Goal: Information Seeking & Learning: Learn about a topic

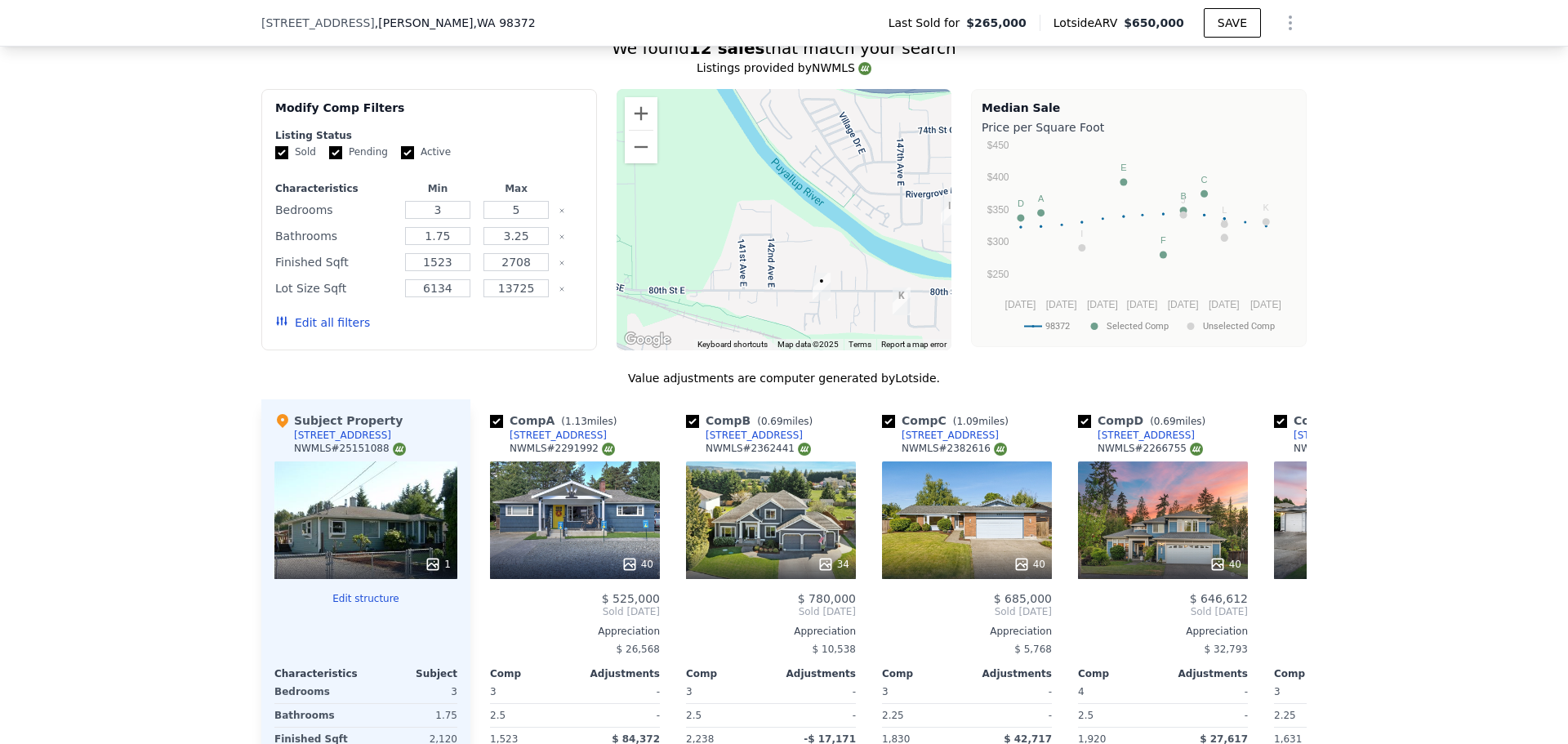
scroll to position [0, 1528]
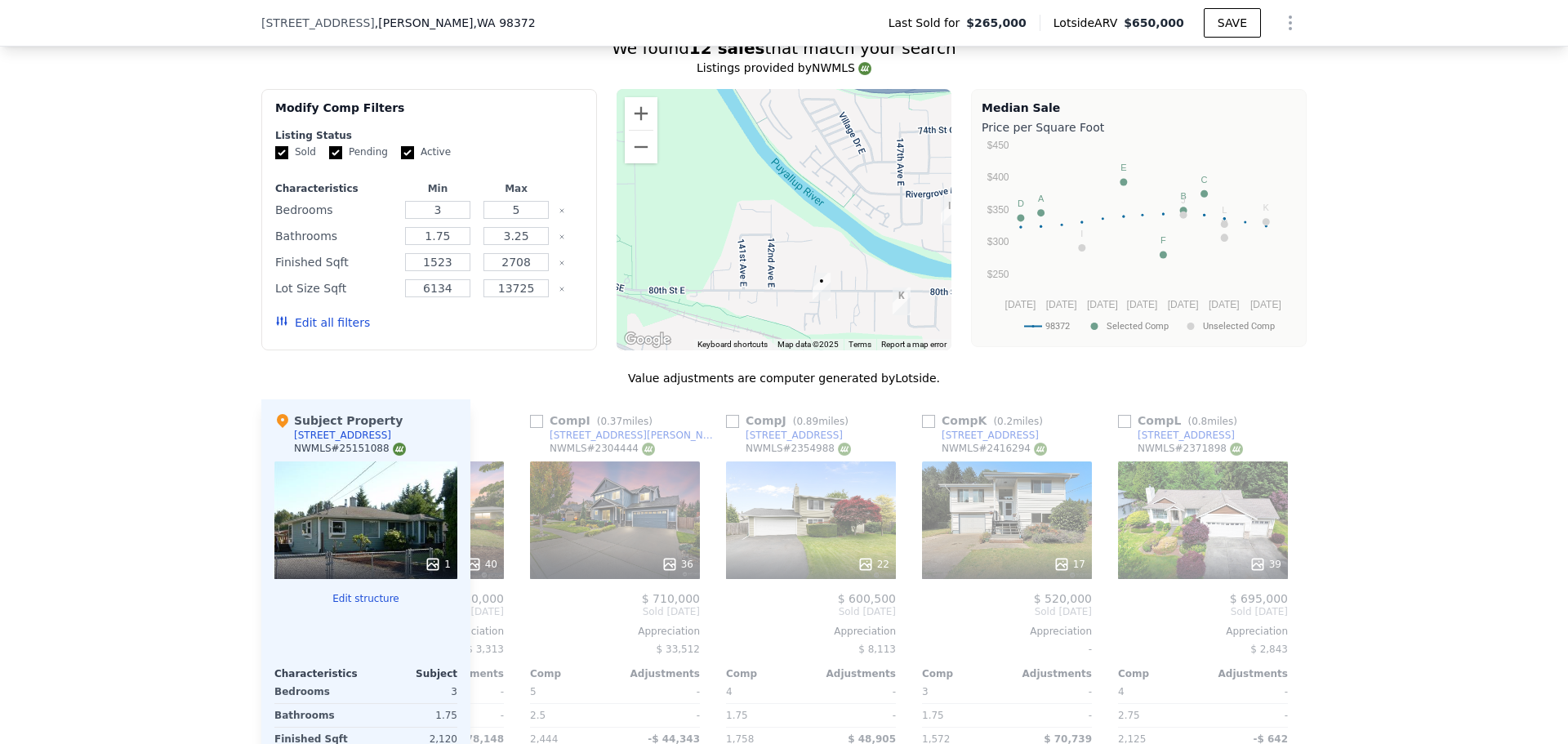
type input "$ 650,000"
type input "5"
type input "$ 0"
type input "$ 319,130"
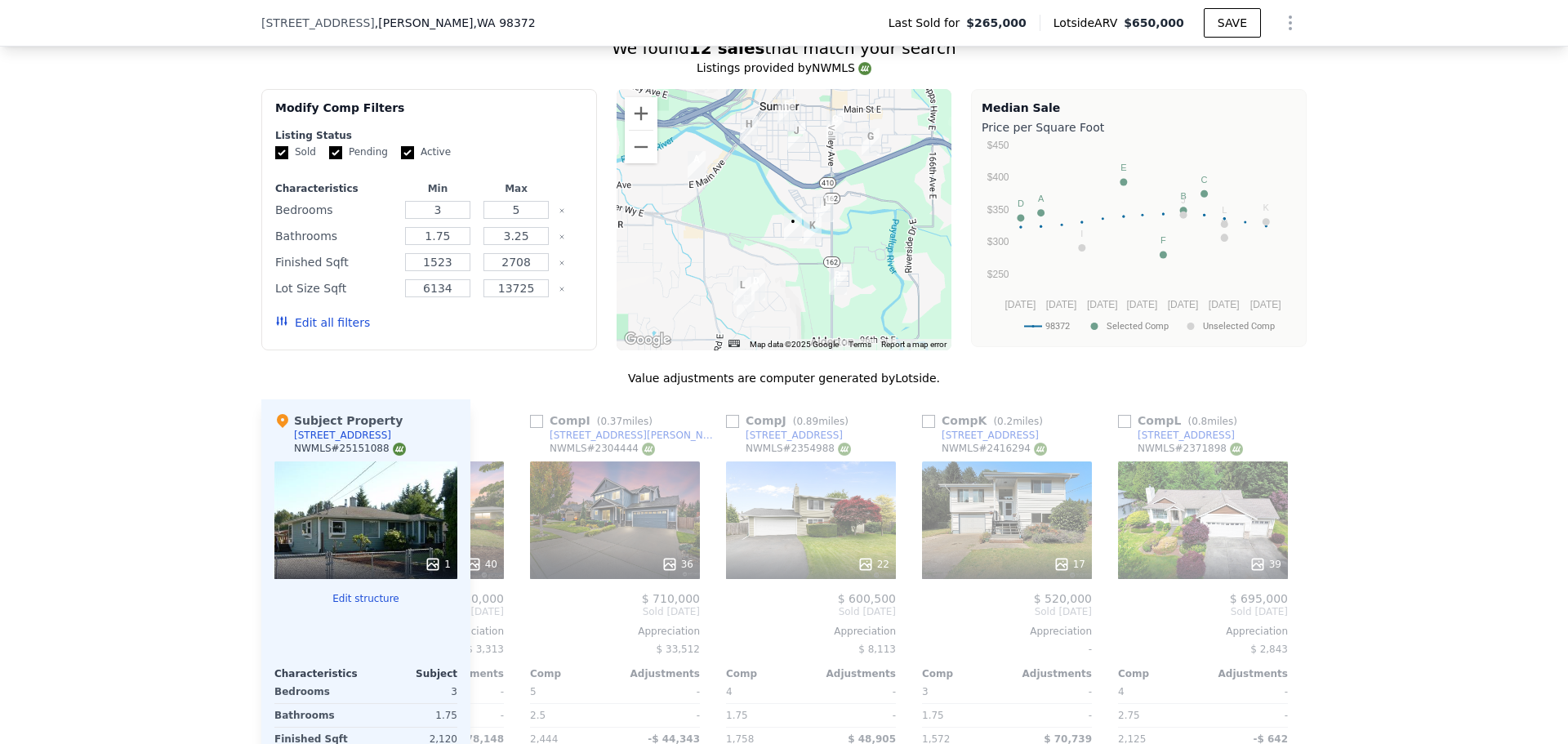
drag, startPoint x: 273, startPoint y: 409, endPoint x: 249, endPoint y: 369, distance: 46.6
click at [278, 402] on div "Value adjustments are computer generated by Lotside . Subject Property 14404 80…" at bounding box center [784, 650] width 1045 height 560
click at [225, 351] on div "We found 12 sales that match your search Listings provided by NWMLS Filters Map…" at bounding box center [784, 473] width 1568 height 913
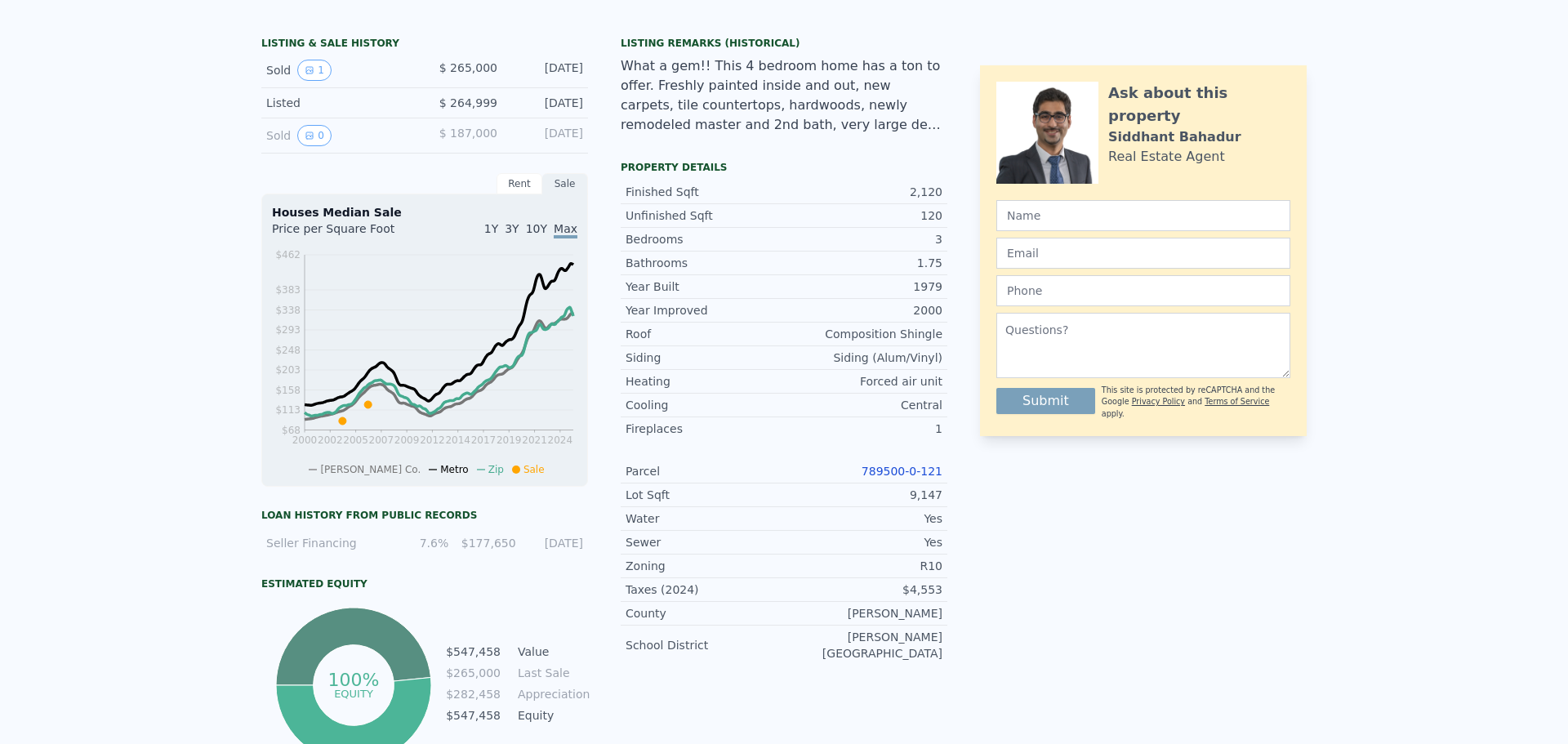
scroll to position [0, 0]
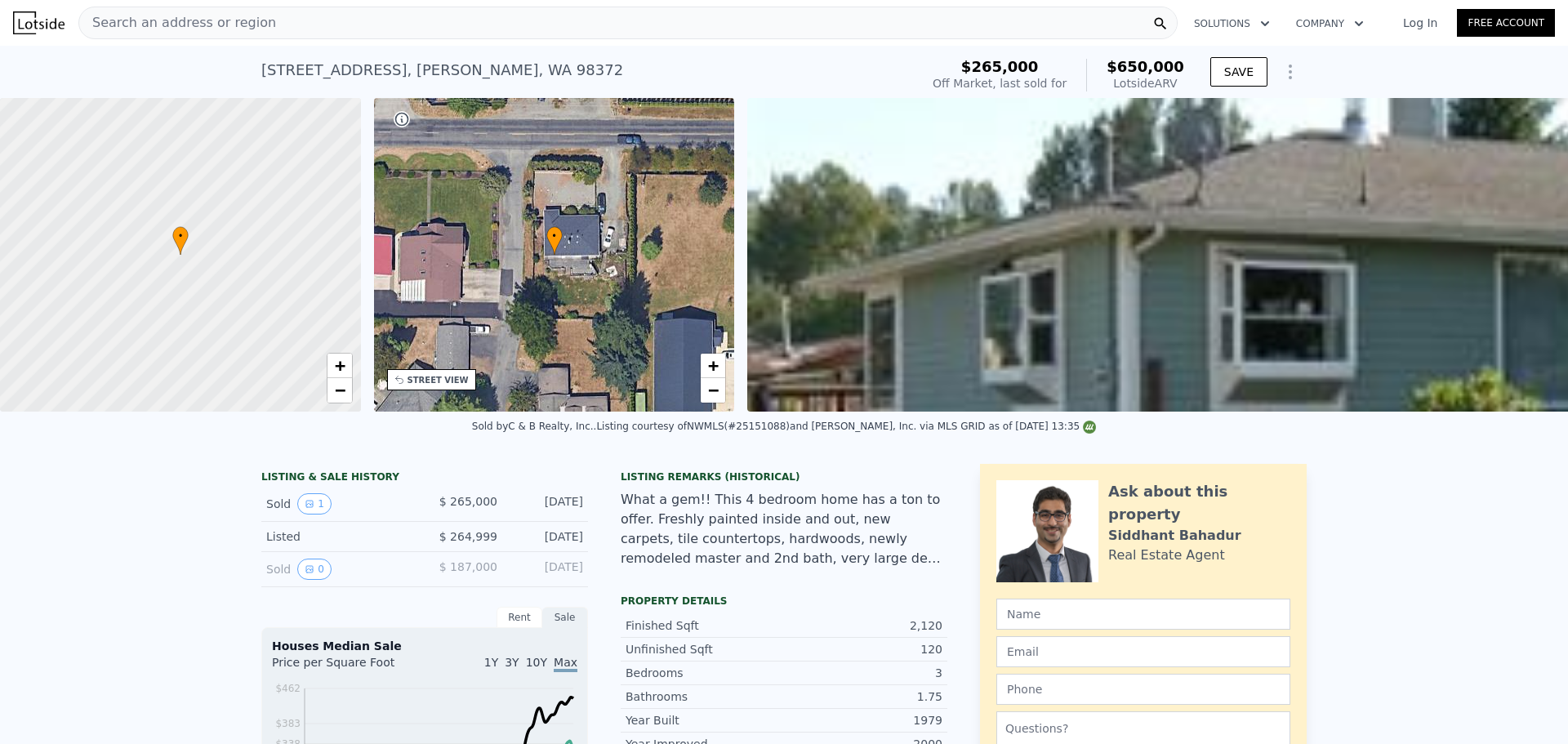
click at [715, 30] on div "Search an address or region" at bounding box center [628, 23] width 1099 height 32
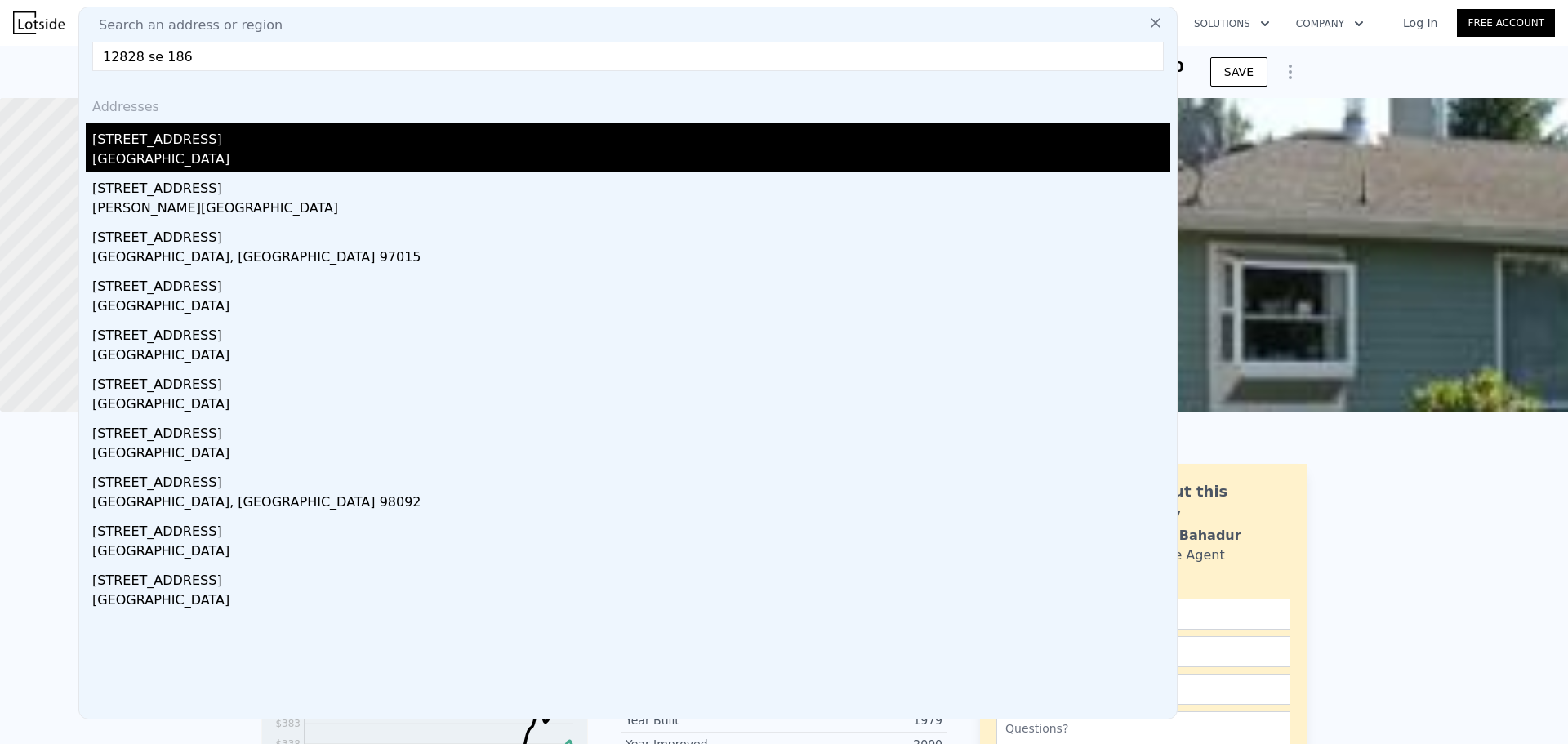
type input "12828 se 186"
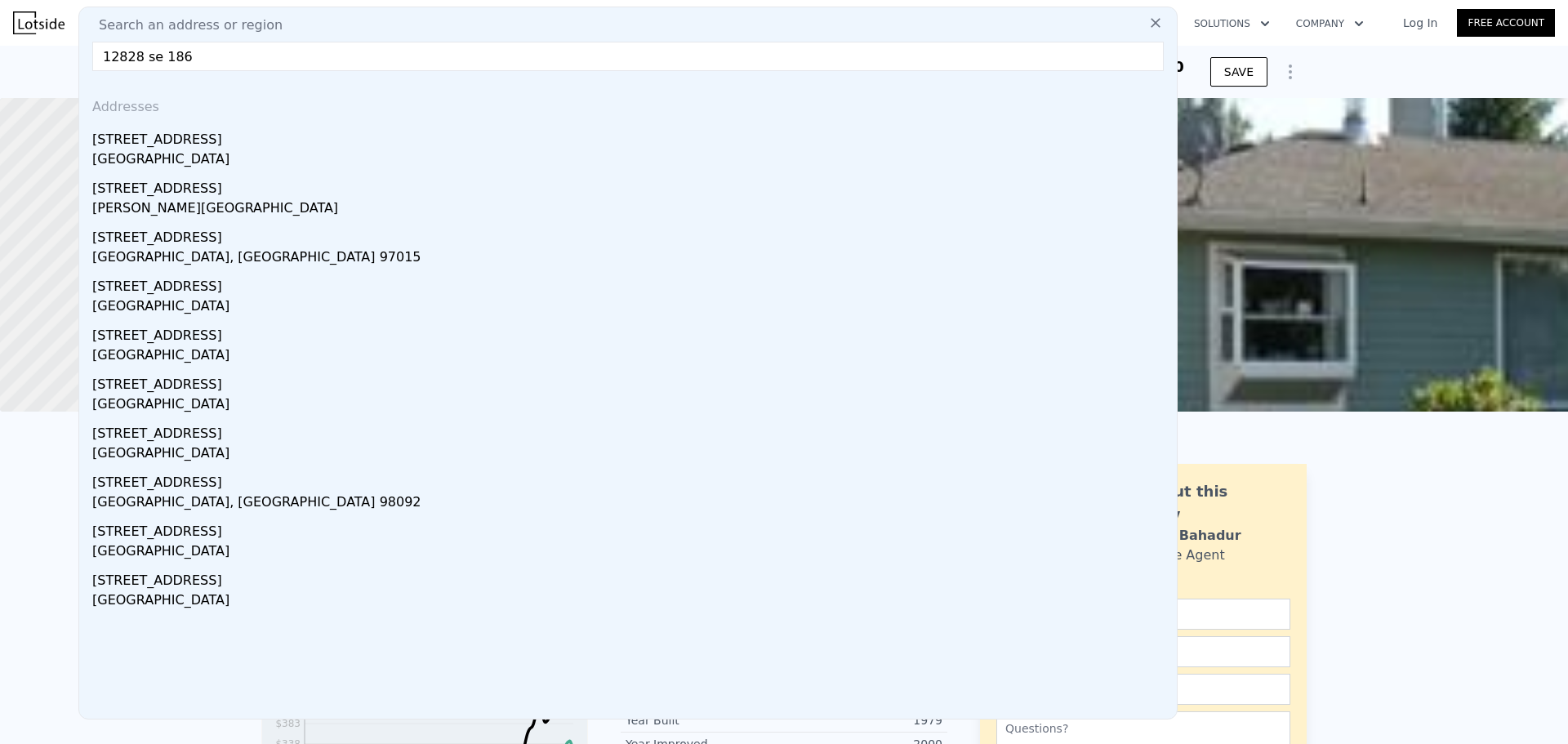
drag, startPoint x: 457, startPoint y: 140, endPoint x: 758, endPoint y: 228, distance: 313.6
click at [456, 140] on div "[STREET_ADDRESS]" at bounding box center [631, 136] width 1078 height 26
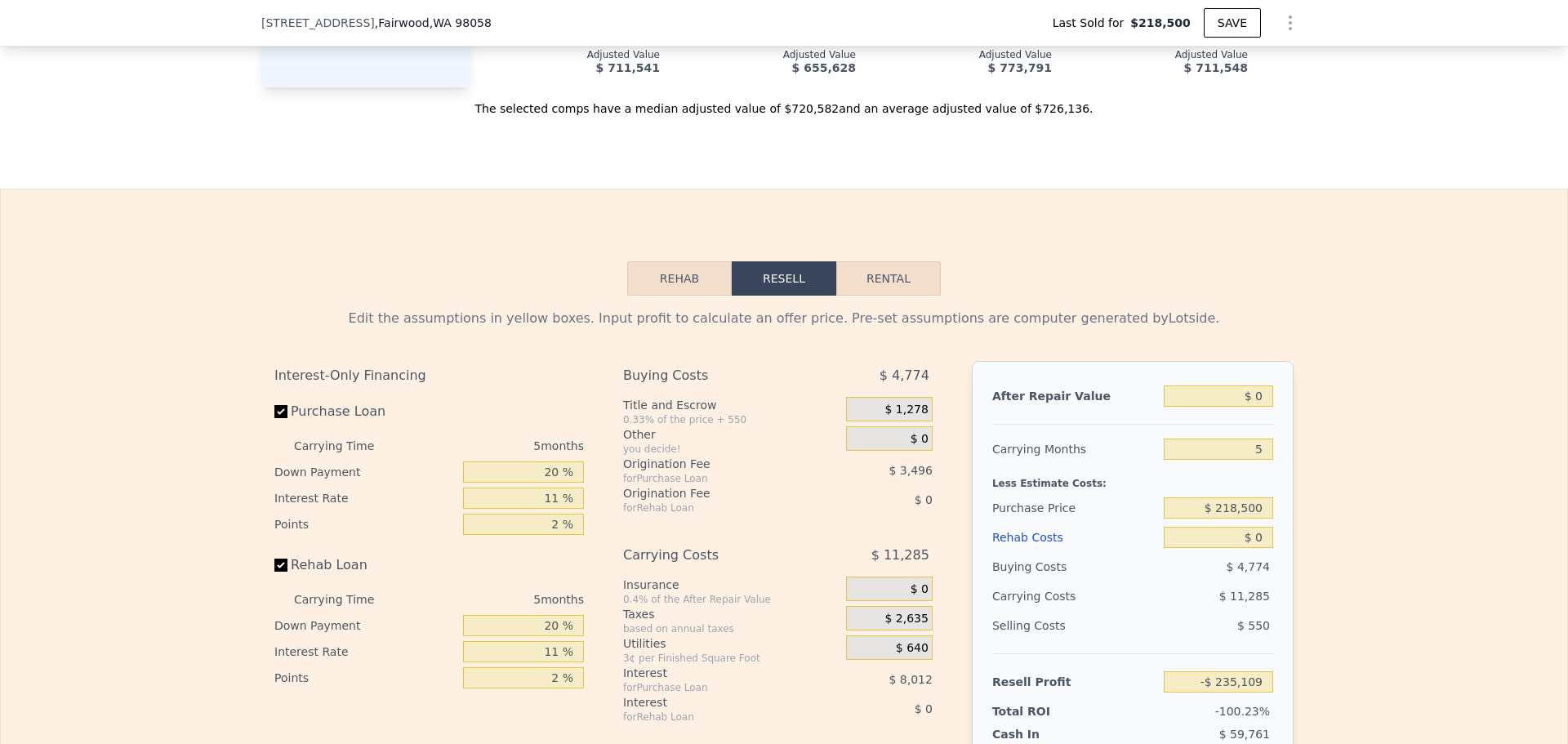
scroll to position [2172, 0]
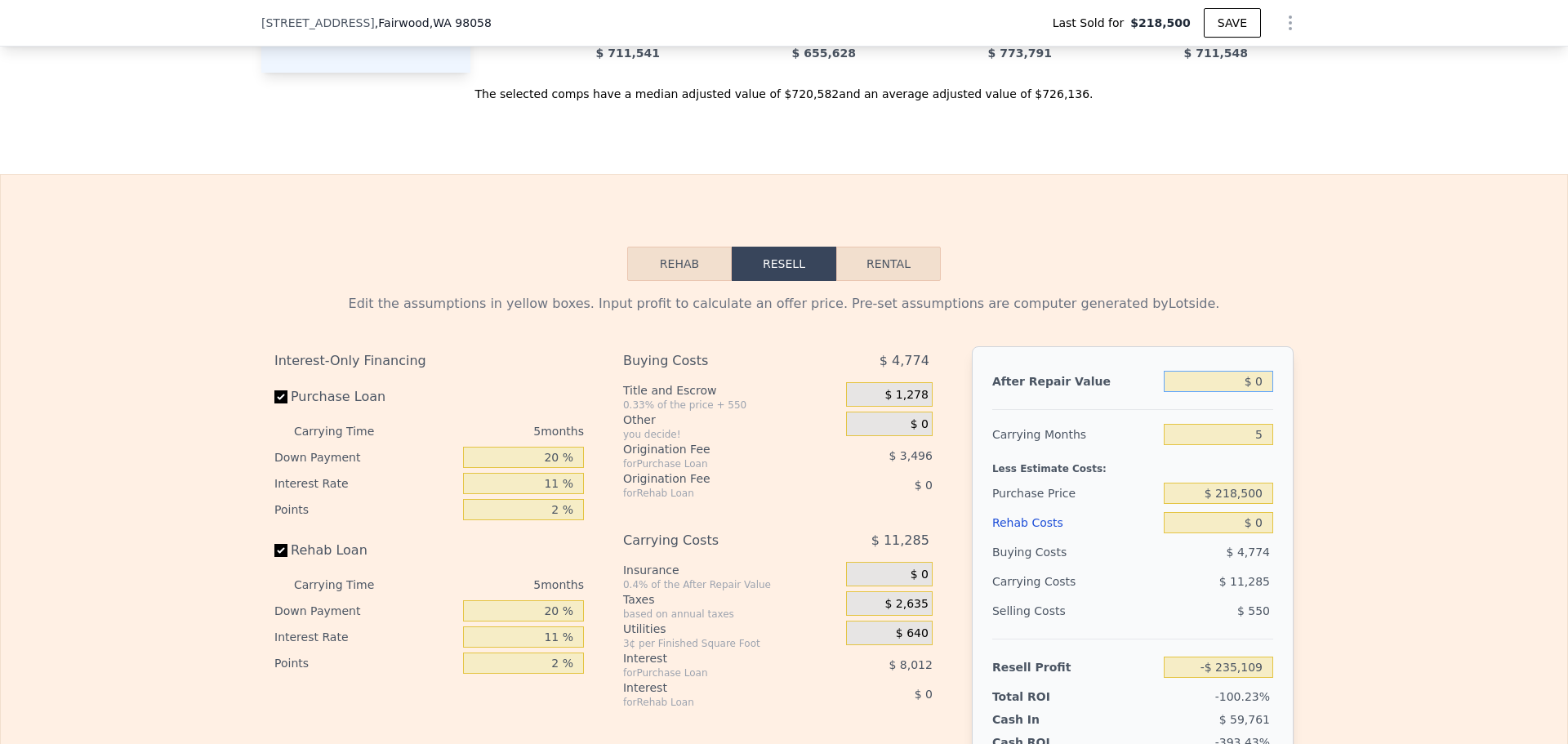
click at [1231, 392] on input "$ 0" at bounding box center [1218, 381] width 109 height 21
type input "$ 595,000"
type input "$ 316,577"
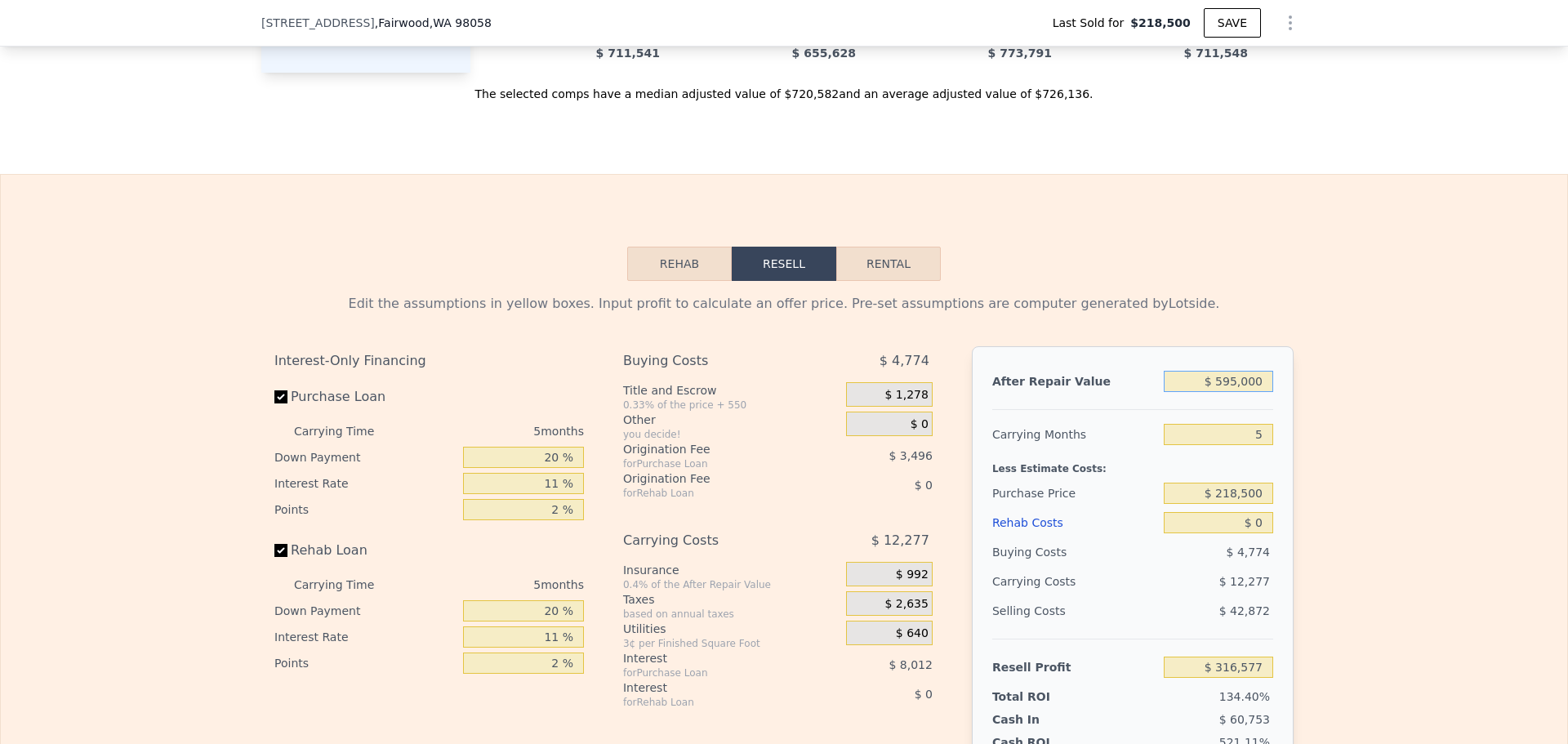
type input "$ 595,000"
click at [1261, 445] on input "5" at bounding box center [1218, 434] width 109 height 21
type input "3"
type input "$ 321,488"
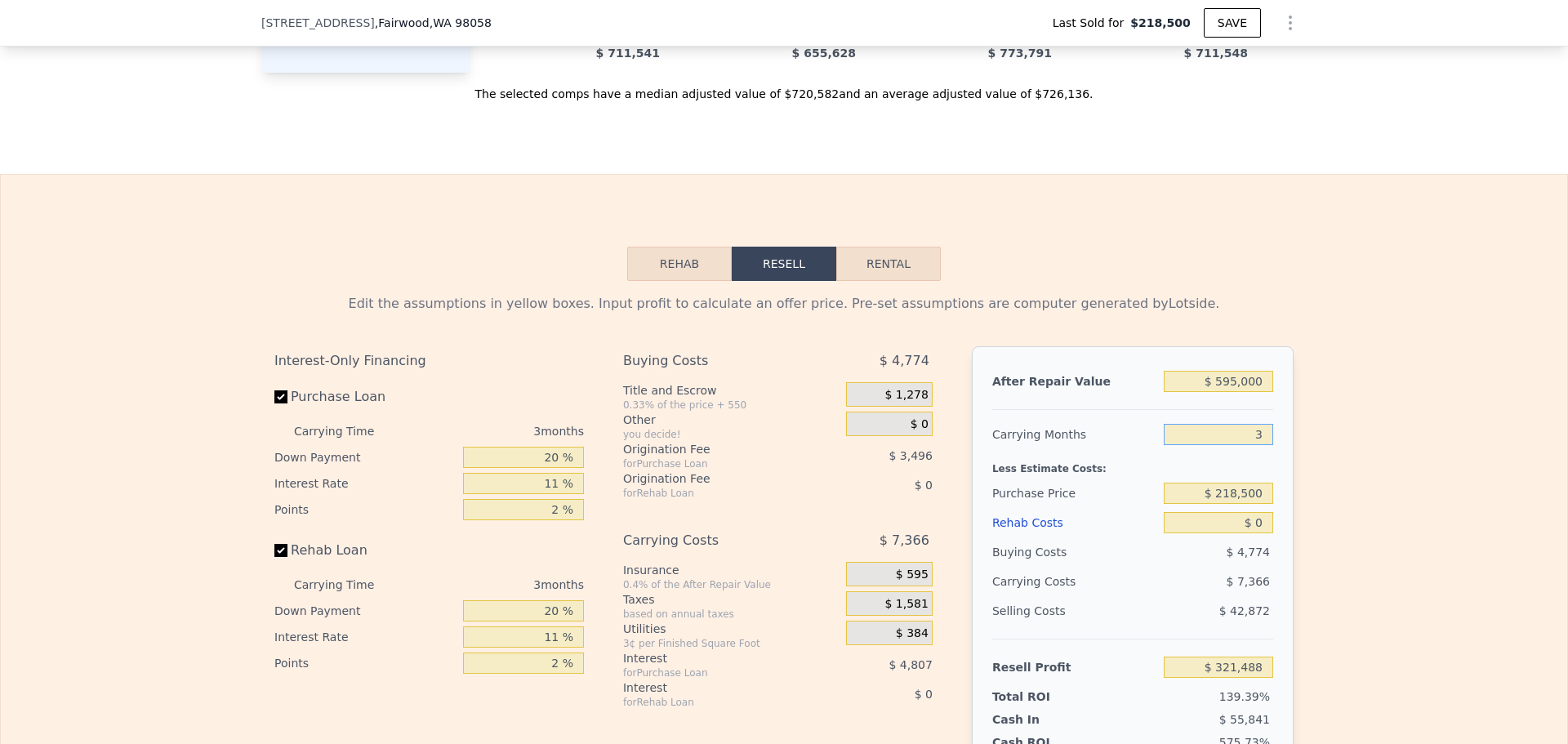
type input "3"
click at [1245, 504] on input "$ 218,500" at bounding box center [1218, 493] width 109 height 21
type input "$ 460,000"
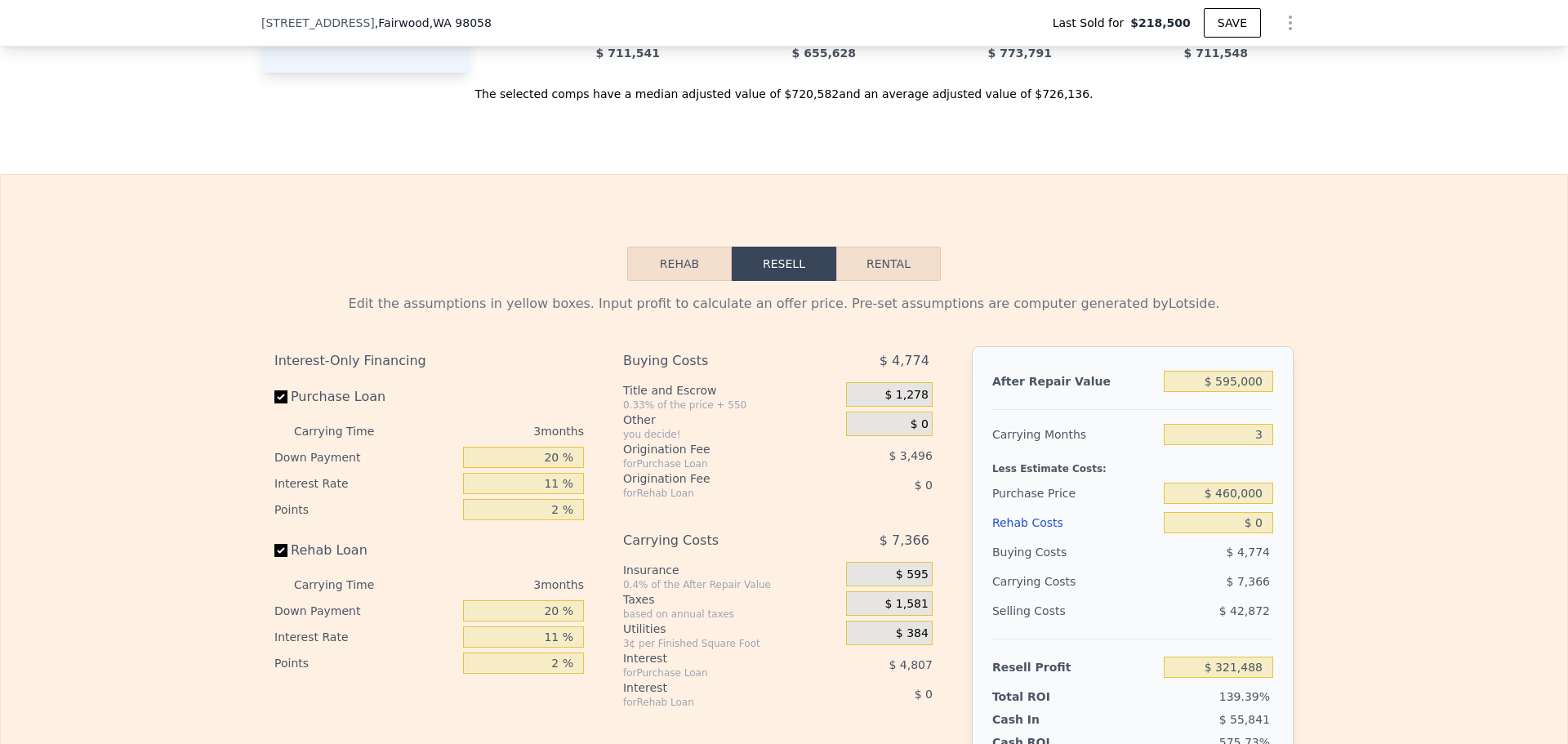
click at [1101, 596] on div "$ 7,366" at bounding box center [1187, 581] width 173 height 29
type input "$ 70,007"
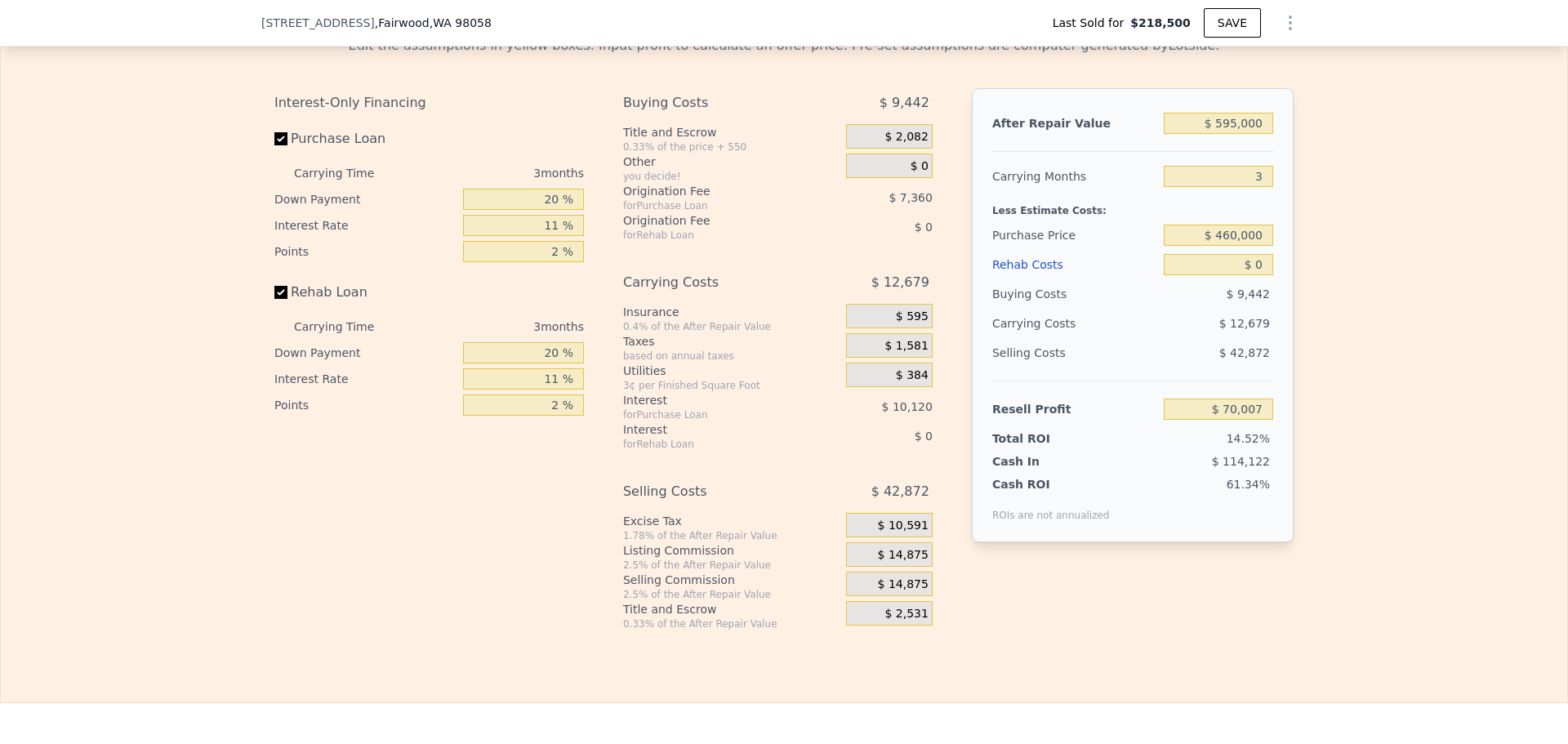
scroll to position [2444, 0]
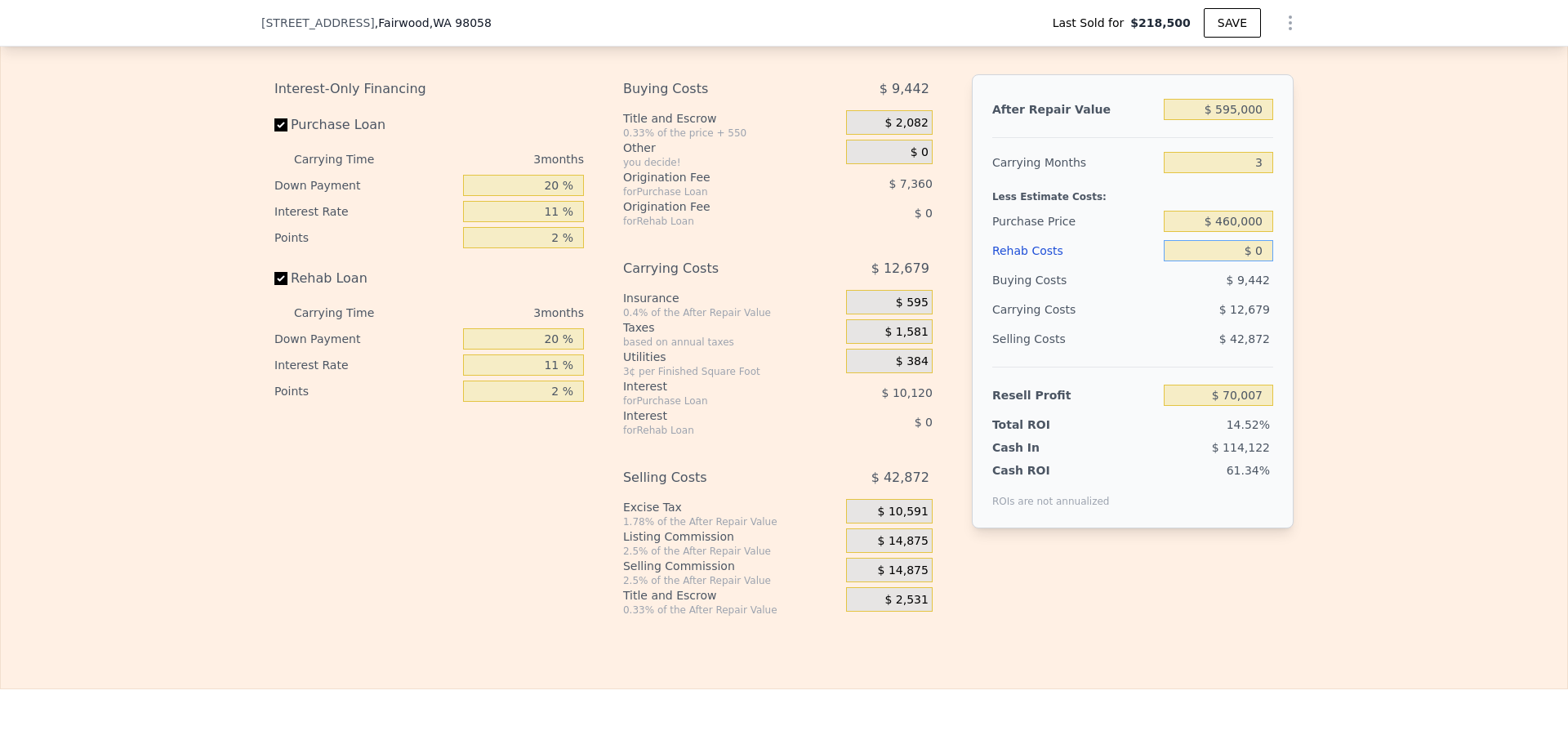
click at [1246, 261] on input "$ 0" at bounding box center [1218, 250] width 109 height 21
type input "$ 5"
type input "$ 70,002"
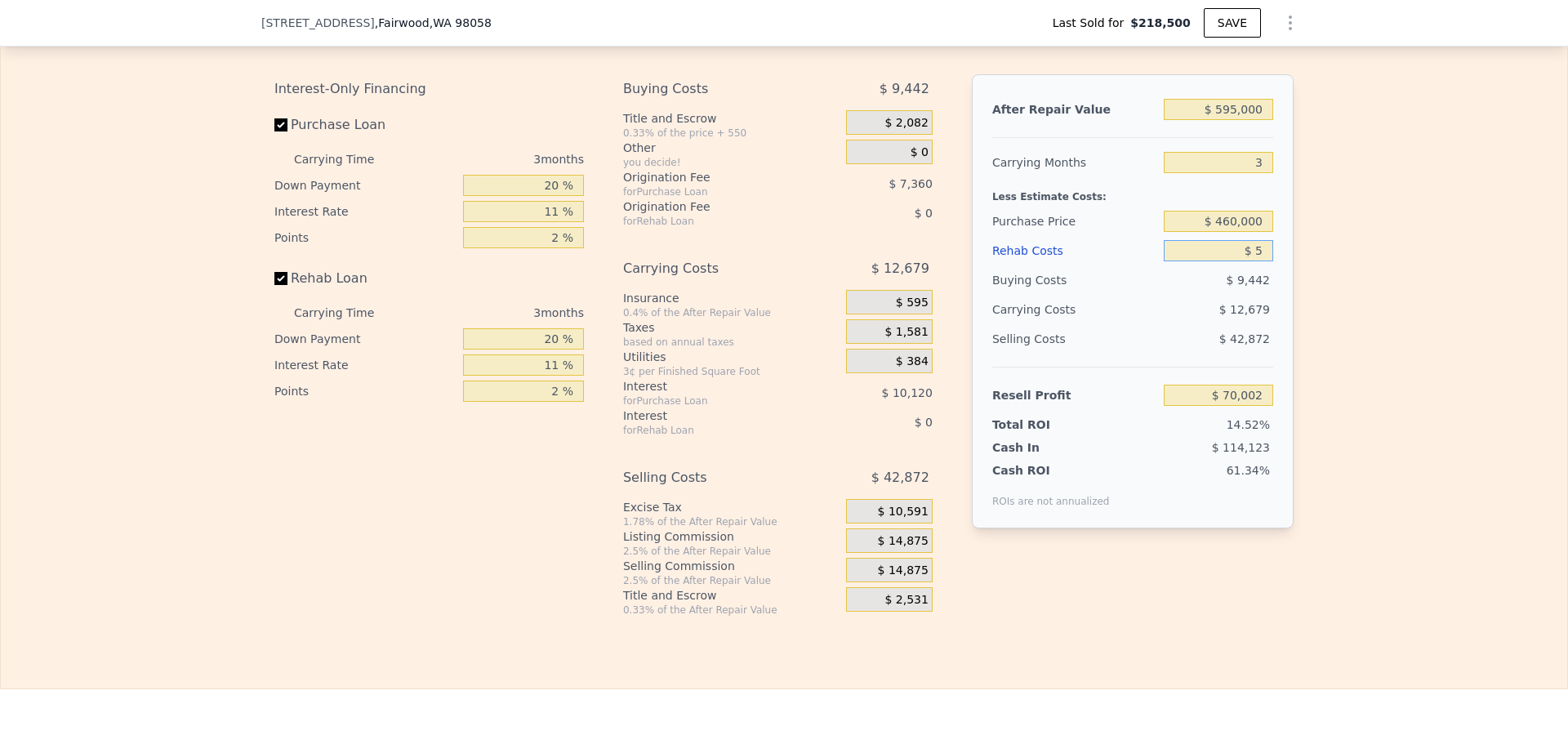
type input "$ 50"
type input "$ 69,956"
type input "$ 5,000"
type input "$ 64,816"
type input "$ 50,000"
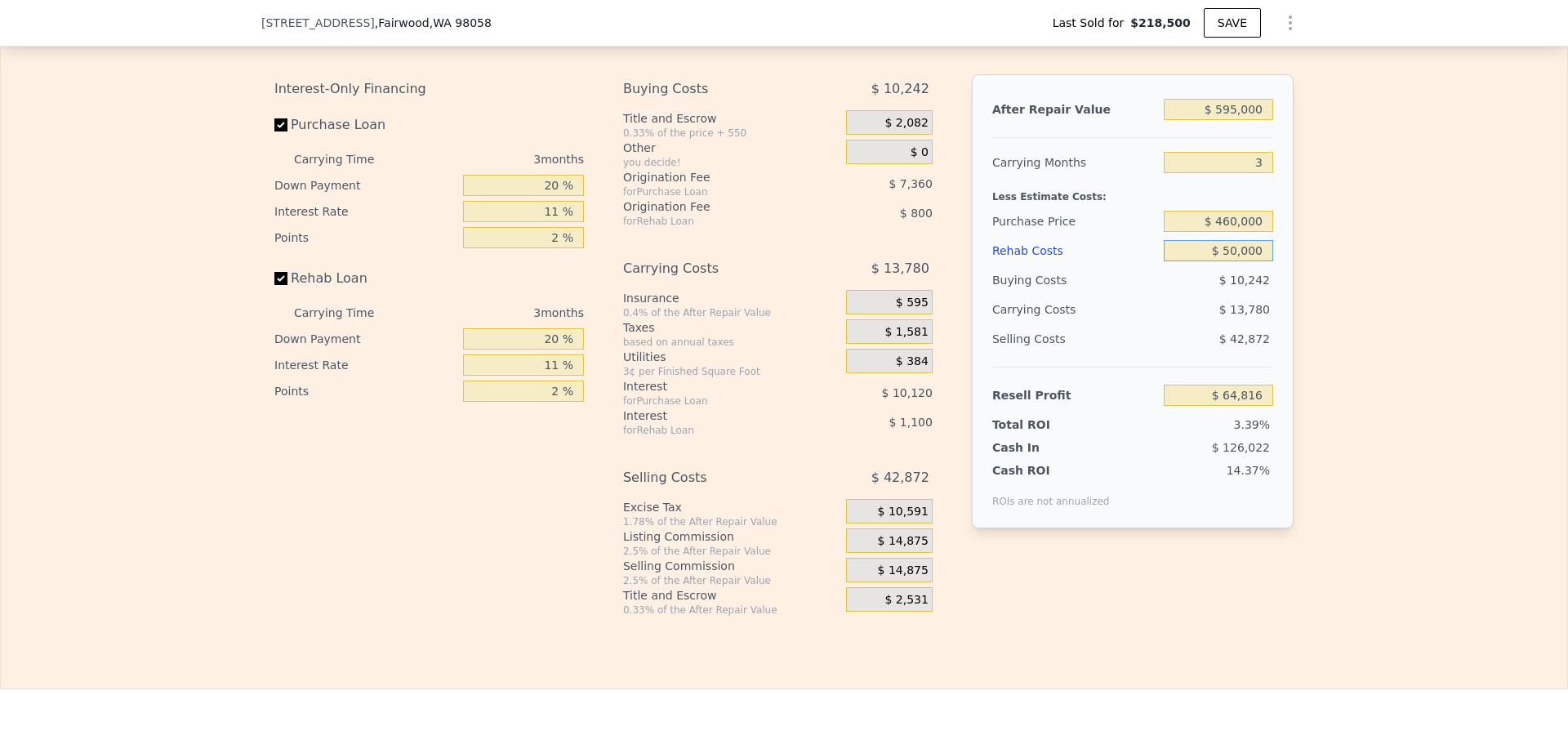
type input "$ 18,106"
type input "$ 50,000"
click at [1113, 295] on div "Buying Costs" at bounding box center [1074, 280] width 165 height 29
click at [892, 548] on span "$ 14,875" at bounding box center [903, 541] width 50 height 15
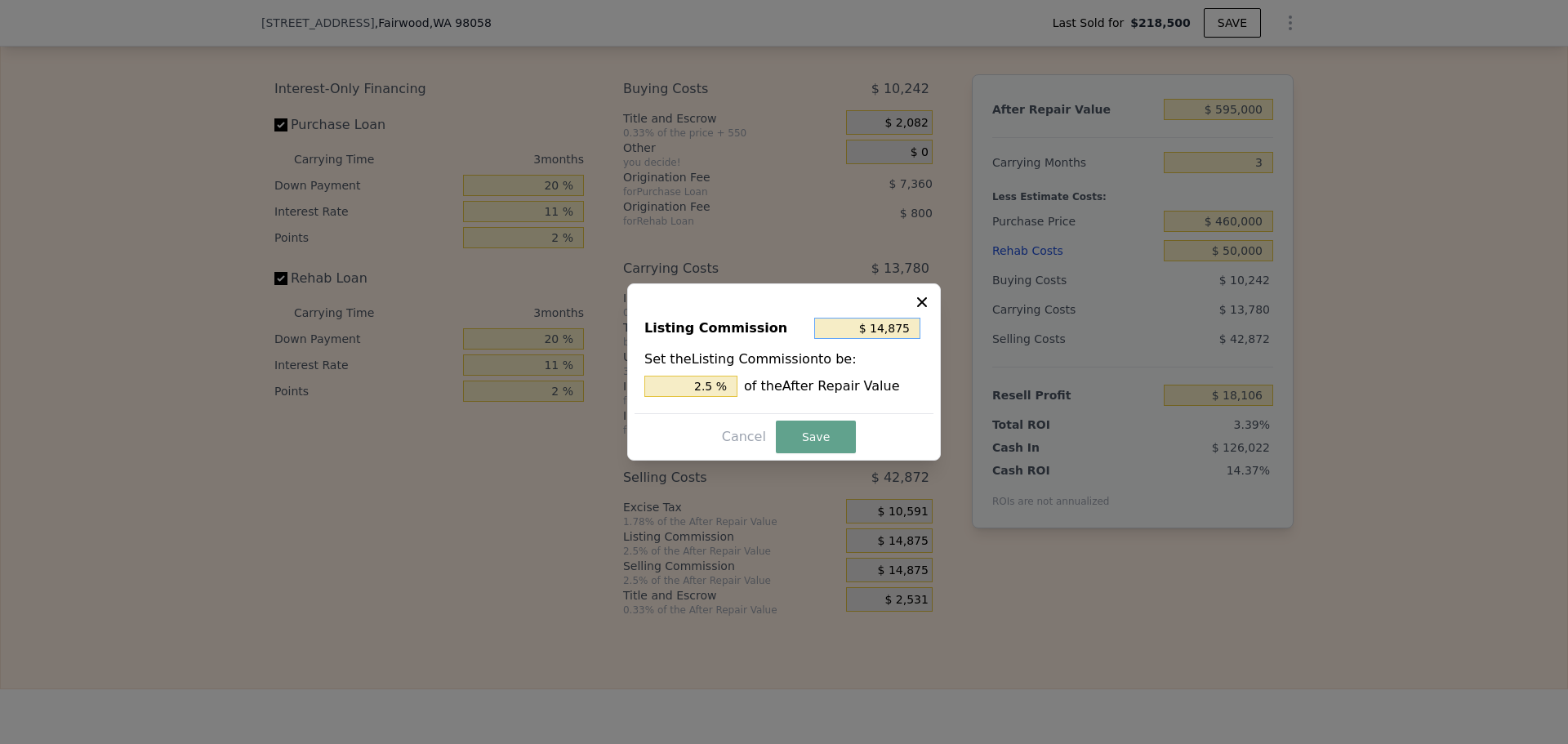
click at [891, 329] on input "$ 14,875" at bounding box center [867, 328] width 106 height 21
type input "$ 1"
type input "0.000 %"
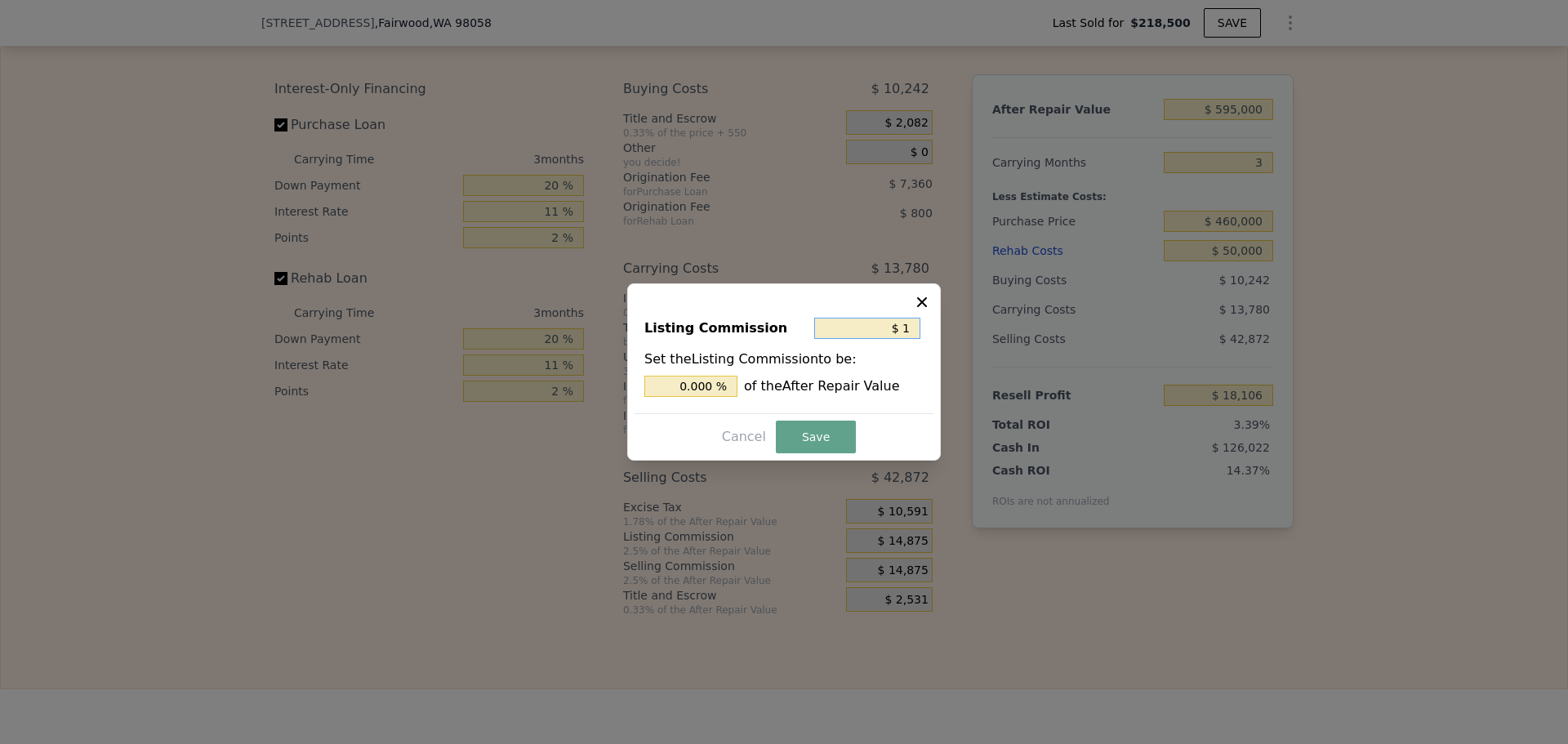
type input "$ 10"
type input "0.002 %"
type input "$ 100"
type input "0.017 %"
type input "$ 1,000"
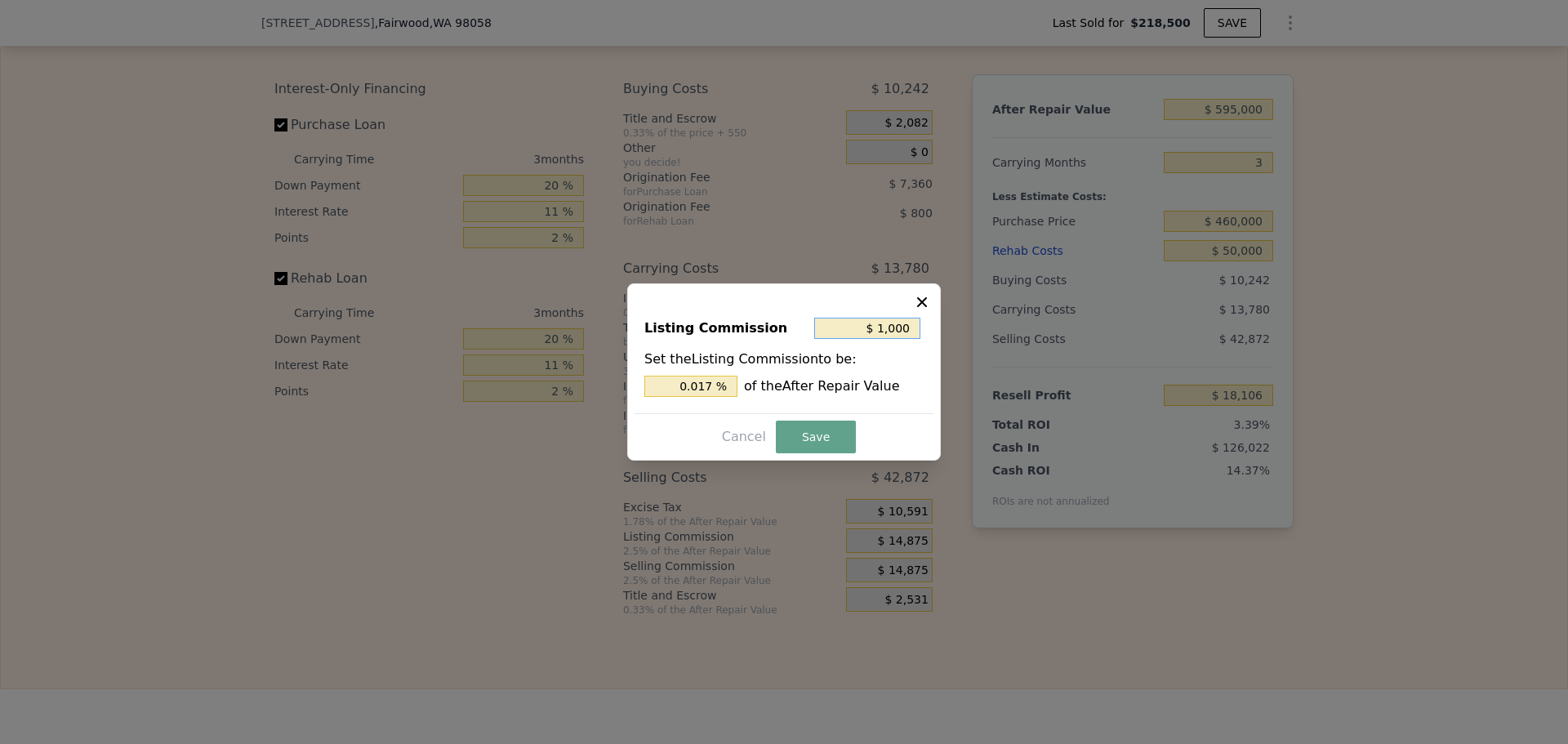
type input "0.168 %"
type input "$ 1,000"
click at [804, 443] on button "Save" at bounding box center [816, 436] width 80 height 32
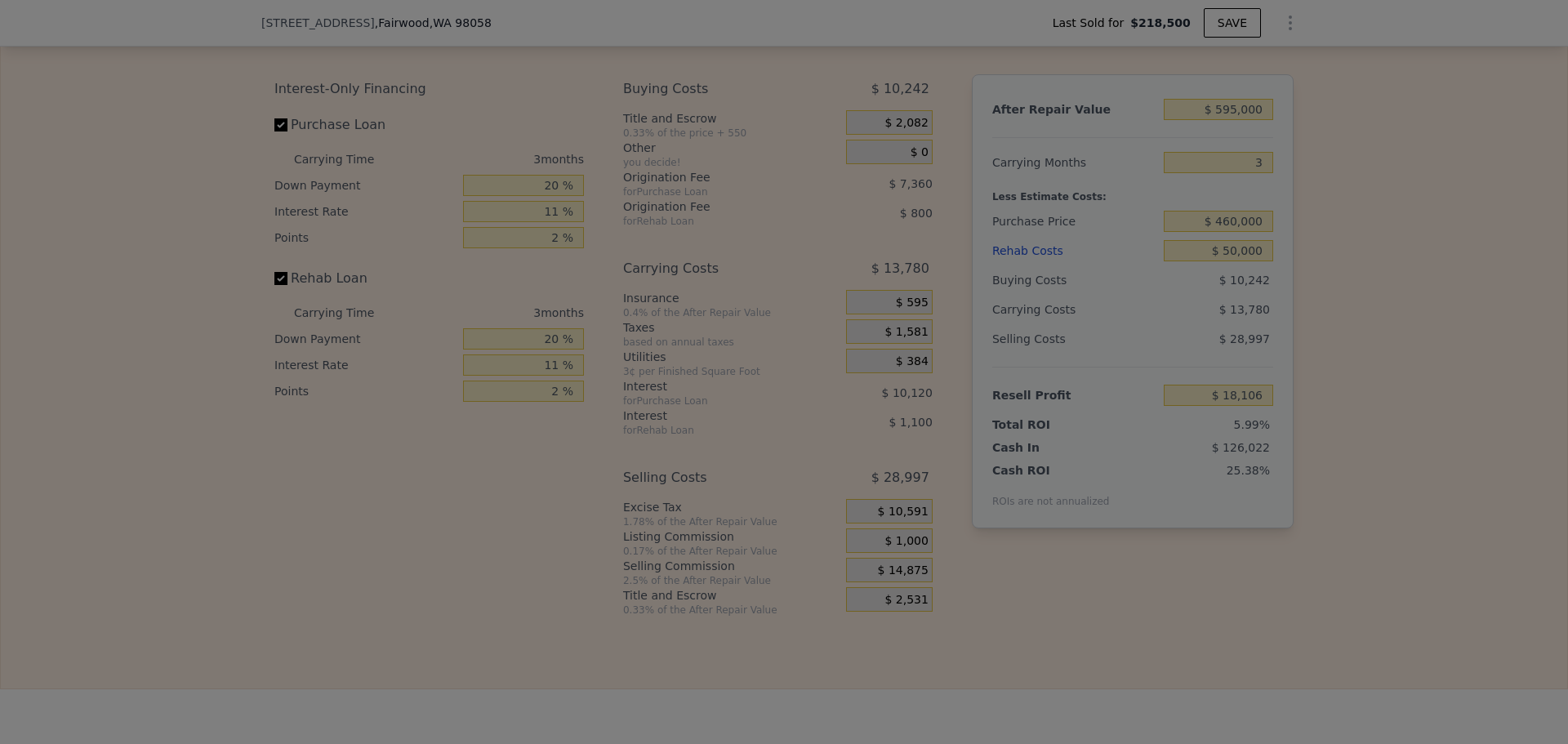
type input "$ 31,981"
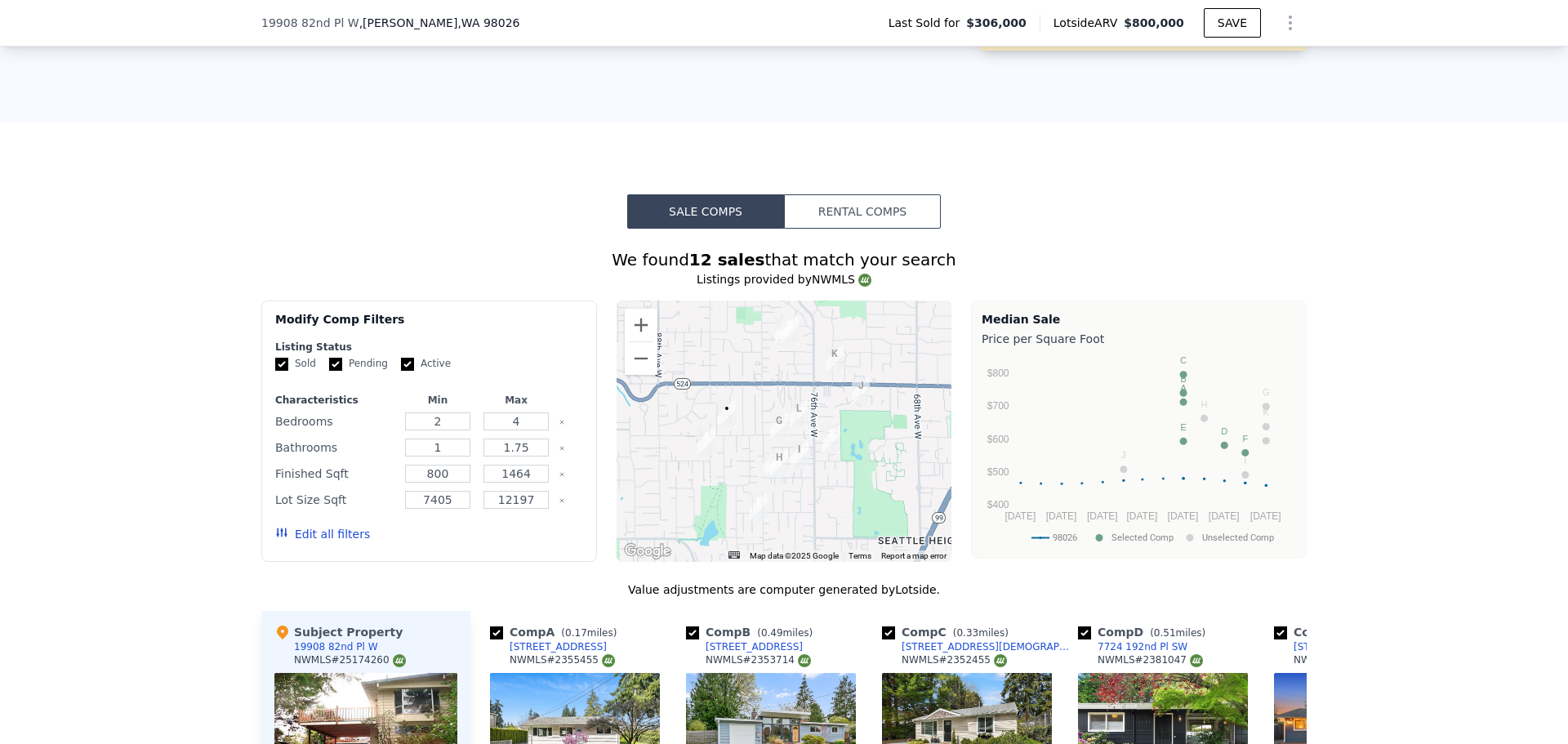
scroll to position [1083, 0]
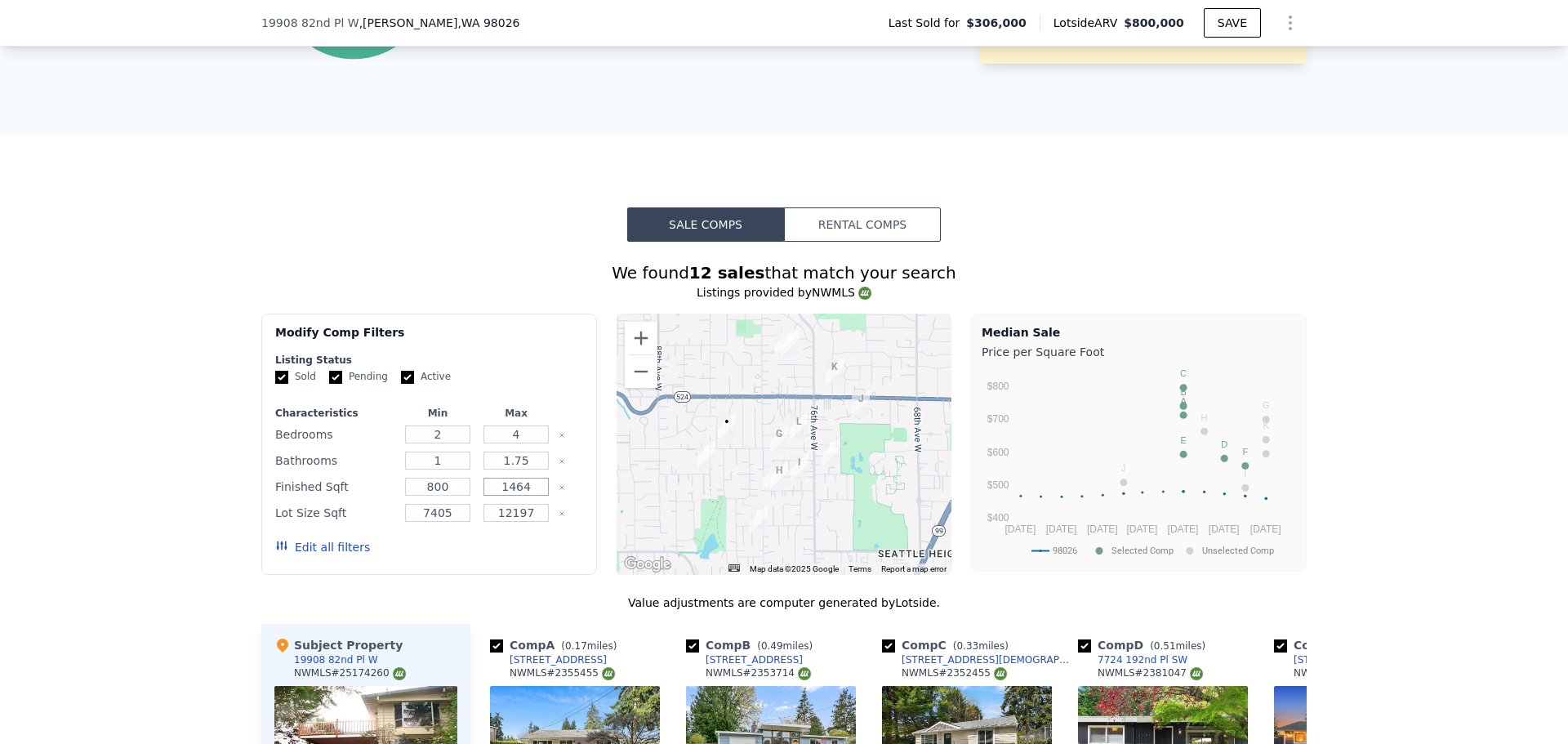
drag, startPoint x: 524, startPoint y: 504, endPoint x: 426, endPoint y: 503, distance: 98.0
click at [426, 498] on div "Finished Sqft 800 1464" at bounding box center [429, 486] width 307 height 23
click at [435, 498] on div "800" at bounding box center [437, 486] width 72 height 23
click at [439, 495] on input "800" at bounding box center [437, 486] width 65 height 18
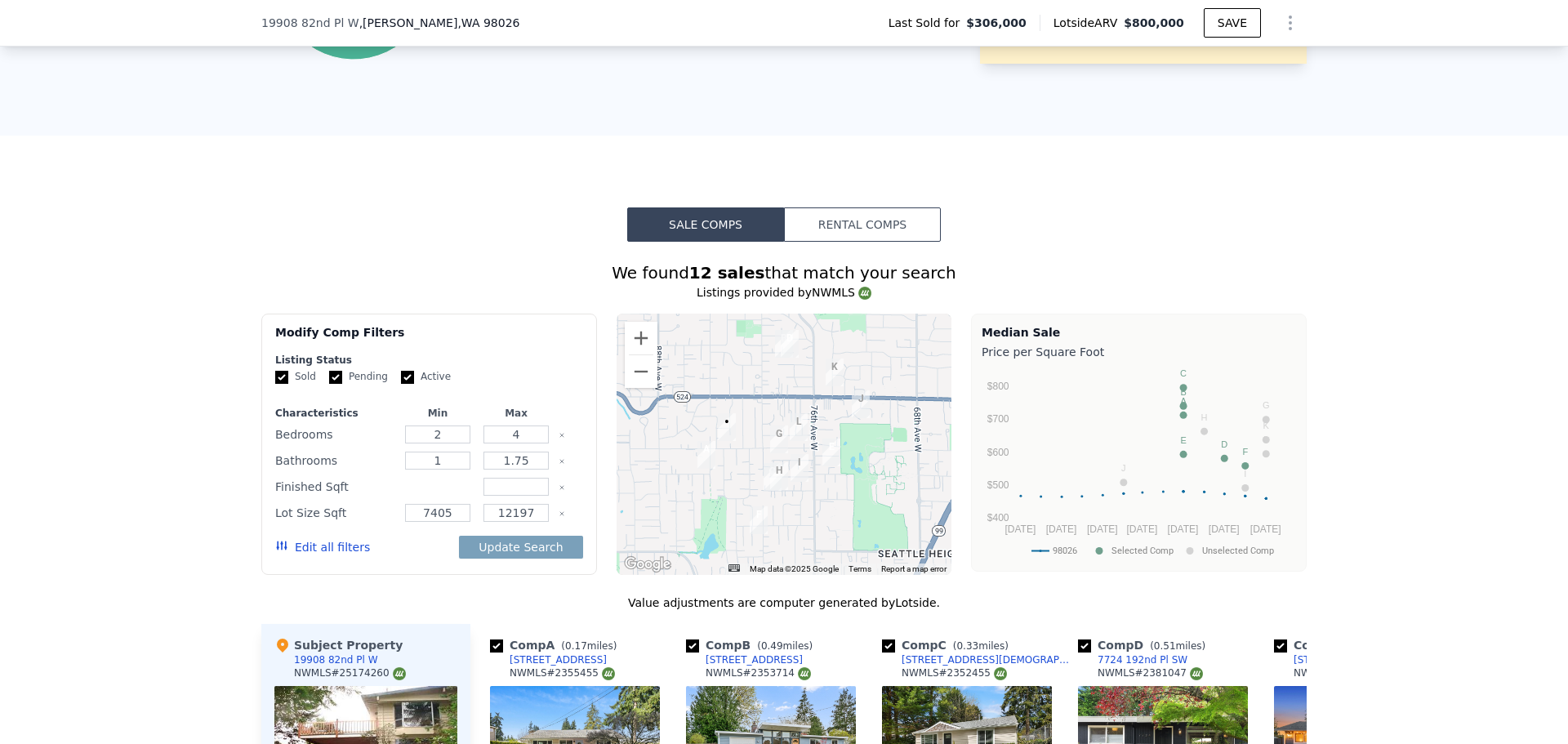
click at [439, 495] on input "number" at bounding box center [437, 486] width 65 height 18
drag, startPoint x: 324, startPoint y: 22, endPoint x: 540, endPoint y: 22, distance: 216.0
click at [540, 22] on div "19908 82nd Pl W , Edmonds , WA 98026 Last Sold for $306,000 Lotside ARV $800,00…" at bounding box center [784, 23] width 1568 height 46
copy div "19908 82nd Pl W , Edmonds , WA 98026"
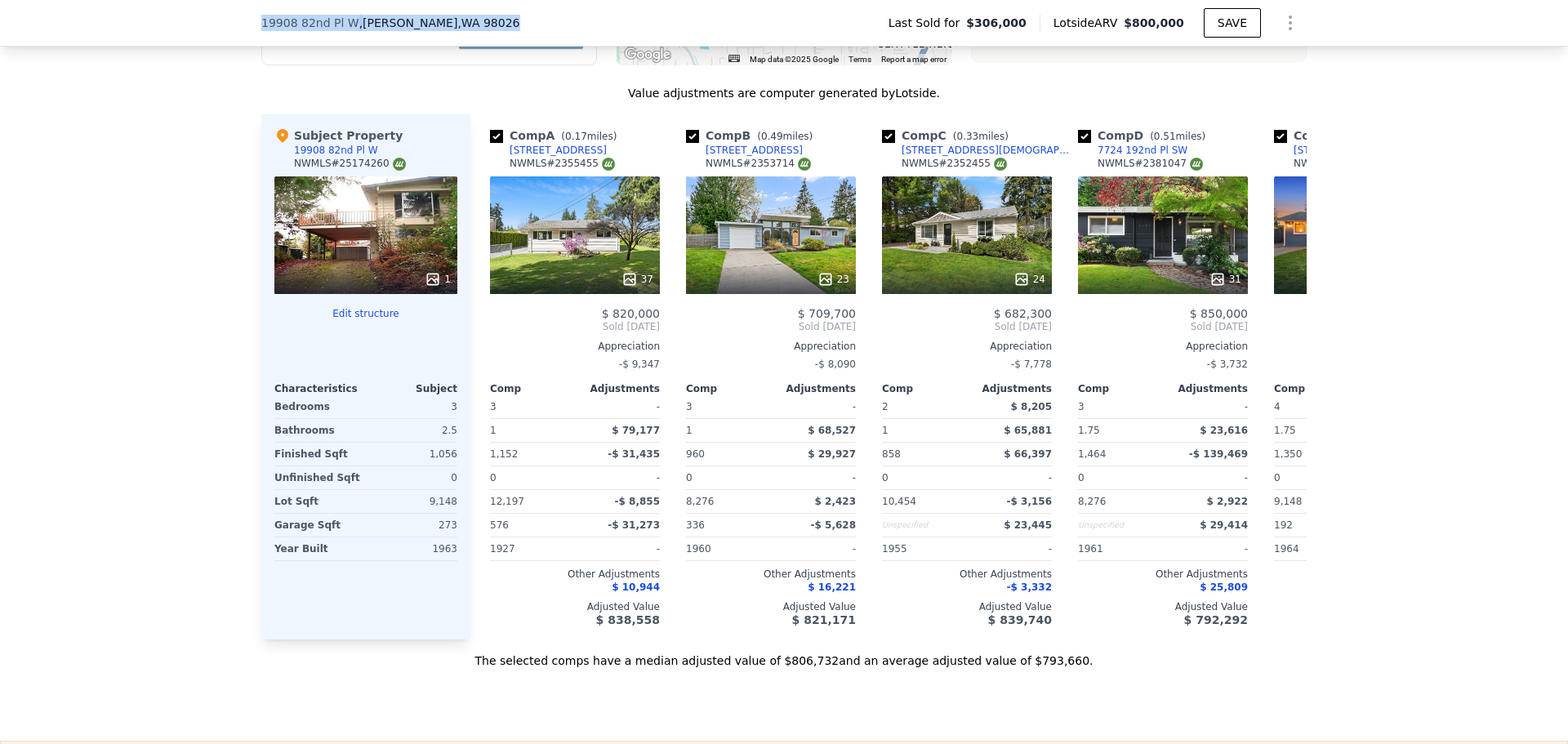
scroll to position [1627, 0]
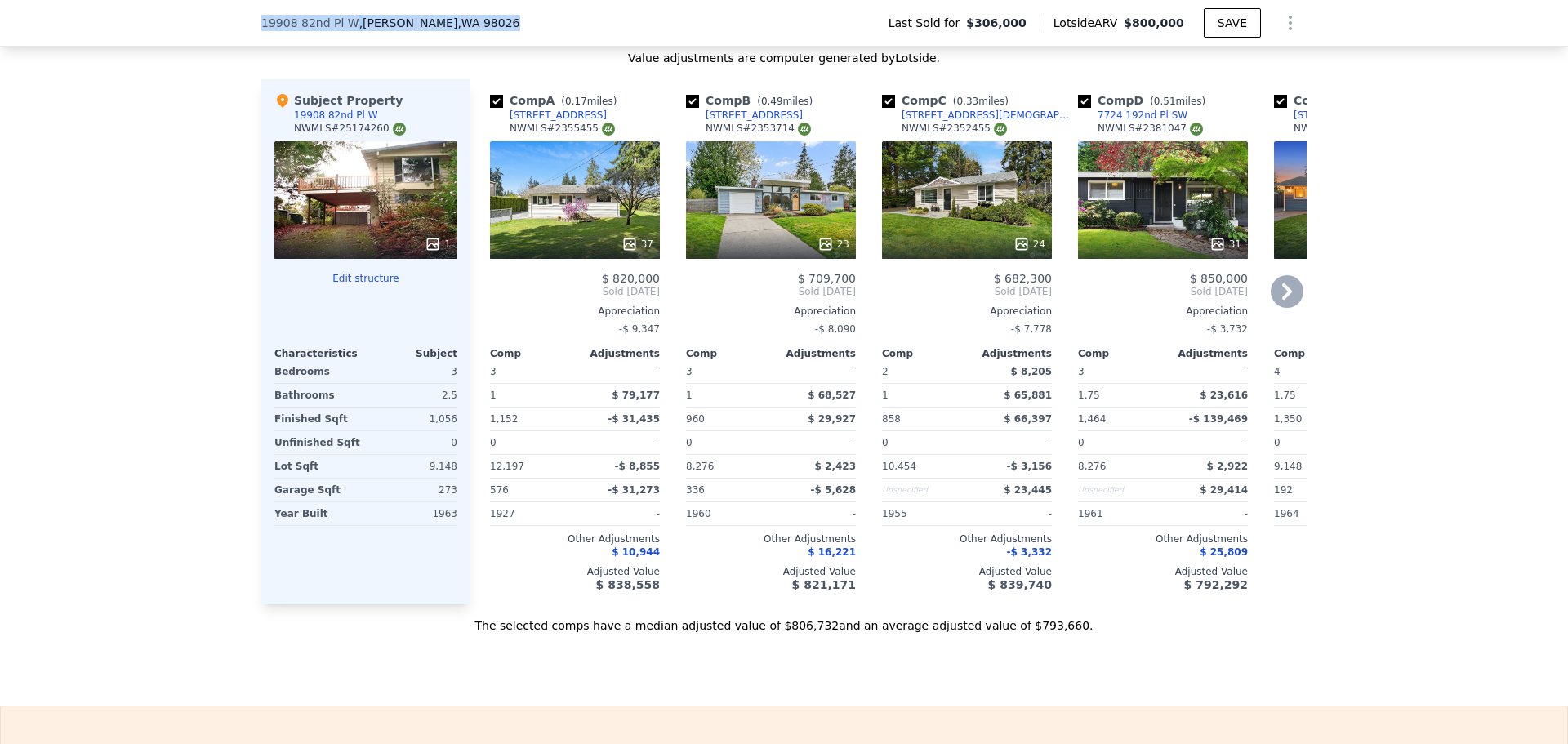
type input "800"
click at [446, 239] on div "1" at bounding box center [366, 200] width 183 height 118
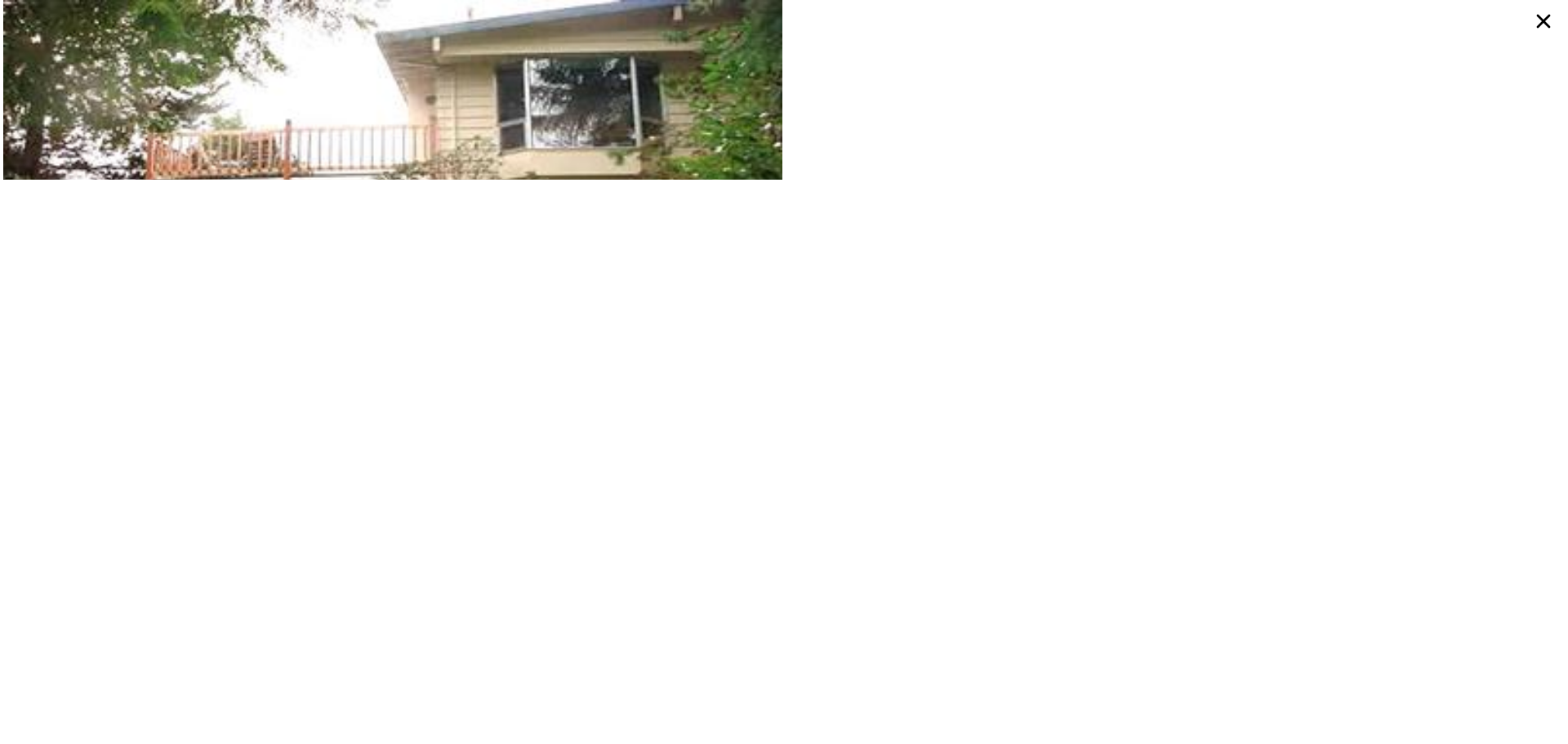
click at [1532, 19] on icon at bounding box center [1543, 21] width 29 height 29
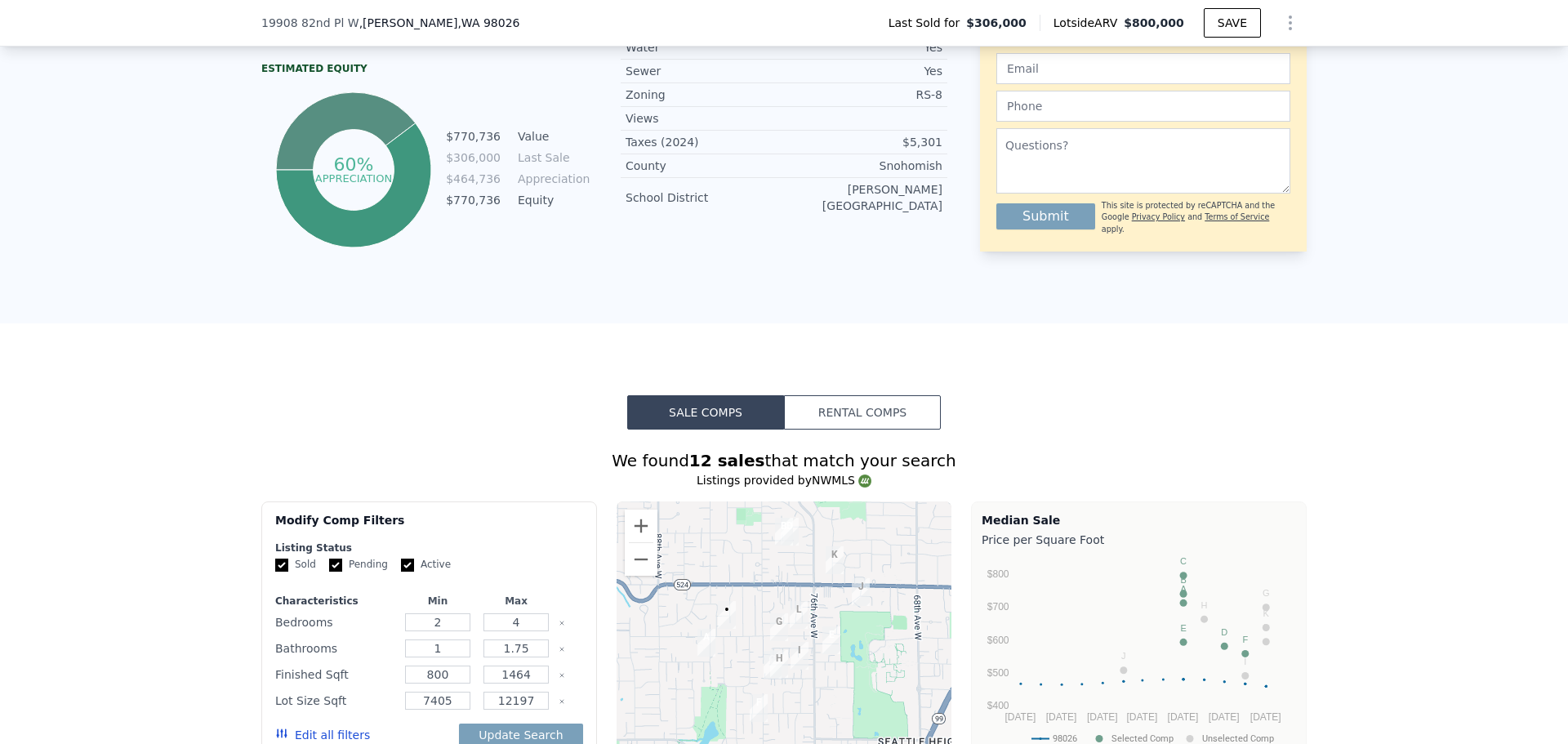
scroll to position [539, 0]
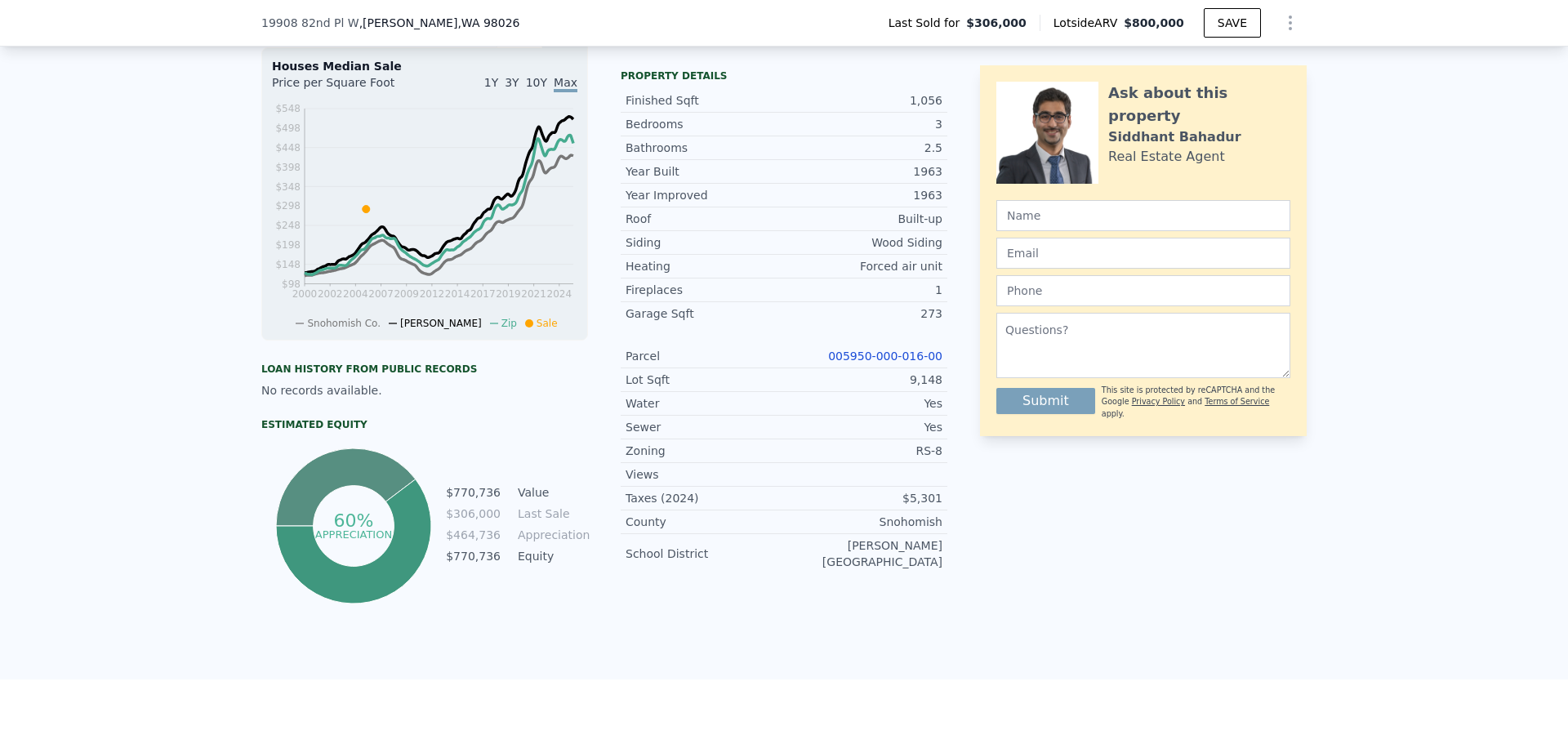
click at [900, 362] on link "005950-000-016-00" at bounding box center [885, 355] width 114 height 13
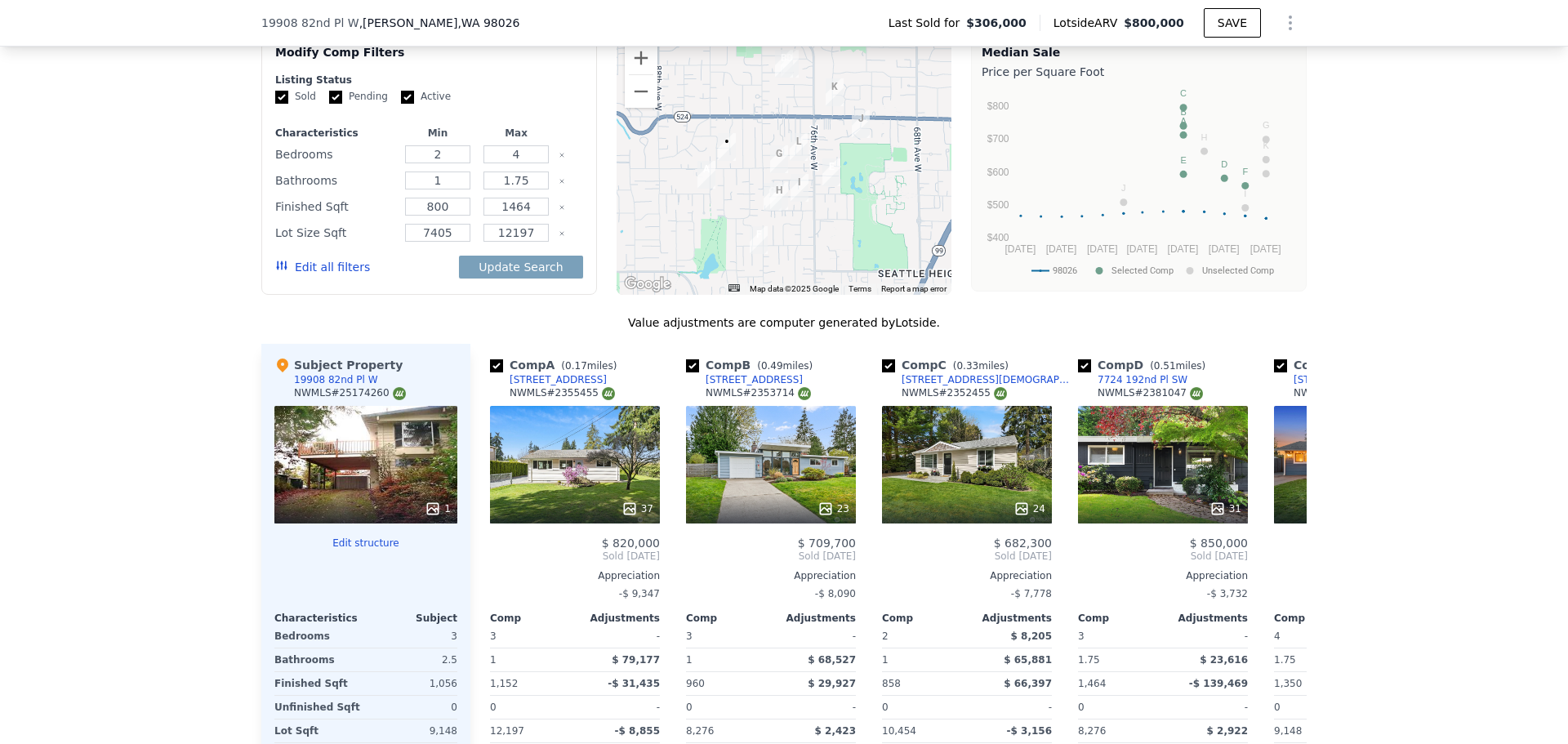
scroll to position [1091, 0]
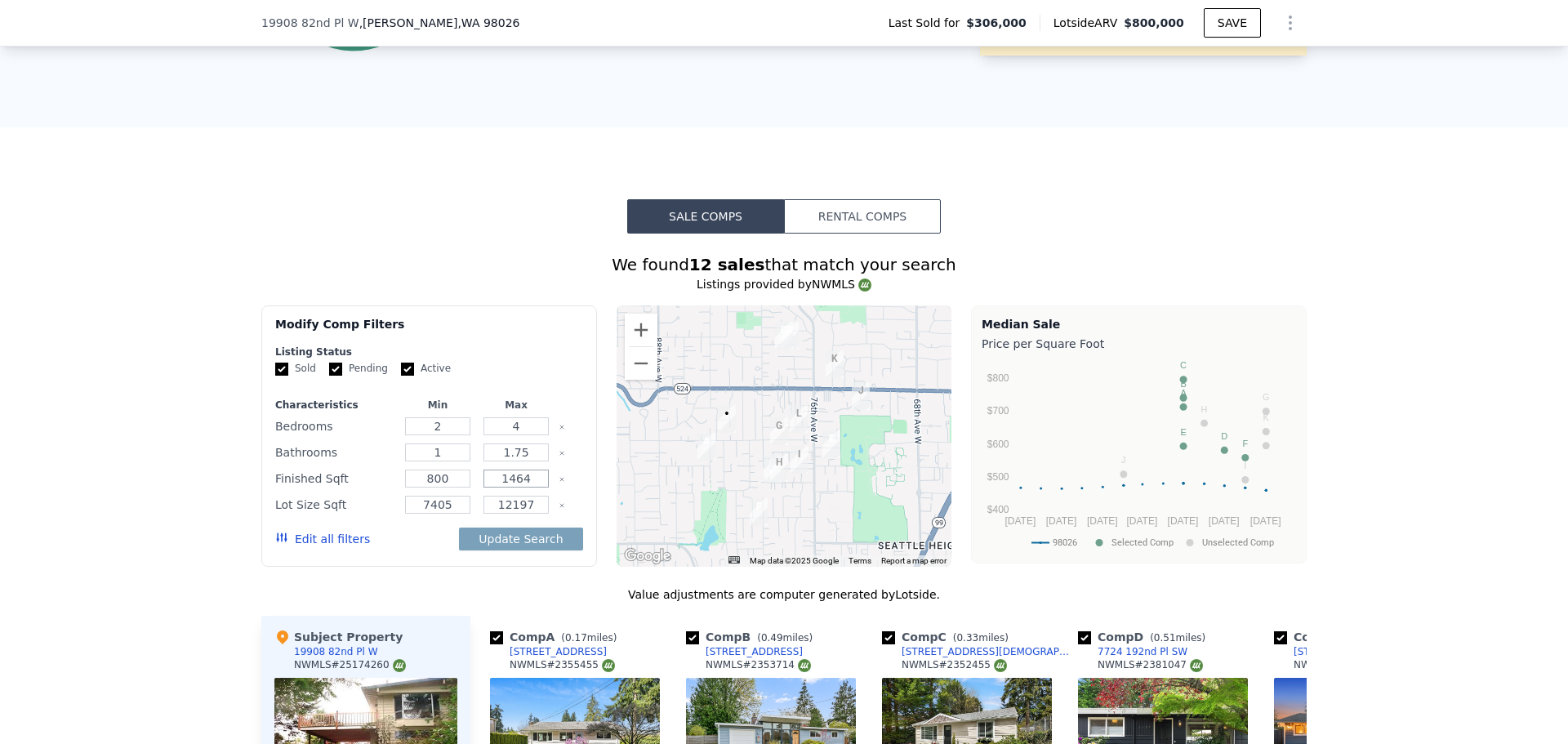
click at [514, 487] on input "1464" at bounding box center [516, 478] width 65 height 18
type input "2000"
click at [448, 488] on input "800" at bounding box center [437, 478] width 65 height 18
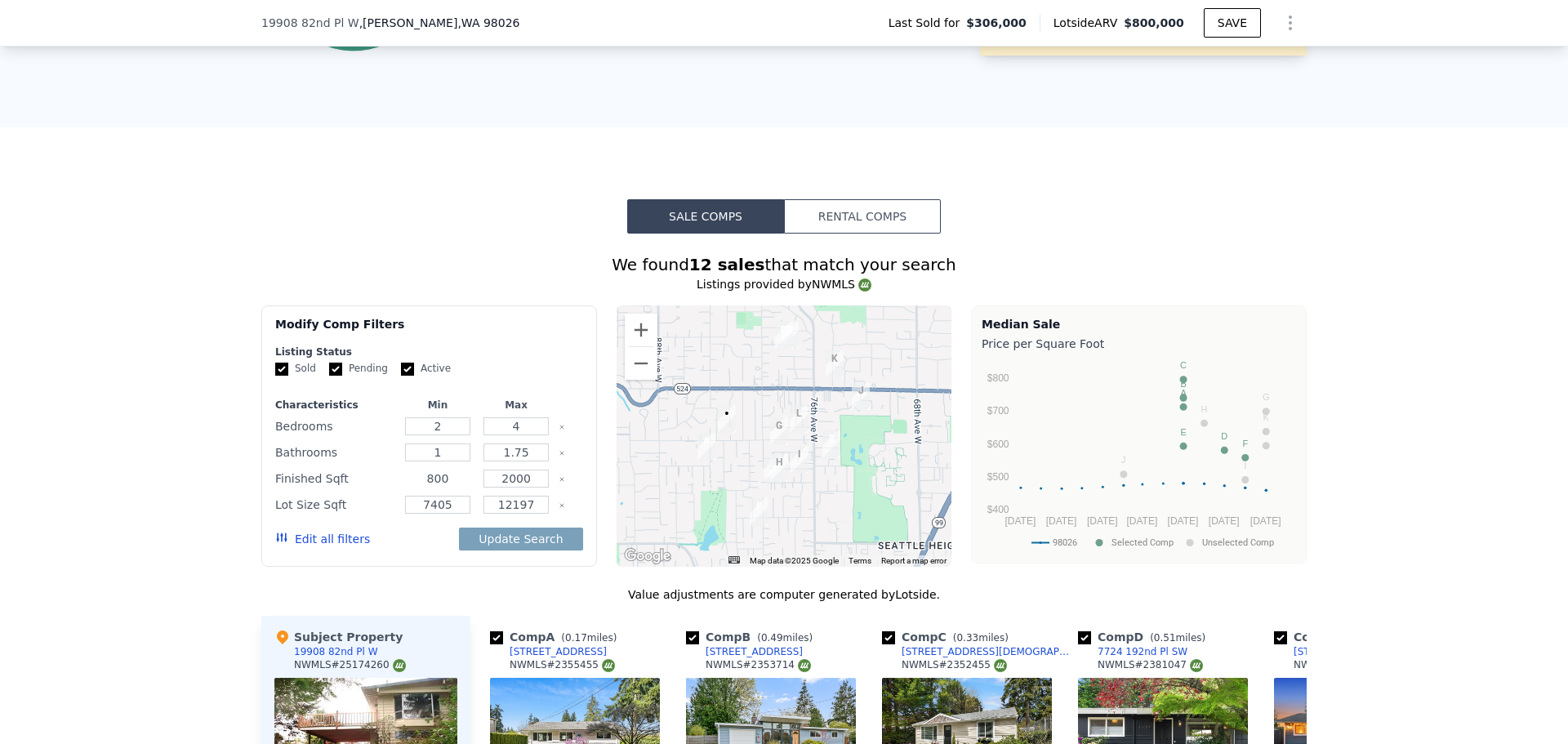
click at [448, 488] on input "800" at bounding box center [437, 478] width 65 height 18
click at [447, 488] on input "800" at bounding box center [437, 478] width 65 height 18
type input "15000"
click at [439, 436] on input "2" at bounding box center [437, 426] width 65 height 18
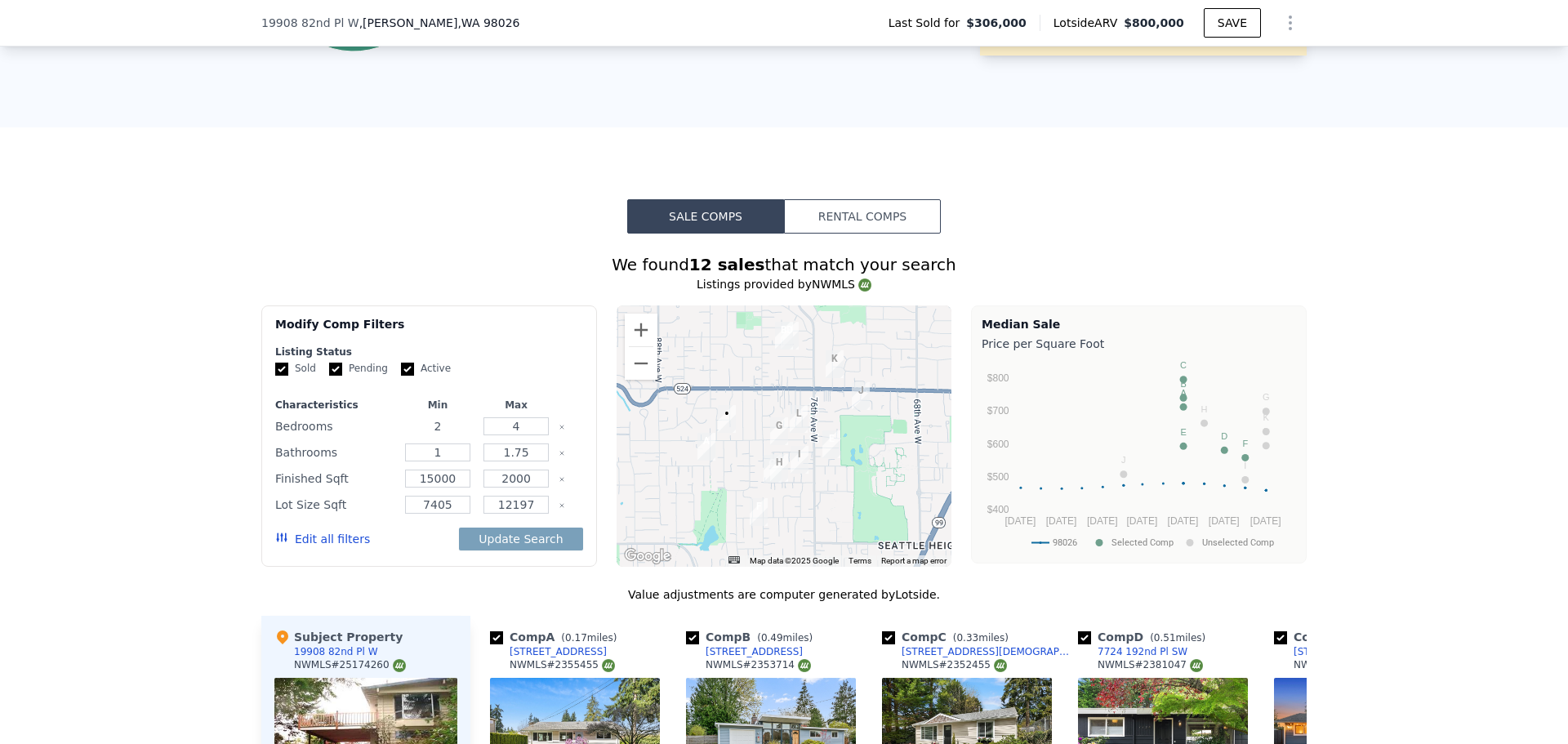
drag, startPoint x: 439, startPoint y: 441, endPoint x: 416, endPoint y: 441, distance: 23.0
click at [416, 436] on input "2" at bounding box center [437, 426] width 65 height 18
type input "3"
drag, startPoint x: 533, startPoint y: 466, endPoint x: 471, endPoint y: 466, distance: 62.0
click at [471, 464] on div "Bathrooms 1 1.75" at bounding box center [429, 452] width 307 height 23
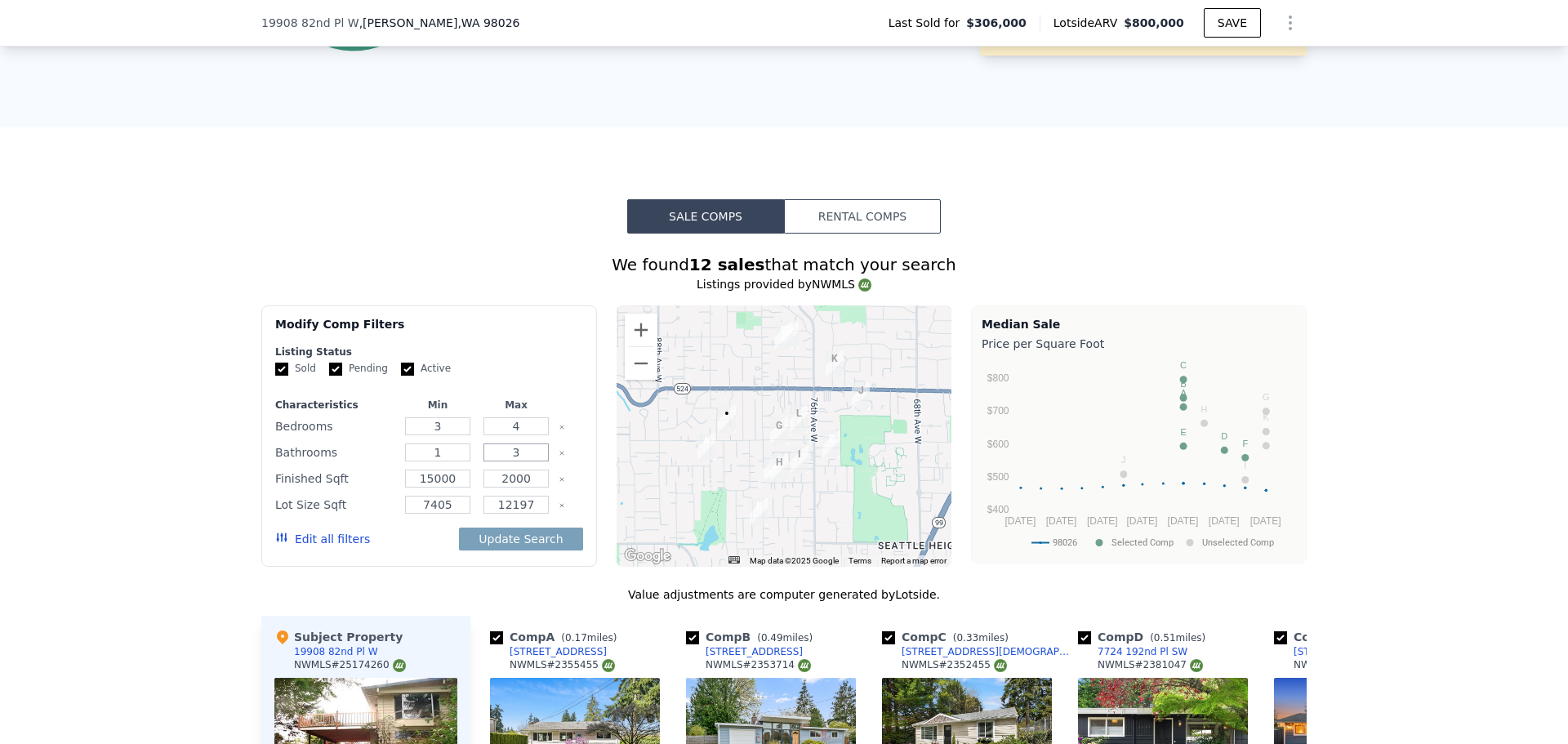
type input "3"
drag, startPoint x: 440, startPoint y: 468, endPoint x: 381, endPoint y: 468, distance: 59.0
click at [382, 464] on div "Bathrooms 1 3" at bounding box center [429, 452] width 307 height 23
type input "2"
click at [510, 550] on button "Update Search" at bounding box center [520, 539] width 123 height 23
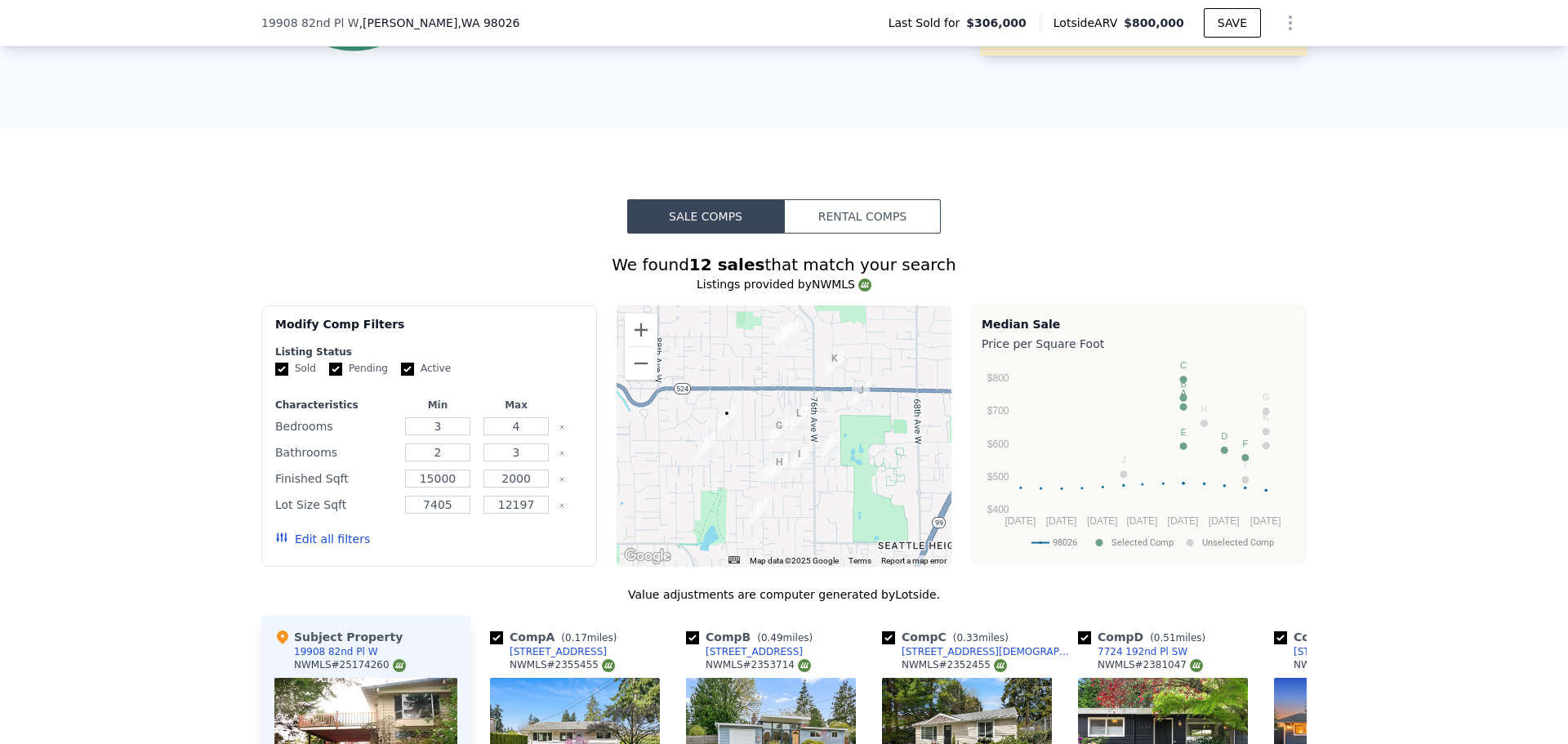
scroll to position [1363, 0]
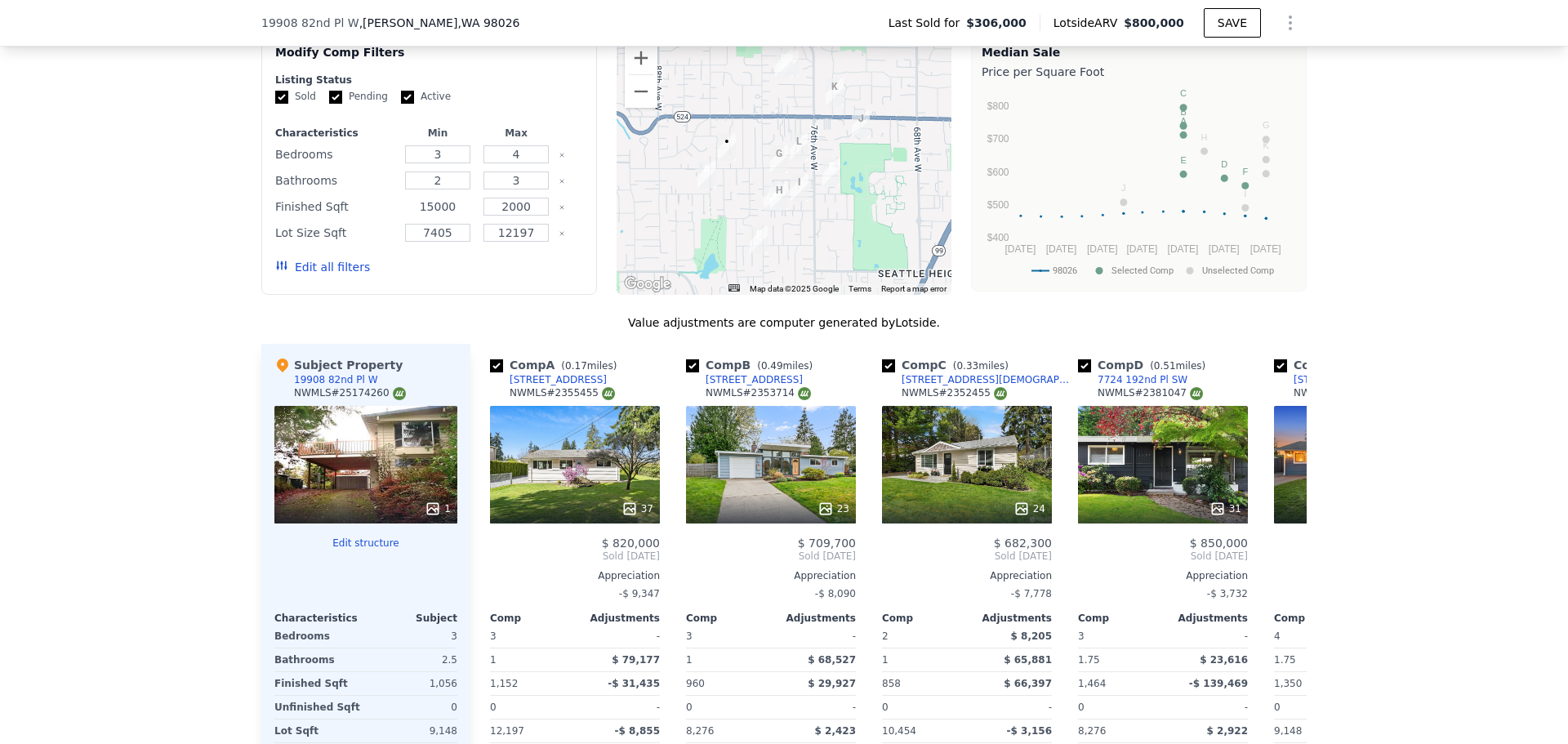
click at [455, 215] on input "15000" at bounding box center [437, 206] width 65 height 18
type input "1500"
click at [523, 272] on button "Update Search" at bounding box center [520, 267] width 123 height 23
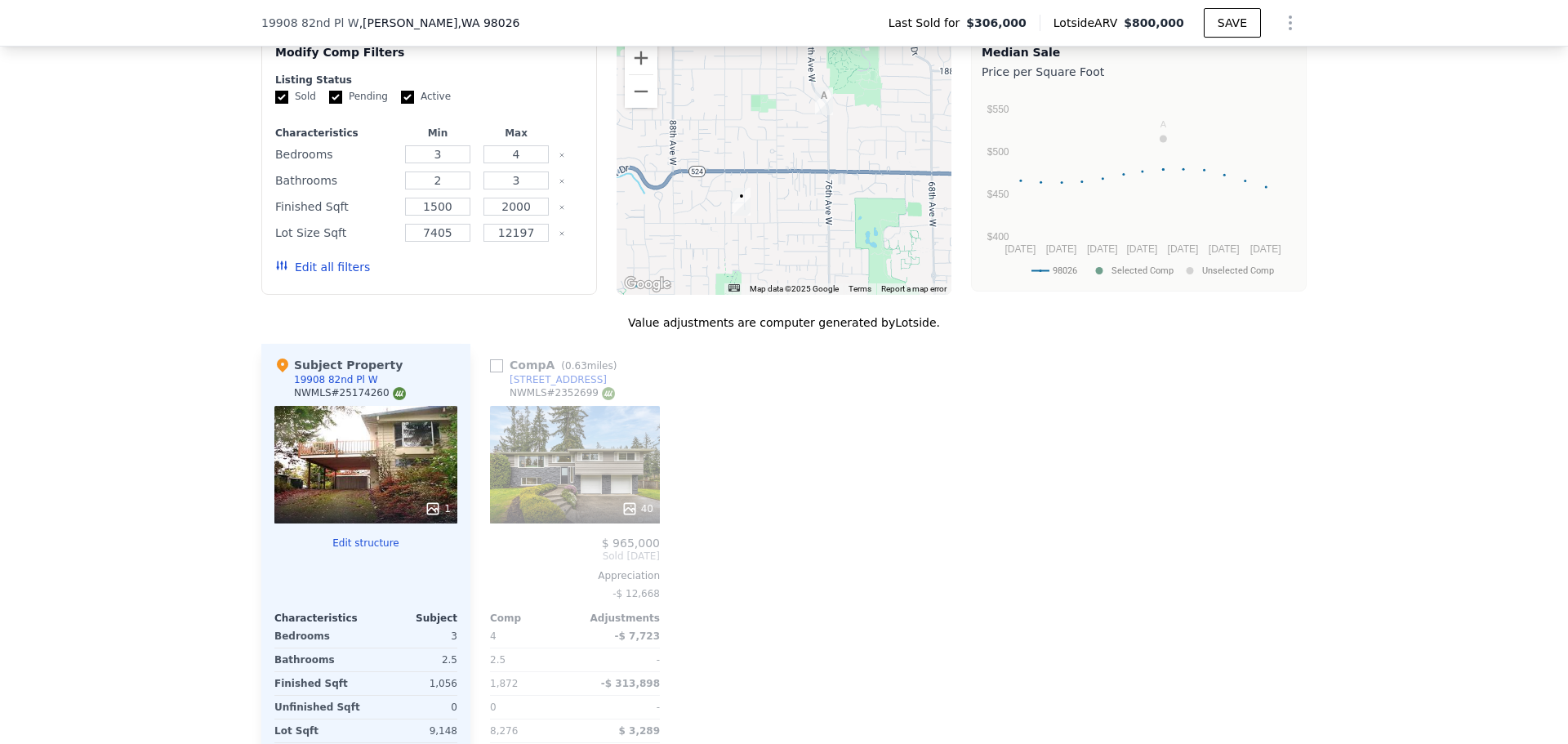
scroll to position [1635, 0]
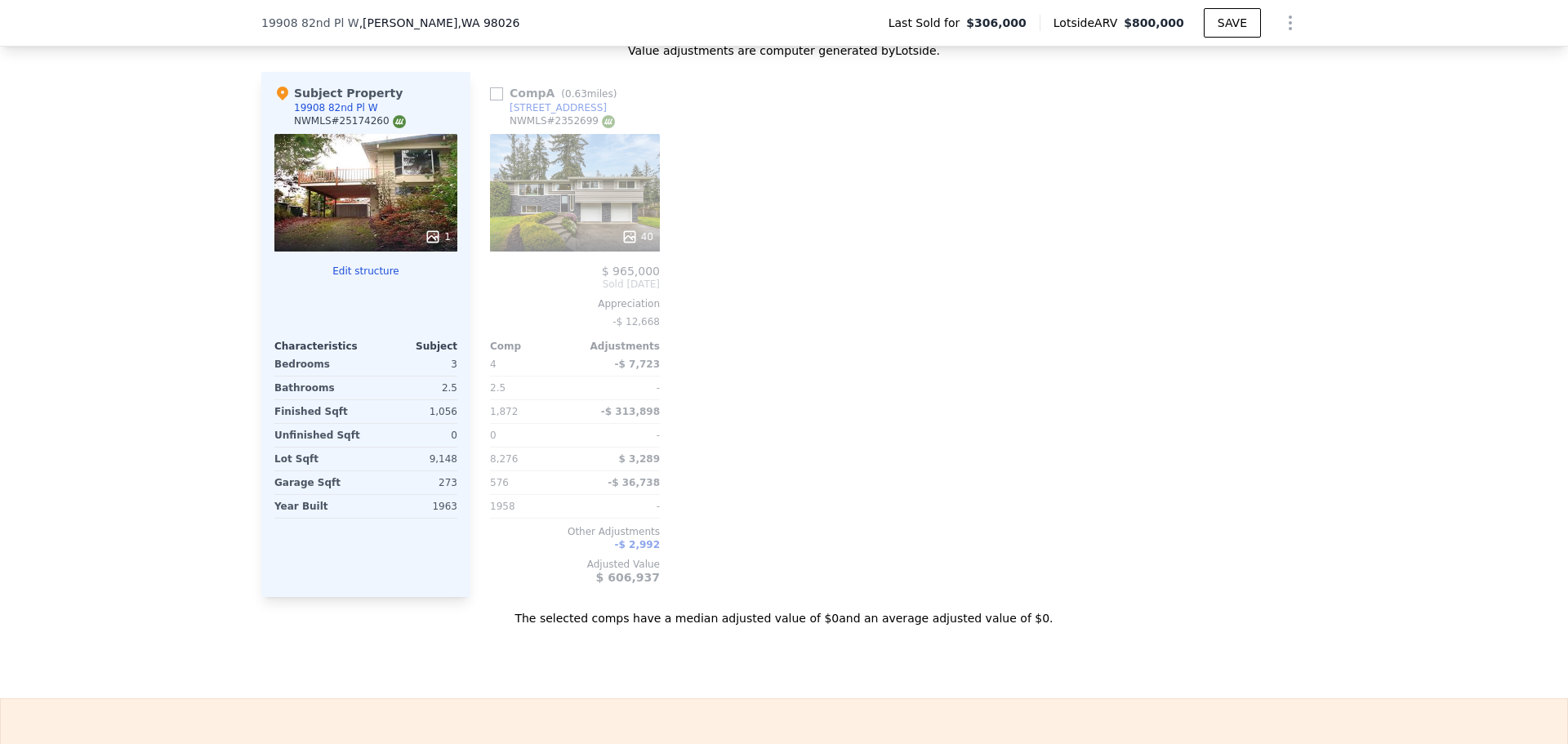
click at [573, 240] on div at bounding box center [575, 237] width 170 height 29
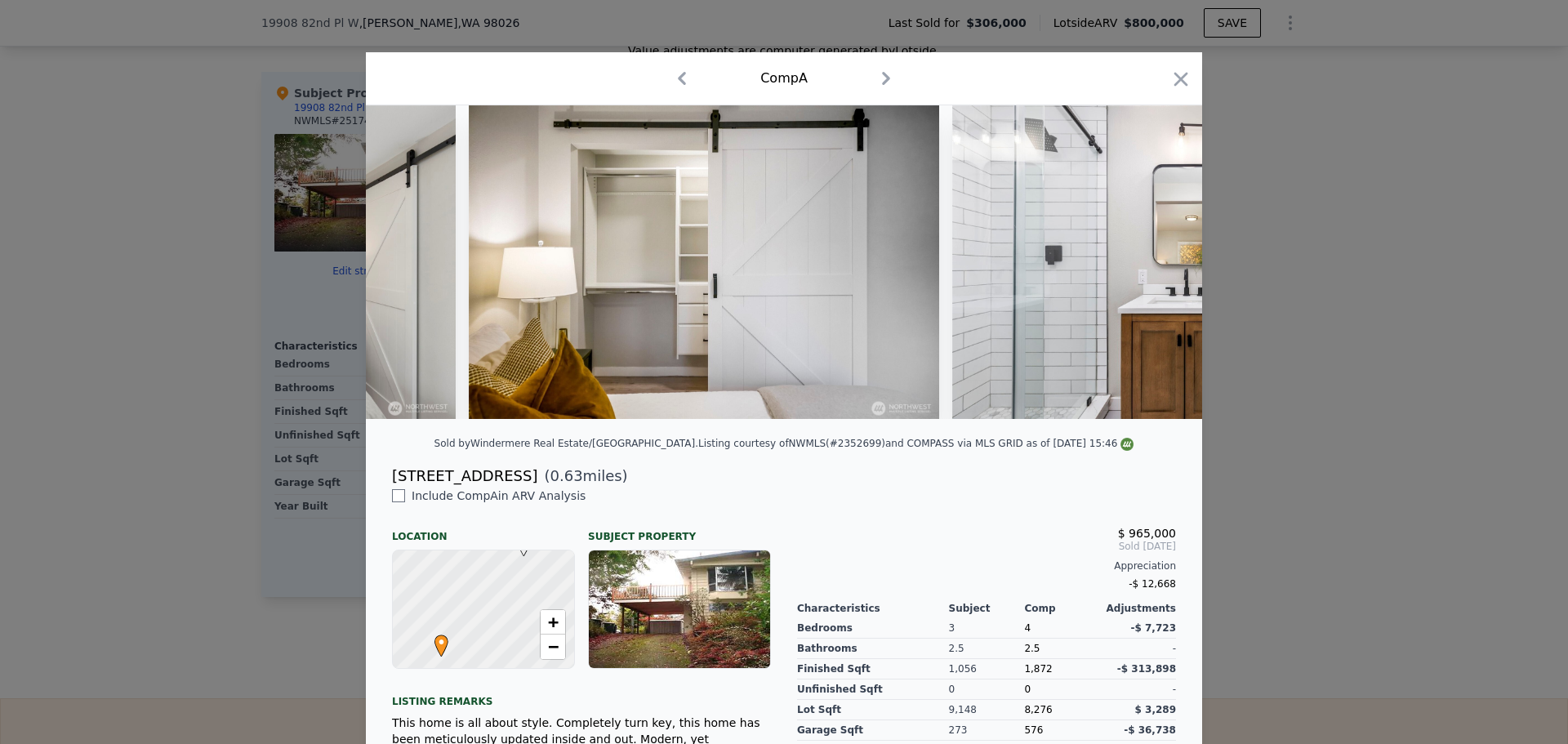
scroll to position [0, 8220]
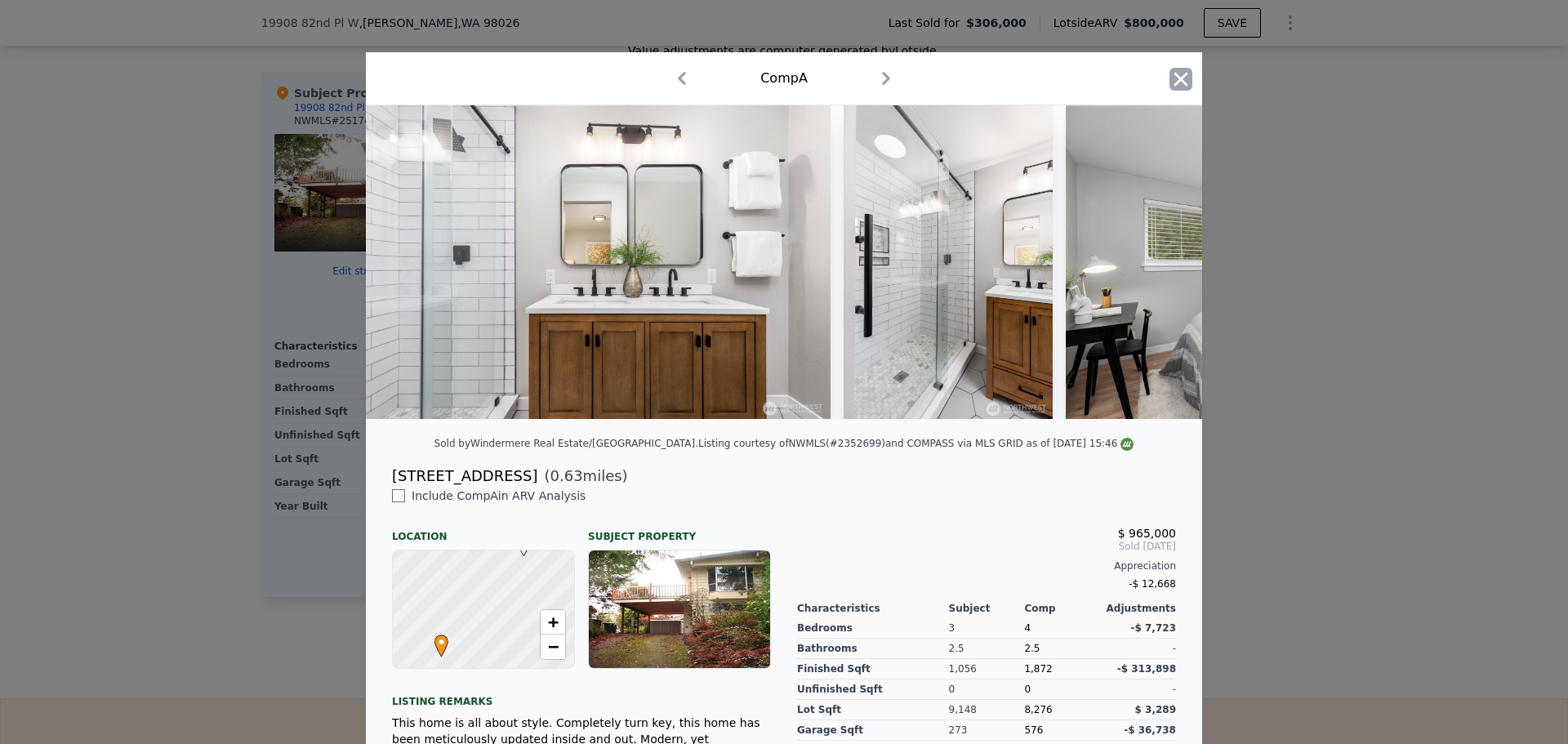
click at [1182, 72] on icon "button" at bounding box center [1180, 79] width 23 height 23
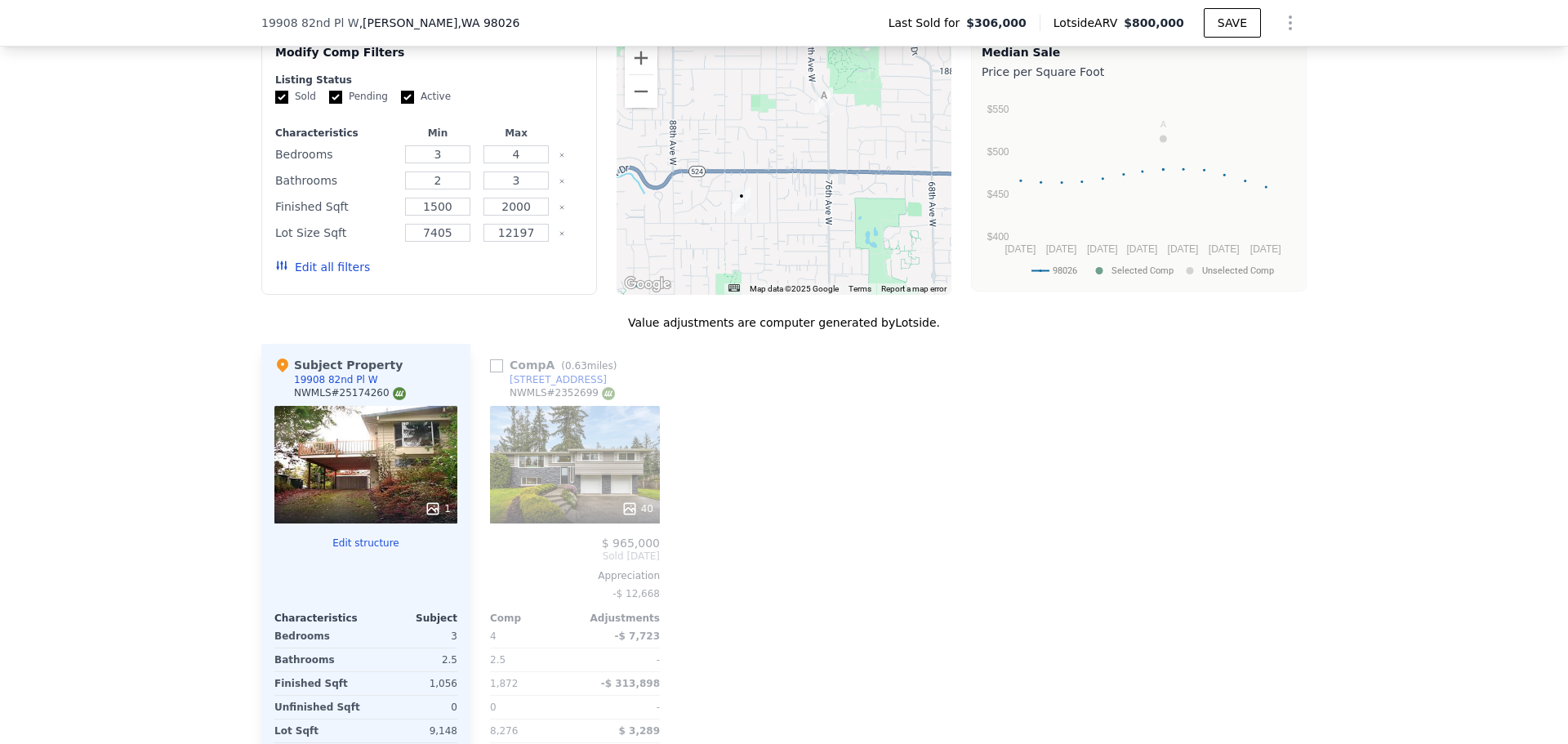
scroll to position [1635, 0]
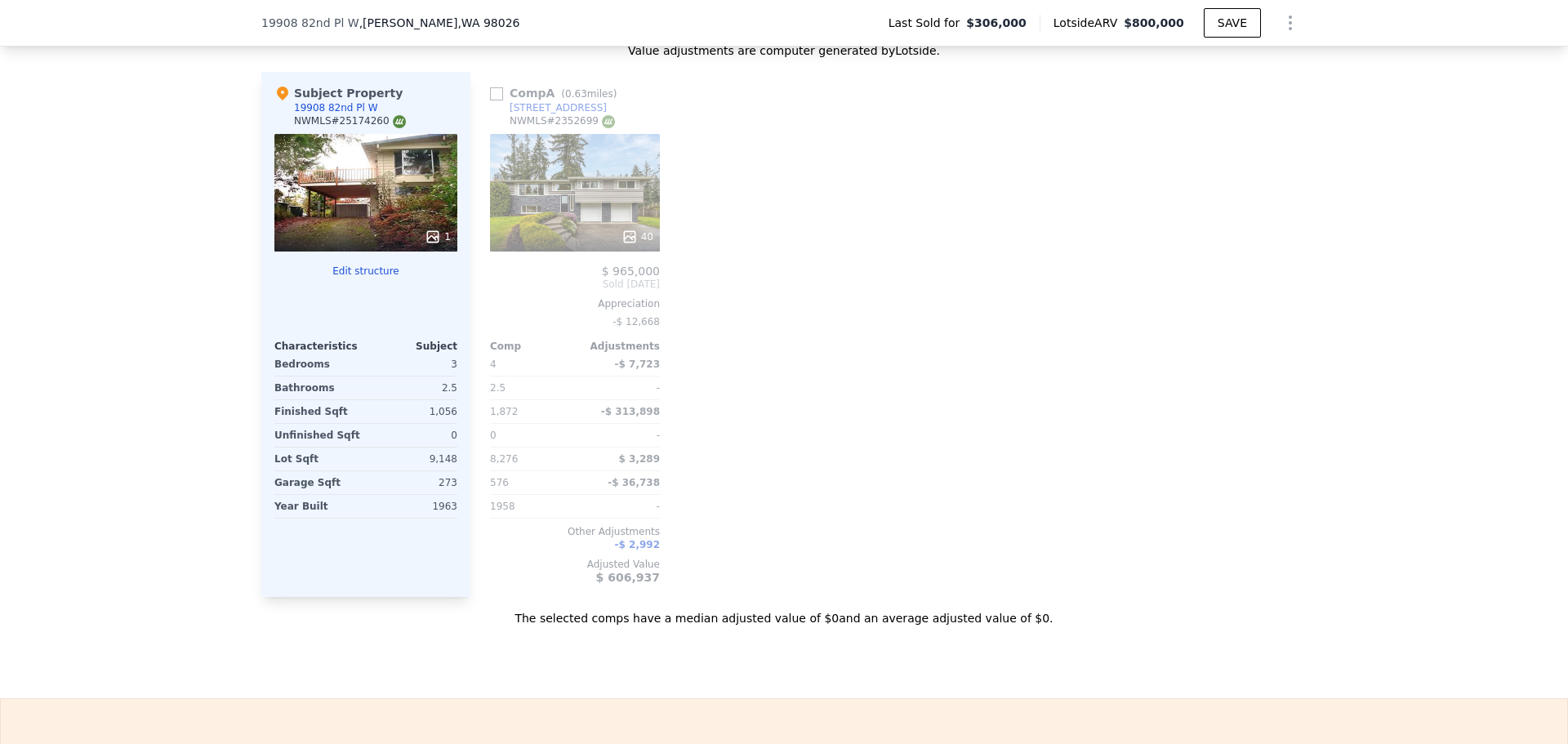
click at [570, 242] on div "40" at bounding box center [575, 237] width 156 height 16
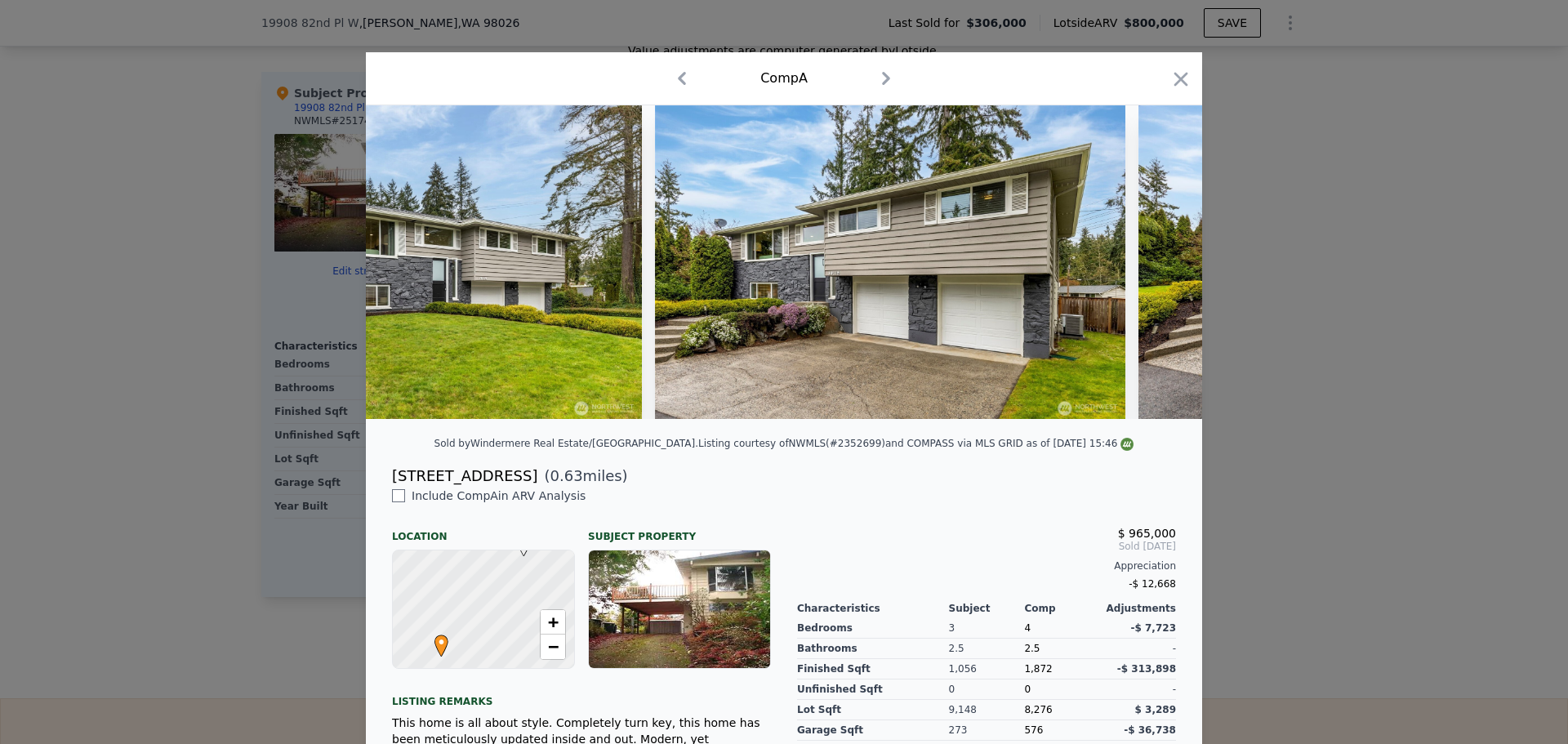
scroll to position [0, 17268]
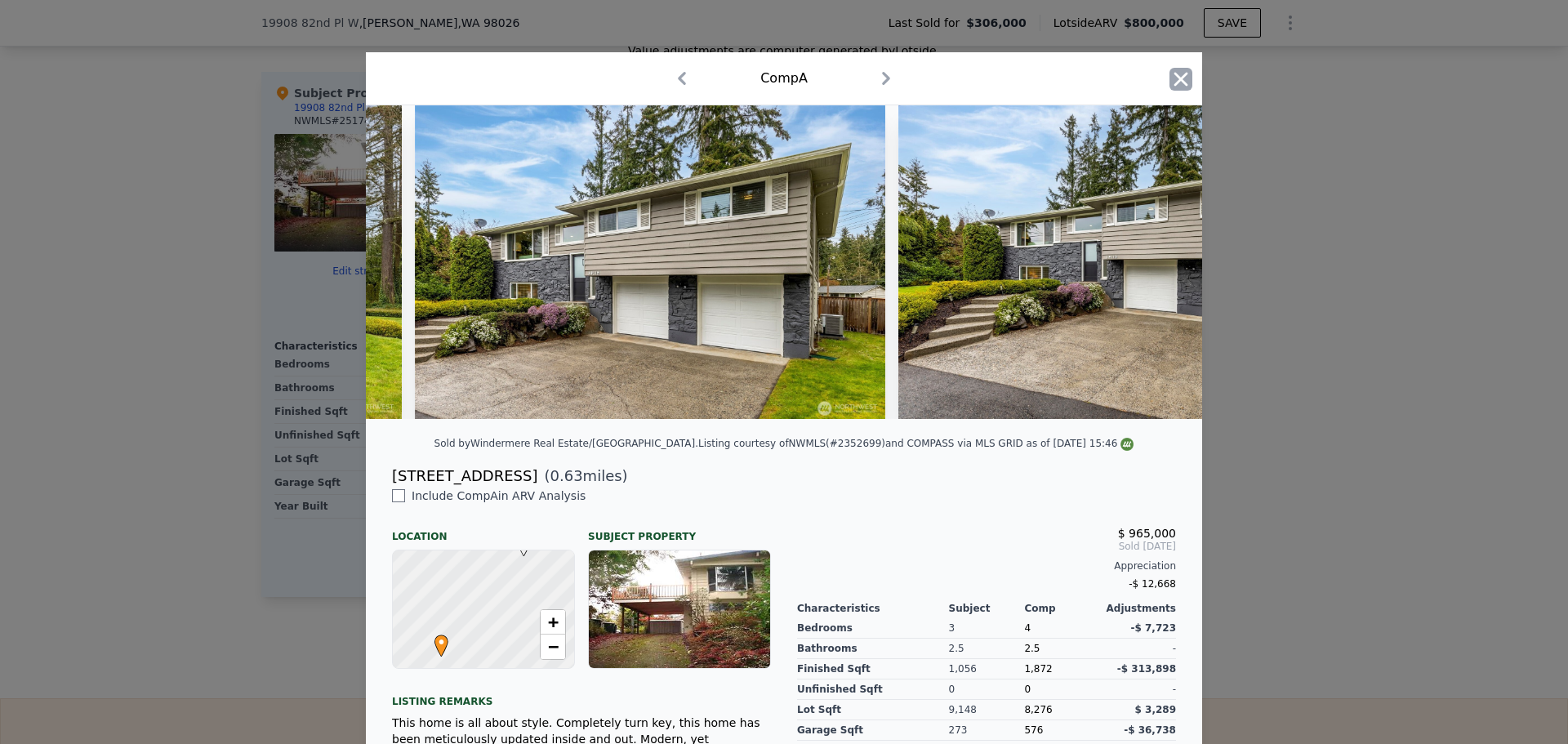
click at [1169, 79] on icon "button" at bounding box center [1180, 79] width 23 height 23
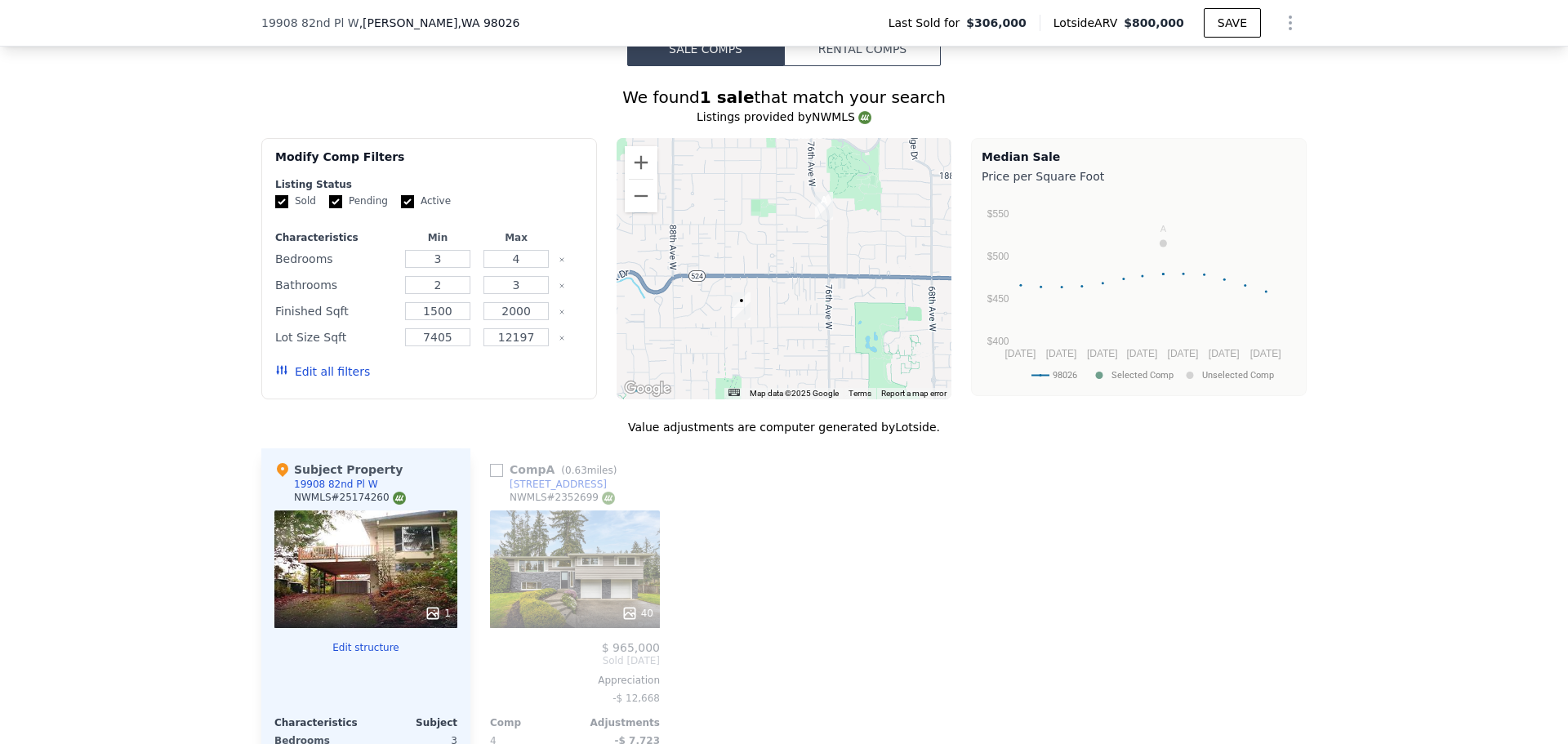
scroll to position [1531, 0]
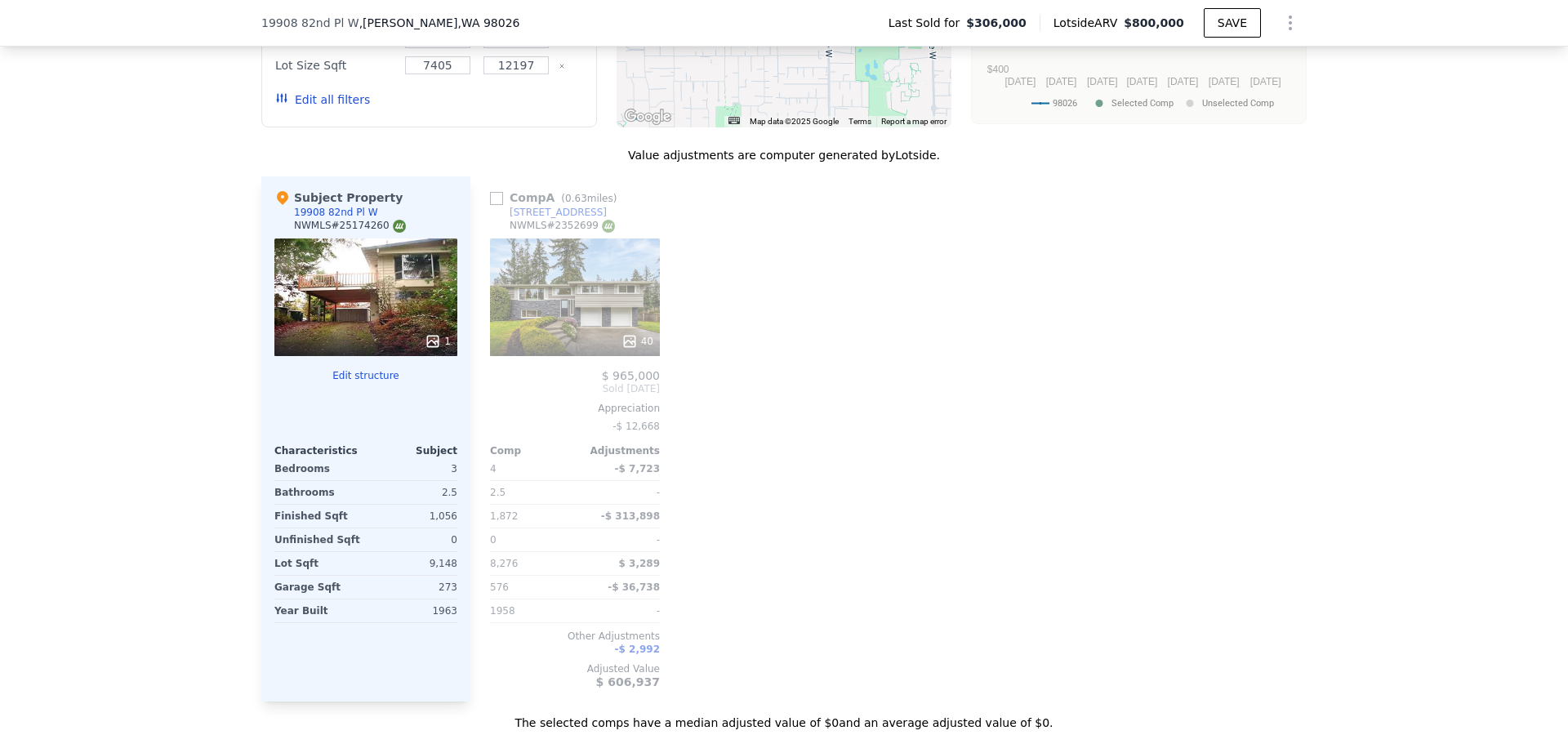
click at [570, 319] on div "40" at bounding box center [575, 297] width 170 height 118
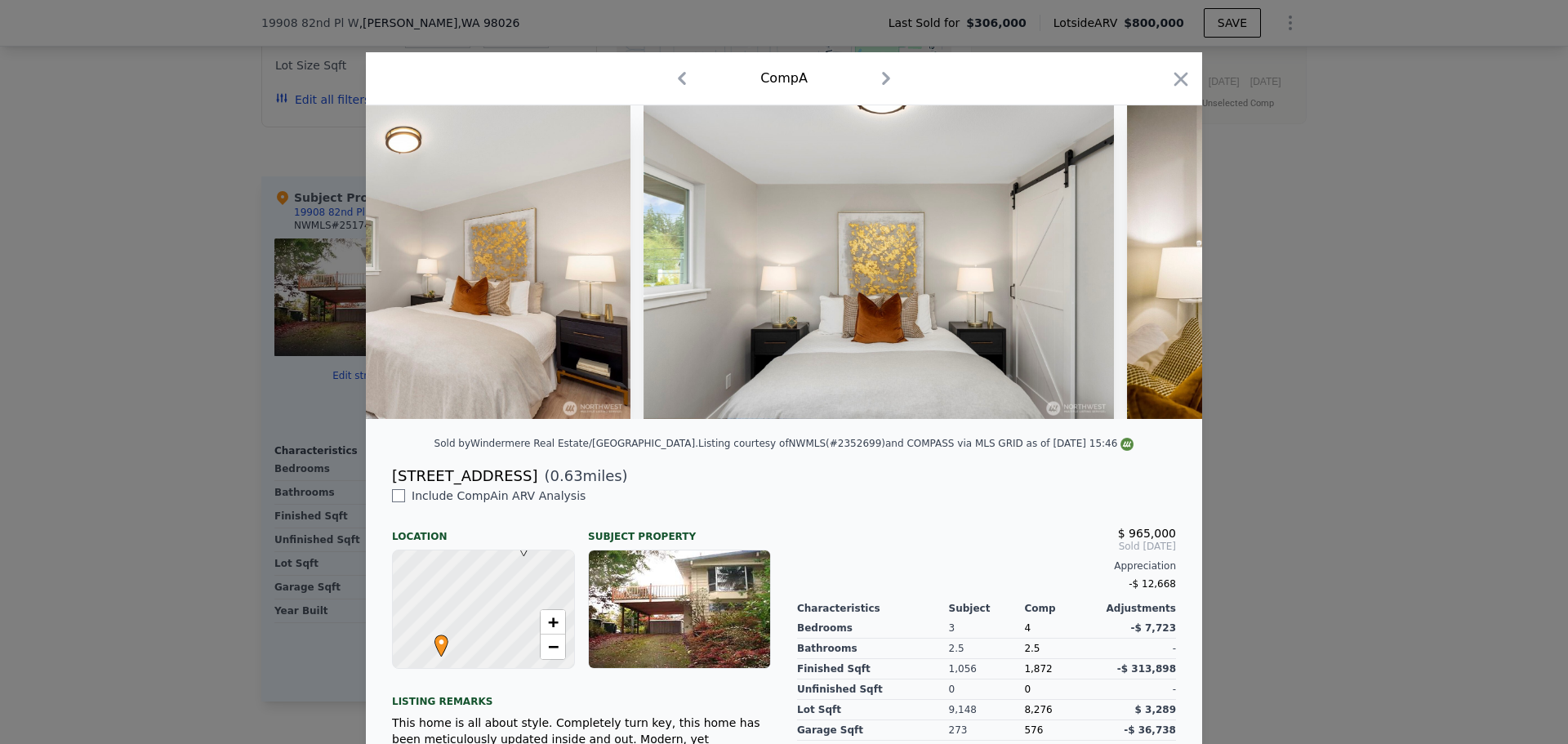
scroll to position [0, 10502]
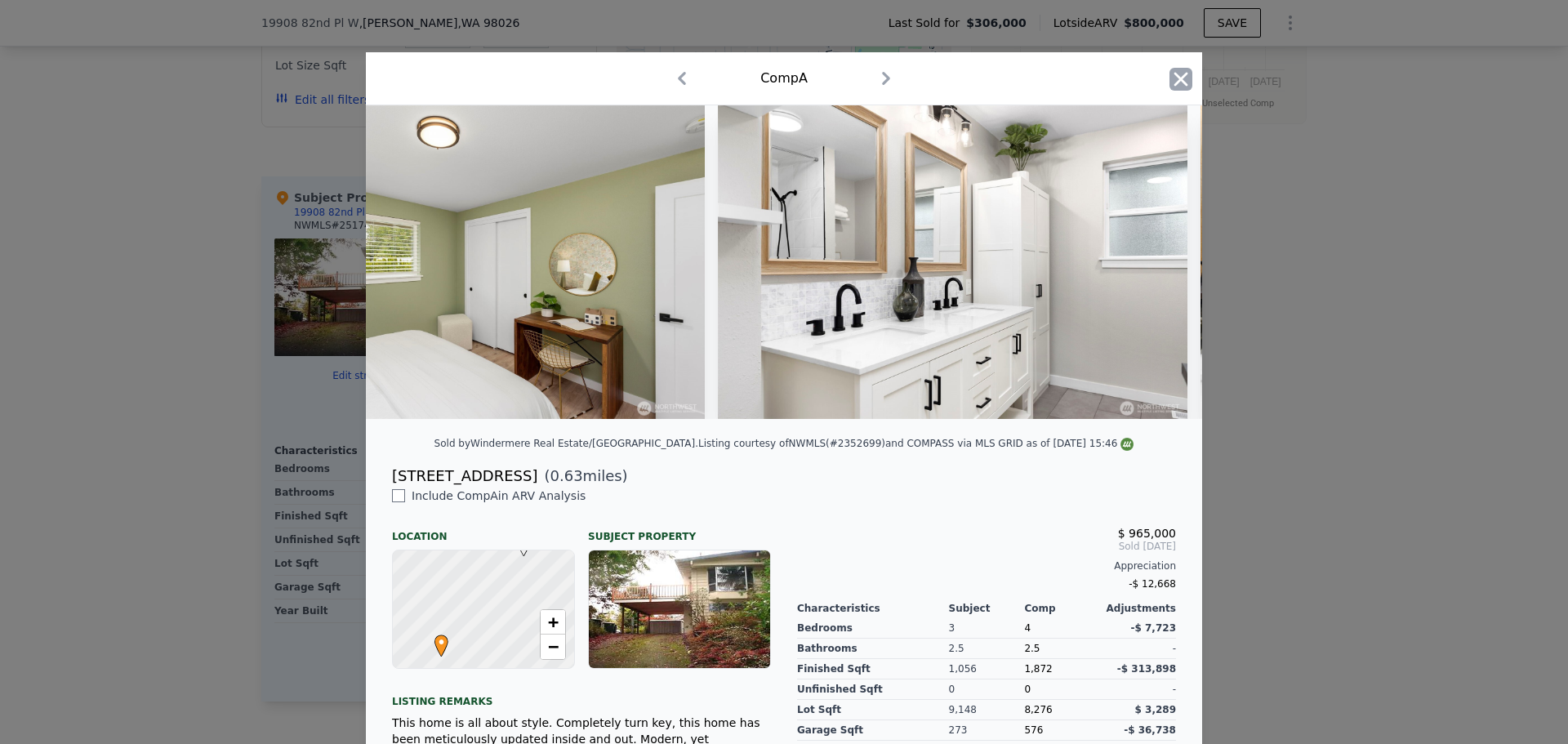
click at [1176, 84] on icon "button" at bounding box center [1180, 79] width 23 height 23
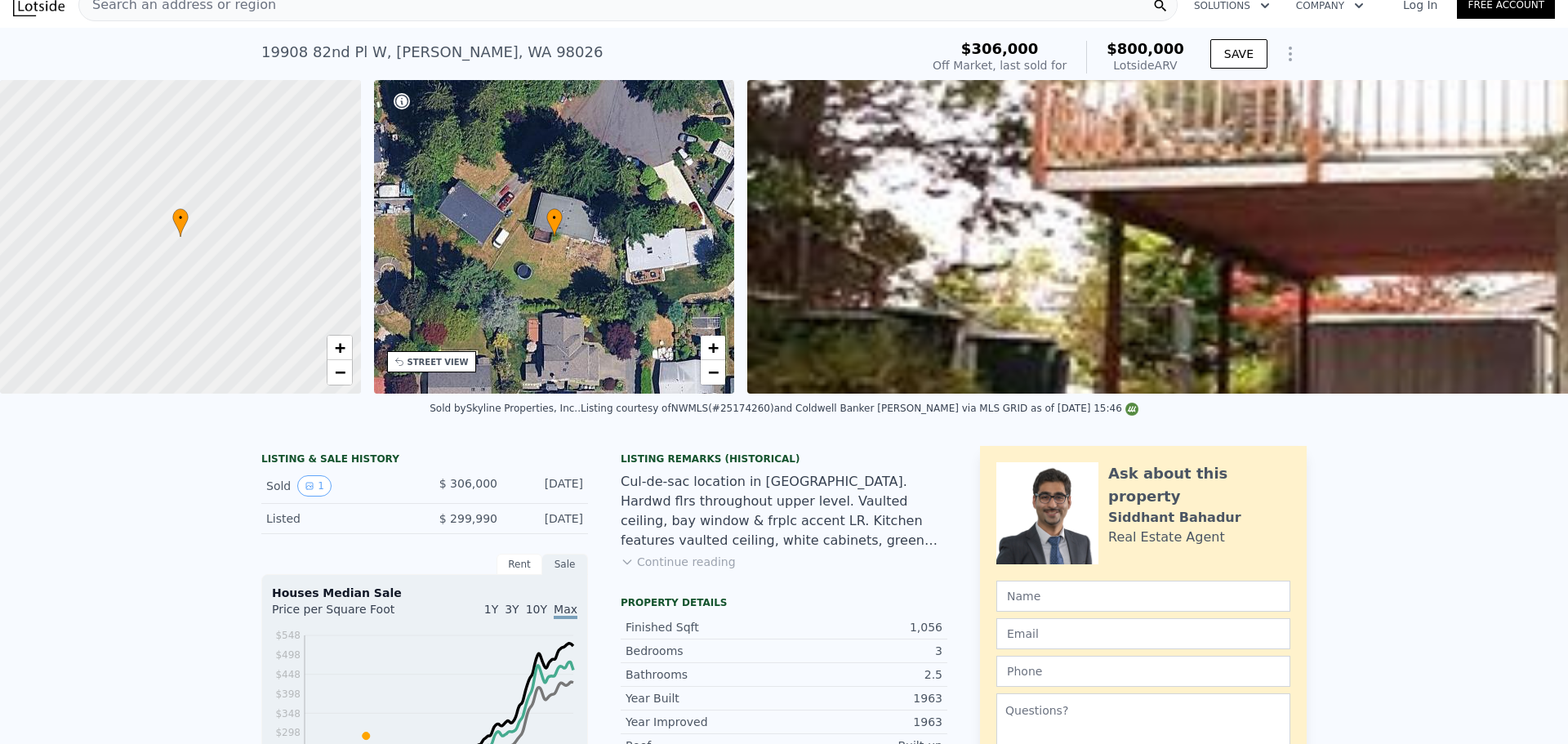
scroll to position [6, 0]
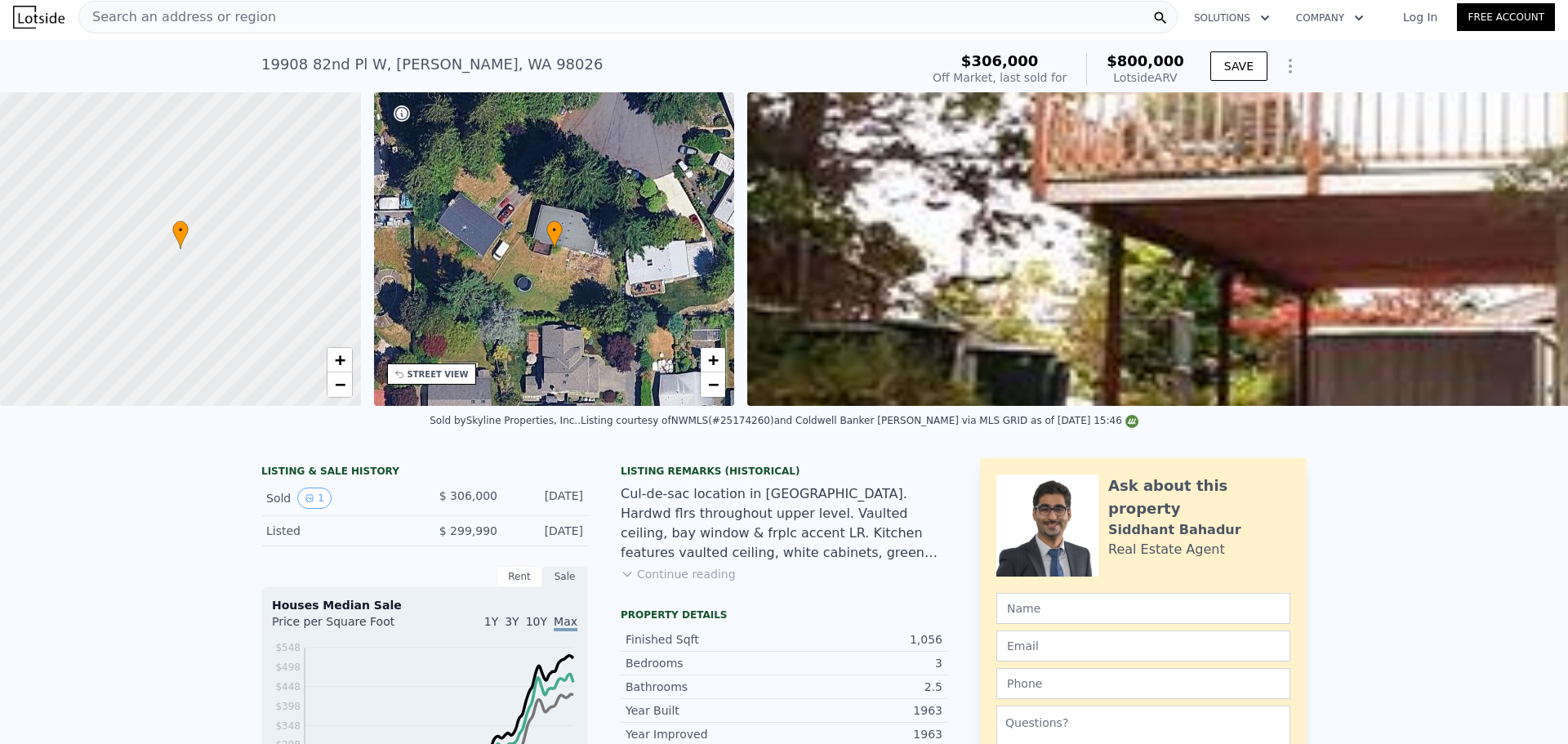
click at [487, 5] on div "Search an address or region" at bounding box center [628, 17] width 1099 height 32
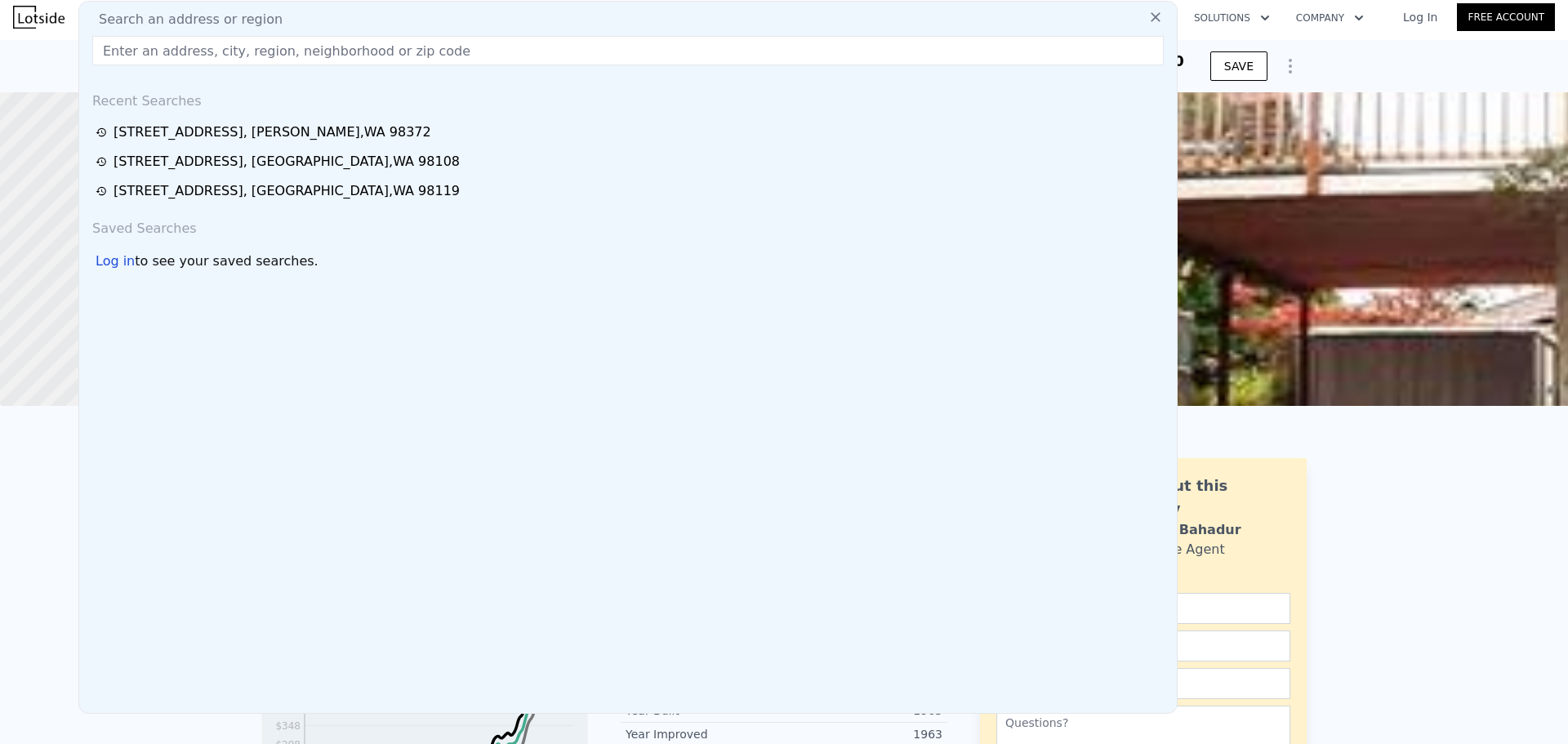
type input "2"
type input "1"
type input "1.75"
type input "800"
type input "1464"
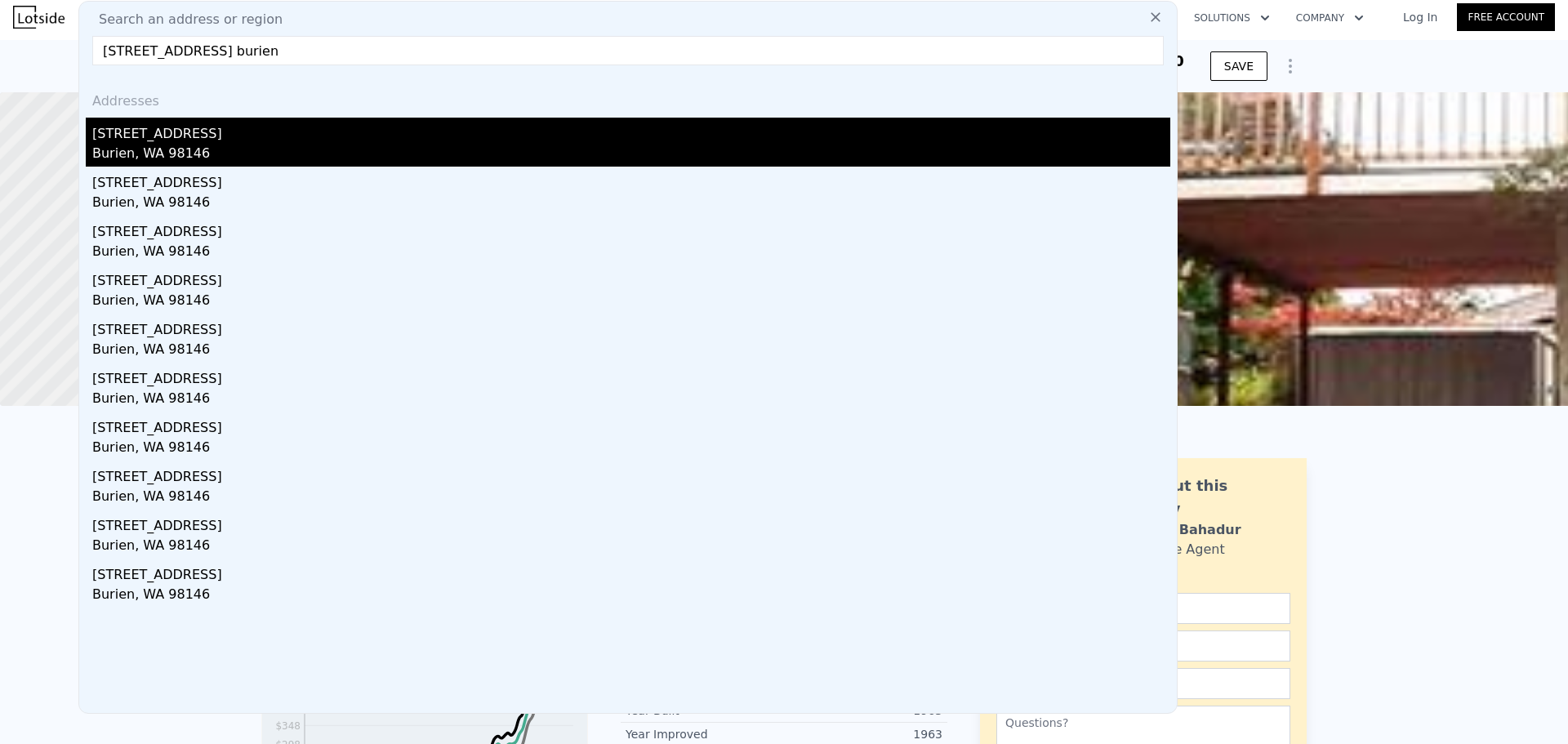
type input "840 sw 134th st burien"
click at [362, 123] on div "840 SW 134th St" at bounding box center [631, 131] width 1078 height 26
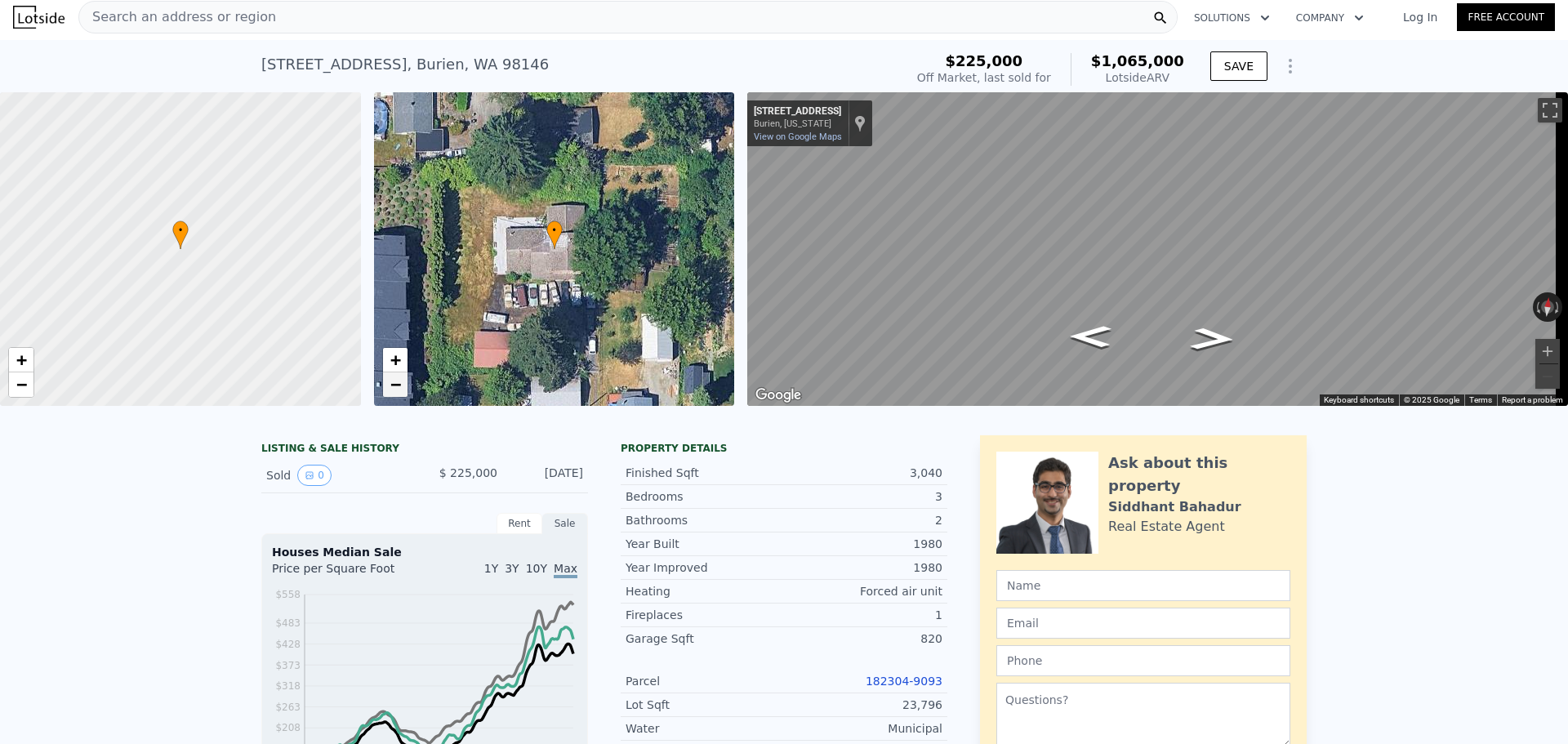
click at [394, 392] on span "−" at bounding box center [395, 384] width 10 height 21
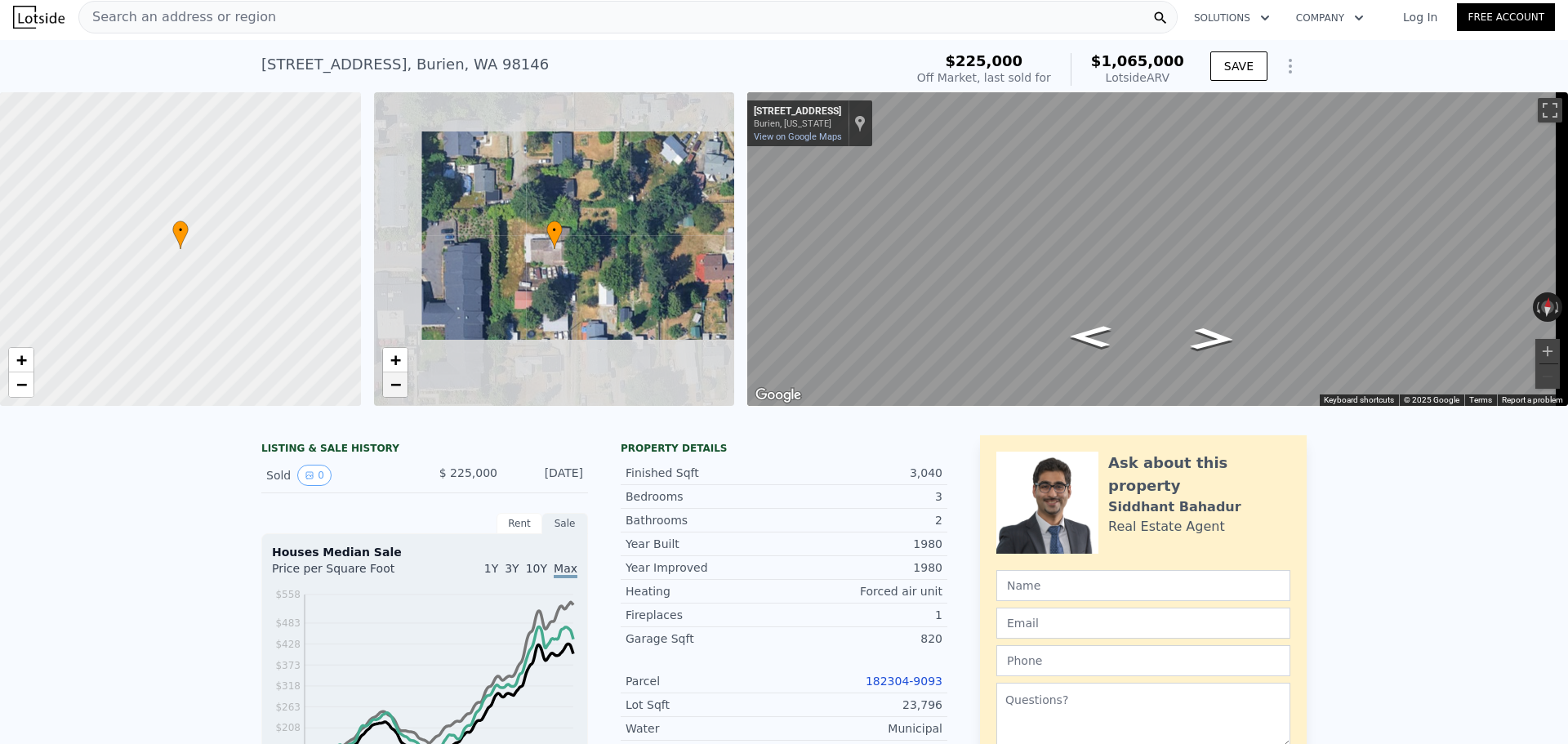
click at [394, 392] on span "−" at bounding box center [395, 384] width 10 height 21
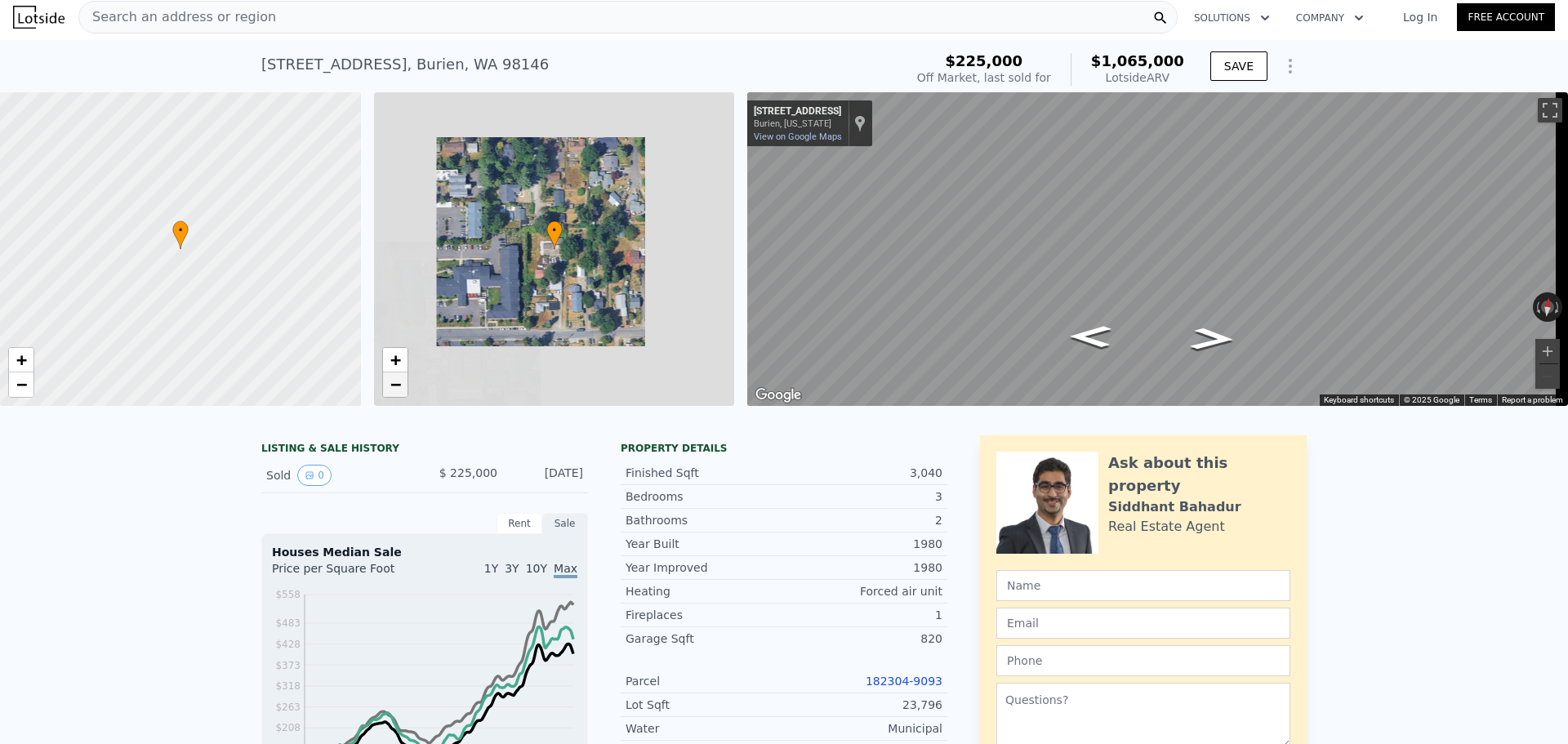
click at [394, 392] on span "−" at bounding box center [395, 384] width 10 height 21
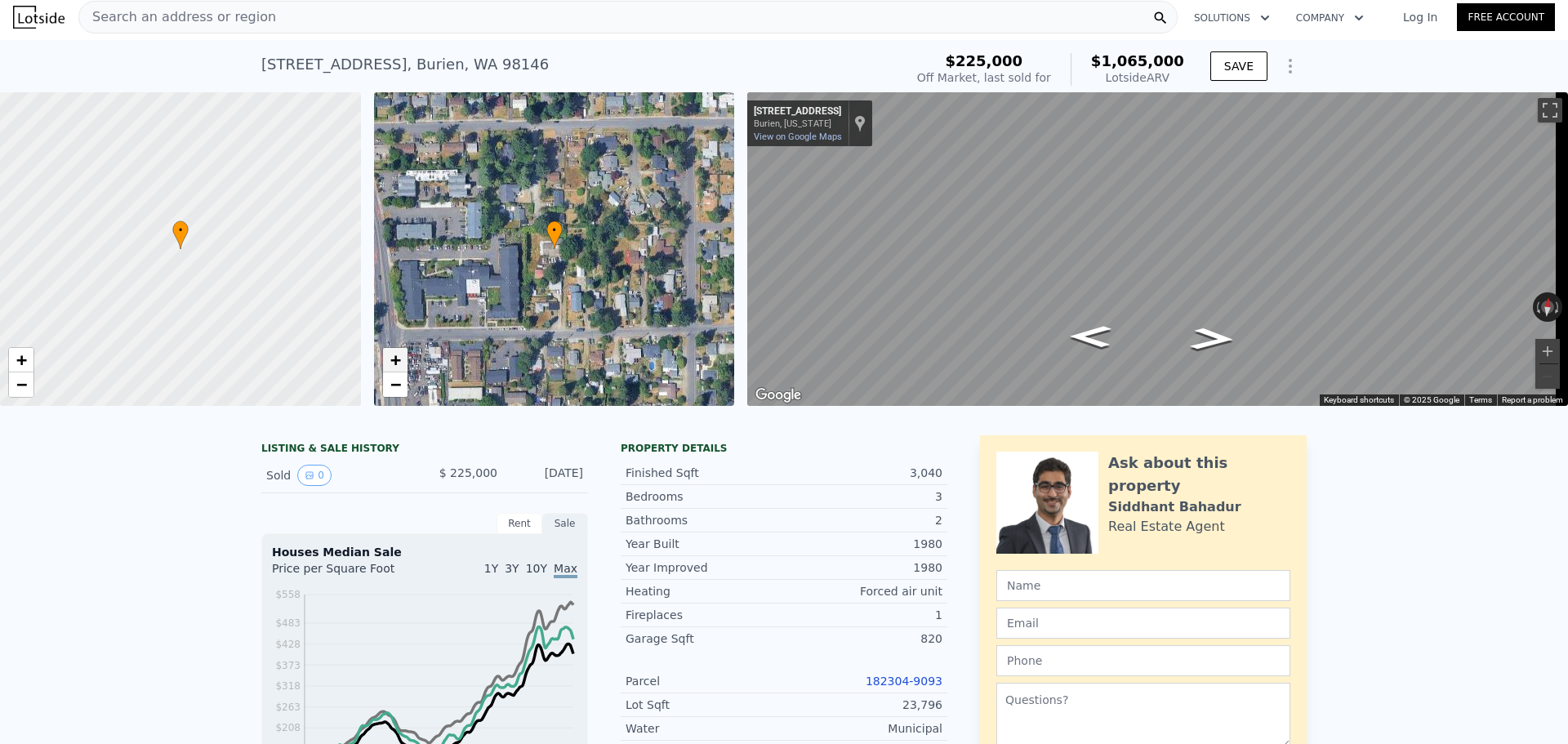
click at [388, 366] on link "+" at bounding box center [395, 360] width 25 height 25
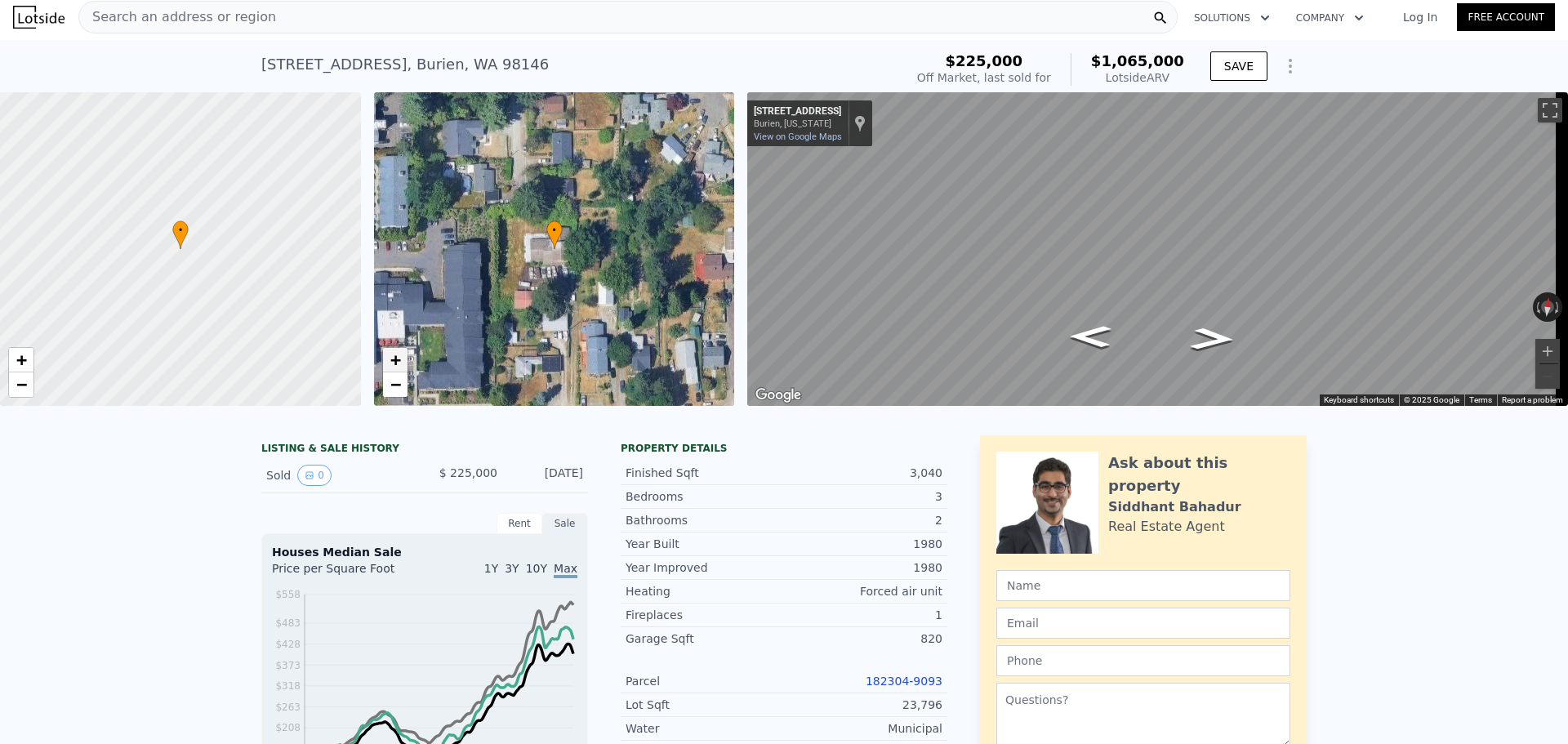
click at [389, 356] on link "+" at bounding box center [395, 360] width 25 height 25
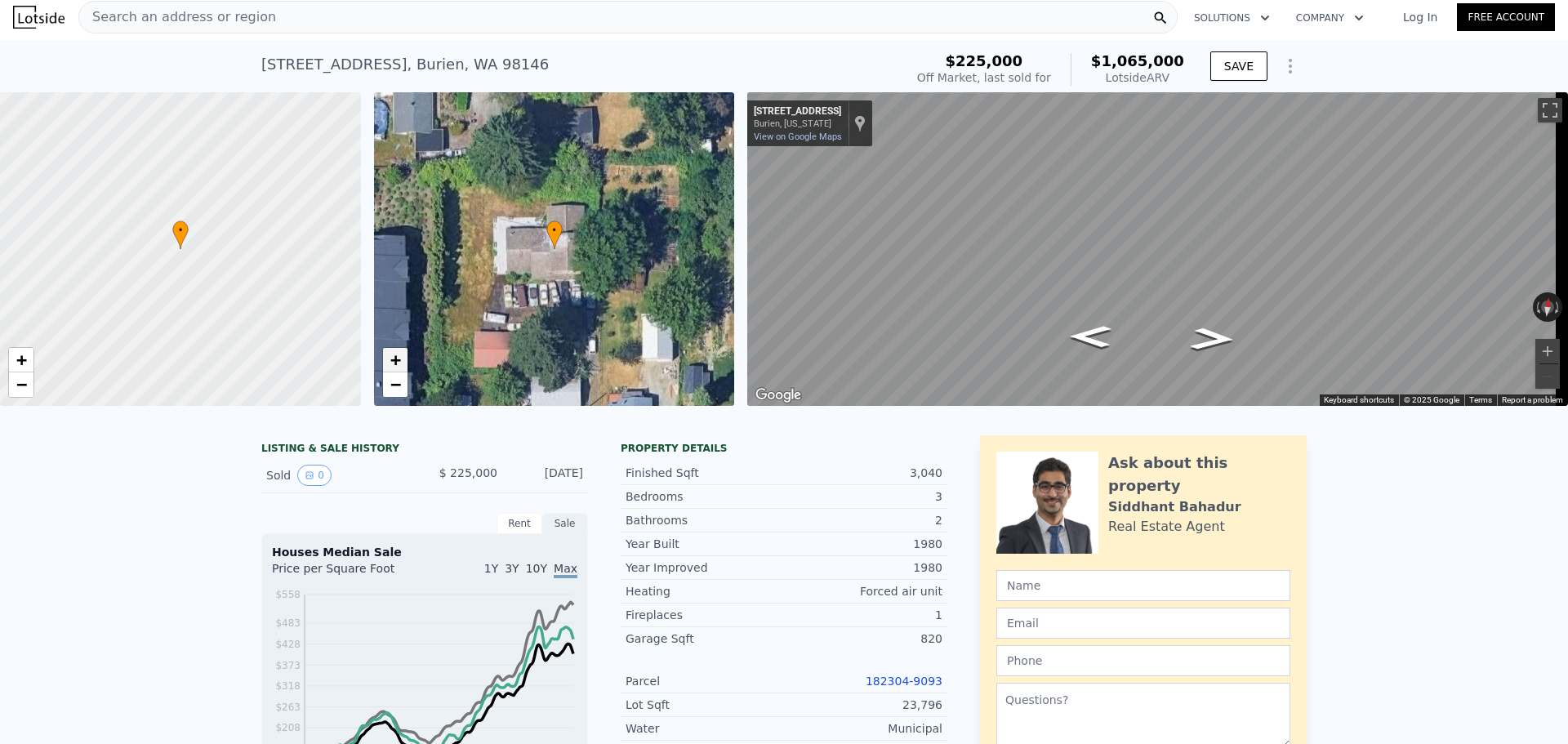
click at [389, 356] on link "+" at bounding box center [395, 360] width 25 height 25
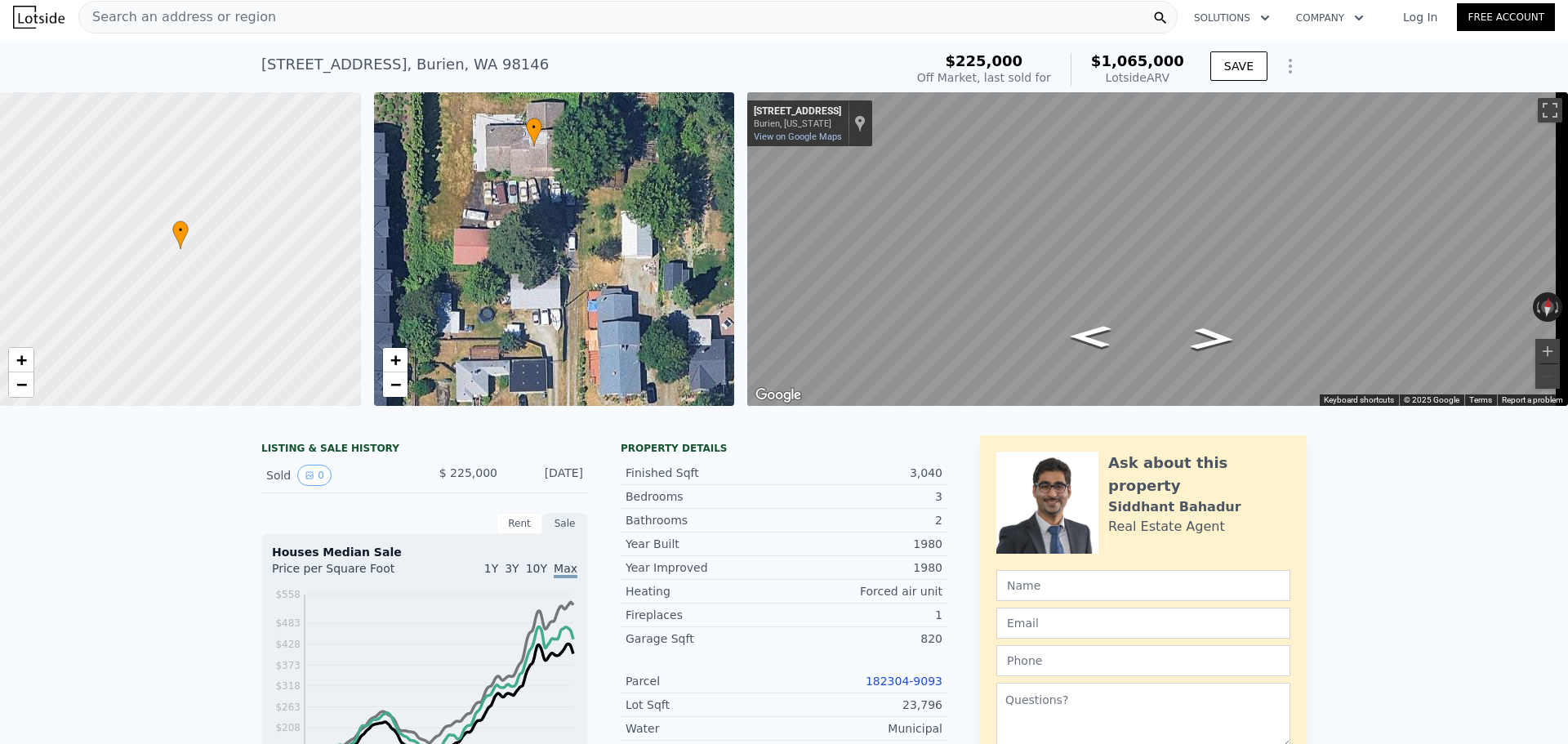
drag, startPoint x: 553, startPoint y: 265, endPoint x: 505, endPoint y: 258, distance: 48.5
click at [505, 258] on div "• + −" at bounding box center [554, 249] width 361 height 313
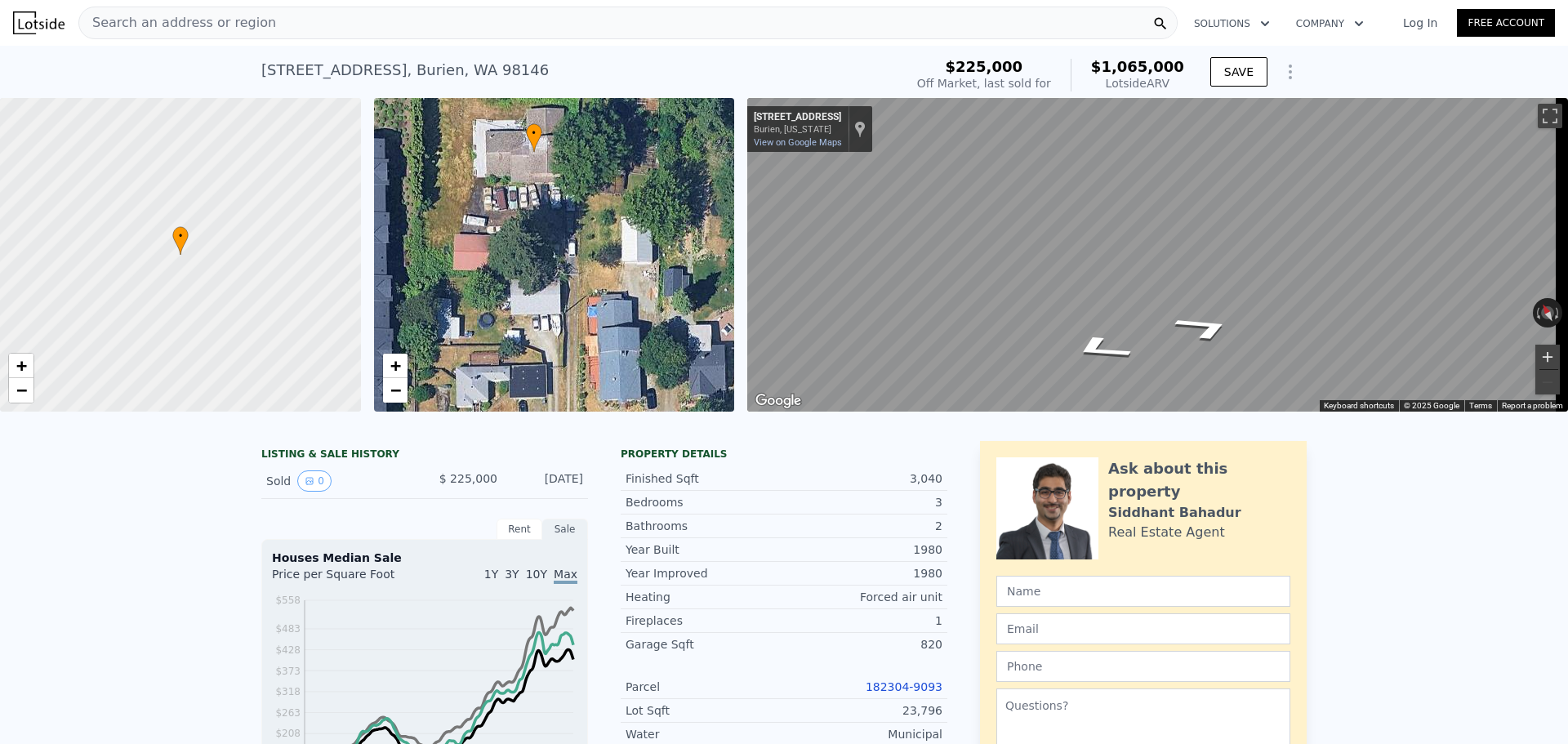
click at [1535, 353] on button "Zoom in" at bounding box center [1547, 356] width 25 height 25
click at [431, 69] on div "840 SW 134th St , Burien , WA 98146" at bounding box center [405, 70] width 288 height 23
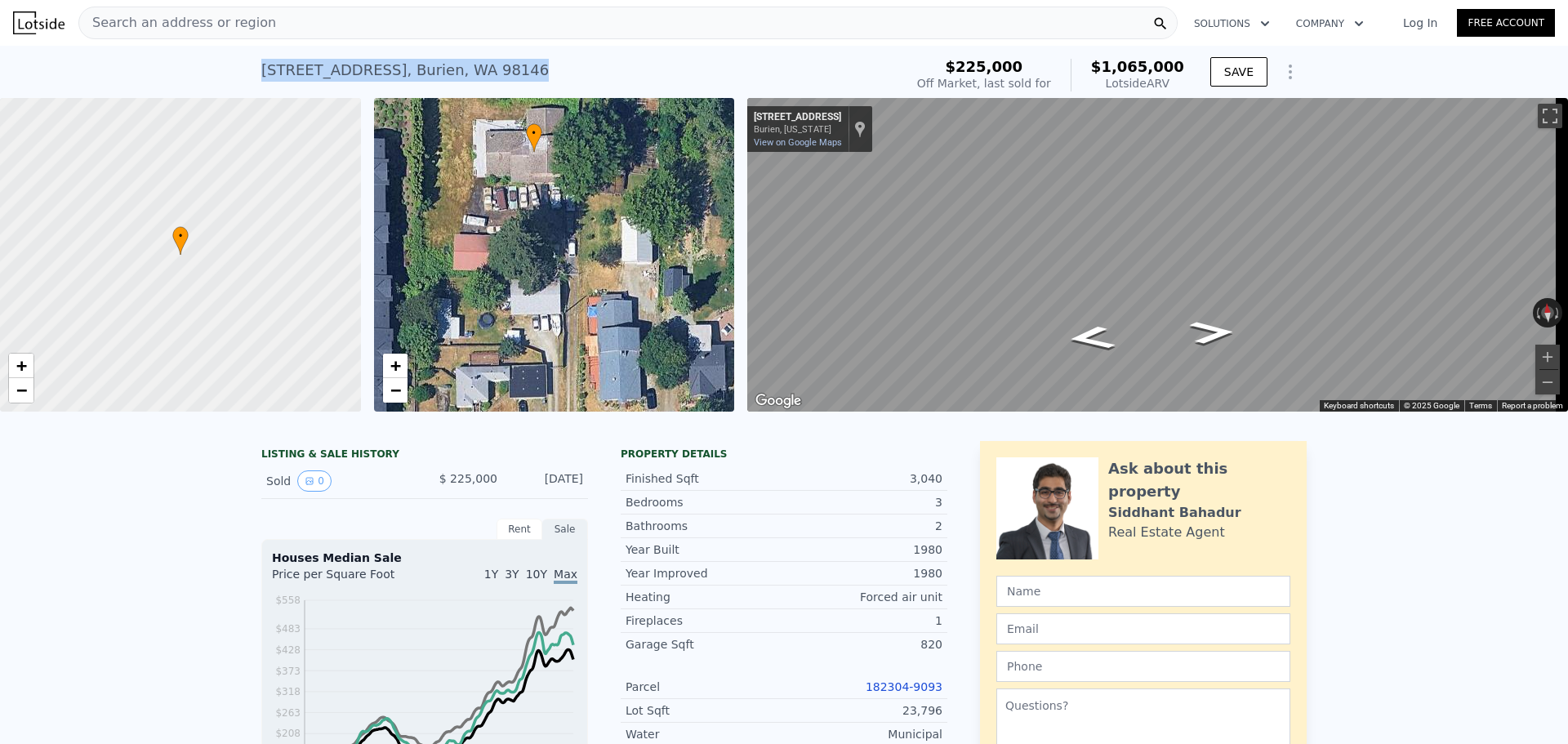
copy div "840 SW 134th St , Burien , WA 98146 Sold Dec 1999 for $225k (~ARV $1.065m )"
drag, startPoint x: 574, startPoint y: 179, endPoint x: 557, endPoint y: 264, distance: 86.7
click at [558, 264] on div "• + −" at bounding box center [554, 255] width 361 height 313
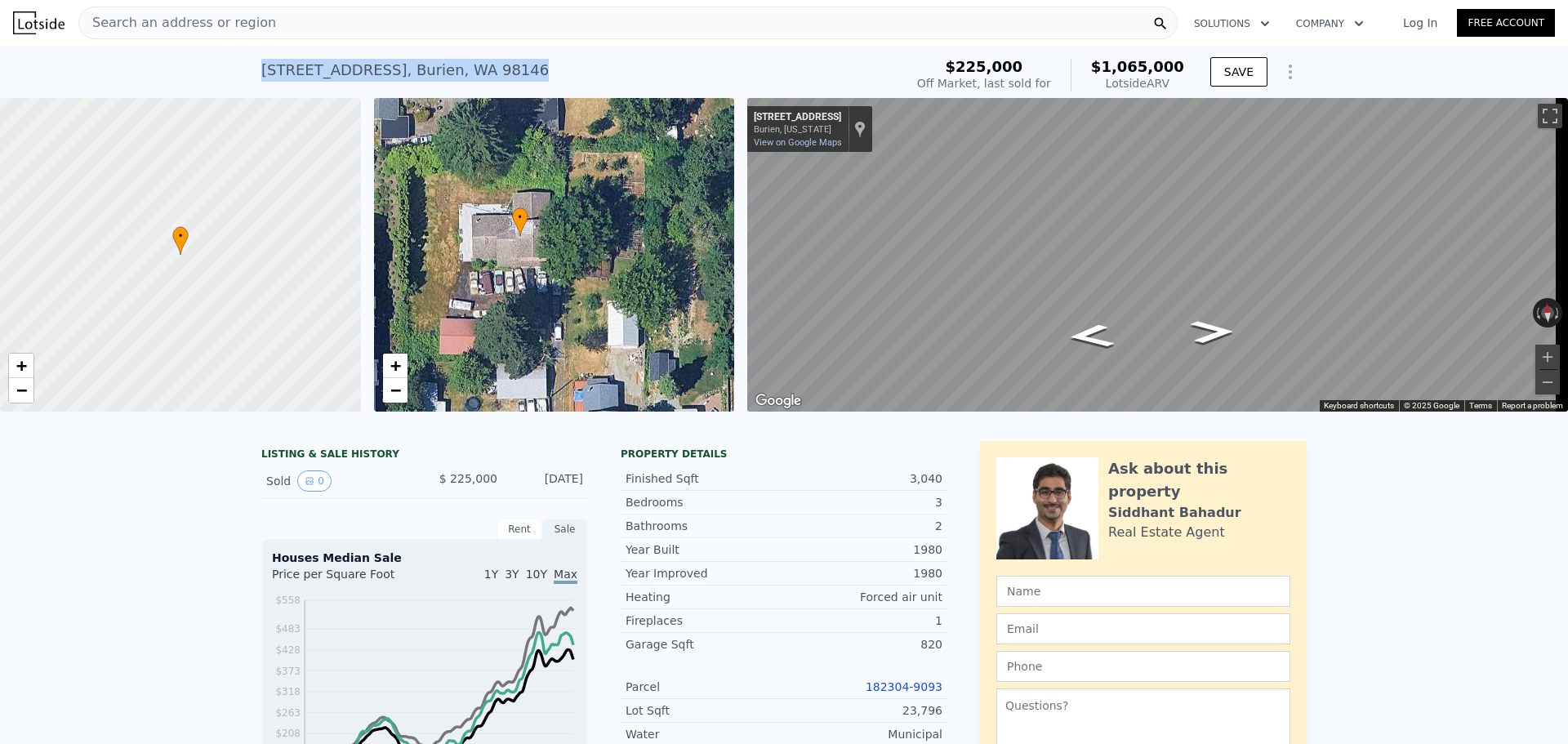
click at [488, 266] on div "• + −" at bounding box center [554, 255] width 361 height 313
click at [400, 361] on span "+" at bounding box center [395, 366] width 10 height 21
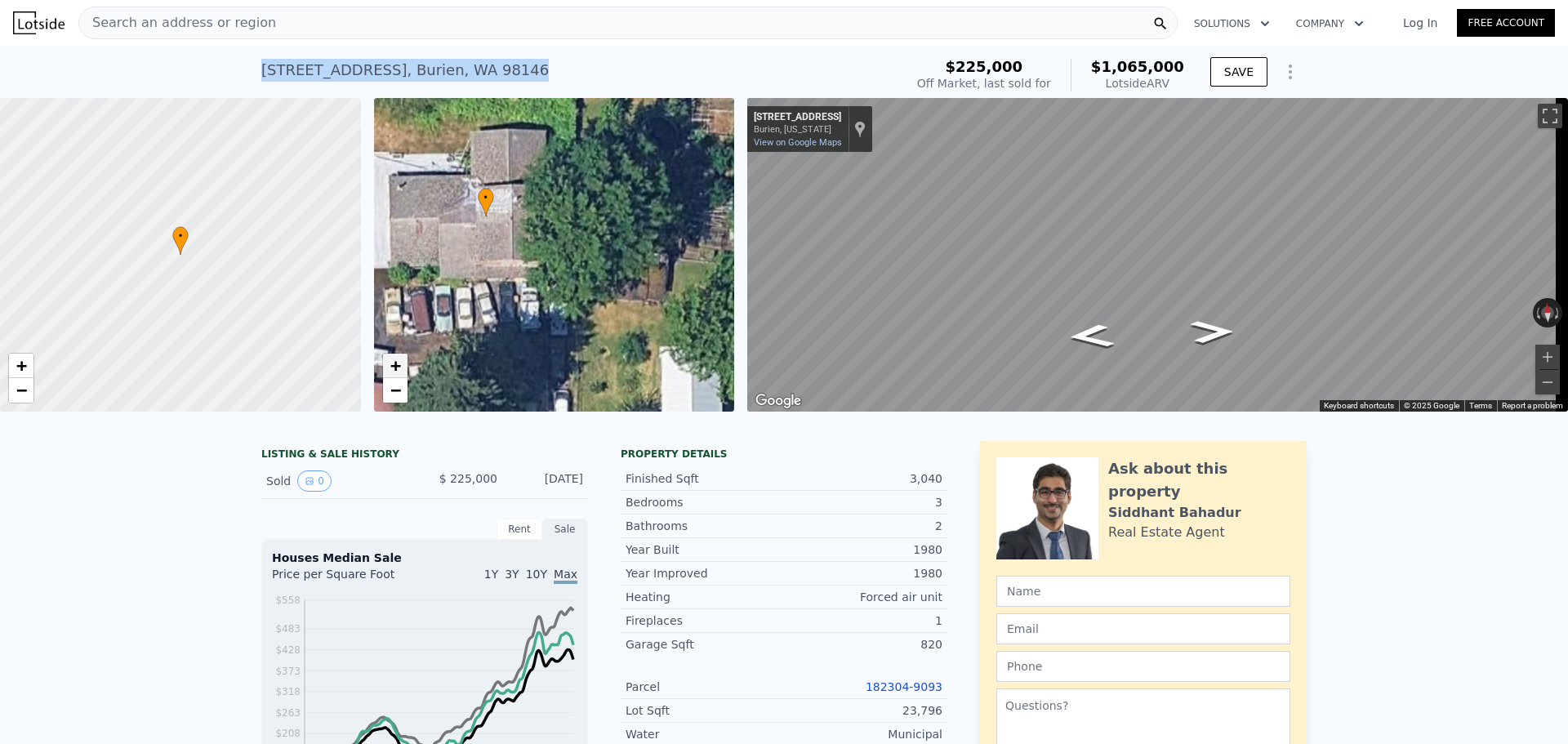
click at [400, 361] on span "+" at bounding box center [395, 366] width 10 height 21
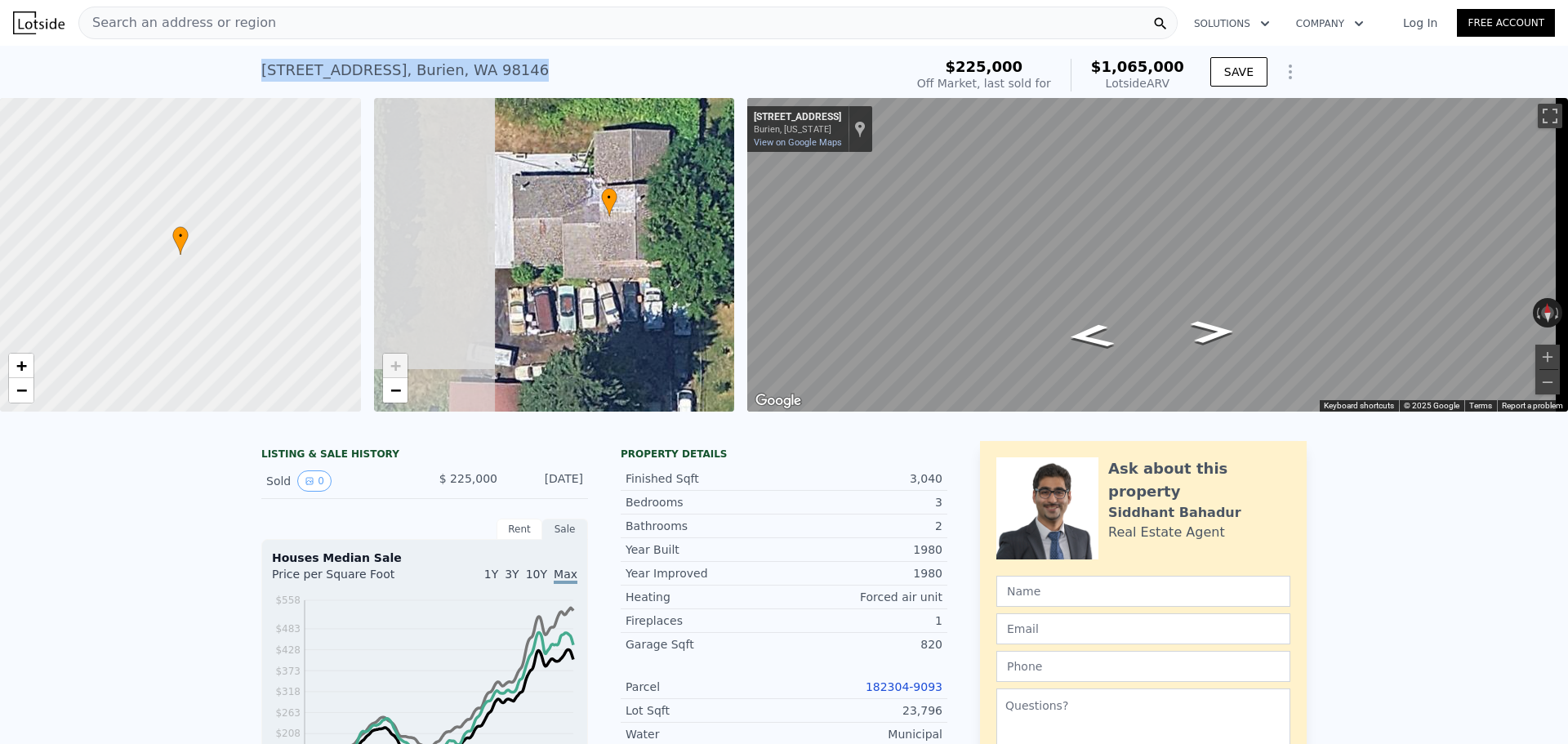
drag, startPoint x: 463, startPoint y: 269, endPoint x: 586, endPoint y: 269, distance: 123.0
click at [586, 269] on div "• + −" at bounding box center [554, 255] width 361 height 313
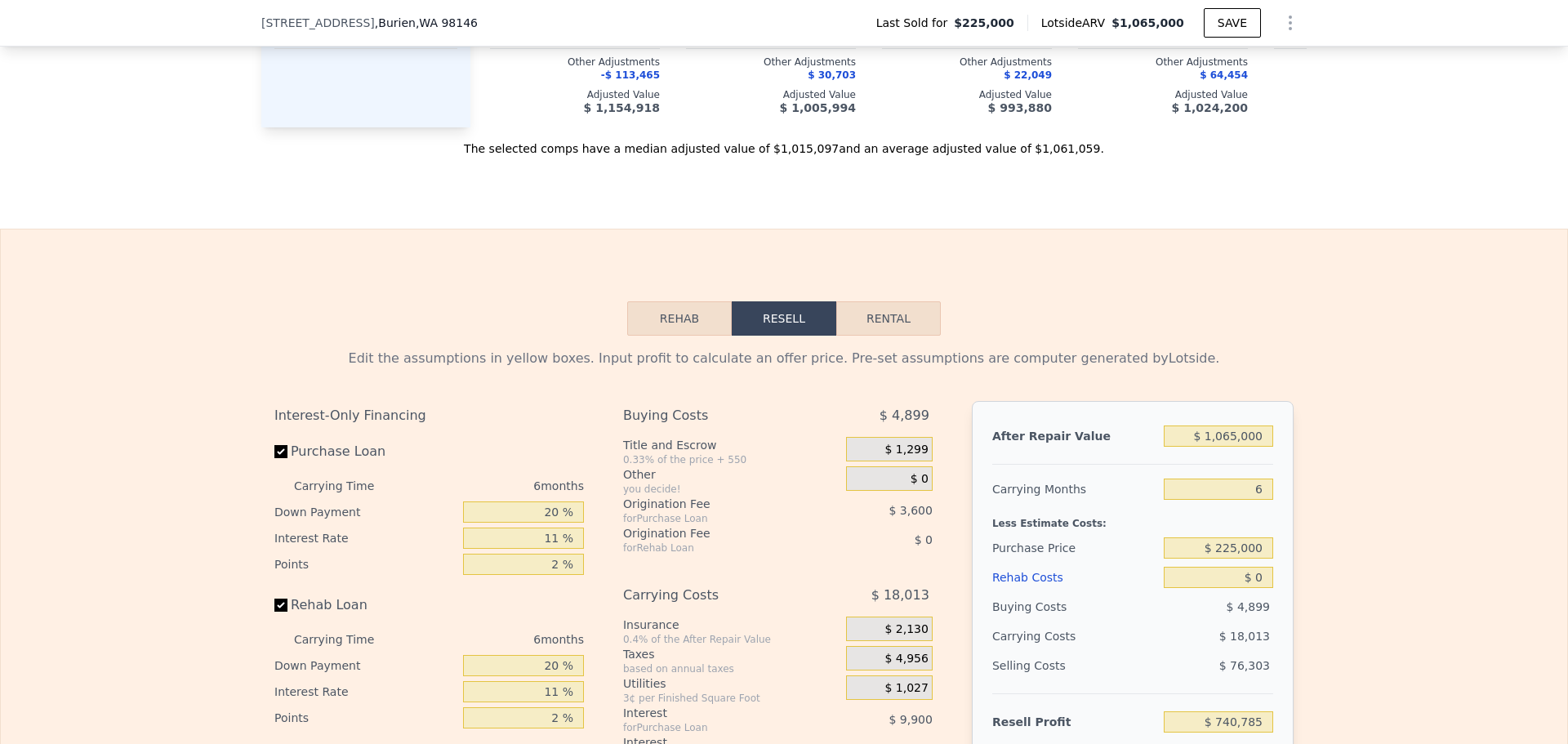
scroll to position [2172, 0]
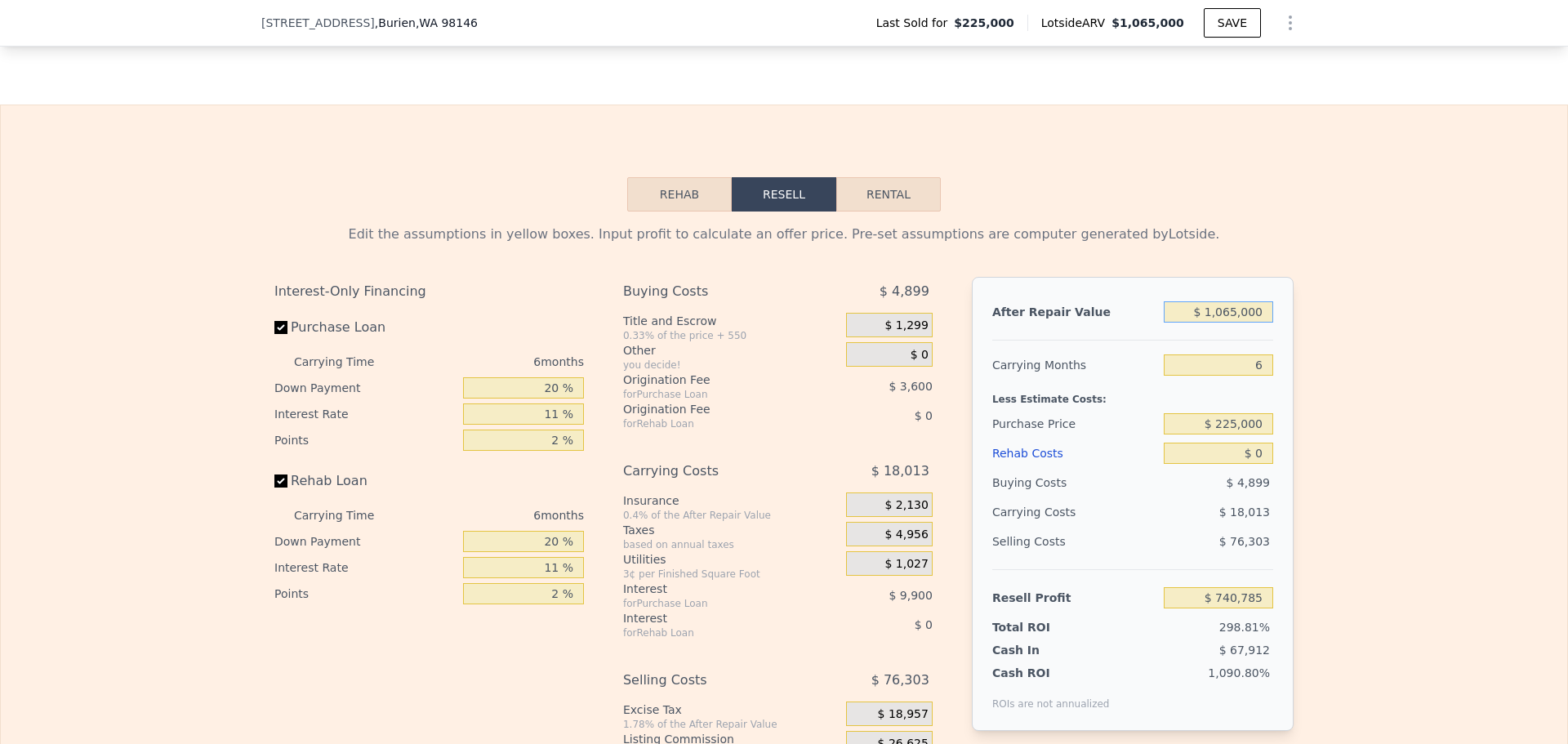
click at [1242, 323] on input "$ 1,065,000" at bounding box center [1218, 312] width 109 height 21
type input "$ 99"
type input "-$ 246,239"
type input "$ 995"
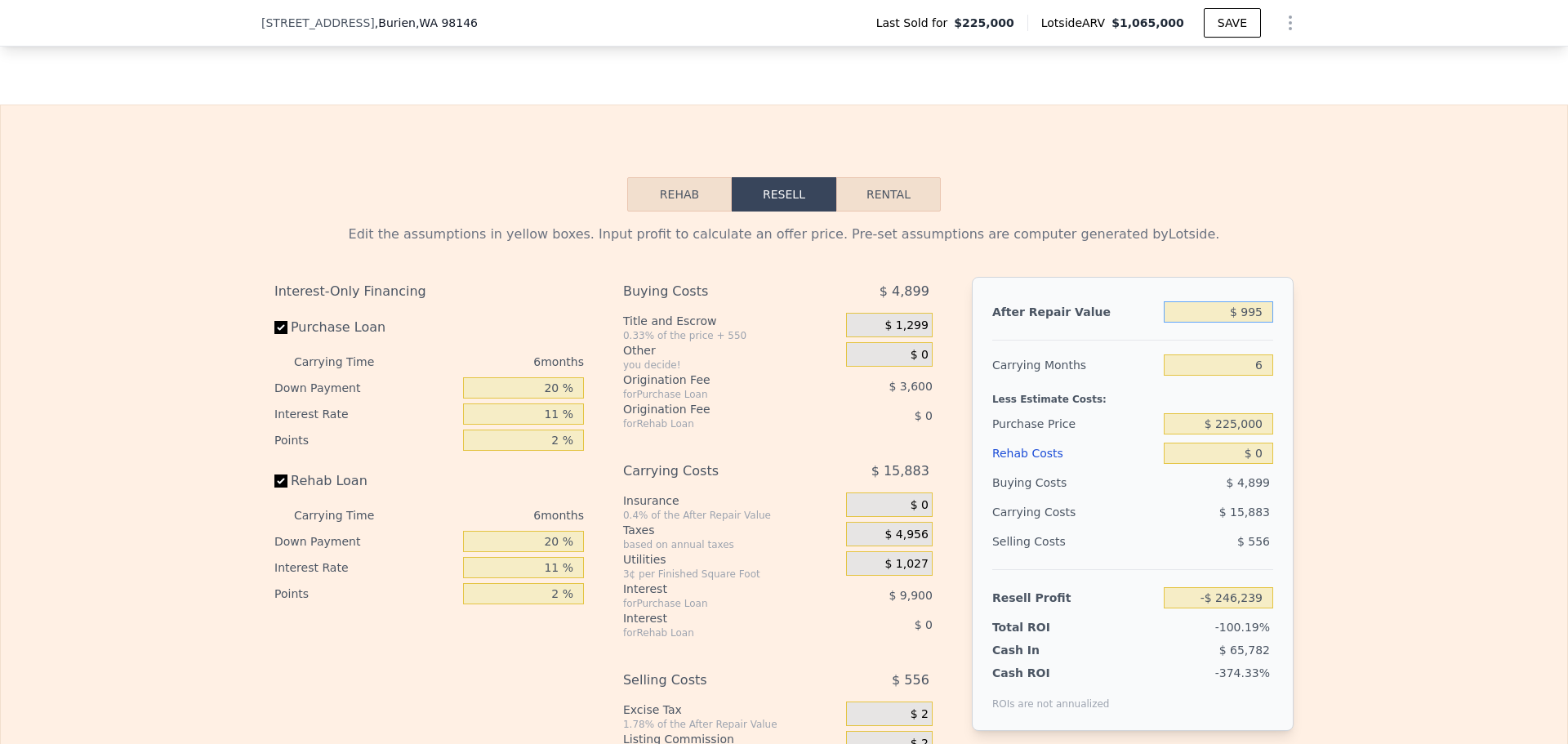
type input "-$ 245,410"
type input "$ 995,000"
type input "$ 675,904"
type input "$ 995,000"
click at [1263, 376] on input "6" at bounding box center [1218, 365] width 109 height 21
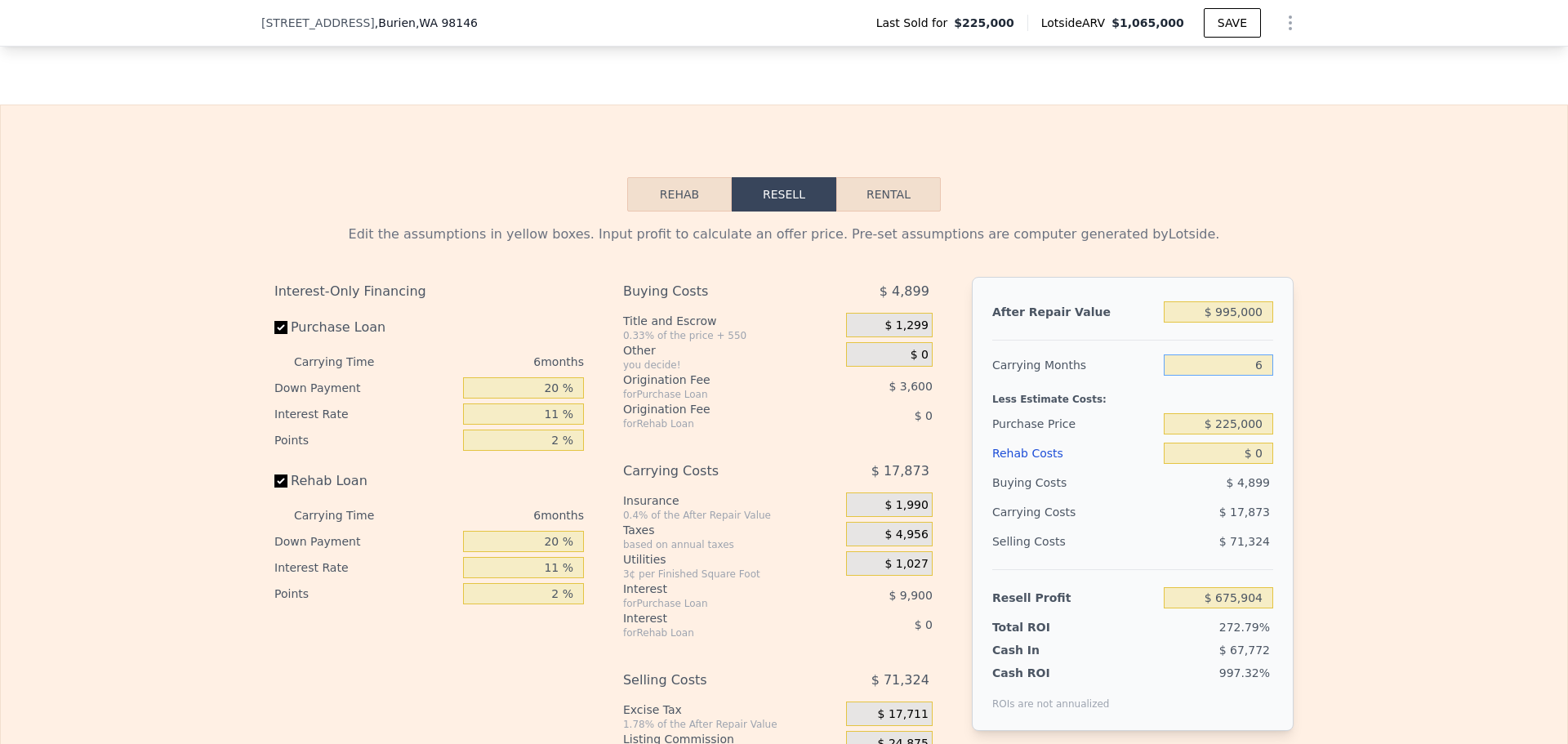
click at [1263, 376] on input "6" at bounding box center [1218, 365] width 109 height 21
type input "5"
type input "$ 678,883"
type input "5"
click at [1251, 435] on input "$ 225,000" at bounding box center [1218, 424] width 109 height 21
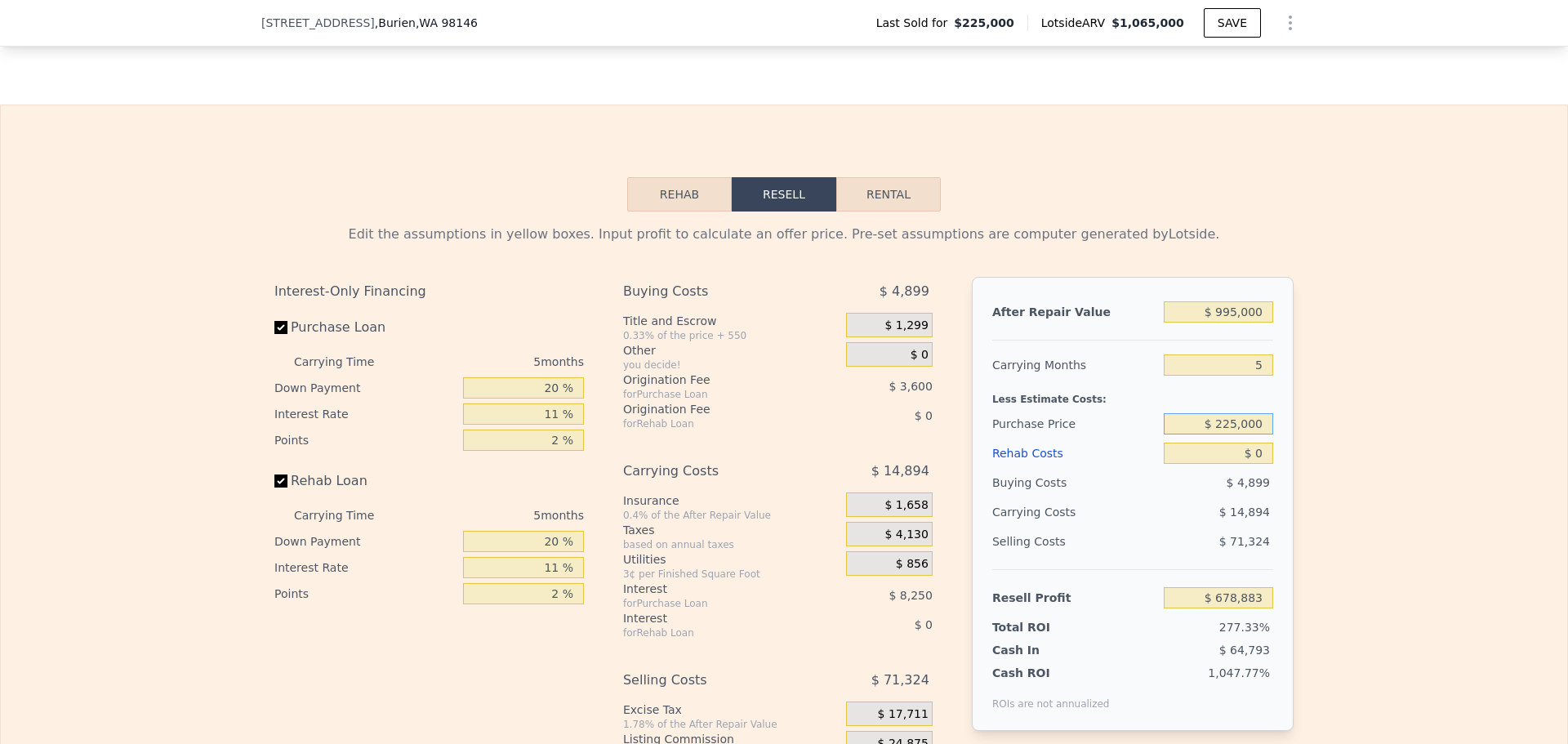
click at [1251, 435] on input "$ 225,000" at bounding box center [1218, 424] width 109 height 21
type input "$ 635,000"
click at [1151, 555] on div "Selling Costs $ 71,324" at bounding box center [1132, 548] width 281 height 43
type input "$ 245,922"
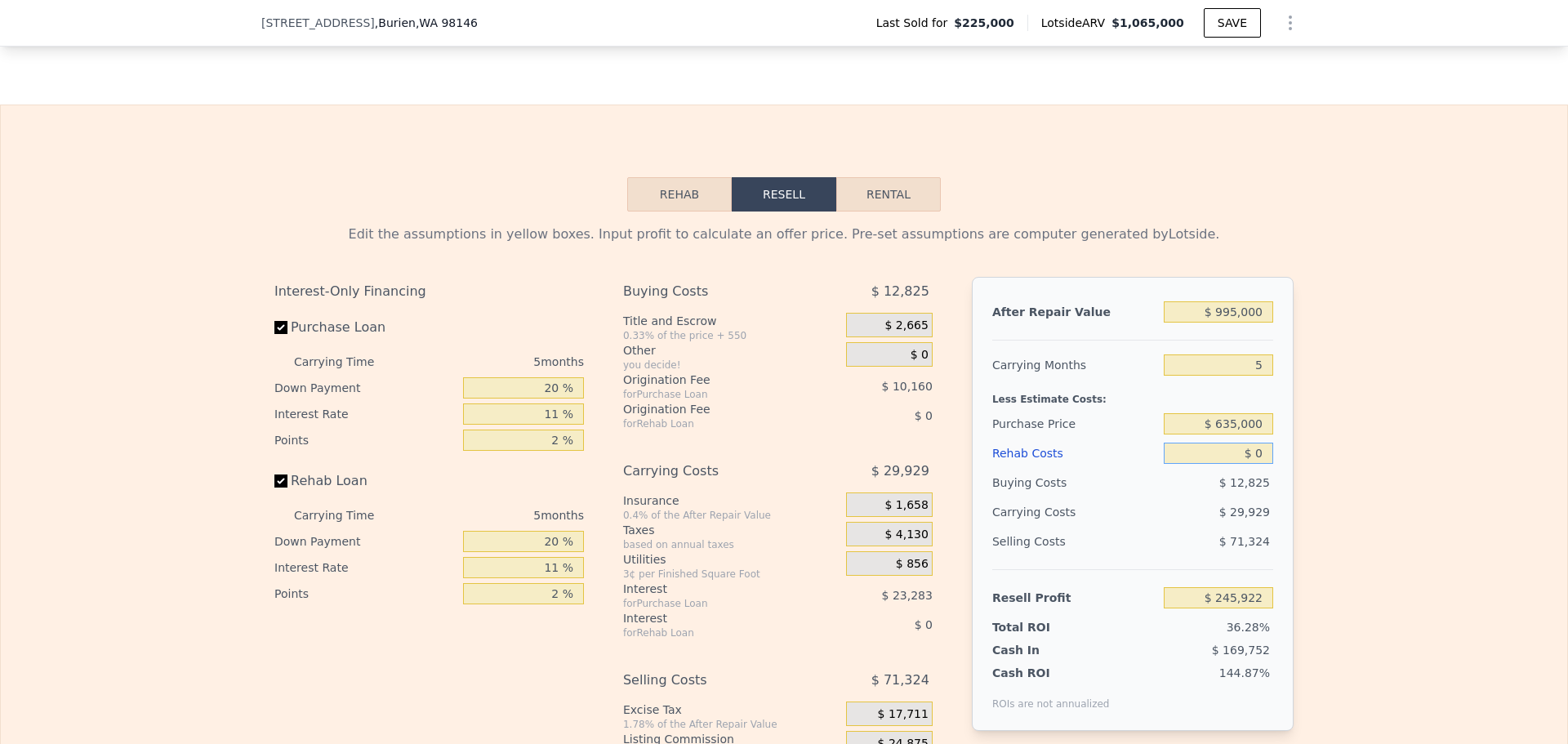
click at [1246, 464] on input "$ 0" at bounding box center [1218, 453] width 109 height 21
type input "$ 12"
type input "$ 245,910"
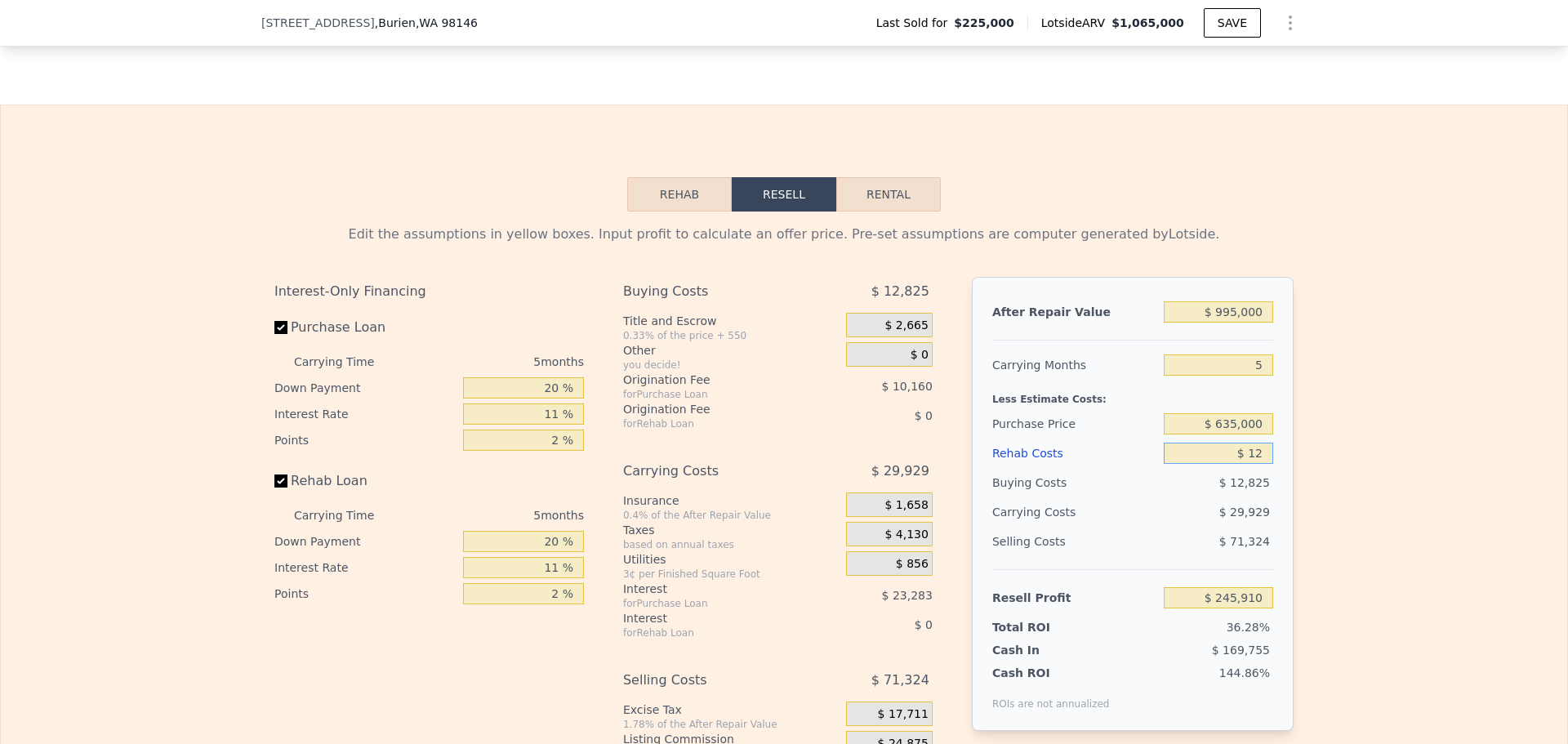
type input "$ 125"
type input "$ 245,790"
type input "$ 125,000"
type input "$ 114,337"
click at [1138, 527] on div "$ 34,514" at bounding box center [1187, 512] width 173 height 29
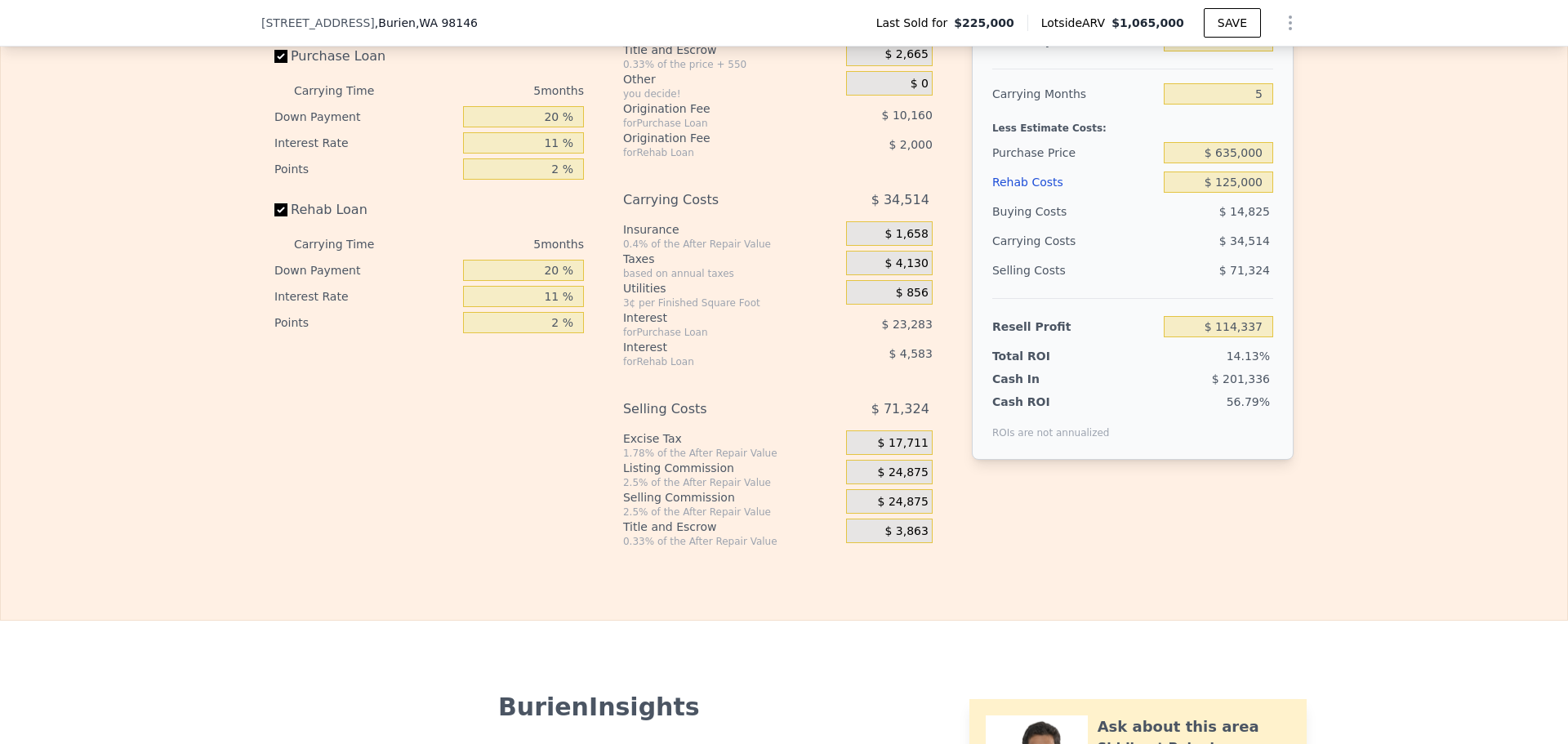
scroll to position [2444, 0]
click at [1236, 192] on input "$ 125,000" at bounding box center [1218, 181] width 109 height 21
type input "$ 1"
type input "$ 245,921"
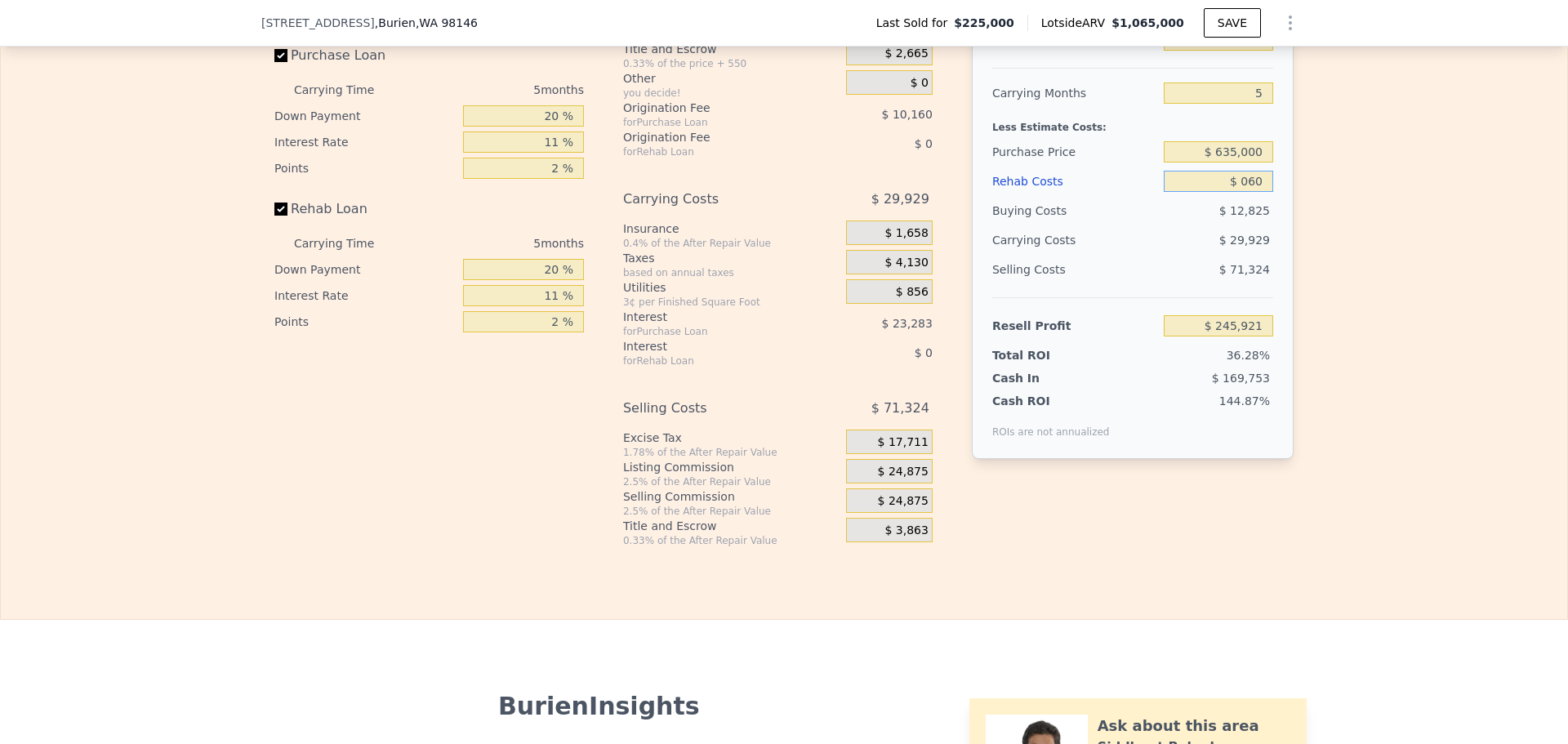
type input "$ 0600"
type input "$ 1,065,000"
type input "6"
type input "$ 060,000"
type input "$ 677,185"
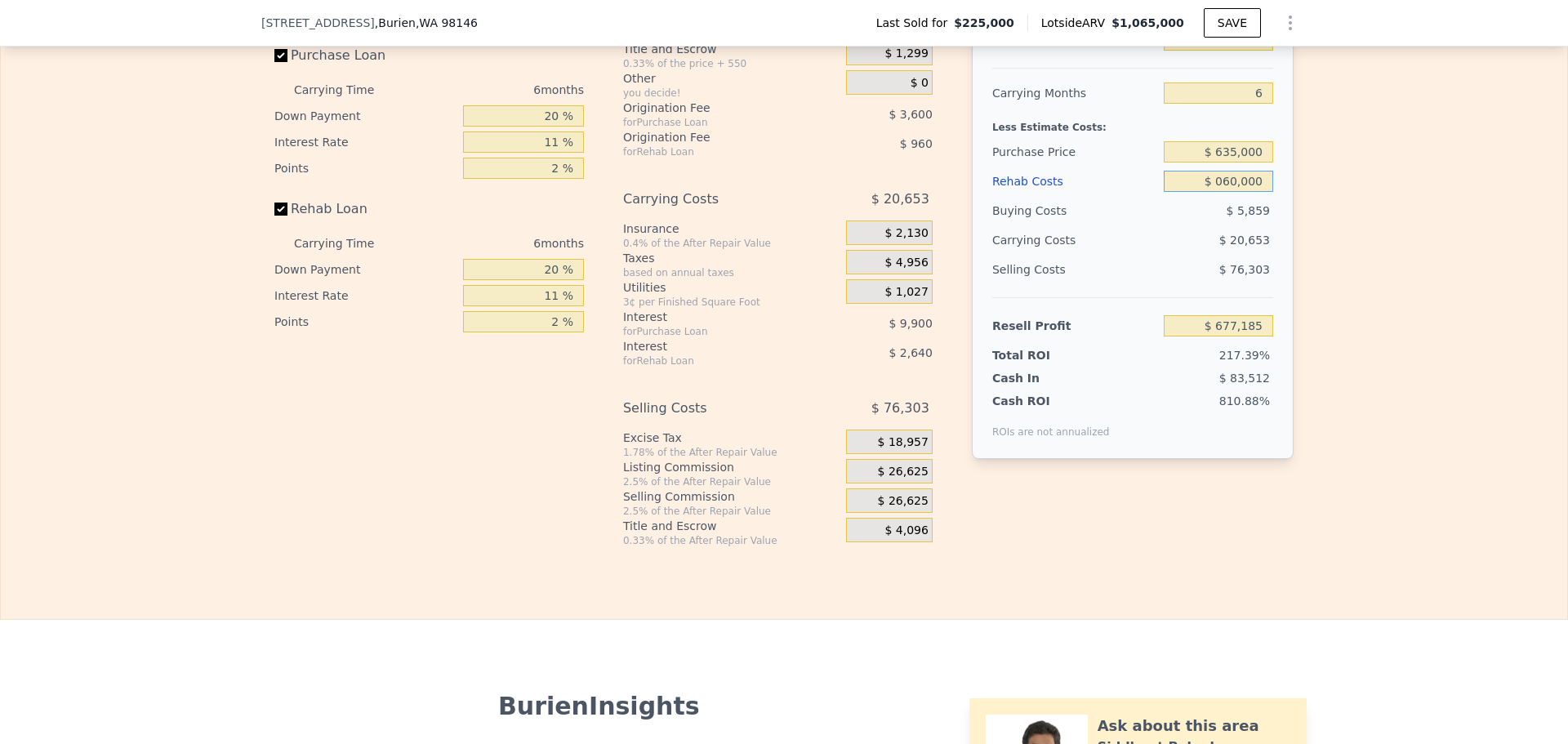
click at [1248, 192] on input "$ 060,000" at bounding box center [1218, 181] width 109 height 21
type input "$ 1"
type input "$ 740,784"
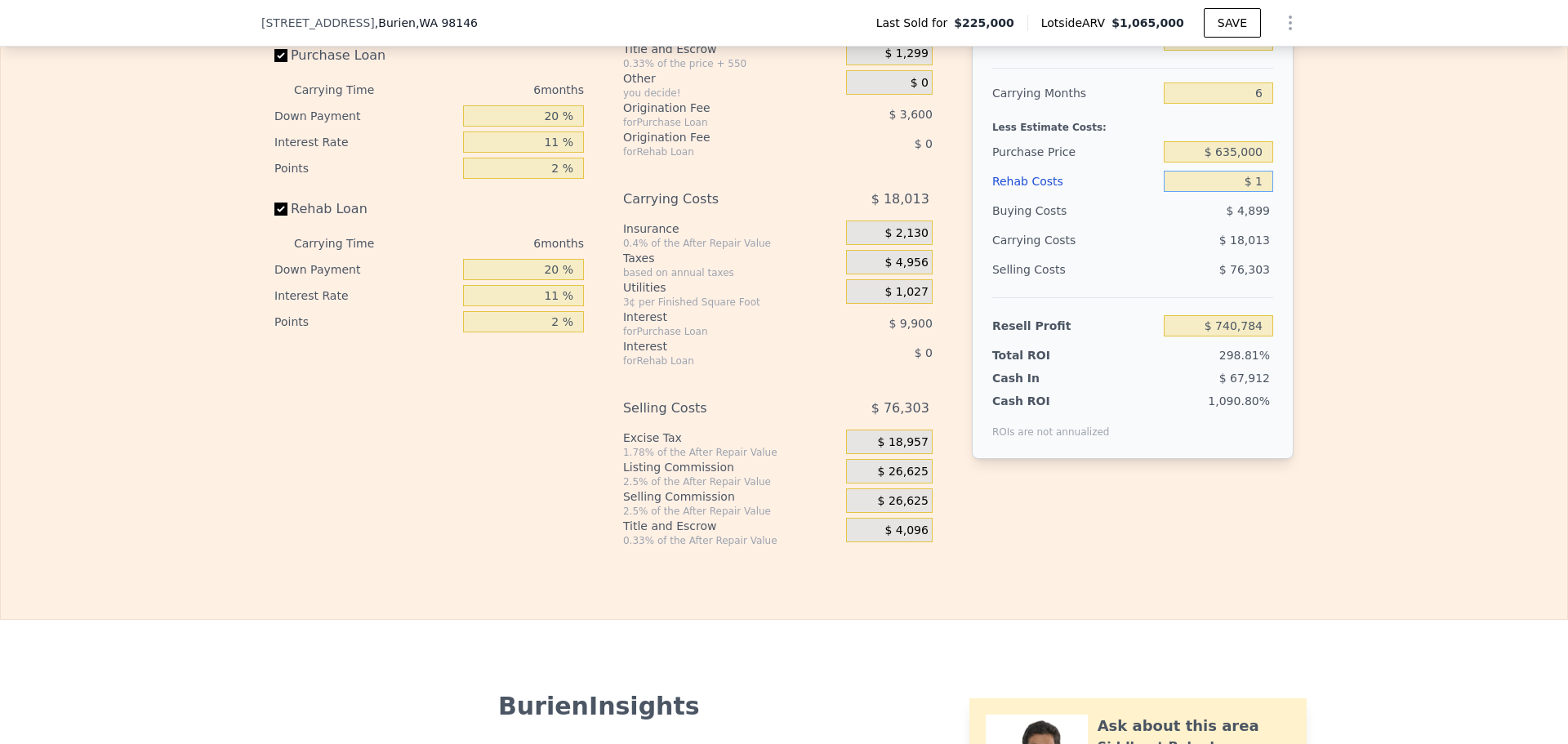
type input "$ 16"
type input "$ 740,769"
type input "$ 160"
type input "$ 740,616"
type input "$ 160,000"
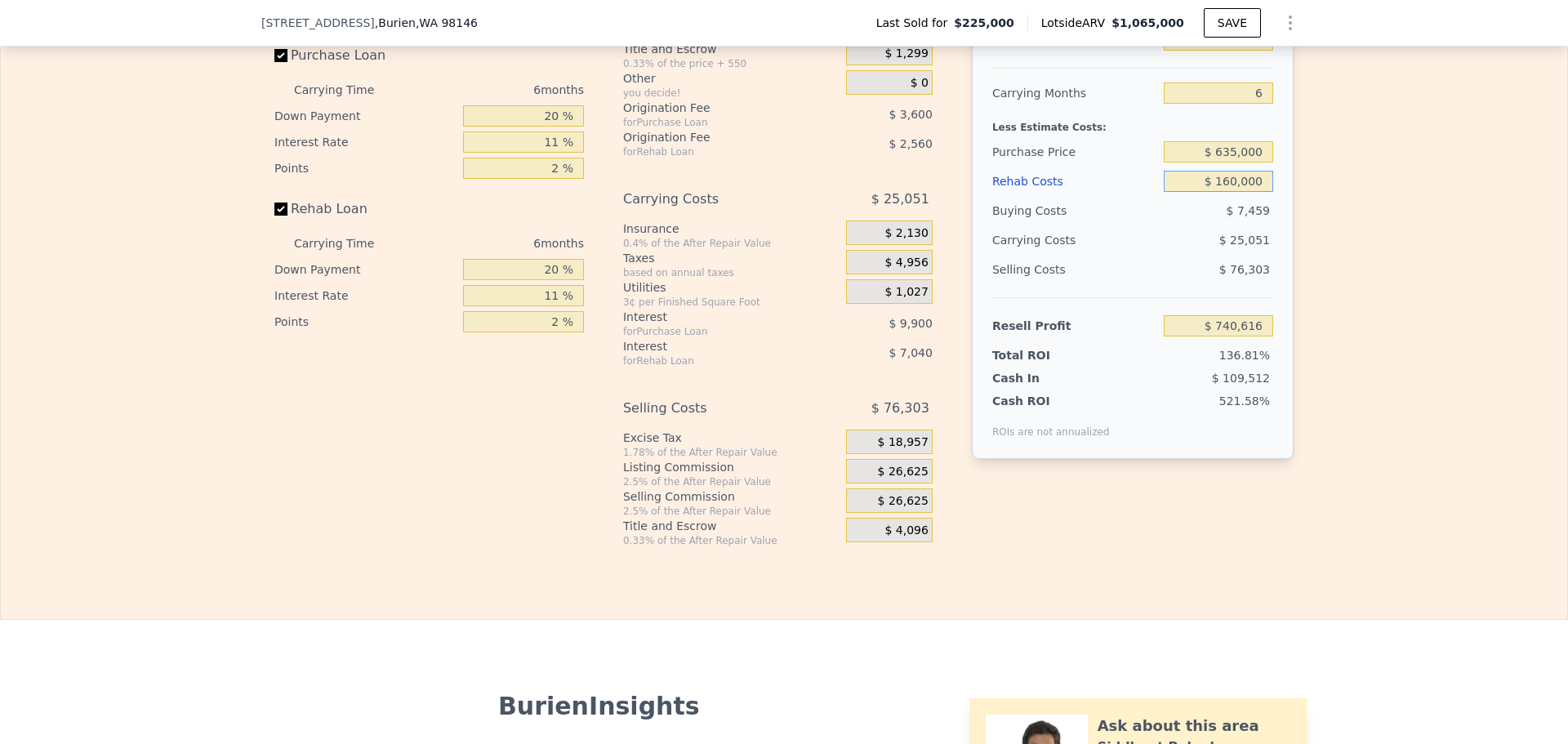
type input "$ 571,187"
type input "$ 160,000"
click at [1230, 284] on div "$ 76,303" at bounding box center [1218, 269] width 110 height 29
click at [1243, 50] on input "$ 1,065,000" at bounding box center [1218, 39] width 109 height 21
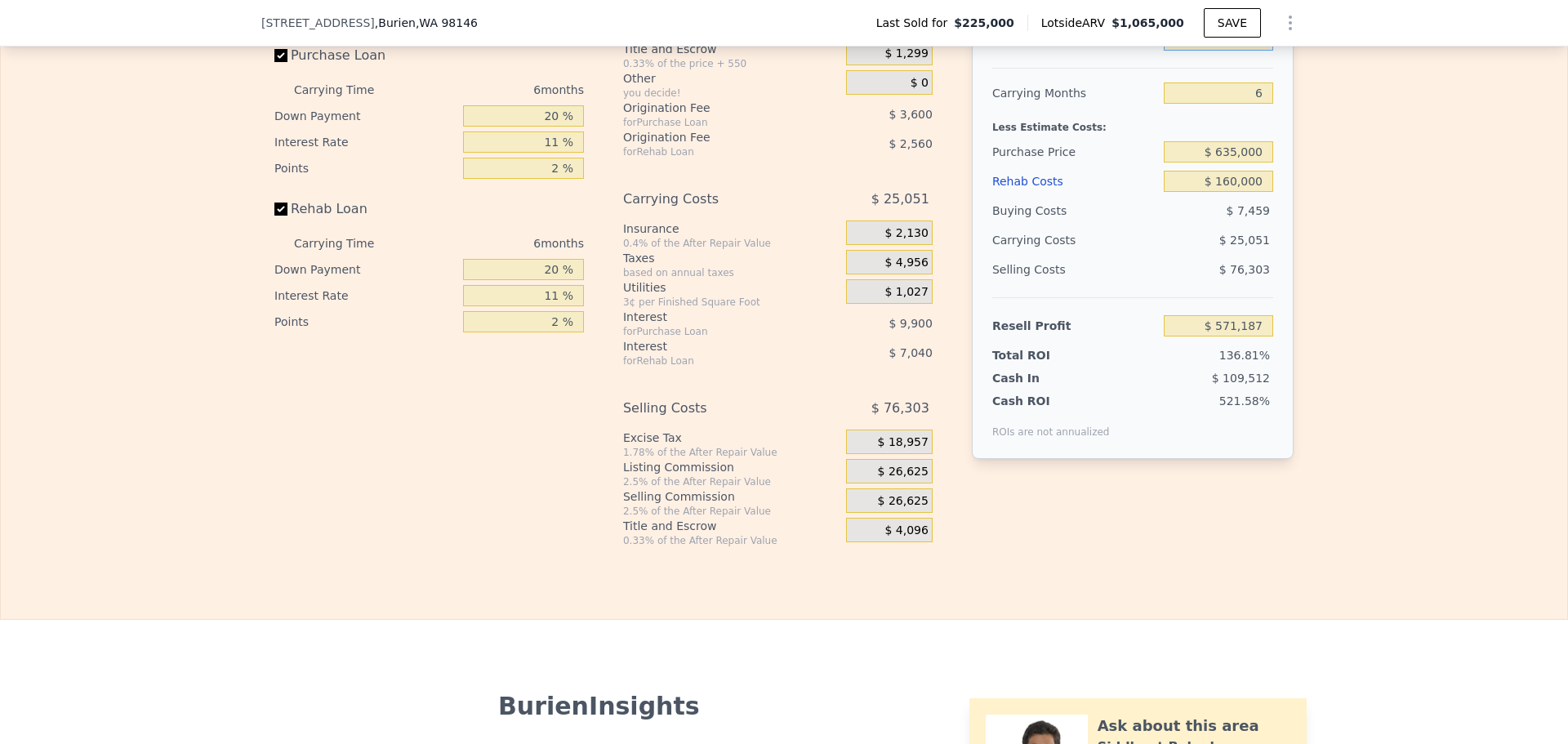
type input "$ 9"
type input "-$ 415,921"
type input "$ 99"
type input "-$ 415,837"
type input "$ 995"
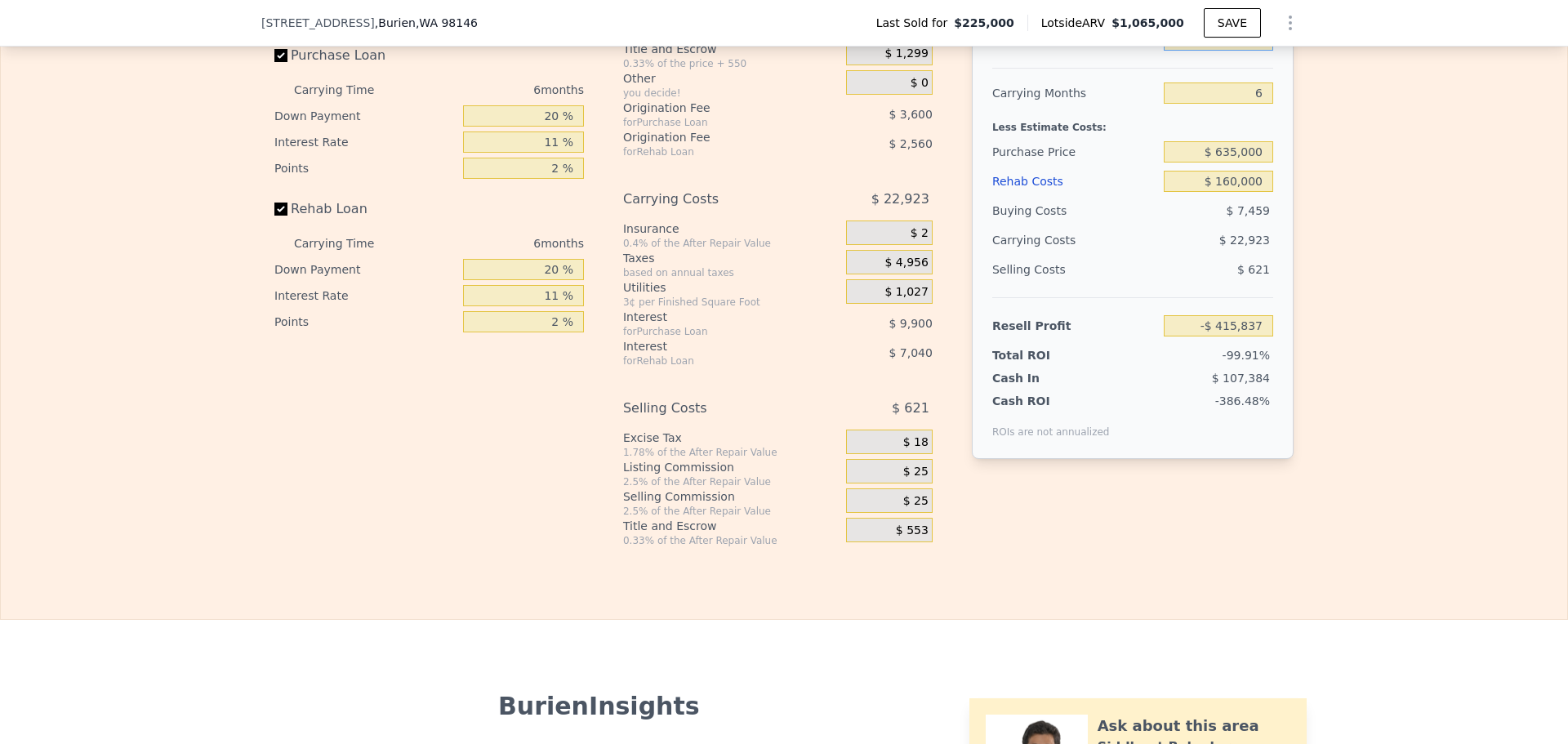
type input "-$ 415,008"
type input "$ 99,500"
type input "-$ 406,708"
type input "$ 995,000"
type input "$ 506,306"
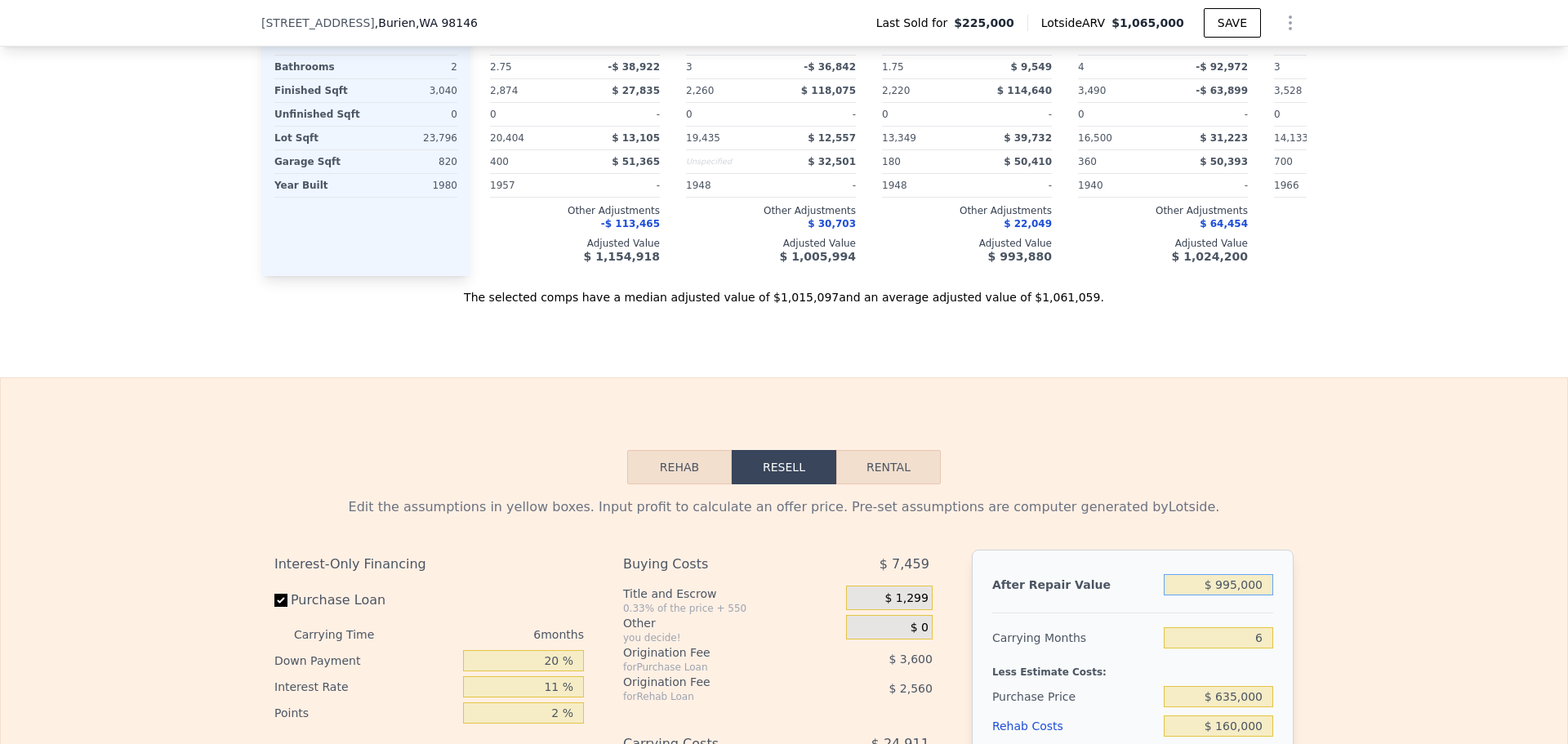
scroll to position [2172, 0]
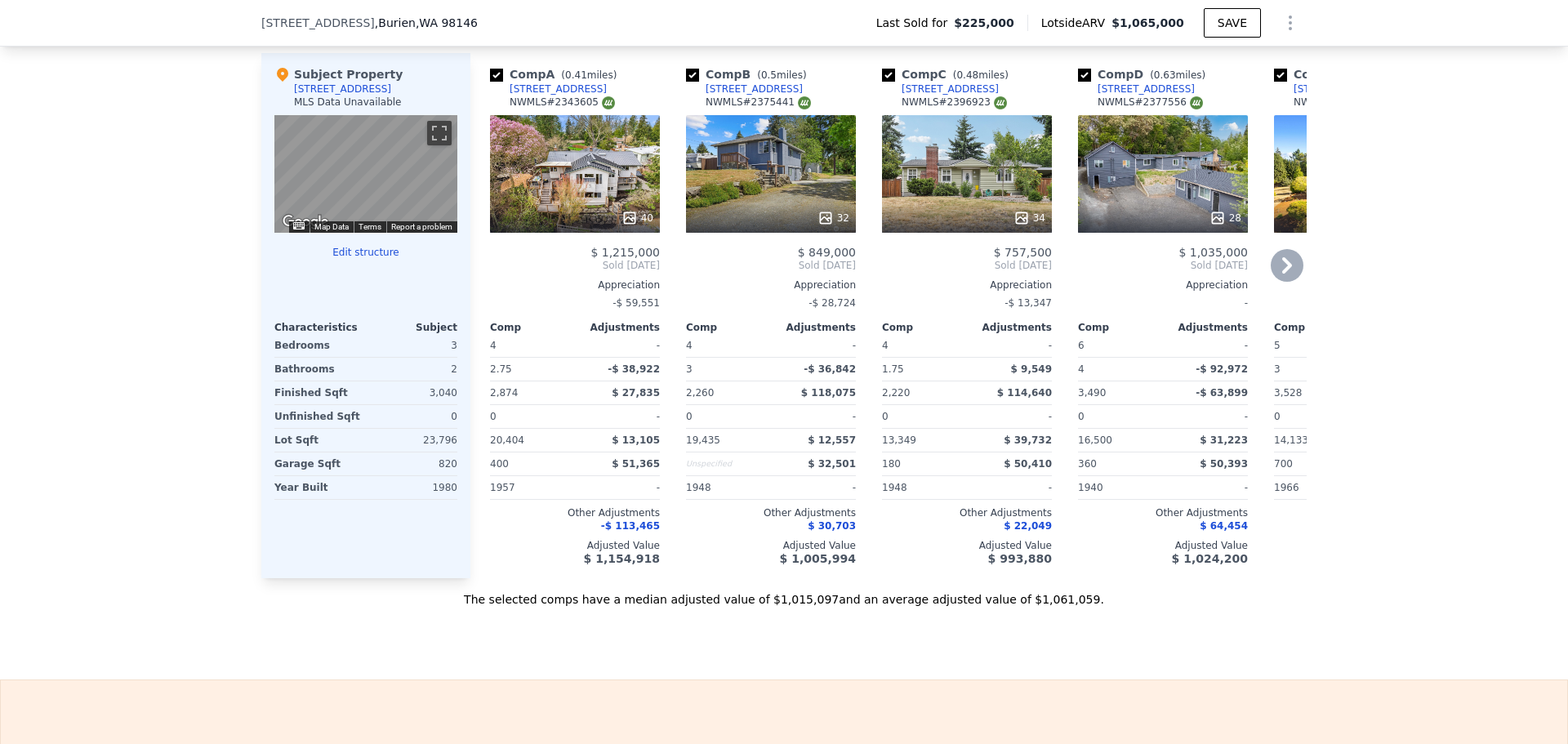
scroll to position [2172, 0]
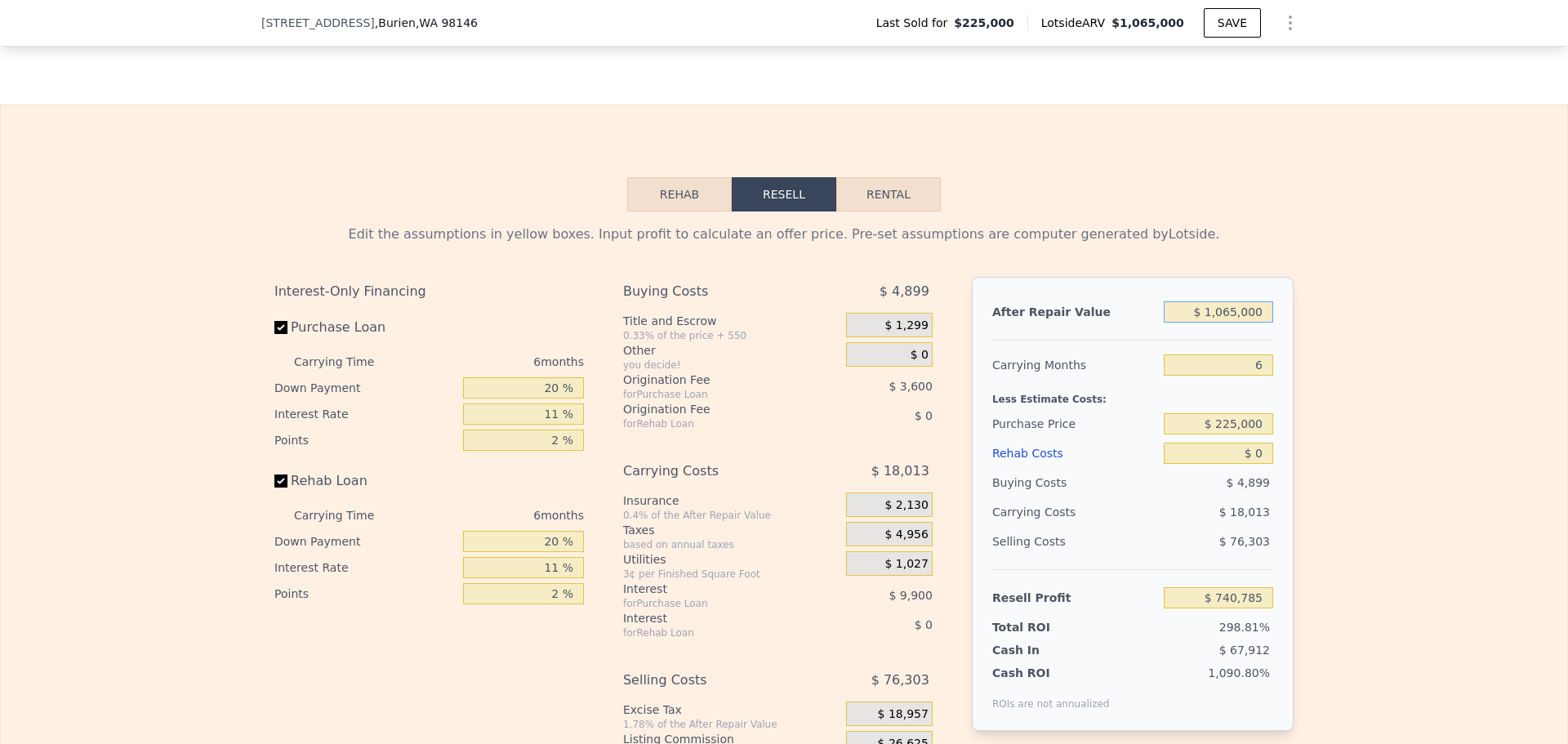
click at [1258, 323] on input "$ 1,065,000" at bounding box center [1218, 312] width 109 height 21
type input "$ 995,000"
type input "$ 675,904"
type input "$ 995,000"
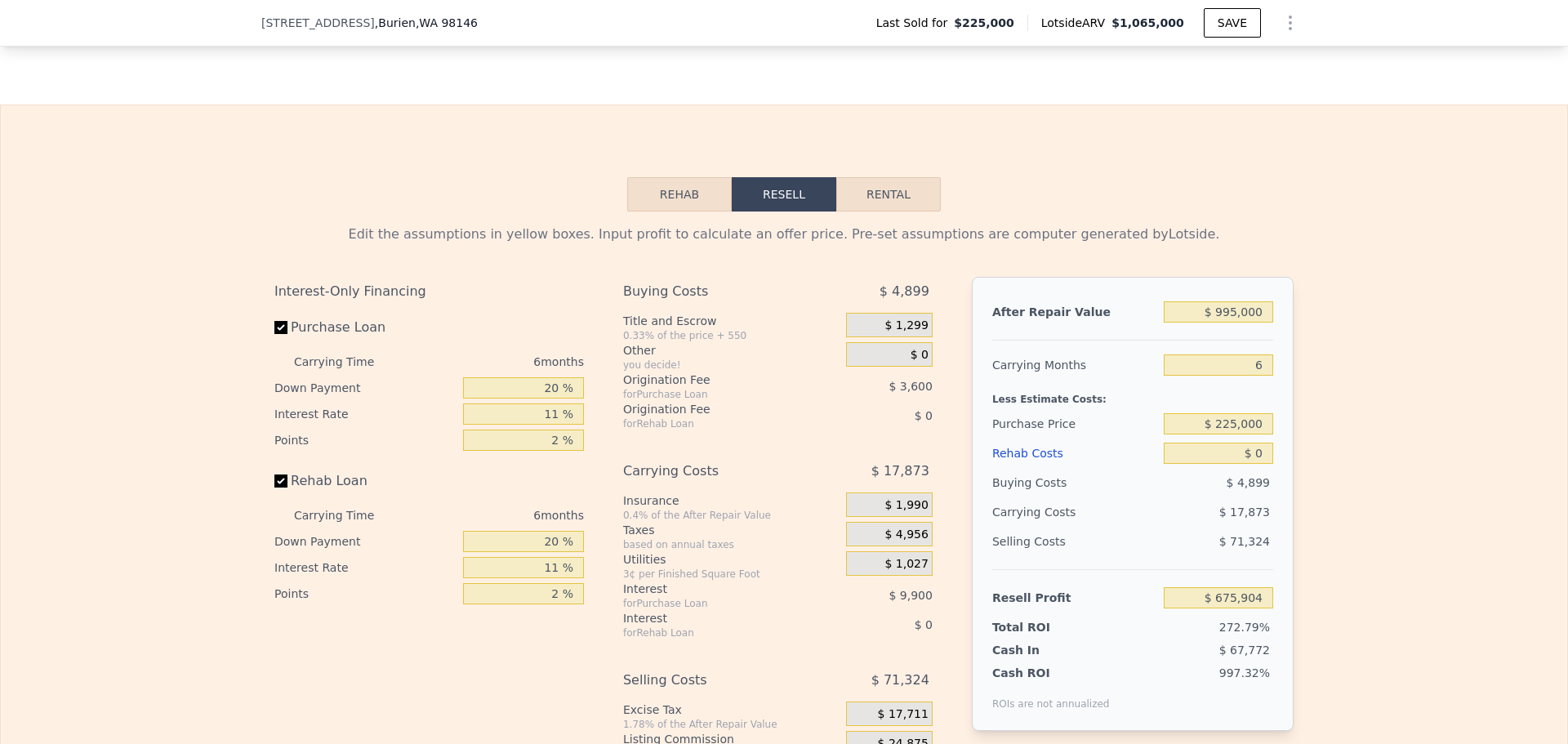
click at [1237, 409] on div "Less Estimate Costs:" at bounding box center [1132, 395] width 281 height 29
click at [1237, 409] on div "Less Estimate Costs:" at bounding box center [1132, 395] width 281 height 29
click at [1235, 436] on div "$ 225,000" at bounding box center [1218, 424] width 109 height 29
click at [1233, 436] on div "$ 225,000" at bounding box center [1218, 424] width 109 height 29
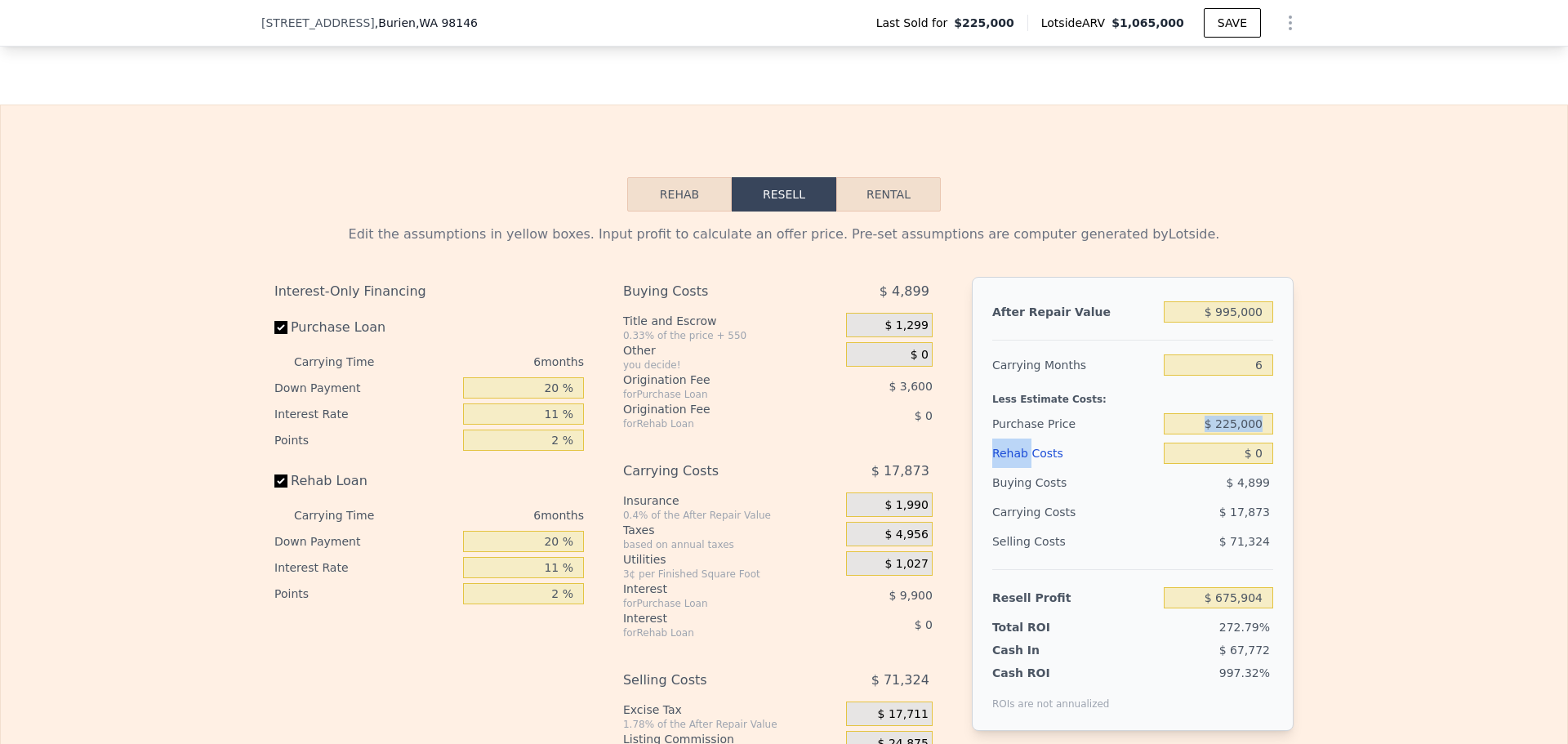
click at [1233, 436] on div "$ 225,000" at bounding box center [1218, 424] width 109 height 29
click at [1222, 435] on input "$ 225,000" at bounding box center [1218, 424] width 109 height 21
type input "$ 635,000"
click at [1237, 464] on input "$ 0" at bounding box center [1218, 453] width 109 height 21
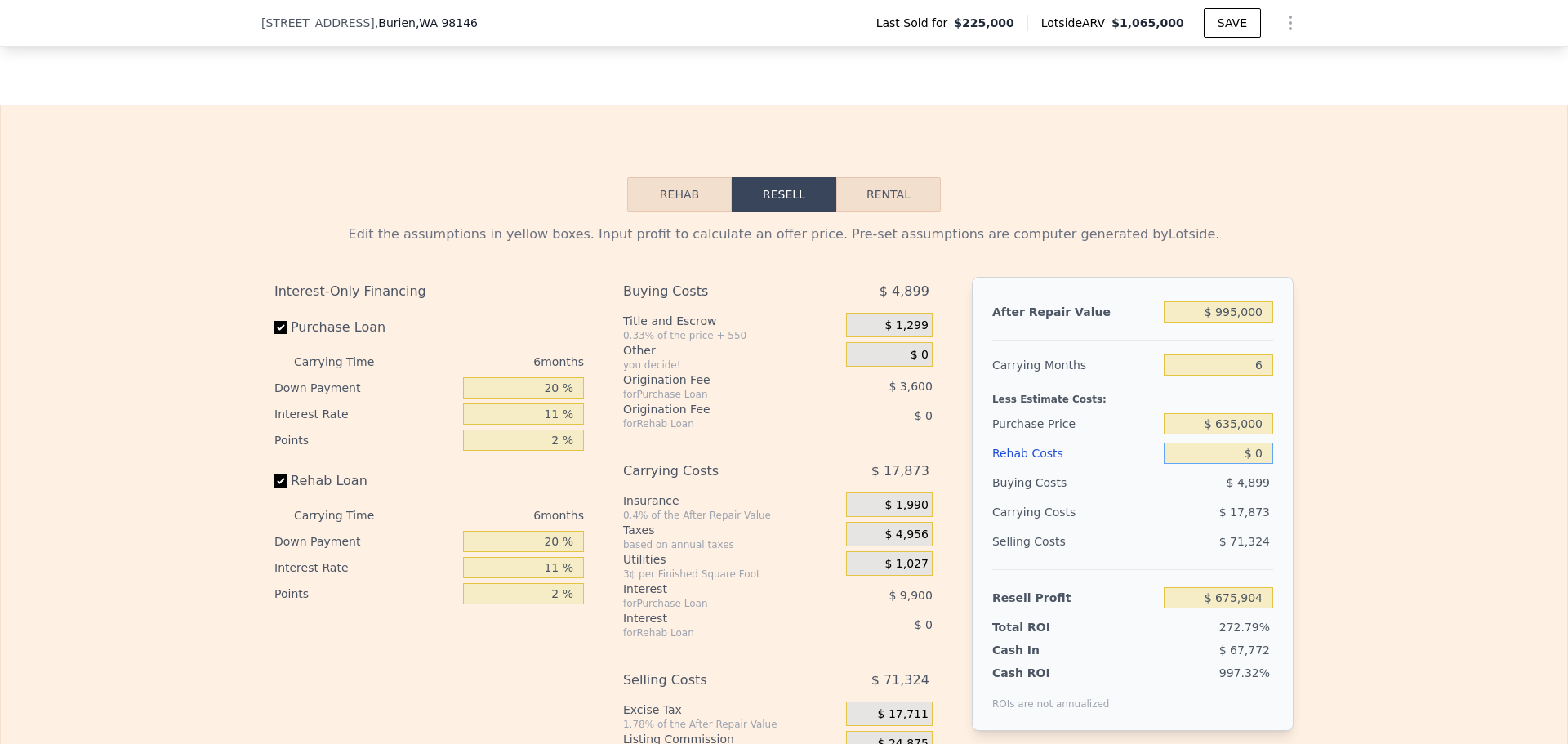
click at [1237, 464] on input "$ 0" at bounding box center [1218, 453] width 109 height 21
type input "$ 239,936"
click at [1237, 464] on input "$ 0" at bounding box center [1218, 453] width 109 height 21
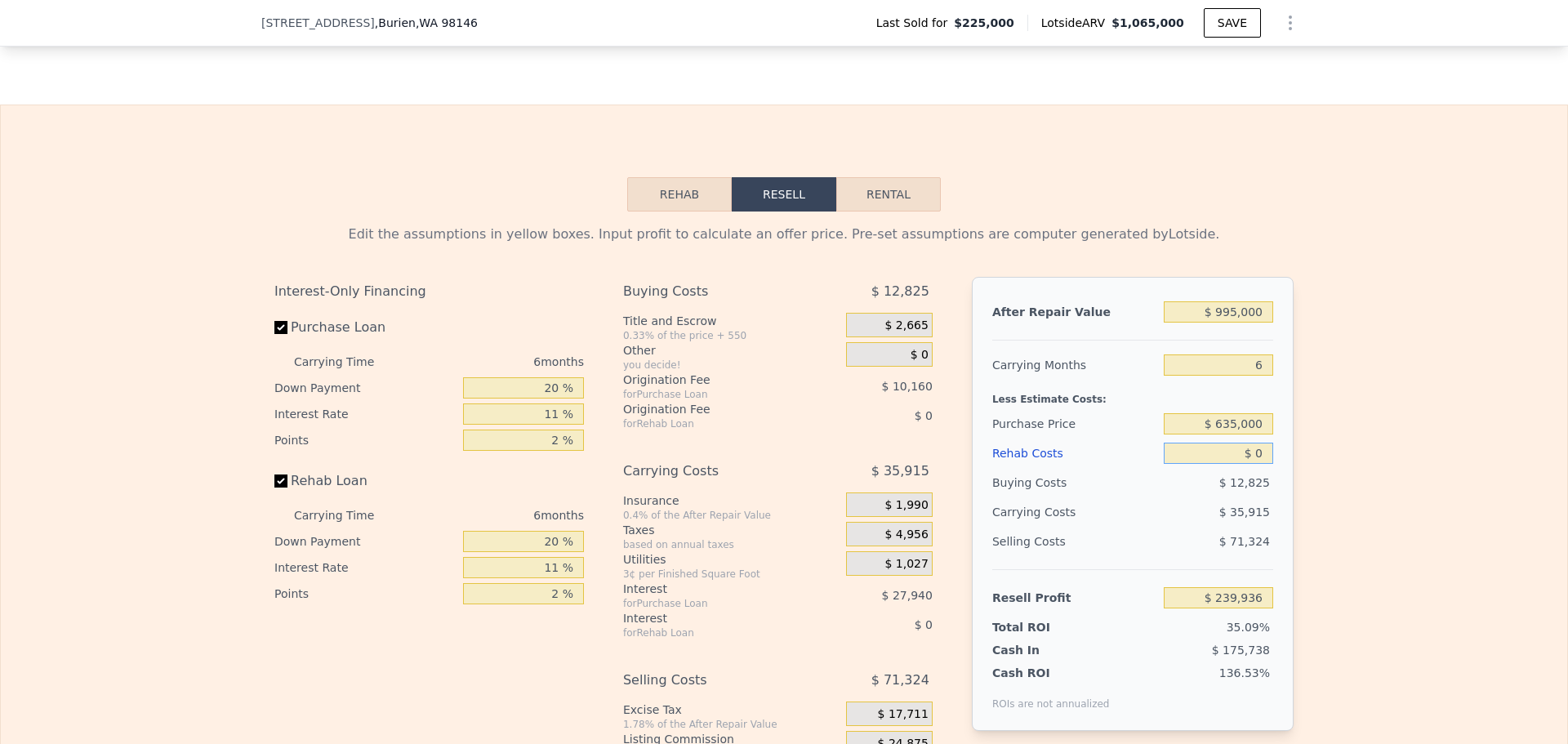
click at [1237, 464] on input "$ 0" at bounding box center [1218, 453] width 109 height 21
type input "$ 1"
type input "$ 239,935"
type input "$ 16"
type input "$ 239,920"
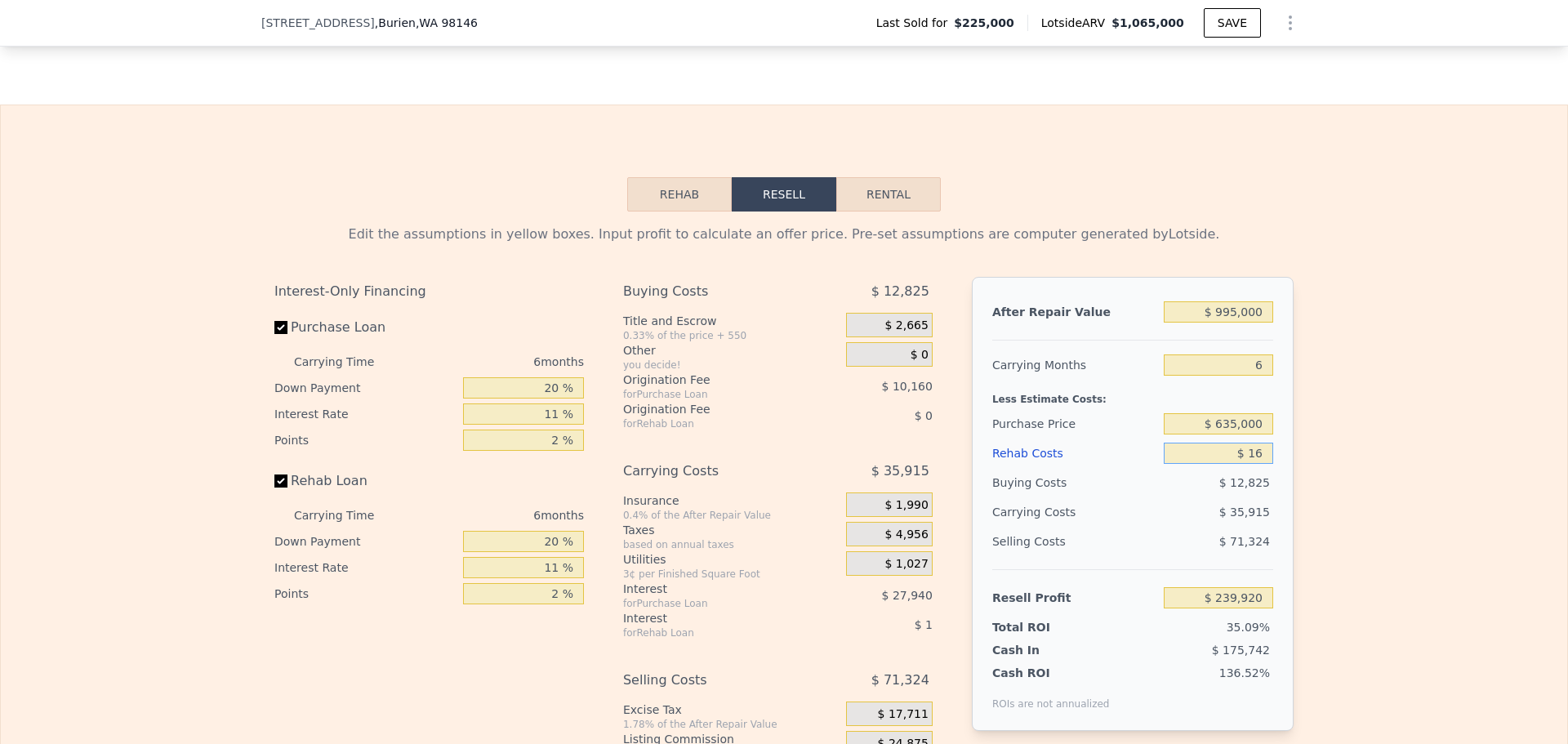
type input "$ 160"
type input "$ 239,767"
type input "$ 160,000"
type input "$ 70,338"
type input "$ 160,000"
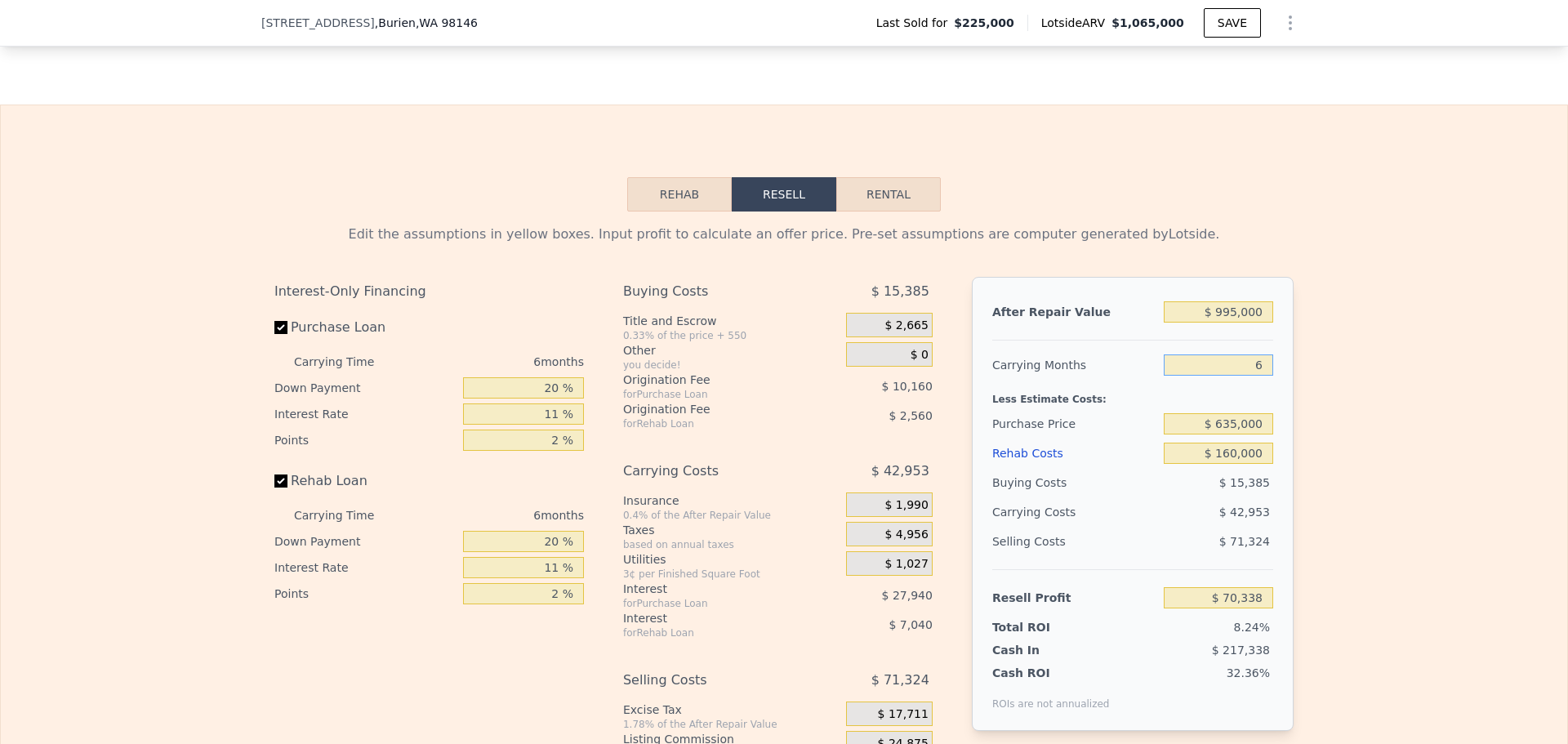
click at [1254, 376] on input "6" at bounding box center [1218, 365] width 109 height 21
type input "5"
type input "$ 77,497"
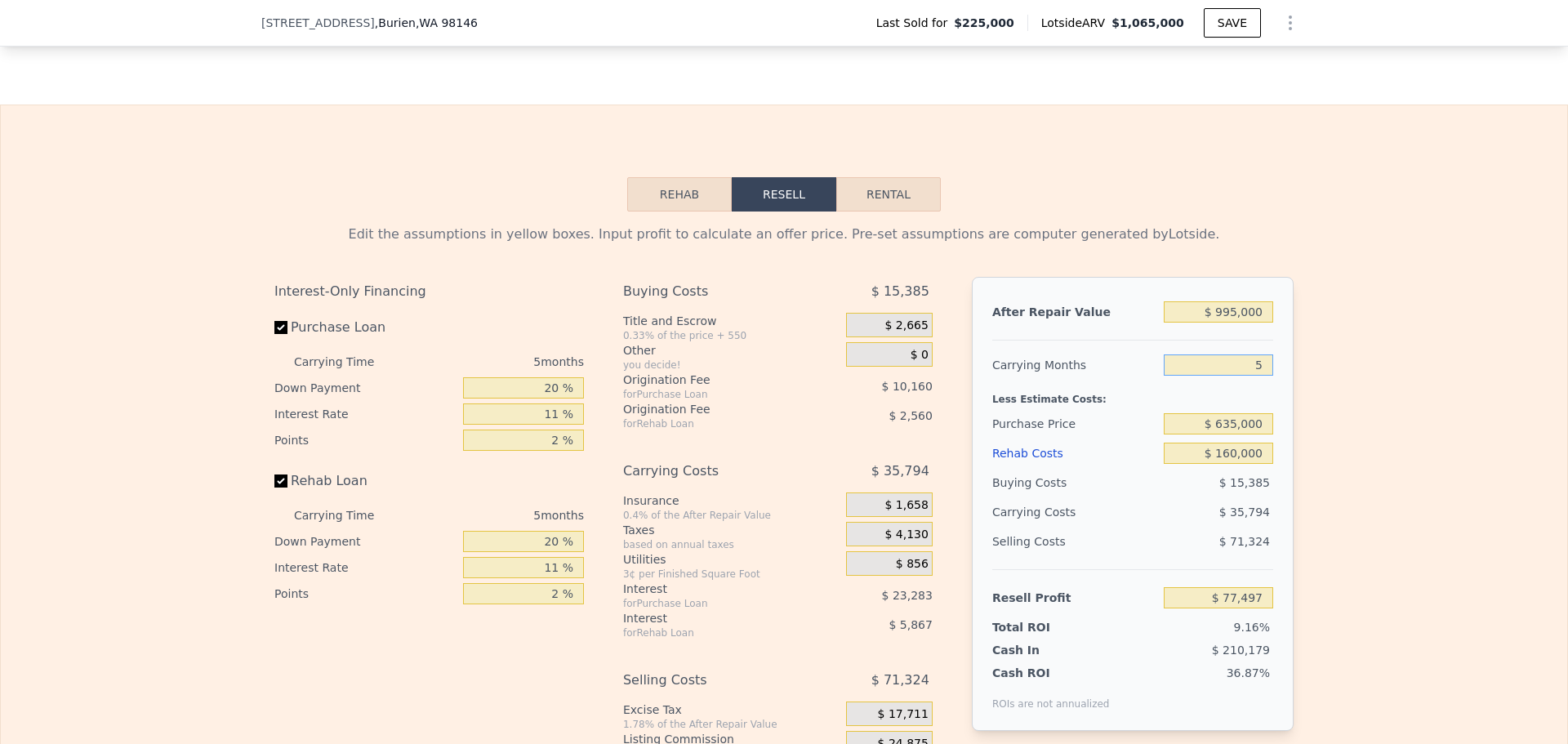
type input "5"
click at [1163, 556] on div "$ 71,324" at bounding box center [1218, 542] width 110 height 29
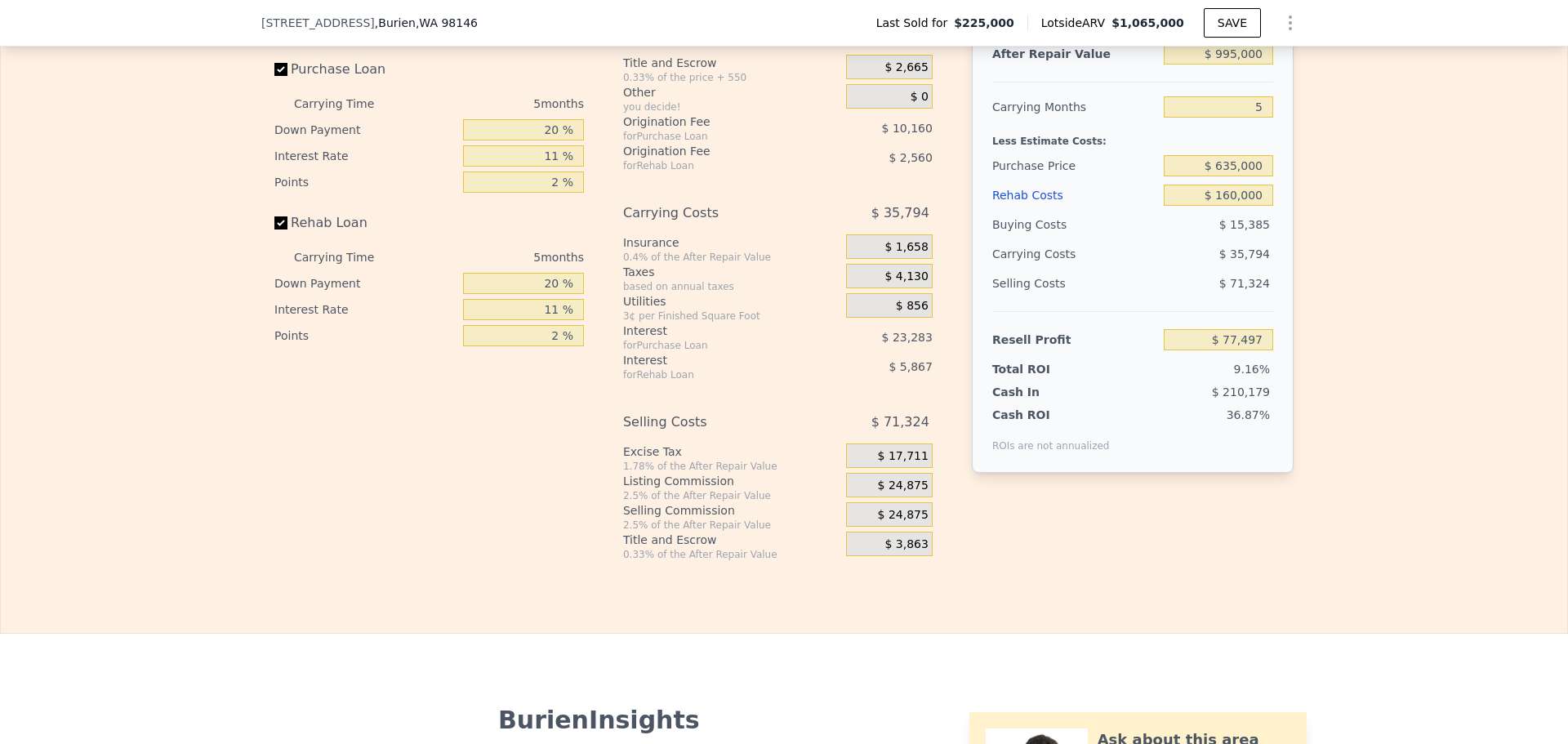
scroll to position [2444, 0]
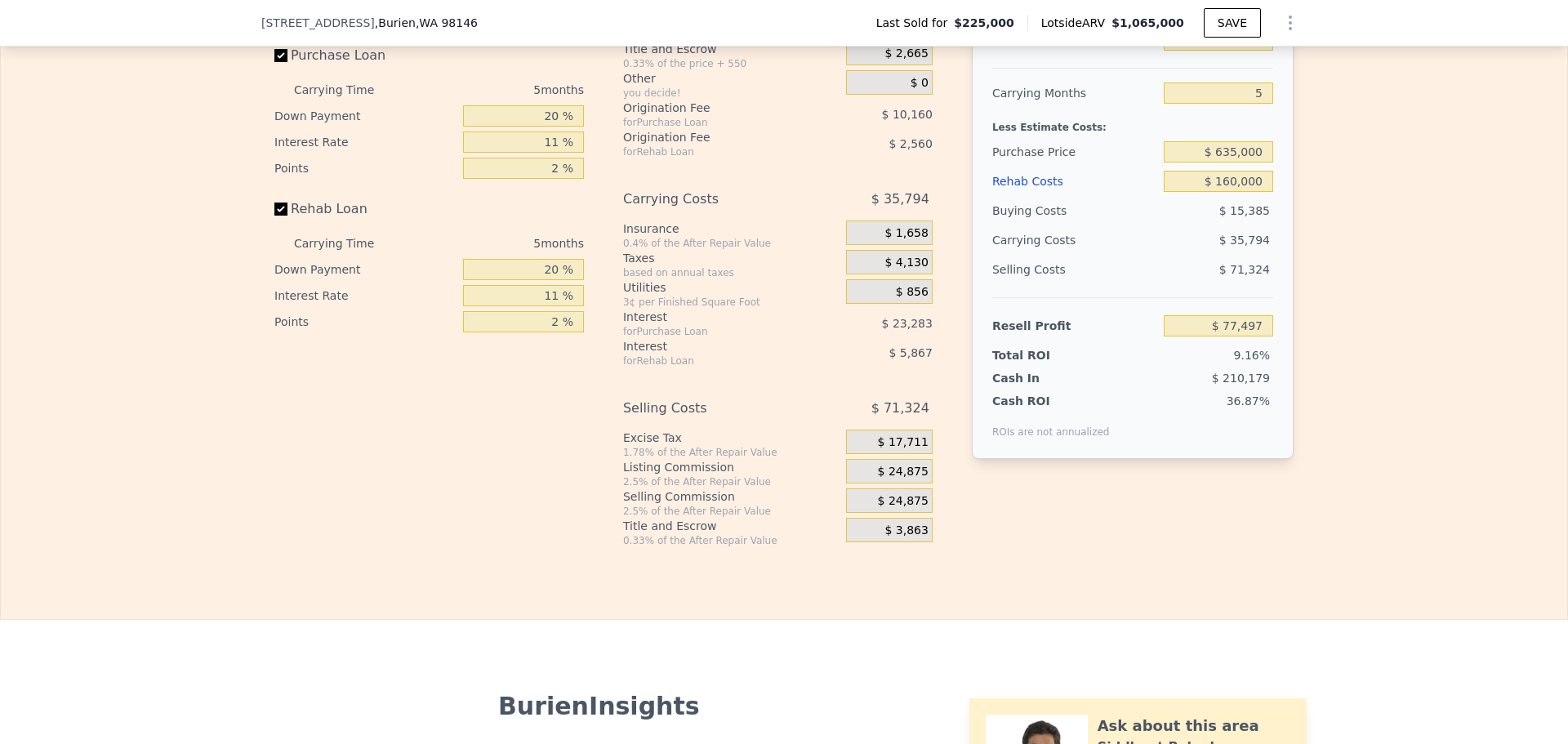
click at [898, 479] on span "$ 24,875" at bounding box center [903, 472] width 50 height 15
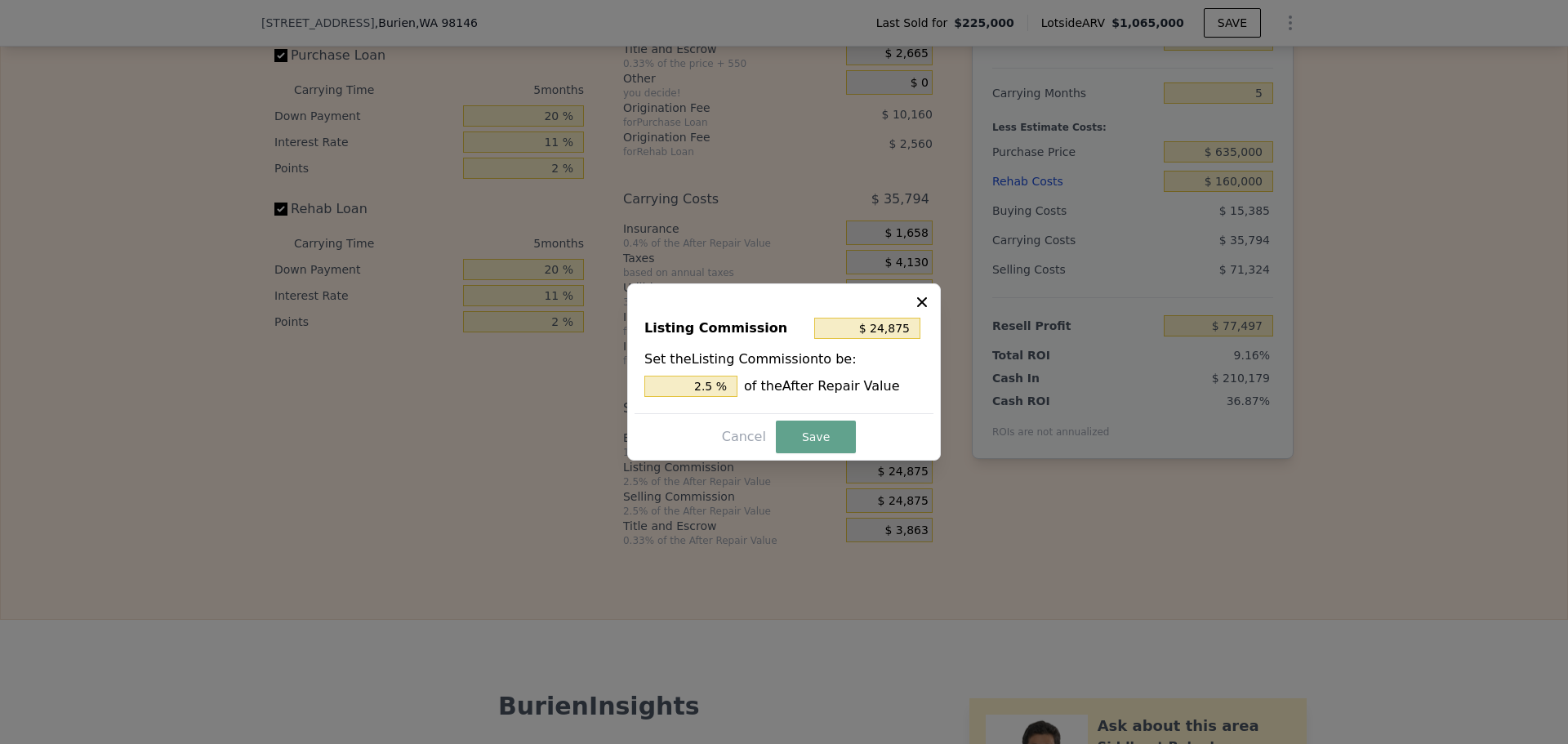
click at [919, 302] on icon at bounding box center [921, 302] width 16 height 16
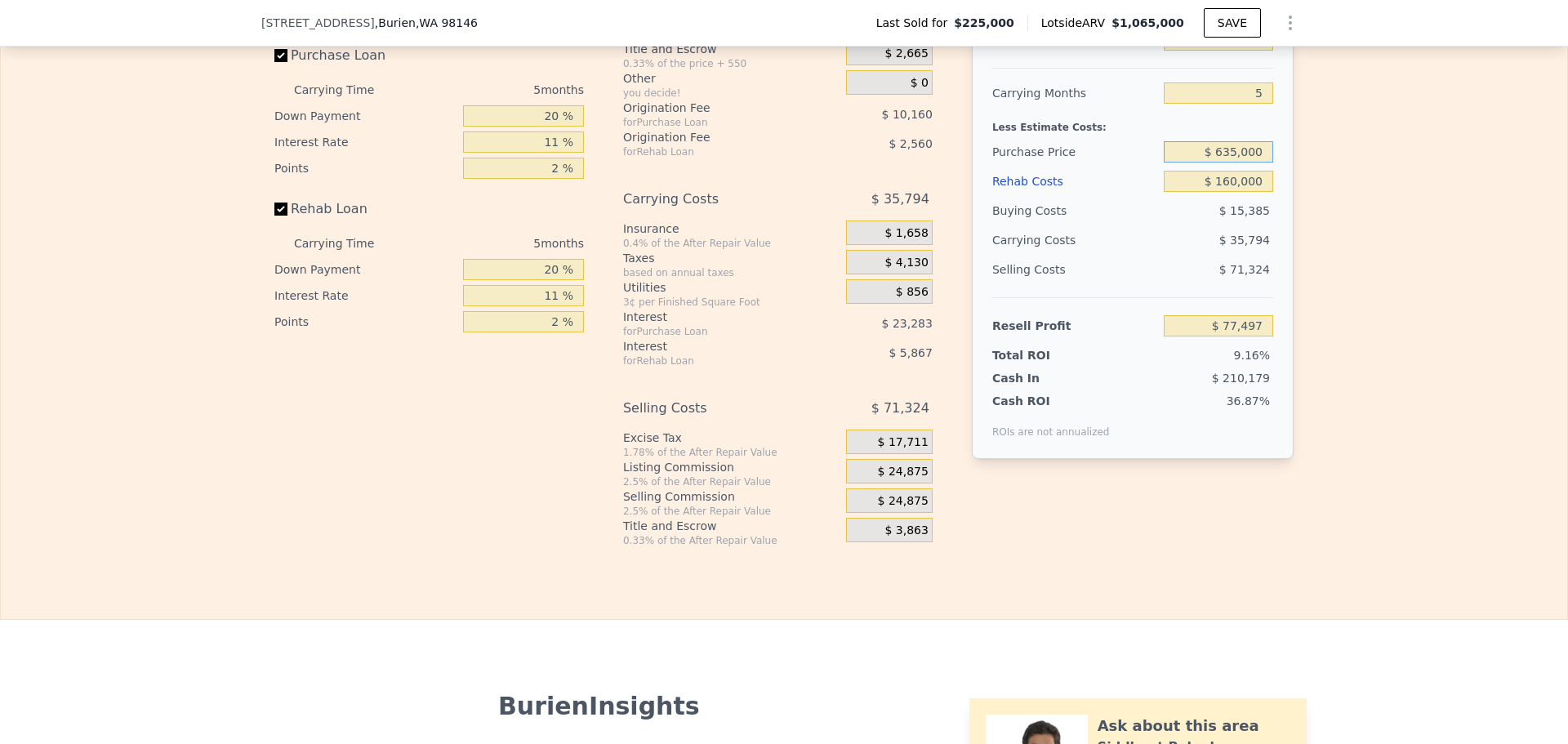
drag, startPoint x: 1196, startPoint y: 179, endPoint x: 1269, endPoint y: 179, distance: 73.0
click at [1269, 179] on div "After Repair Value $ 995,000 Carrying Months 5 Less Estimate Costs: Purchase Pr…" at bounding box center [1132, 232] width 322 height 454
drag, startPoint x: 1212, startPoint y: 203, endPoint x: 1270, endPoint y: 204, distance: 58.0
click at [1270, 204] on div "After Repair Value $ 995,000 Carrying Months 5 Less Estimate Costs: Purchase Pr…" at bounding box center [1132, 232] width 322 height 454
drag, startPoint x: 1194, startPoint y: 236, endPoint x: 1261, endPoint y: 238, distance: 67.0
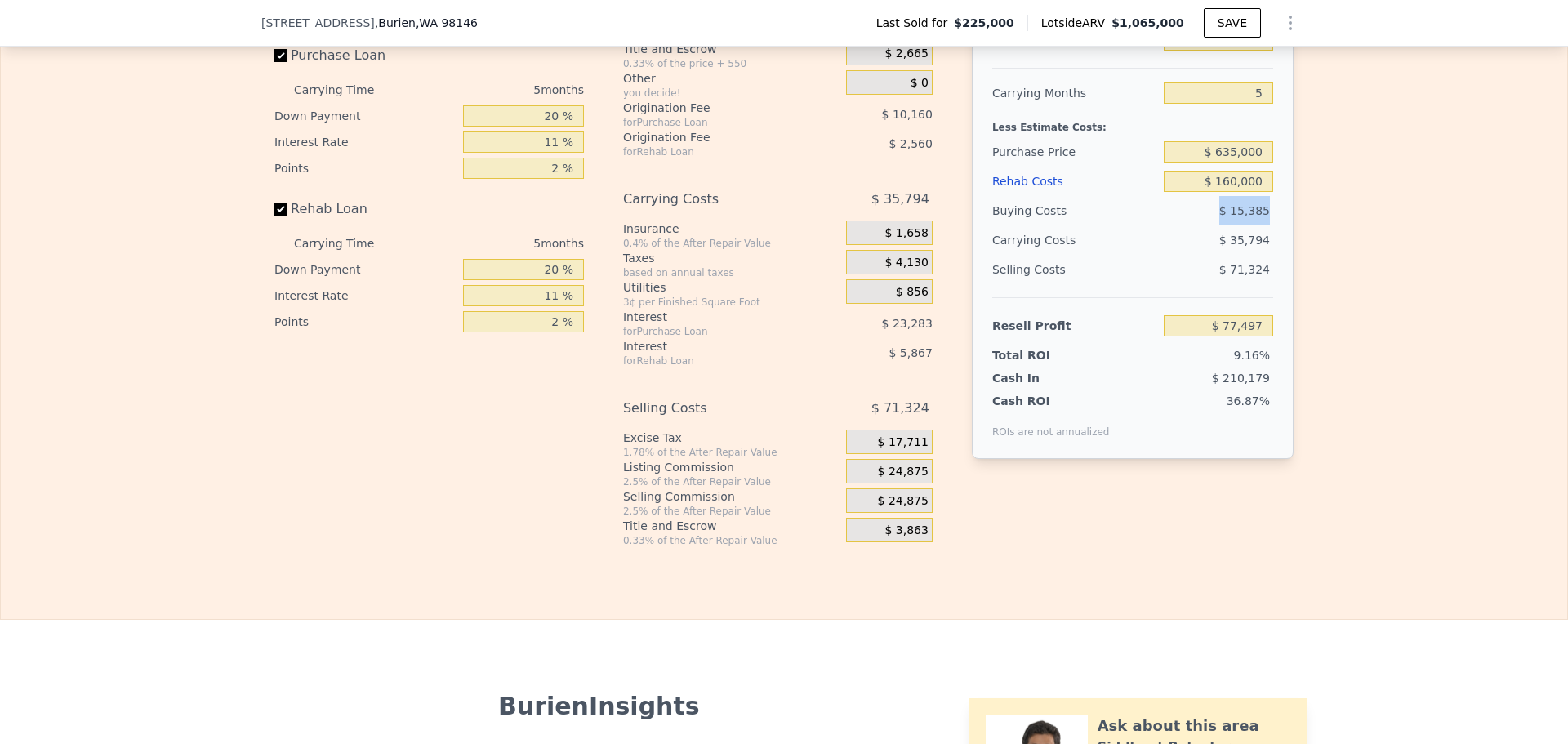
click at [1261, 226] on div "$ 15,385" at bounding box center [1218, 210] width 110 height 29
drag, startPoint x: 1202, startPoint y: 266, endPoint x: 1280, endPoint y: 258, distance: 78.4
click at [1280, 258] on div "After Repair Value $ 995,000 Carrying Months 5 Less Estimate Costs: Purchase Pr…" at bounding box center [1132, 232] width 322 height 454
drag, startPoint x: 1212, startPoint y: 292, endPoint x: 1343, endPoint y: 300, distance: 131.2
click at [1343, 300] on div "Edit the assumptions in yellow boxes. Input profit to calculate an offer price.…" at bounding box center [784, 243] width 1566 height 607
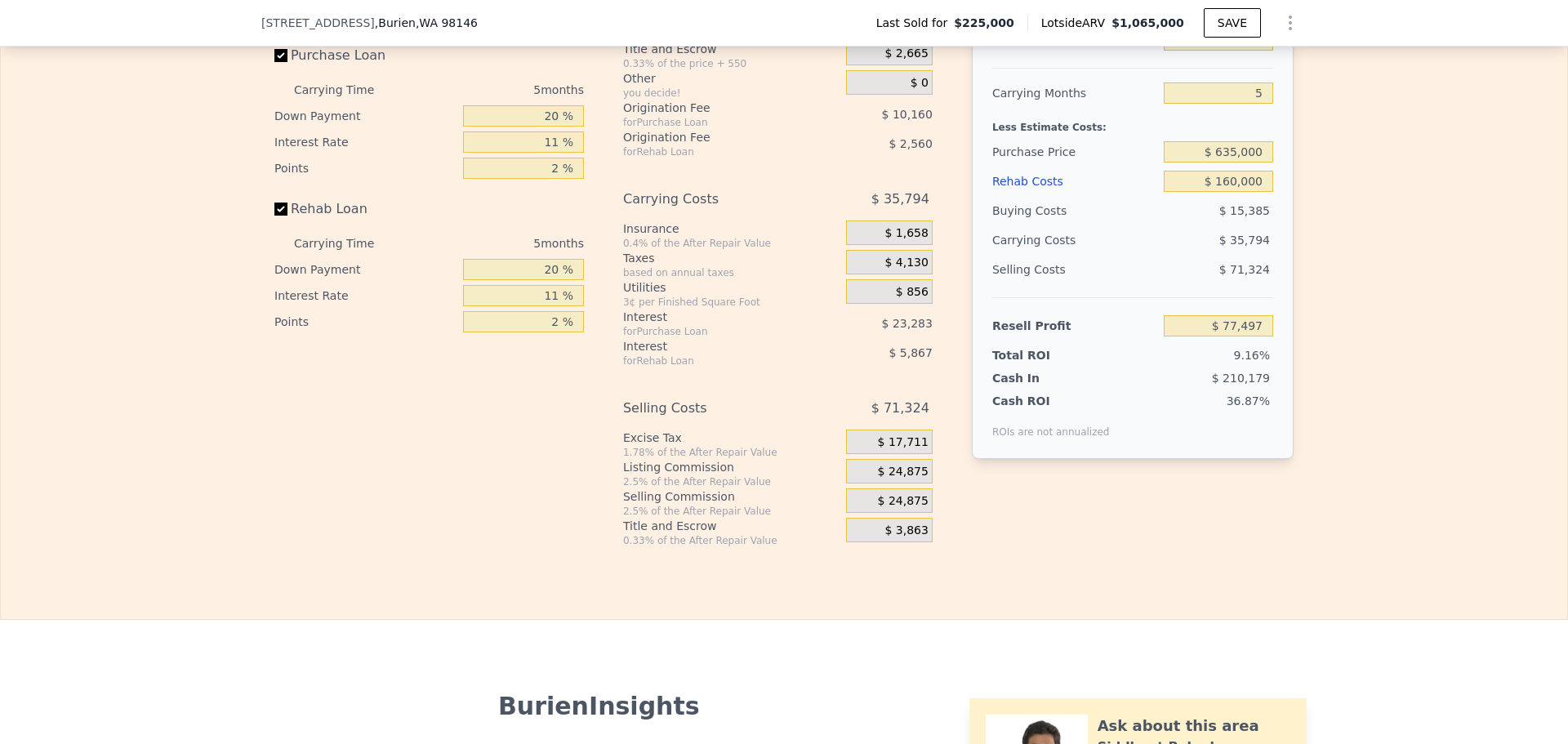
click at [894, 479] on span "$ 24,875" at bounding box center [903, 472] width 50 height 15
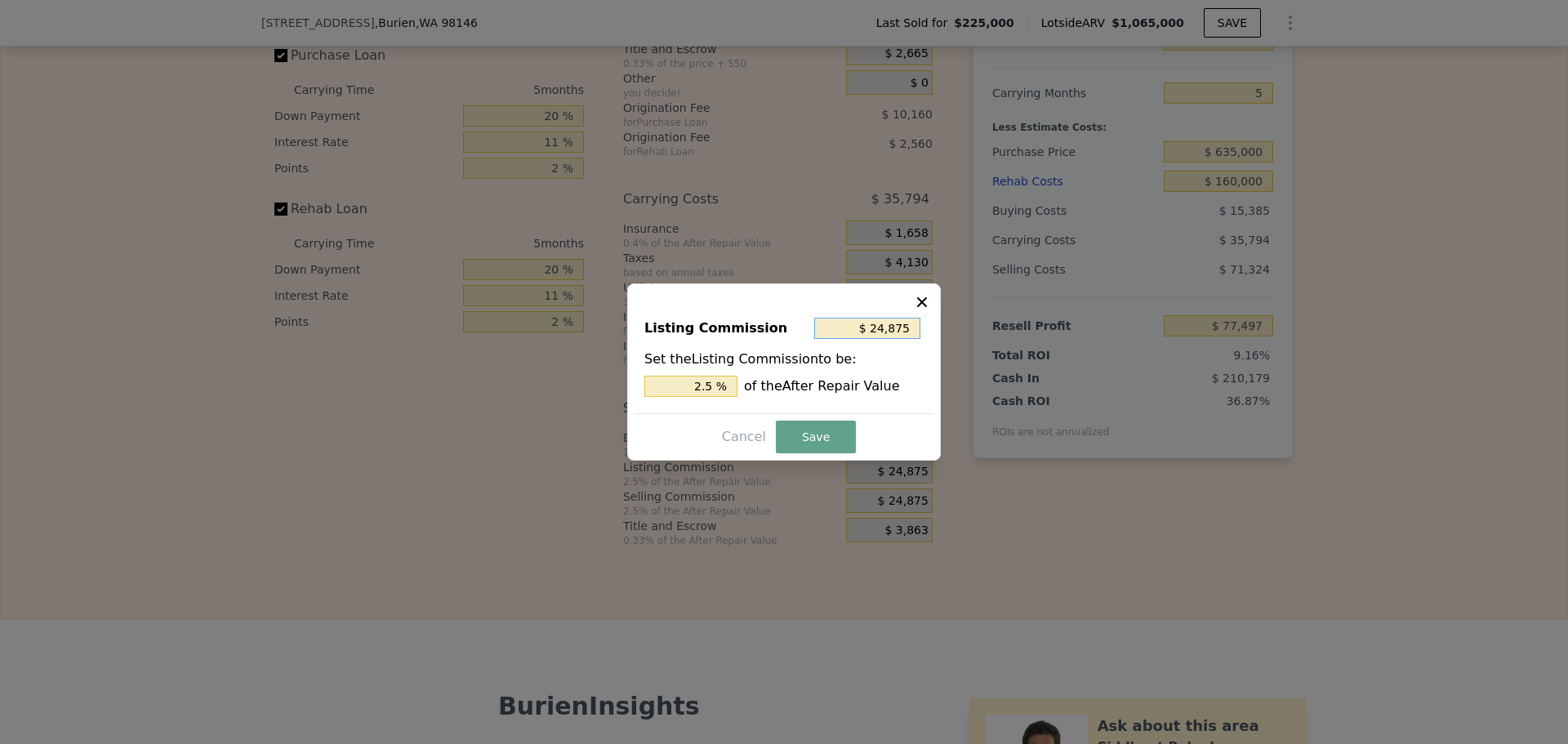
click at [892, 325] on input "$ 24,875" at bounding box center [867, 328] width 106 height 21
click at [892, 326] on input "$ 24,875" at bounding box center [867, 328] width 106 height 21
click at [713, 392] on input "2.5 %" at bounding box center [690, 386] width 93 height 21
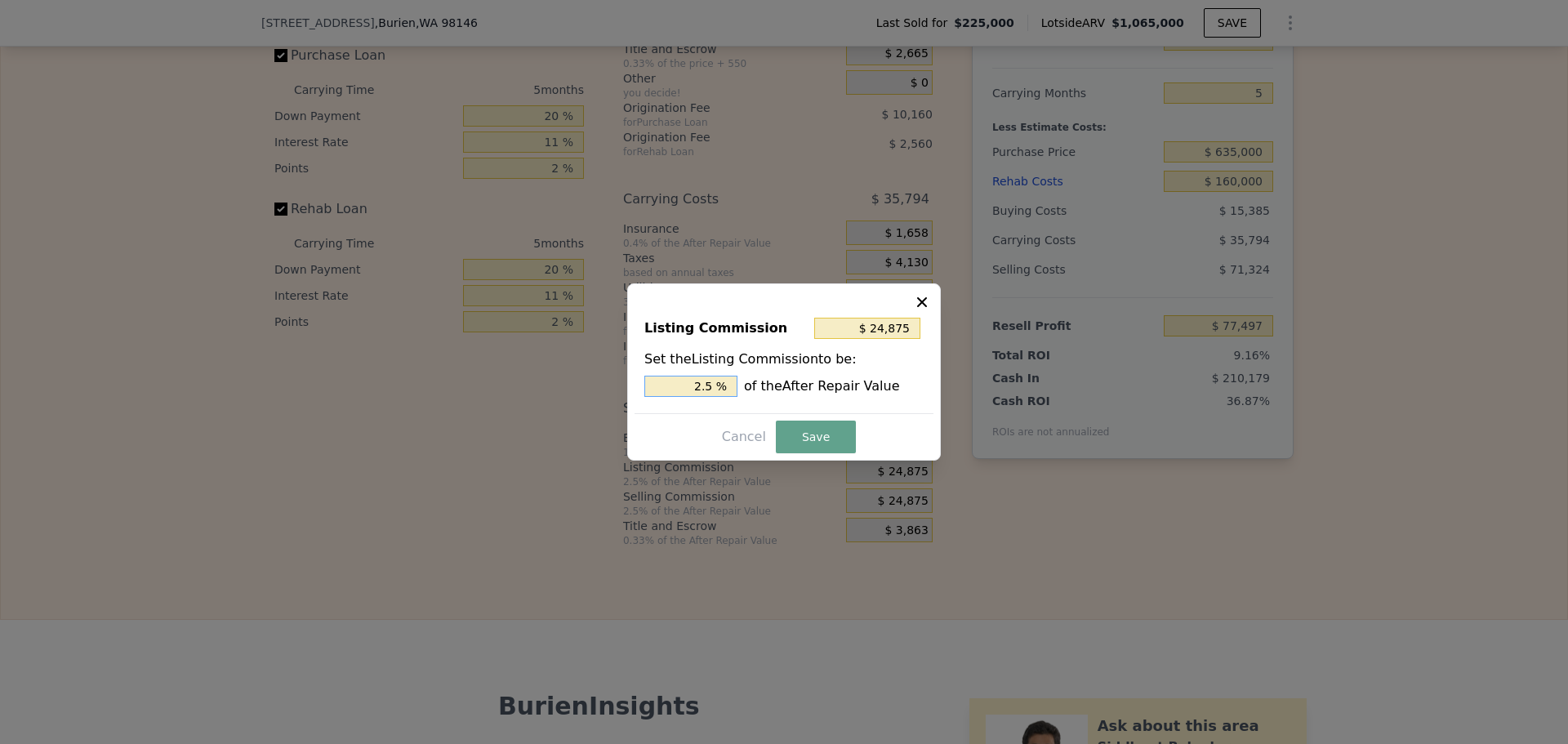
click at [713, 392] on input "2.5 %" at bounding box center [690, 386] width 93 height 21
type input "$ 9,950"
type input "1. %"
type input "$ 14,925"
type input "1.5 %"
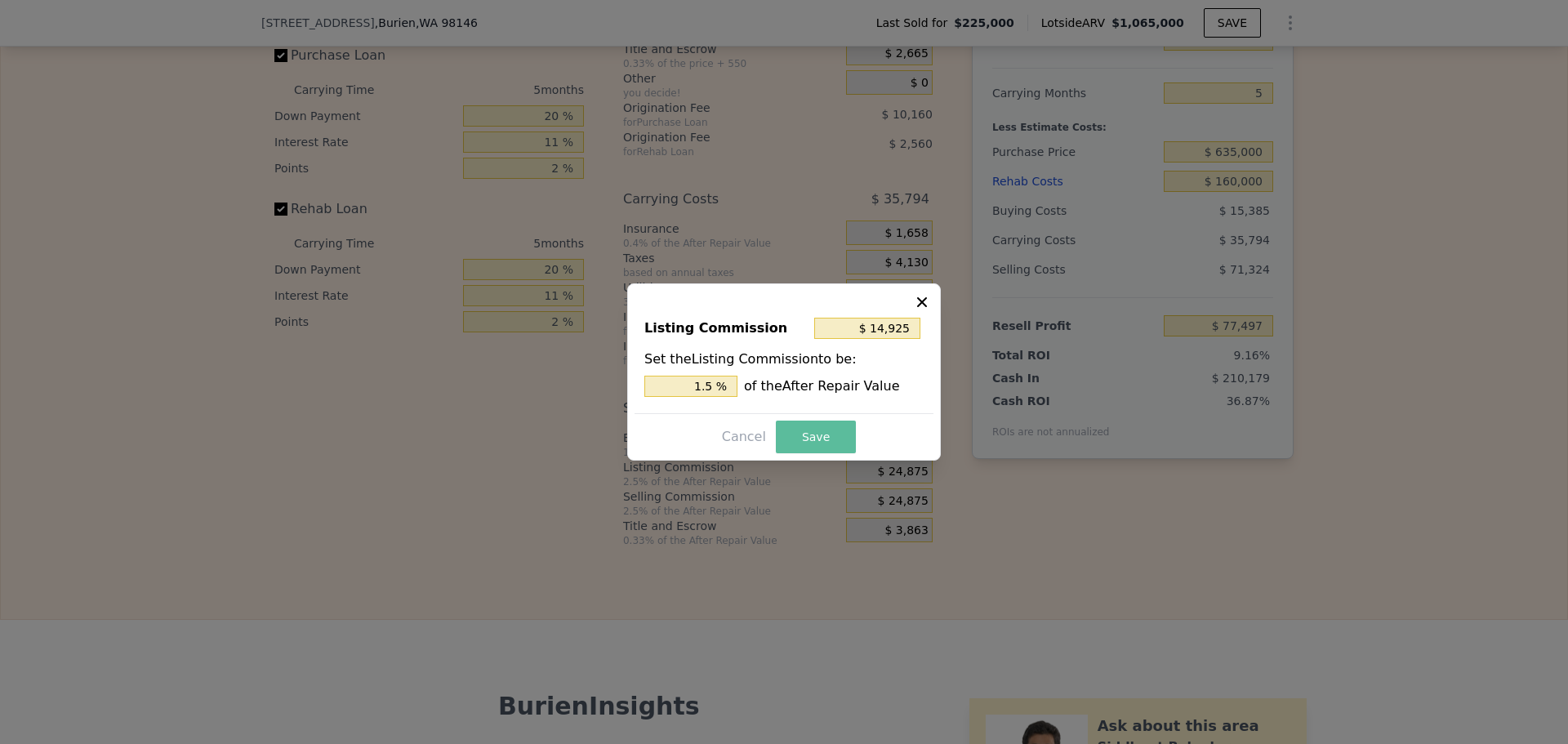
click at [805, 436] on button "Save" at bounding box center [816, 436] width 80 height 32
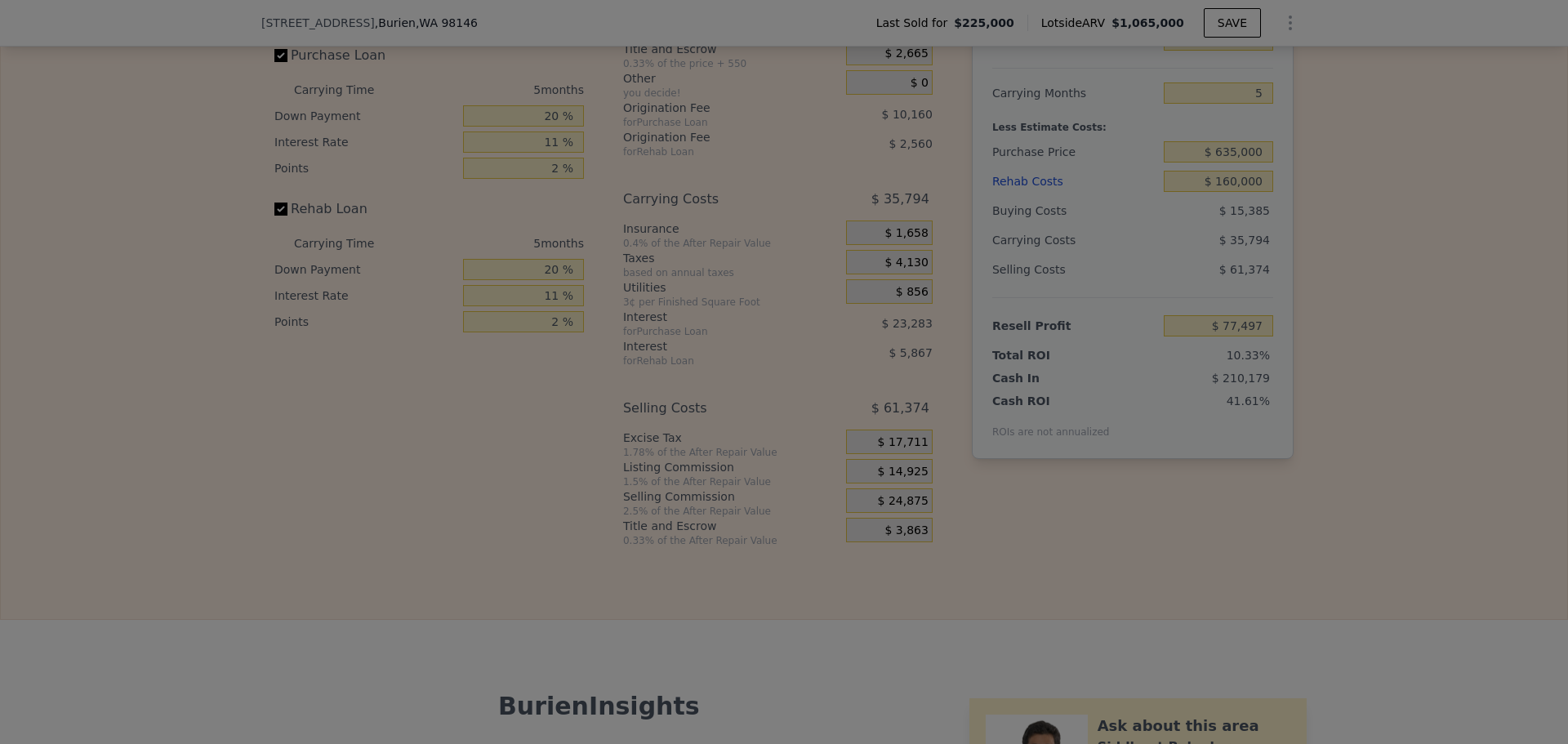
type input "$ 87,447"
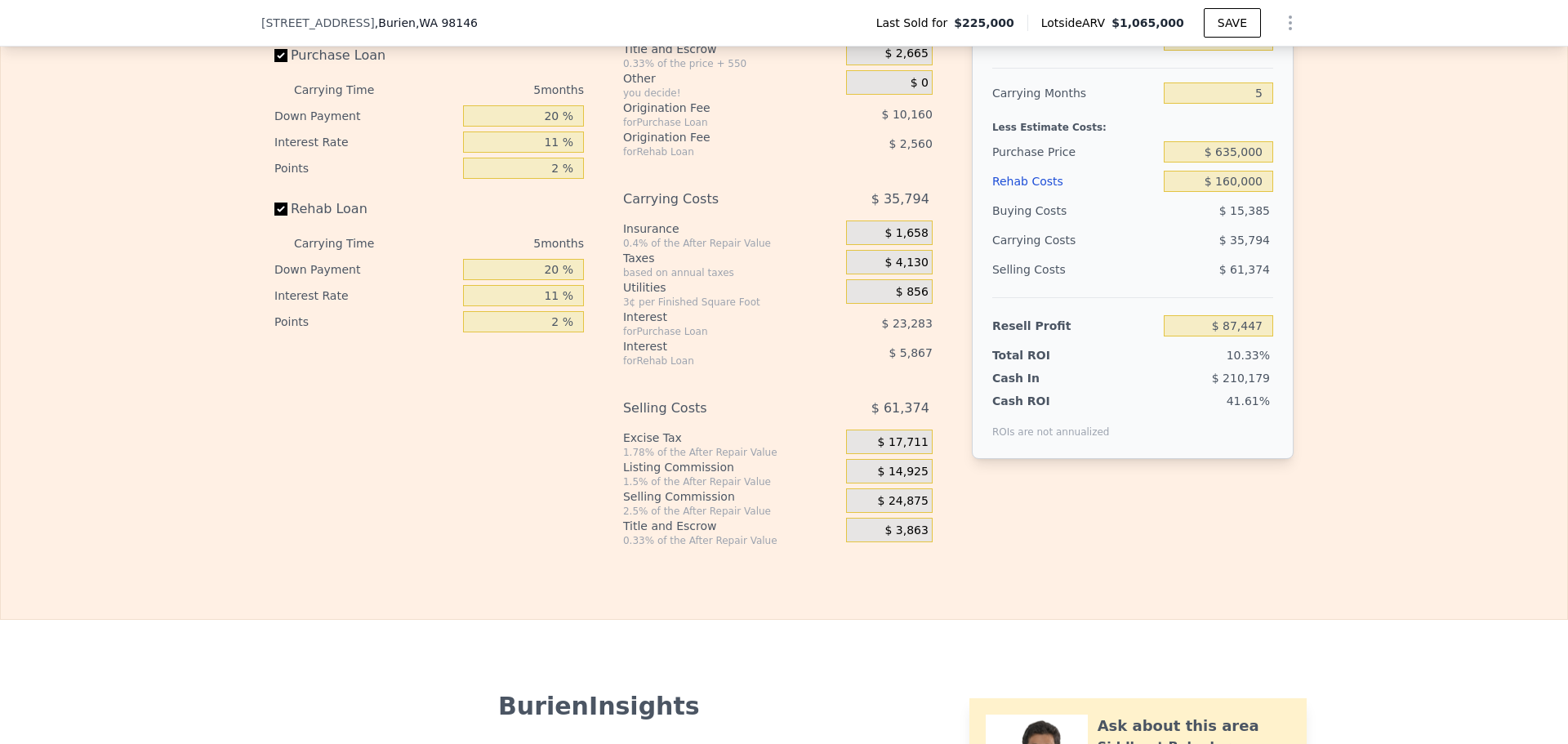
click at [1282, 215] on div "After Repair Value $ 995,000 Carrying Months 5 Less Estimate Costs: Purchase Pr…" at bounding box center [1132, 232] width 322 height 454
click at [1261, 192] on input "$ 160,000" at bounding box center [1218, 181] width 109 height 21
type input "$ 013"
type input "$ 1,065,000"
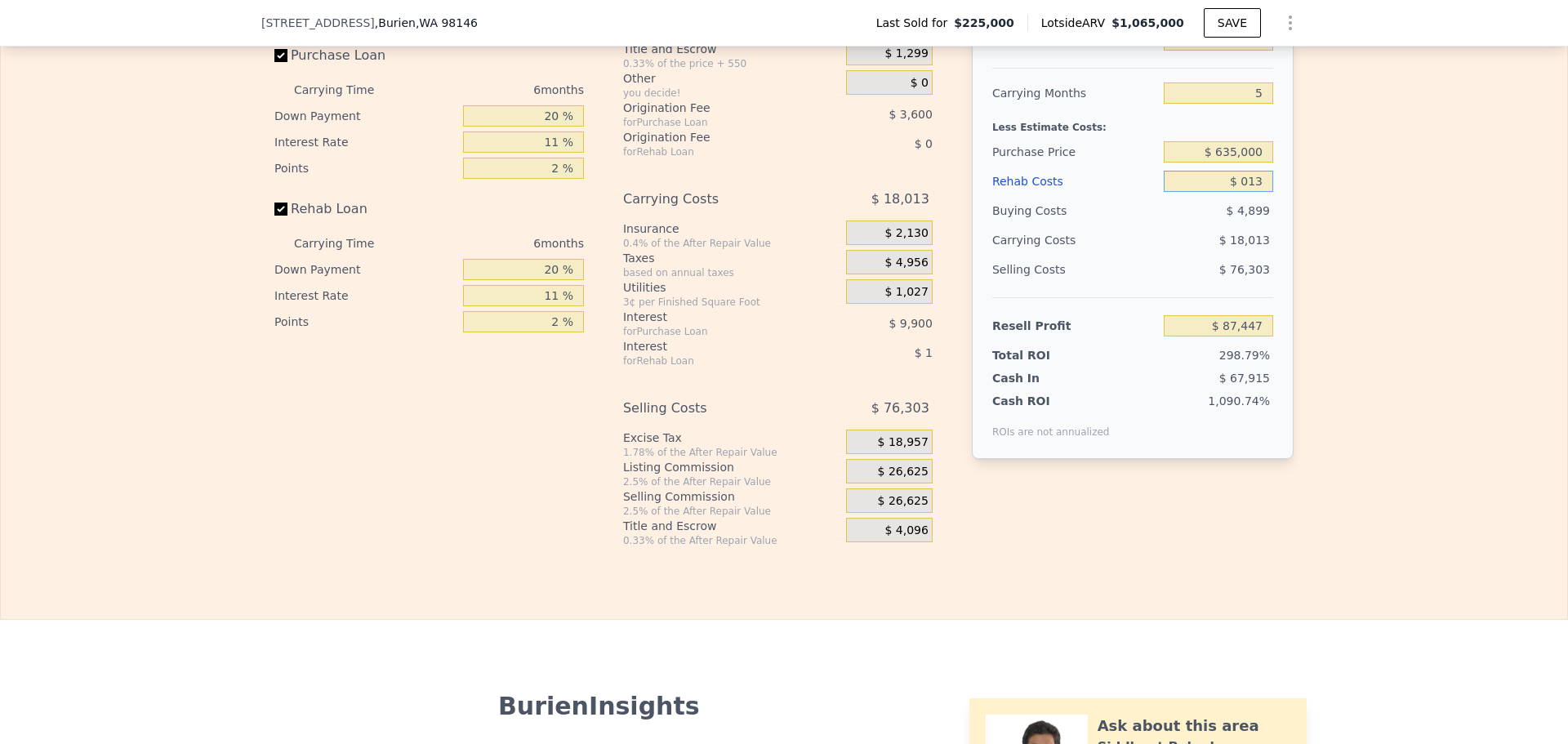
type input "6"
type input "$ 740,772"
type input "$ 0130"
type input "$ 740,647"
type input "$ 0130,000"
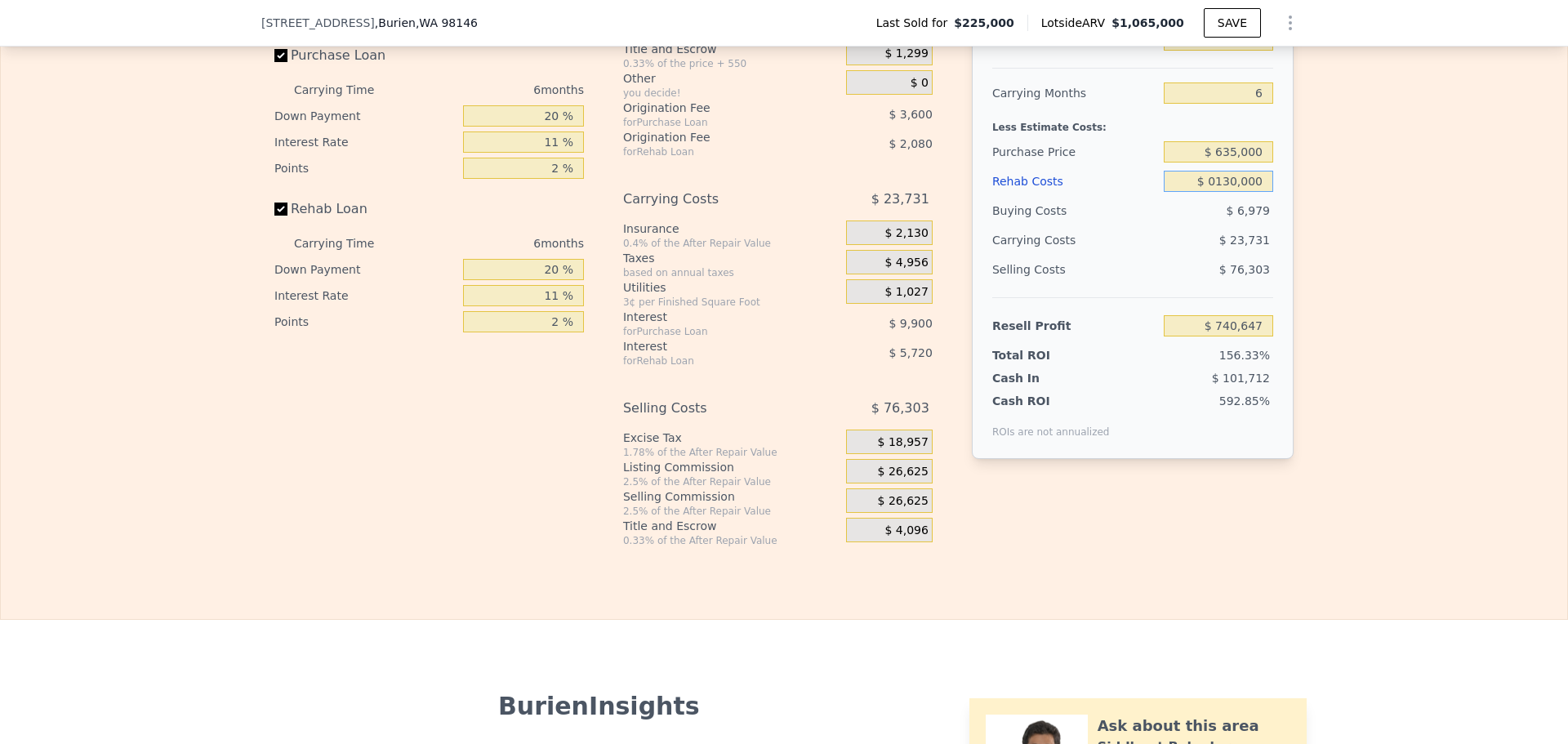
type input "$ 602,987"
type input "$ 01,300"
type input "$ 739,404"
type input "$ 0"
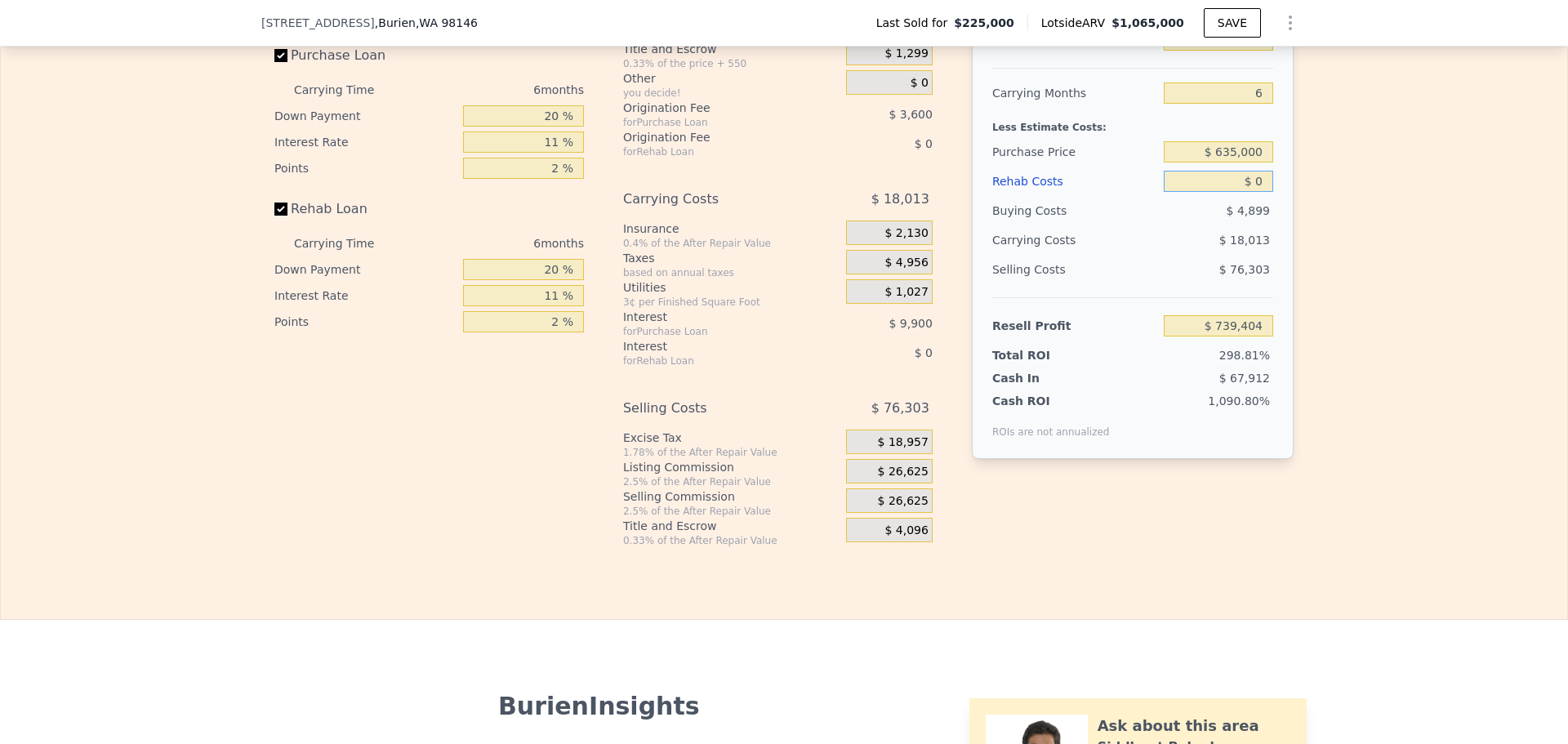
type input "$ 740,785"
click at [1241, 247] on span "$ 18,013" at bounding box center [1243, 239] width 50 height 13
click at [1223, 192] on input "text" at bounding box center [1218, 181] width 109 height 21
type input "$ 1"
type input "$ 740,784"
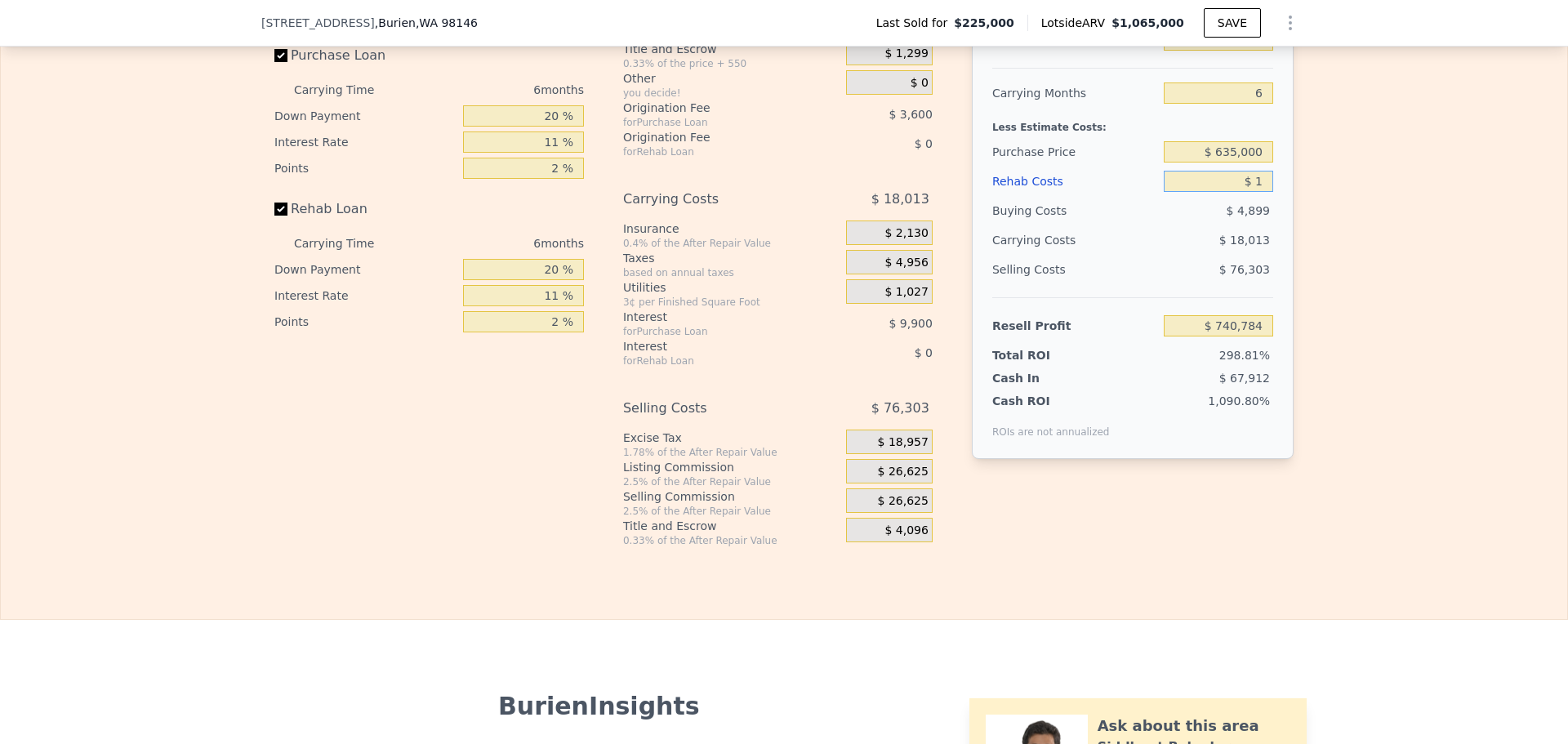
type input "$ 13"
type input "$ 740,772"
type input "$ 130"
type input "$ 740,647"
type input "$ 13,000"
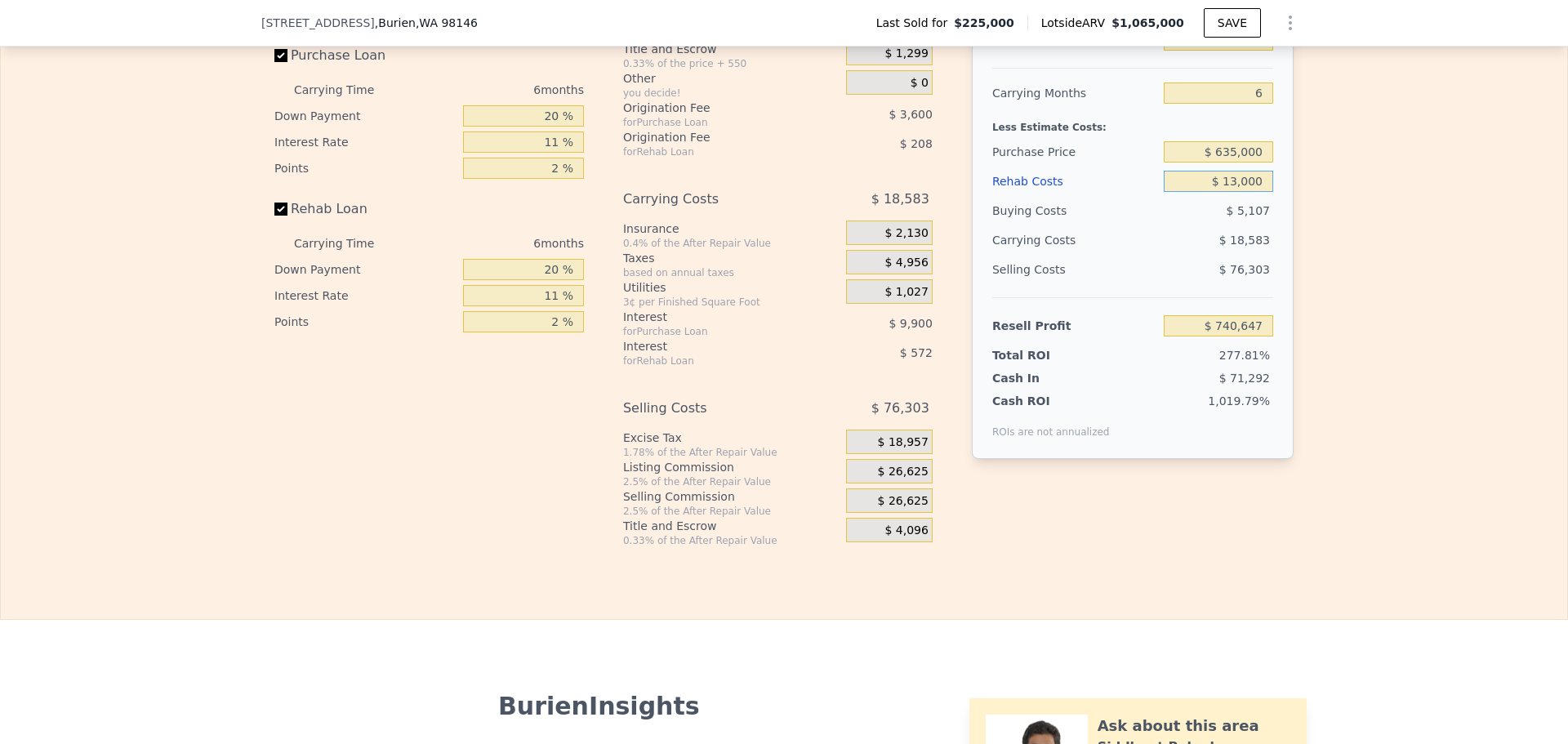
type input "$ 727,007"
type input "$ 130,000"
type input "$ 602,987"
type input "$ 130,000"
click at [1103, 255] on div "$ 23,731" at bounding box center [1187, 240] width 173 height 29
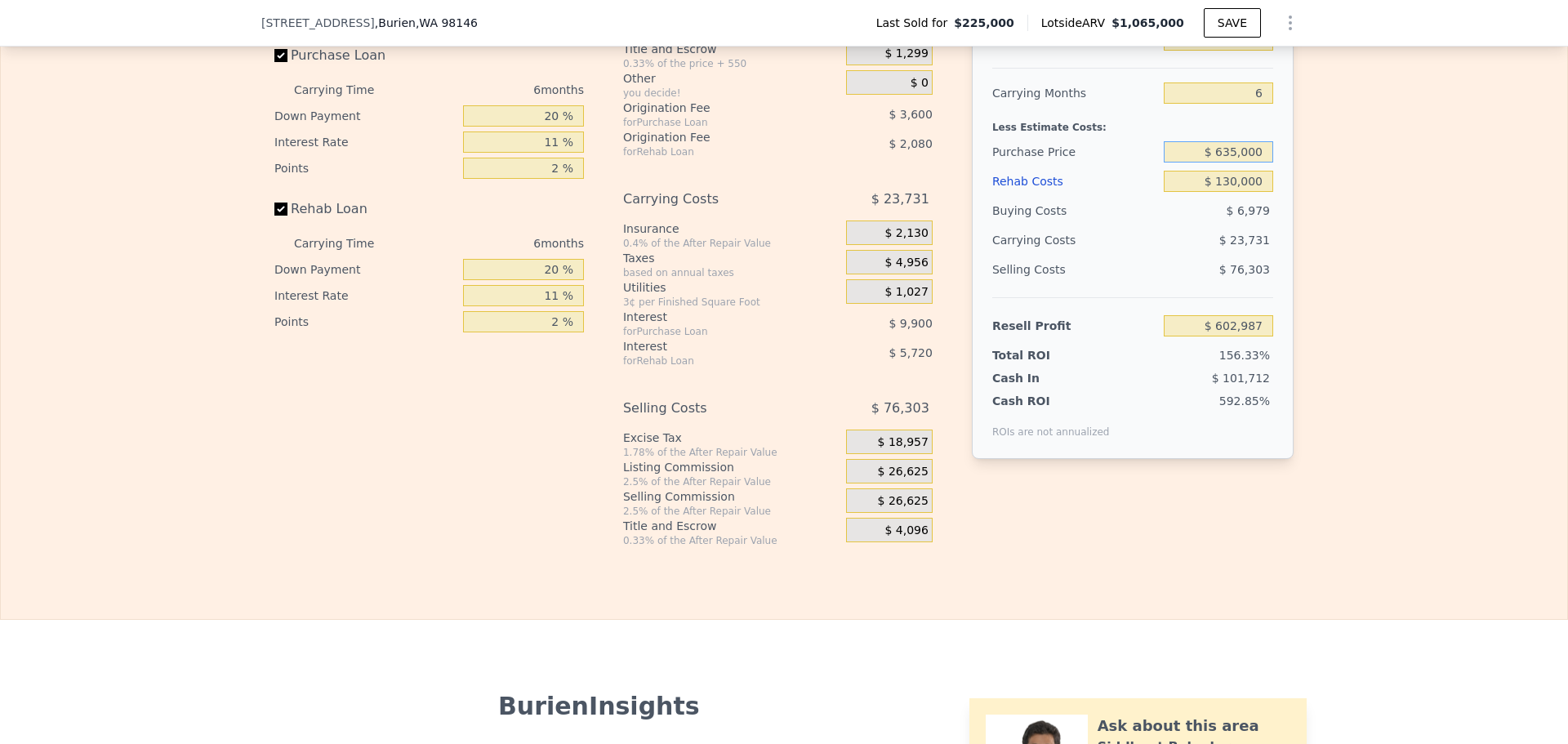
click at [1231, 162] on input "$ 635,000" at bounding box center [1218, 151] width 109 height 21
click at [1239, 162] on input "$ 700,000" at bounding box center [1218, 151] width 109 height 21
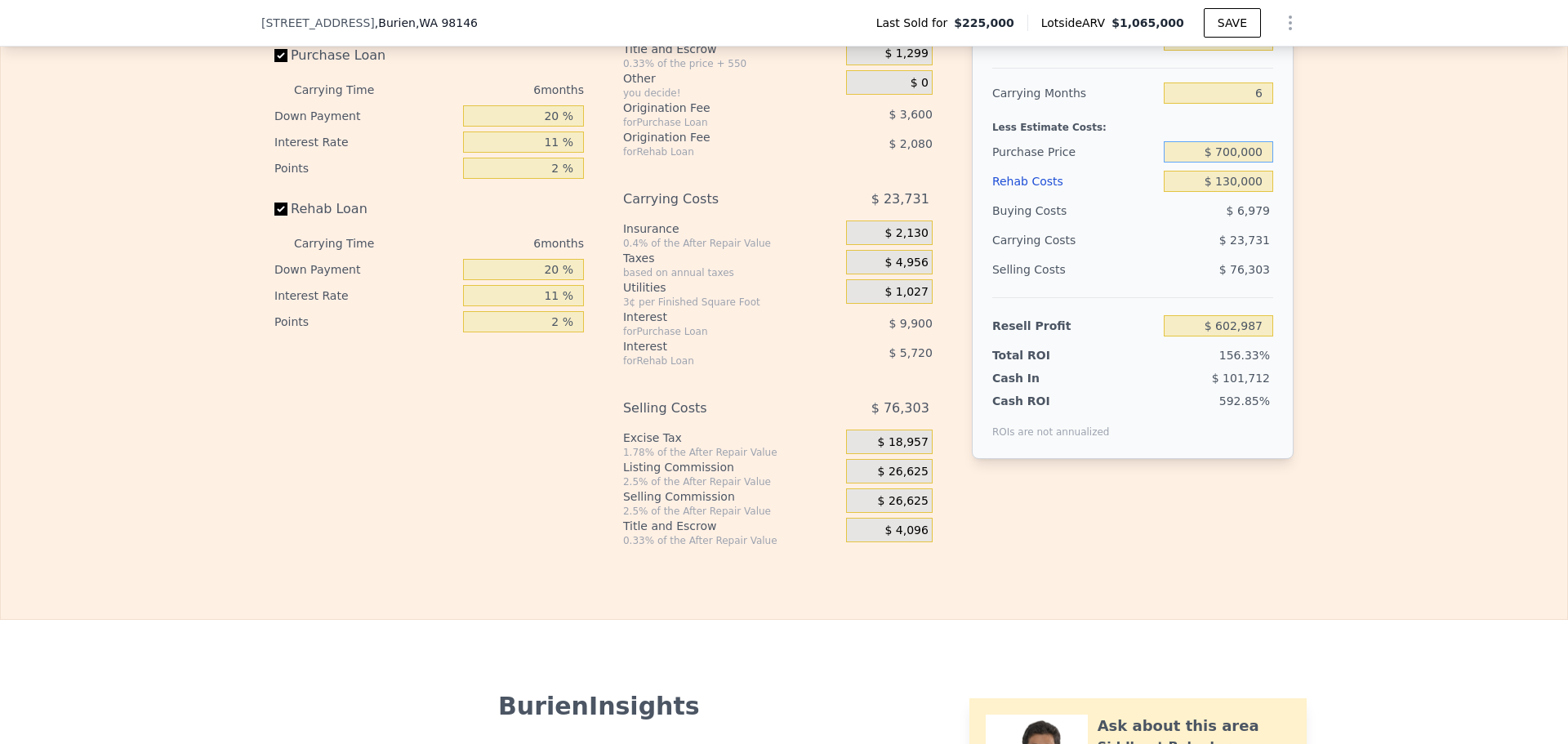
click at [1239, 162] on input "$ 700,000" at bounding box center [1218, 151] width 109 height 21
type input "$ 635,000"
click at [1109, 284] on div "Selling Costs" at bounding box center [1074, 269] width 165 height 29
type input "$ 167,019"
click at [1241, 50] on input "$ 1,065,000" at bounding box center [1218, 39] width 109 height 21
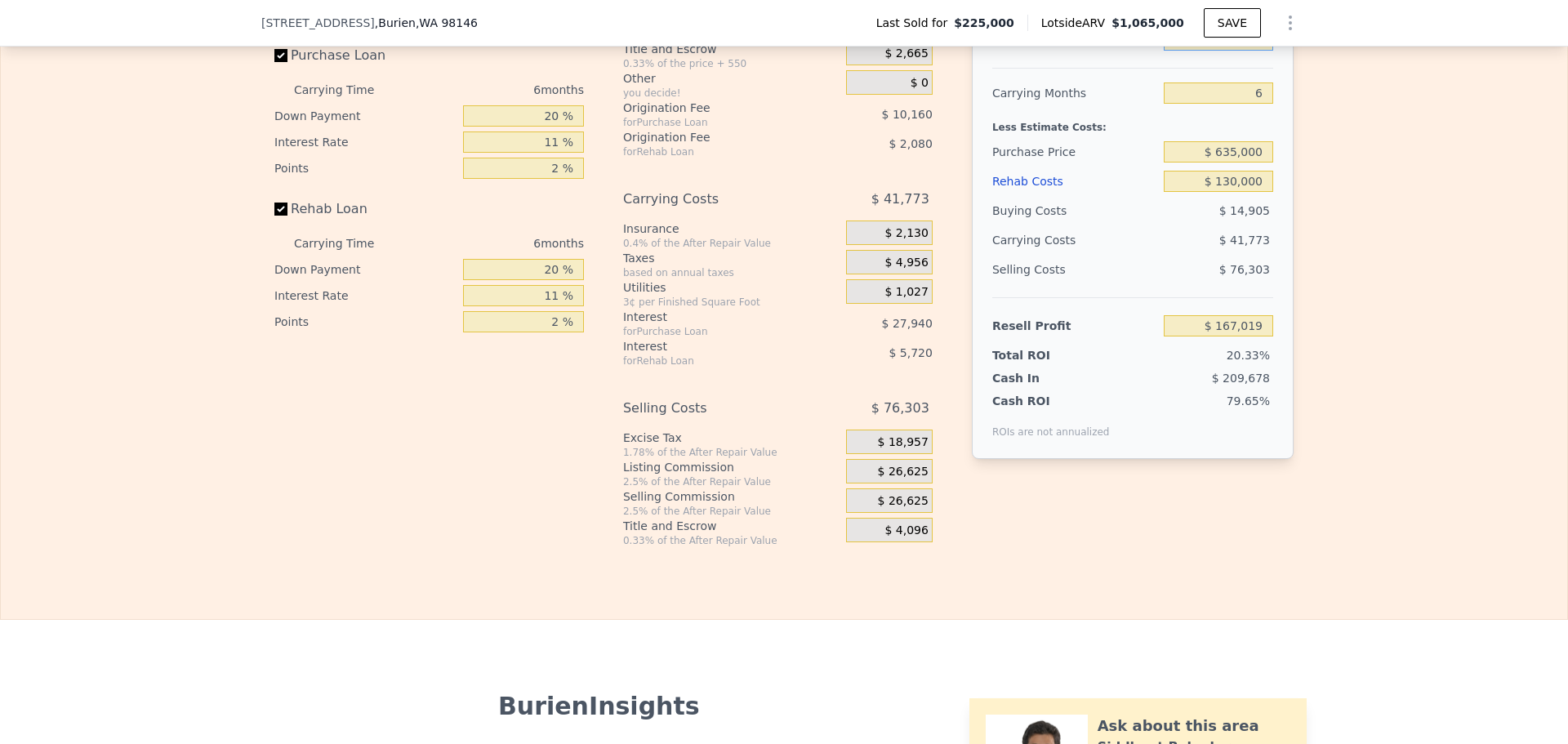
click at [1241, 50] on input "$ 1,065,000" at bounding box center [1218, 39] width 109 height 21
type input "$ 99"
type input "-$ 820,005"
type input "$ 995"
type input "-$ 819,176"
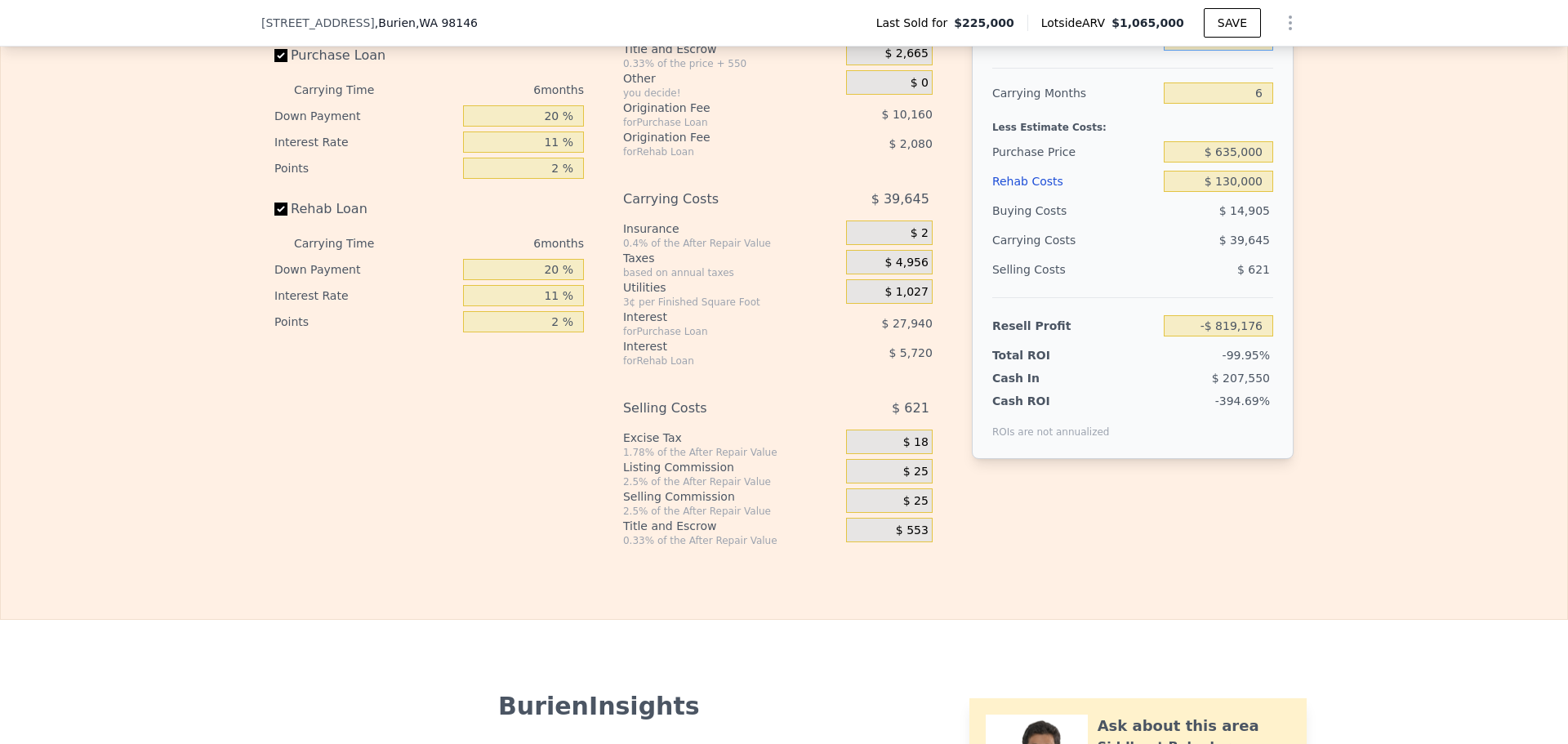
type input "$ 995,000"
type input "$ 102,138"
type input "$ 995,000"
click at [1090, 297] on div "Selling Costs $ 71,324" at bounding box center [1132, 276] width 281 height 43
click at [1255, 103] on input "6" at bounding box center [1218, 93] width 109 height 21
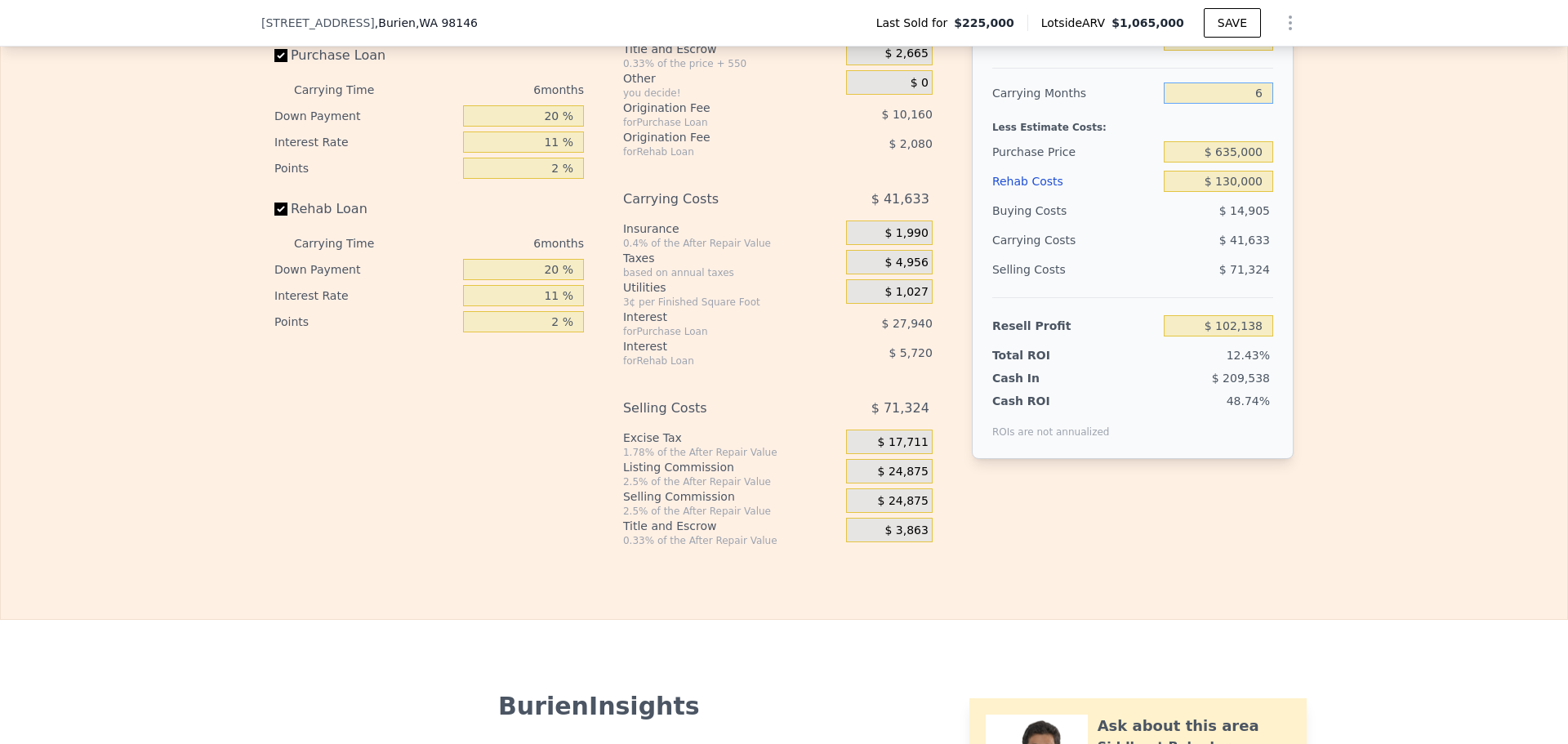
click at [1255, 103] on input "6" at bounding box center [1218, 93] width 109 height 21
type input "5"
type input "$ 109,077"
type input "5"
click at [1111, 341] on div "Resell Profit" at bounding box center [1074, 325] width 165 height 29
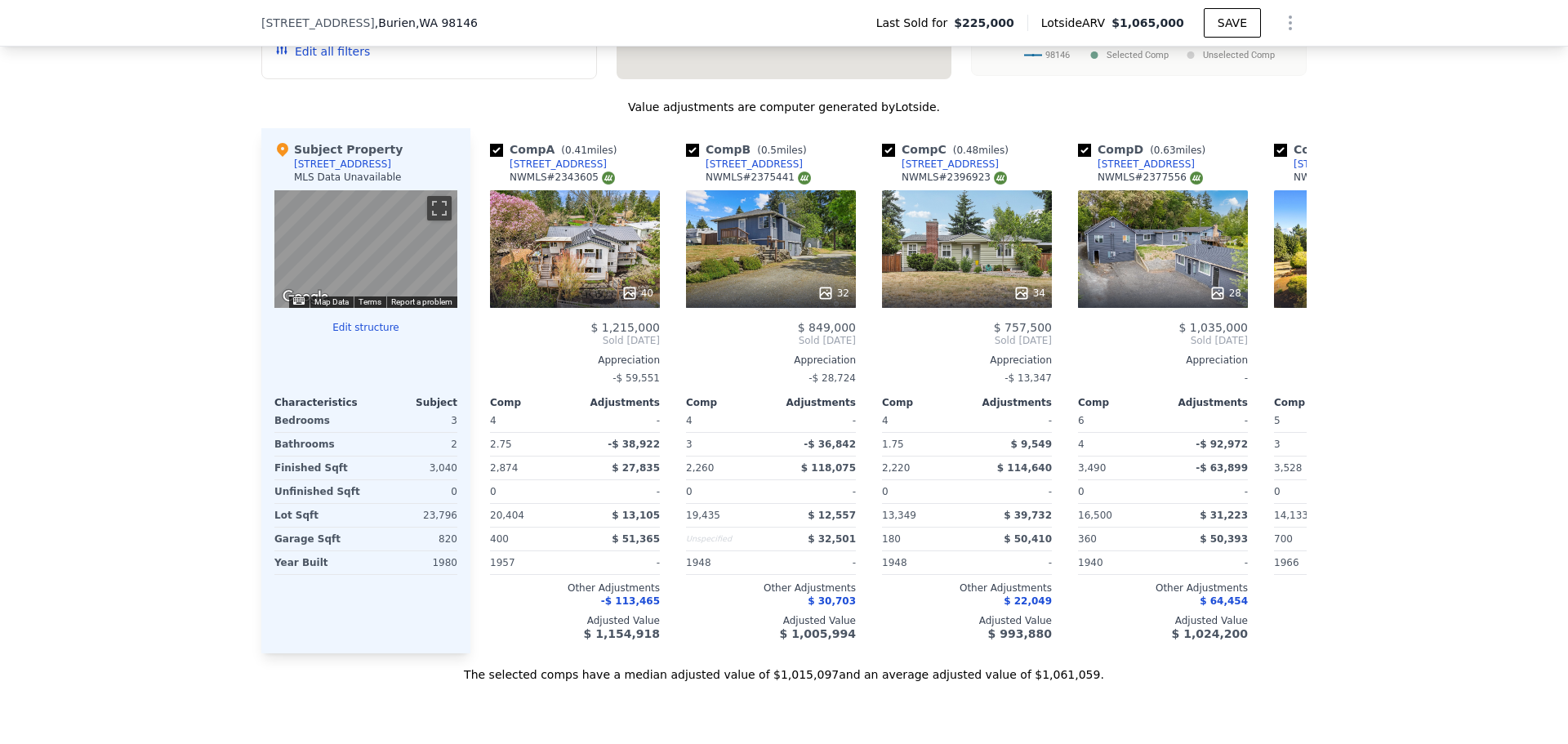
scroll to position [1083, 0]
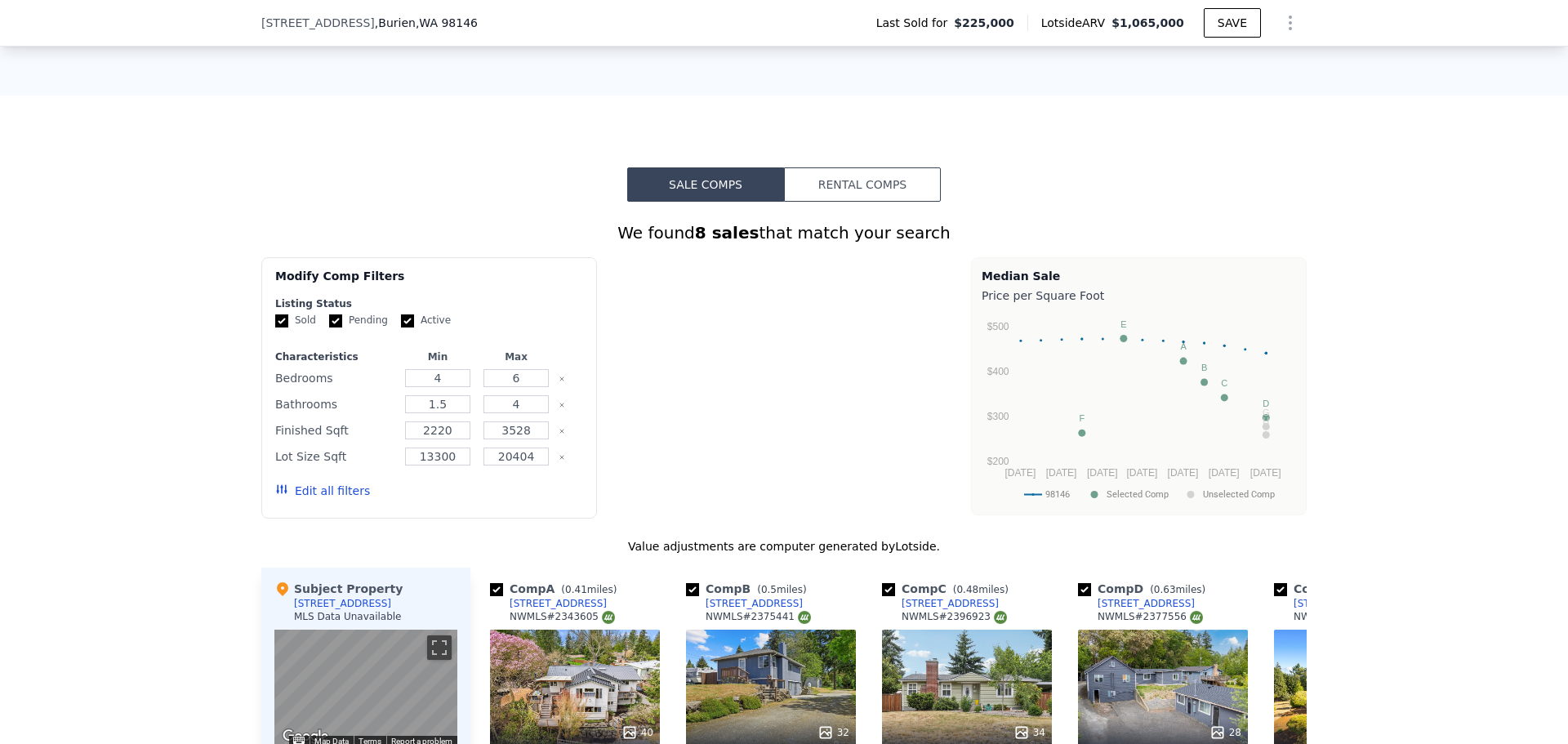
type input "$ 1,065,000"
type input "6"
type input "$ 0"
type input "$ 740,785"
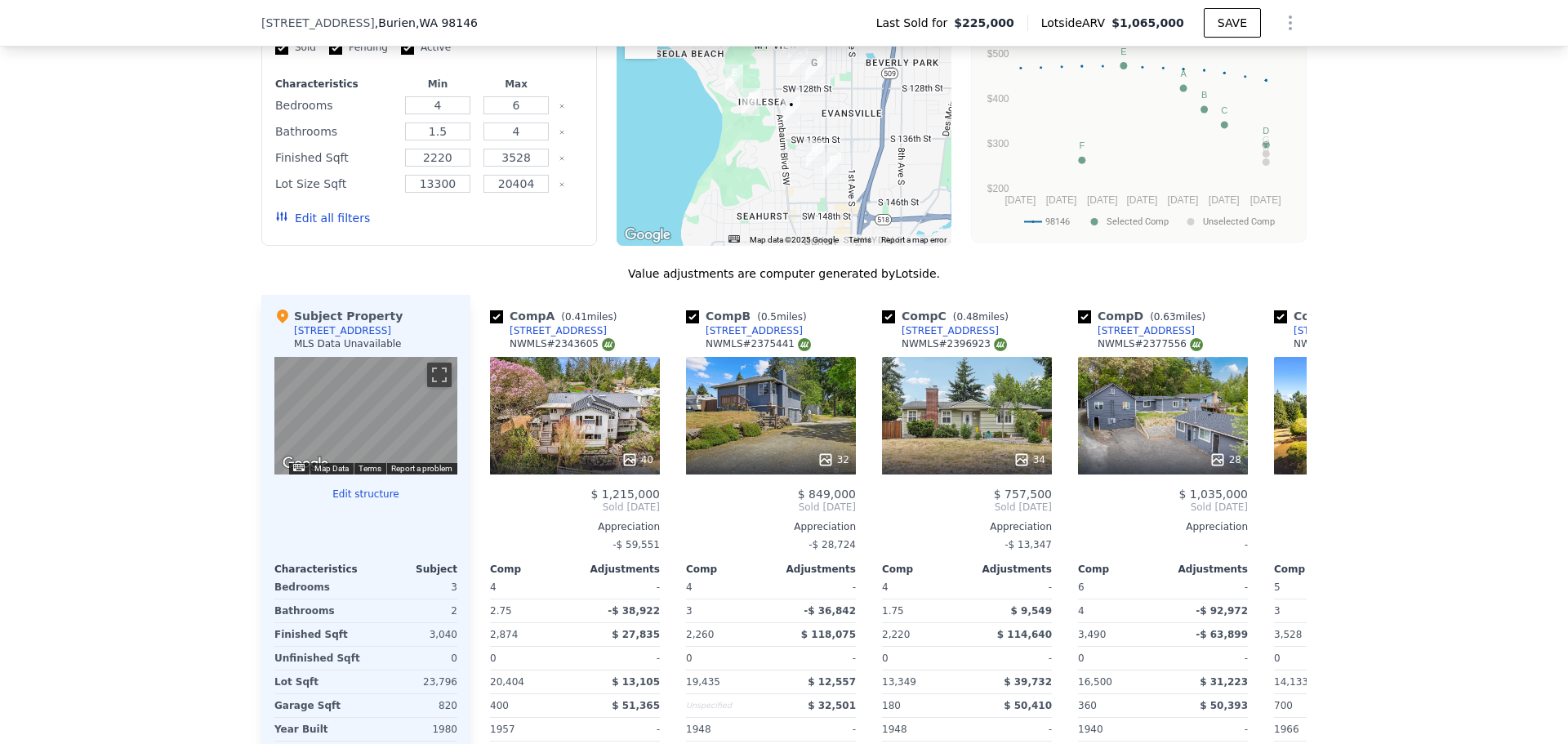
scroll to position [539, 0]
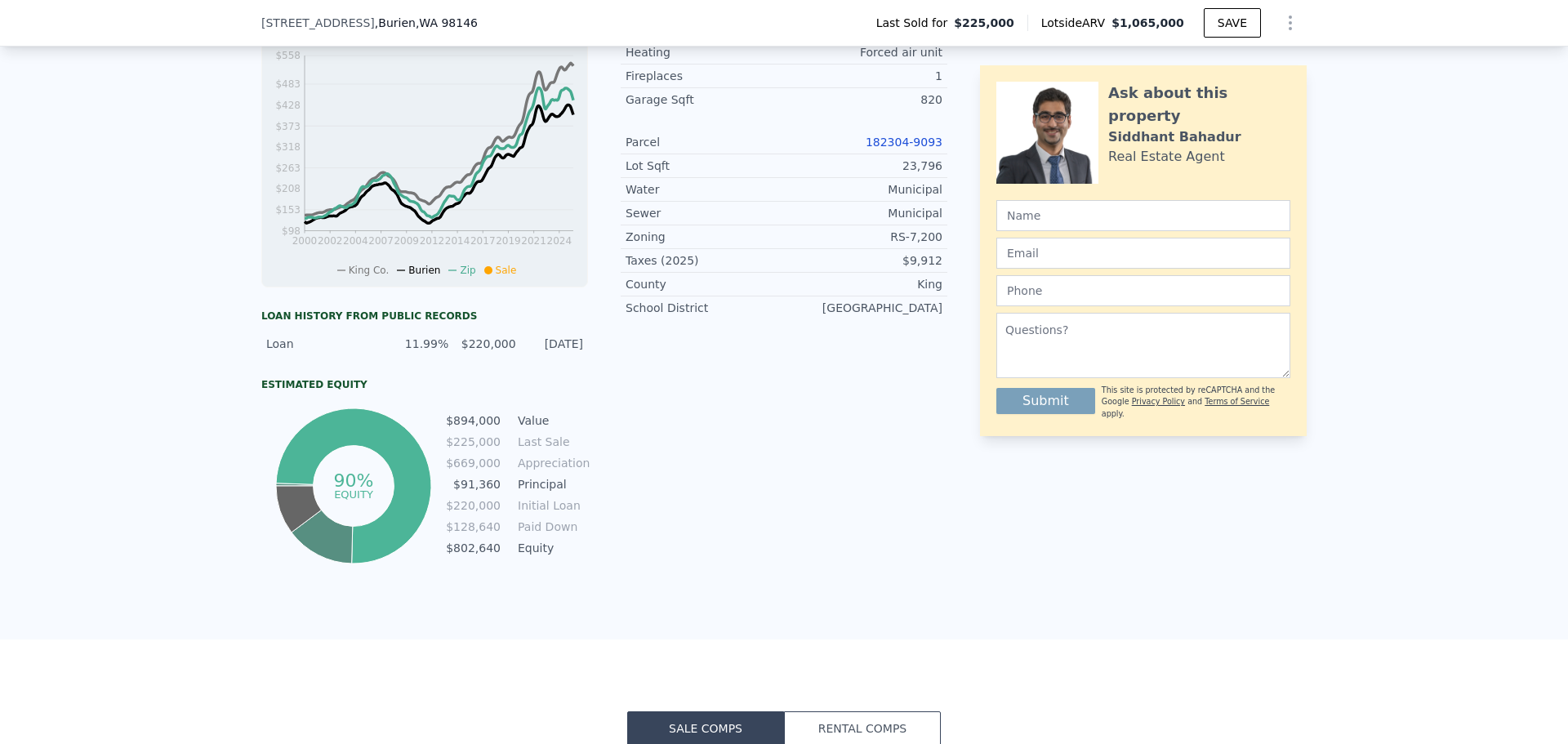
click at [904, 149] on link "182304-9093" at bounding box center [904, 142] width 77 height 13
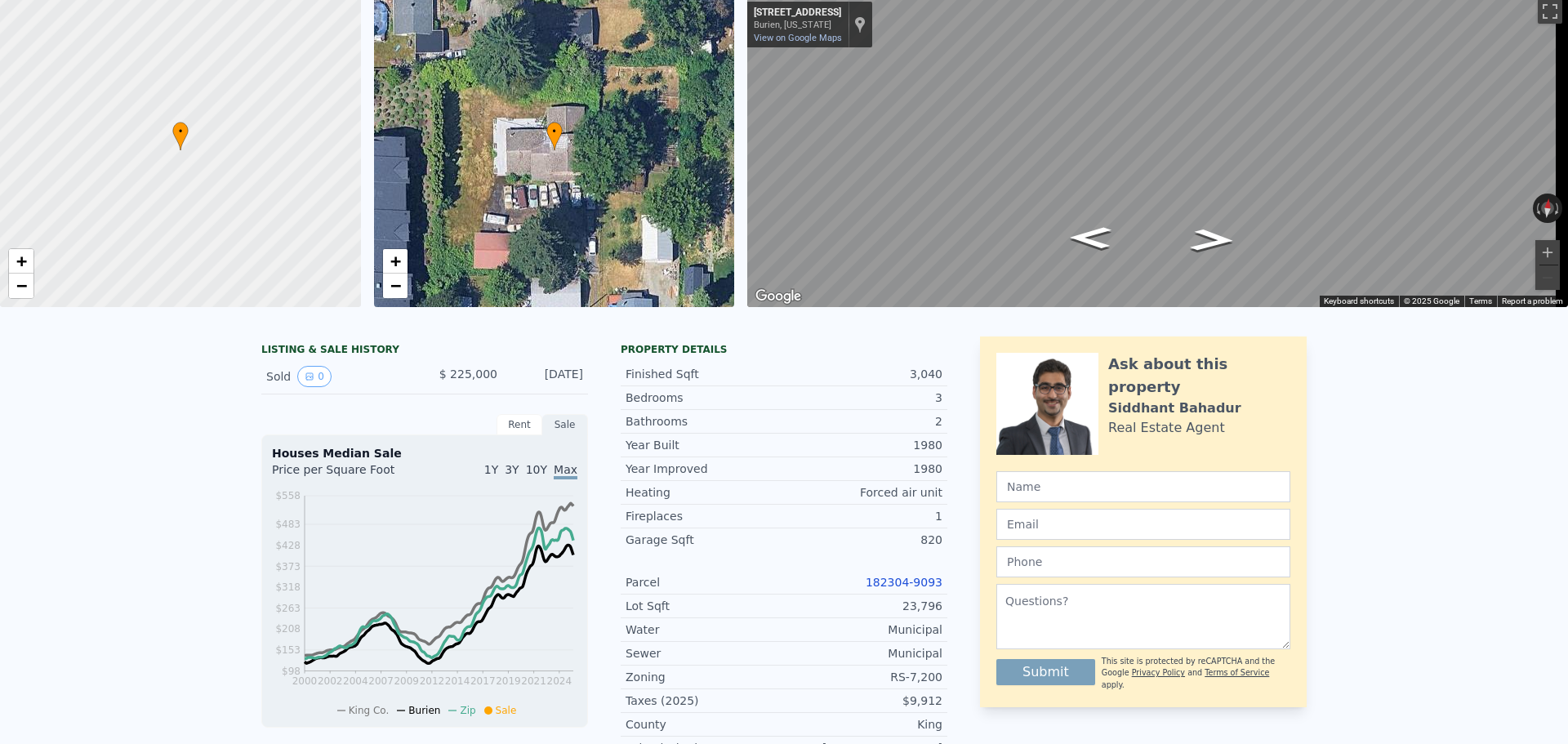
scroll to position [0, 0]
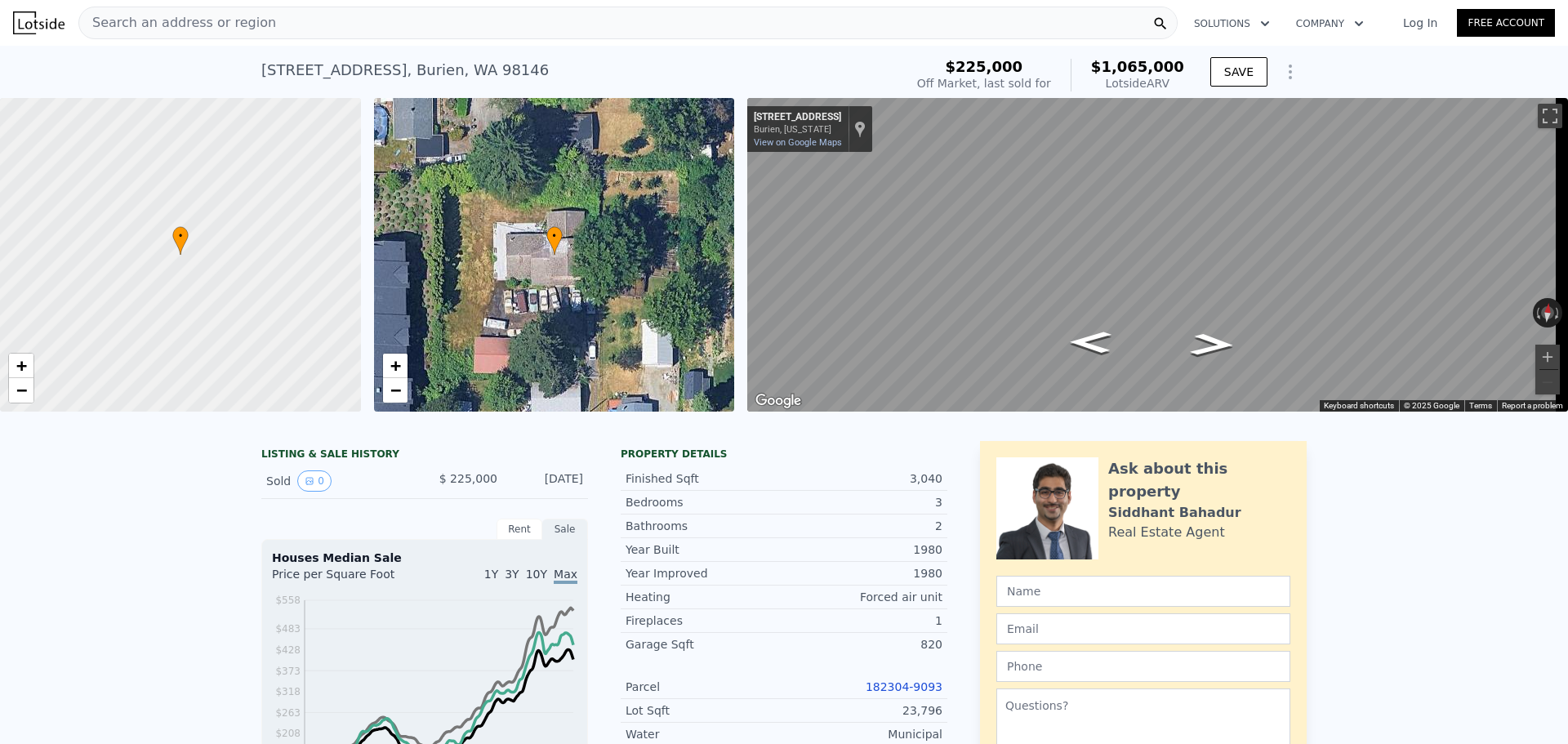
click at [403, 17] on div "Search an address or region" at bounding box center [628, 23] width 1099 height 32
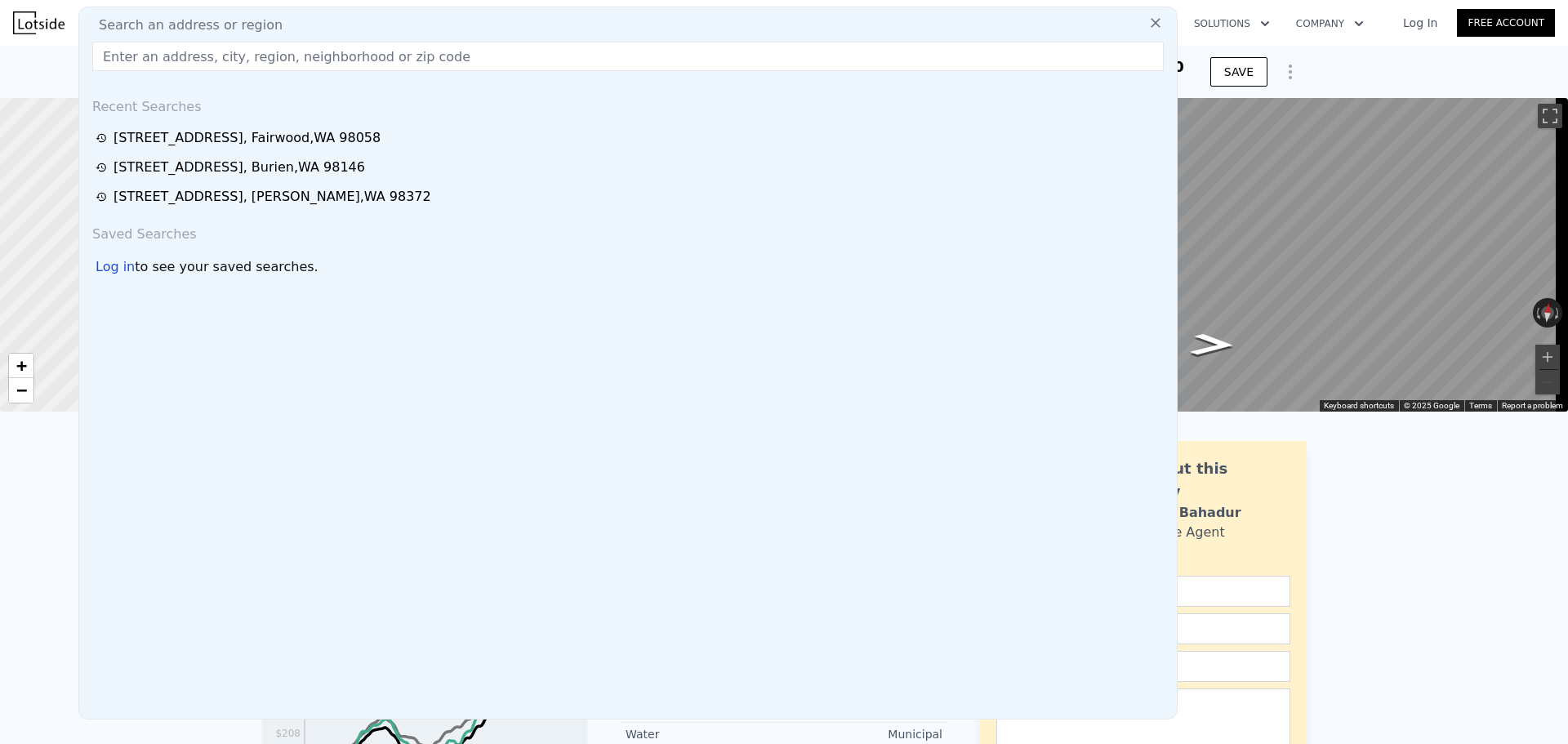
type input "12828 SE 186th Pl , Fairwood, WA 98058"
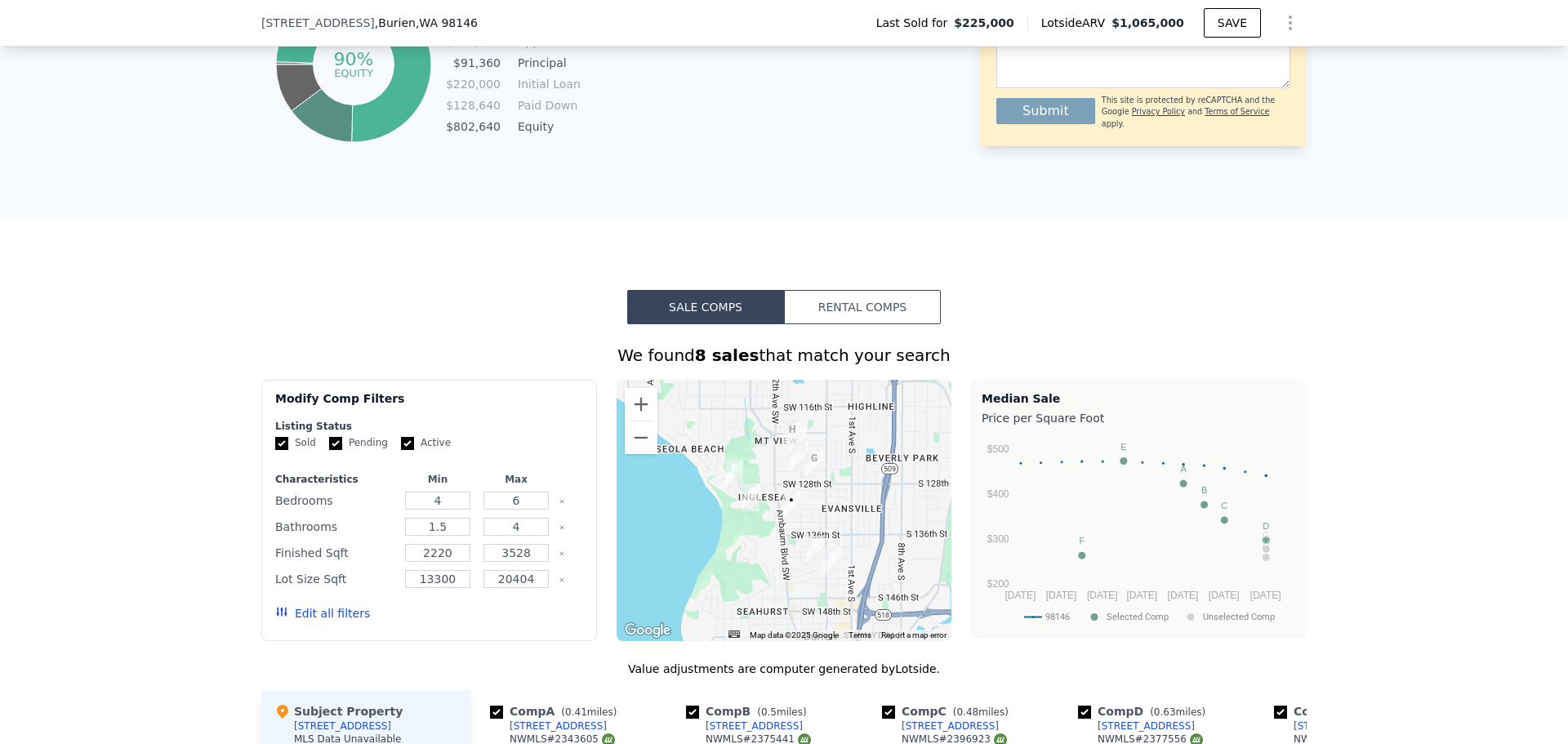
scroll to position [811, 0]
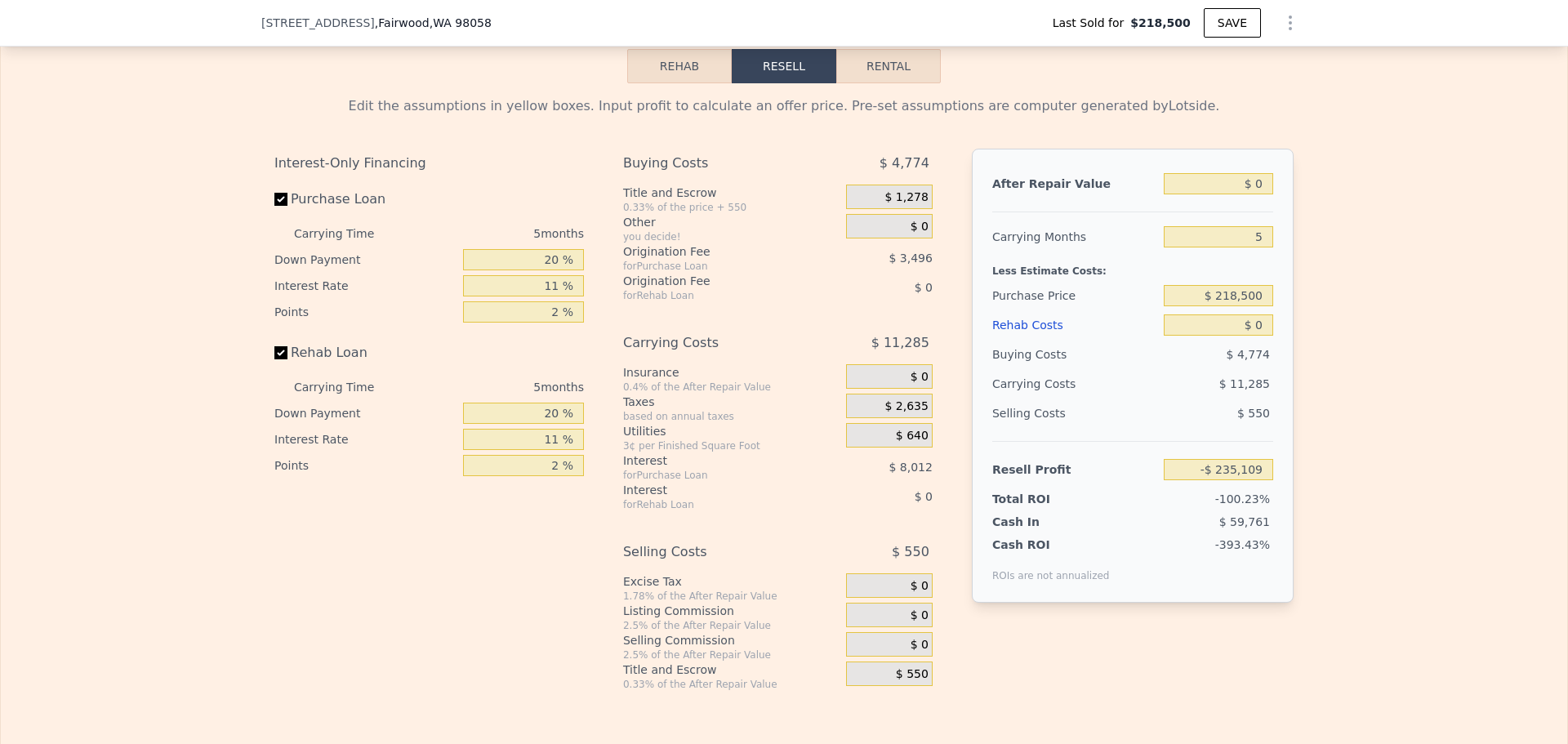
scroll to position [2444, 0]
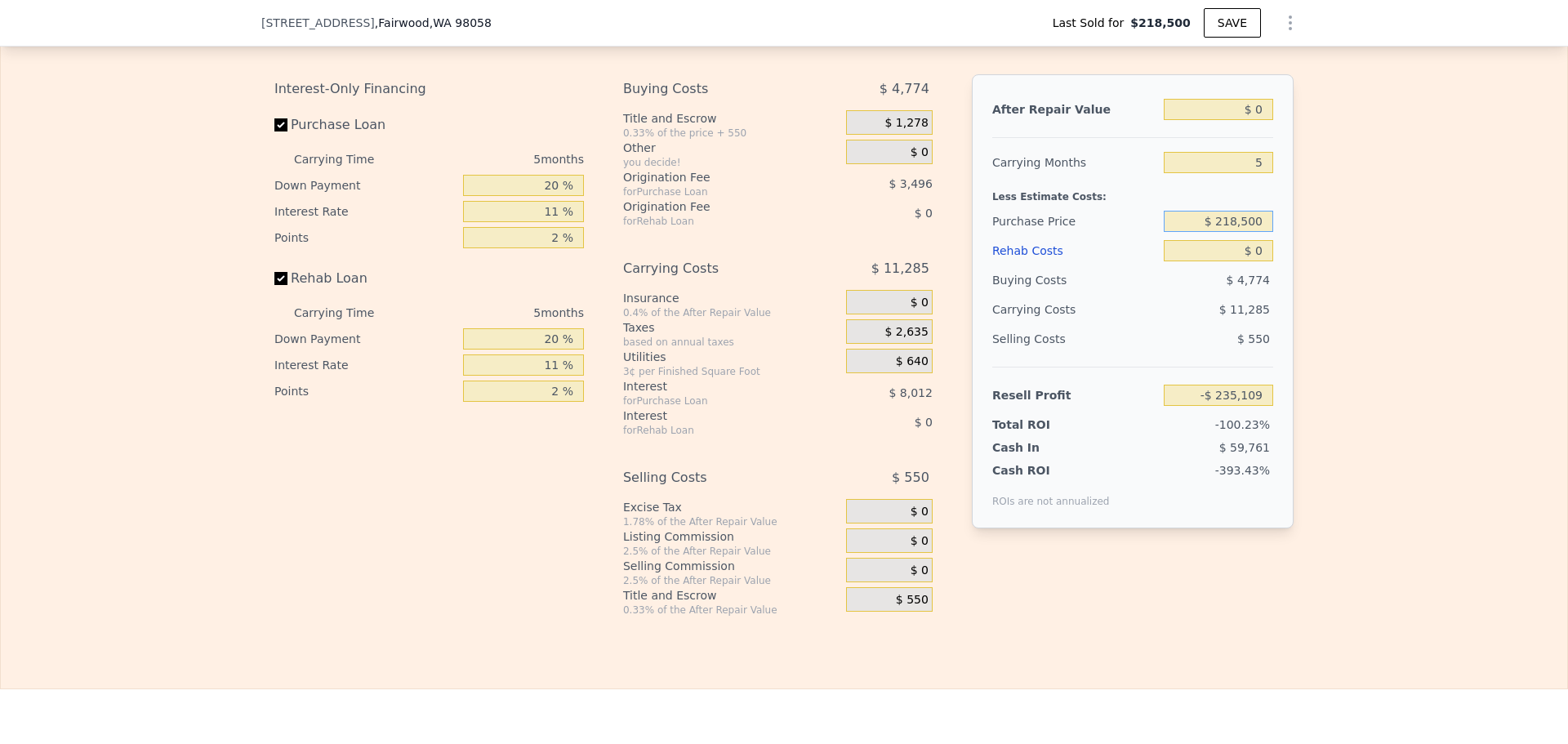
click at [1235, 232] on input "$ 218,500" at bounding box center [1218, 221] width 109 height 21
type input "$ 460,000"
click at [1249, 120] on input "$ 0" at bounding box center [1218, 109] width 109 height 21
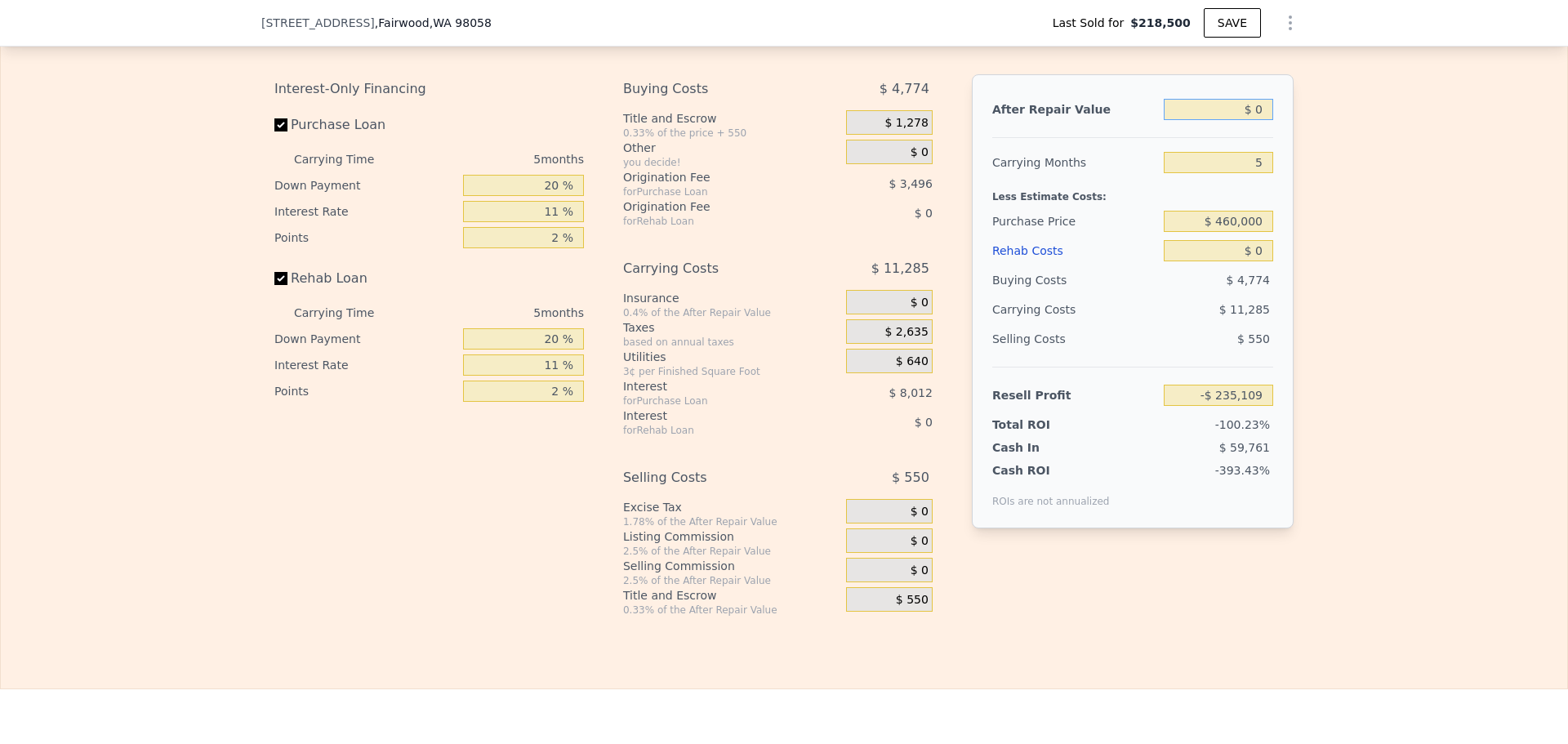
type input "-$ 490,132"
click at [1249, 120] on input "$ 0" at bounding box center [1218, 109] width 109 height 21
type input "$ 5"
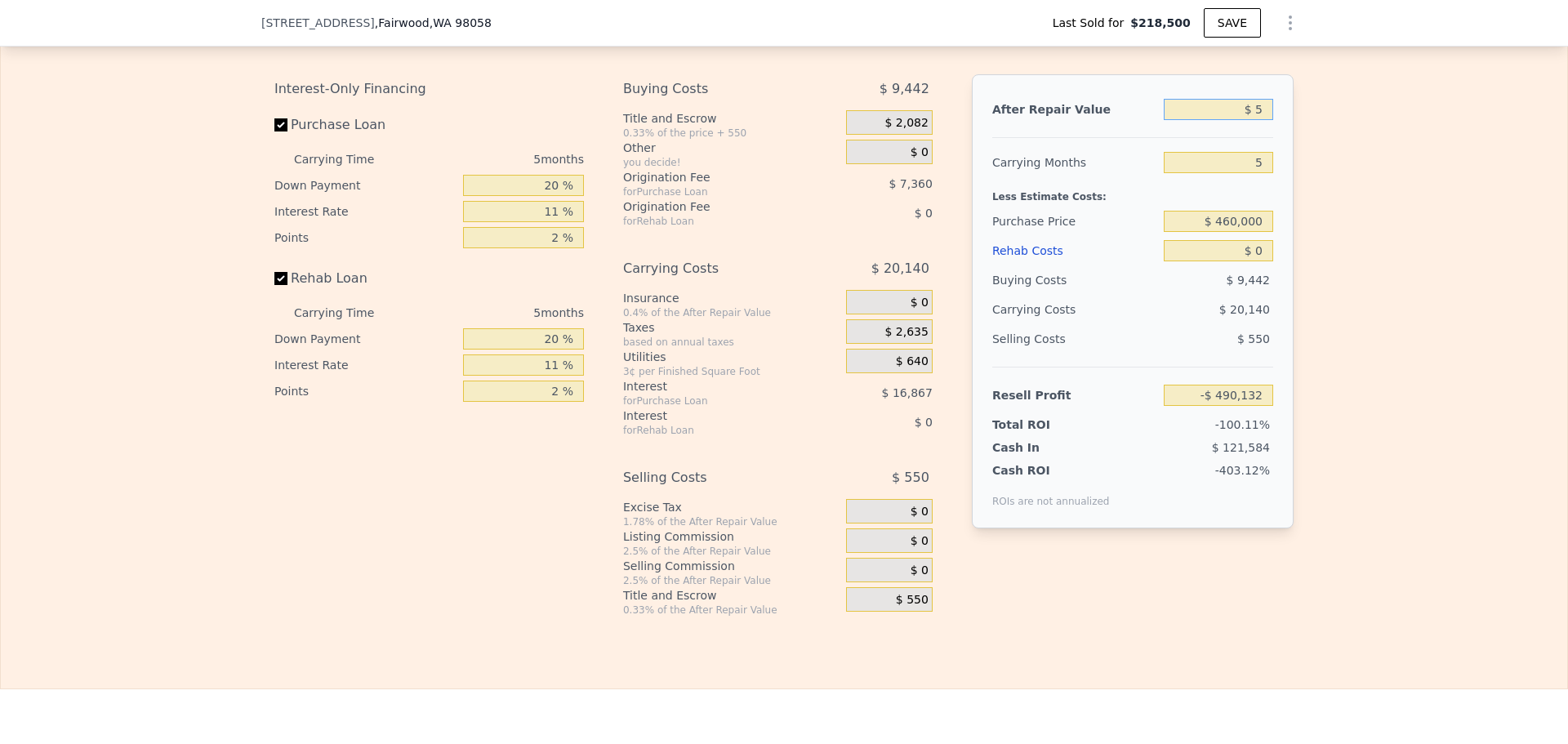
type input "-$ 490,127"
type input "$ 59"
type input "-$ 490,076"
type input "$ 595"
type input "-$ 489,581"
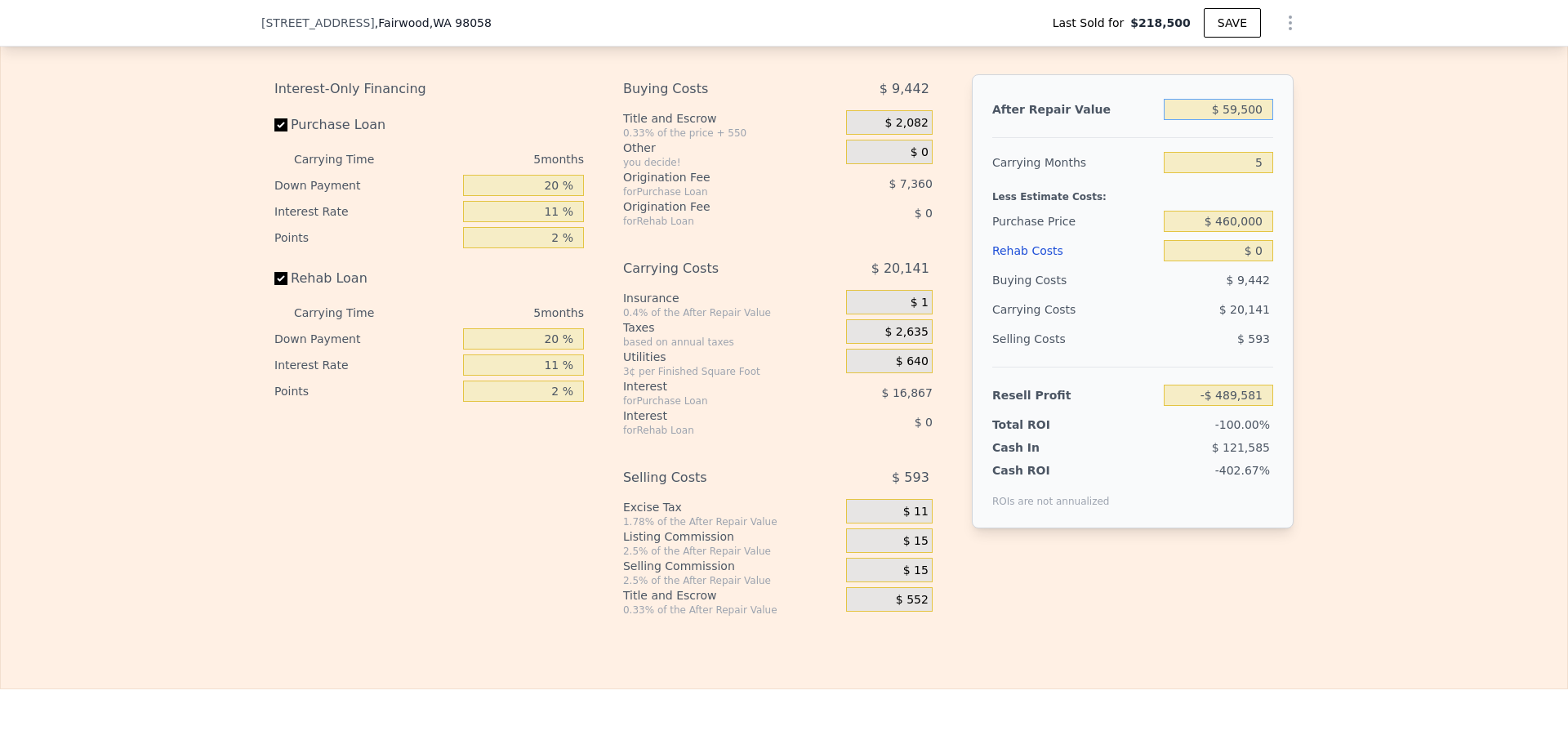
type input "$ 595,000"
type input "$ 61,554"
type input "$ 595,000"
click at [1261, 173] on input "5" at bounding box center [1218, 162] width 109 height 21
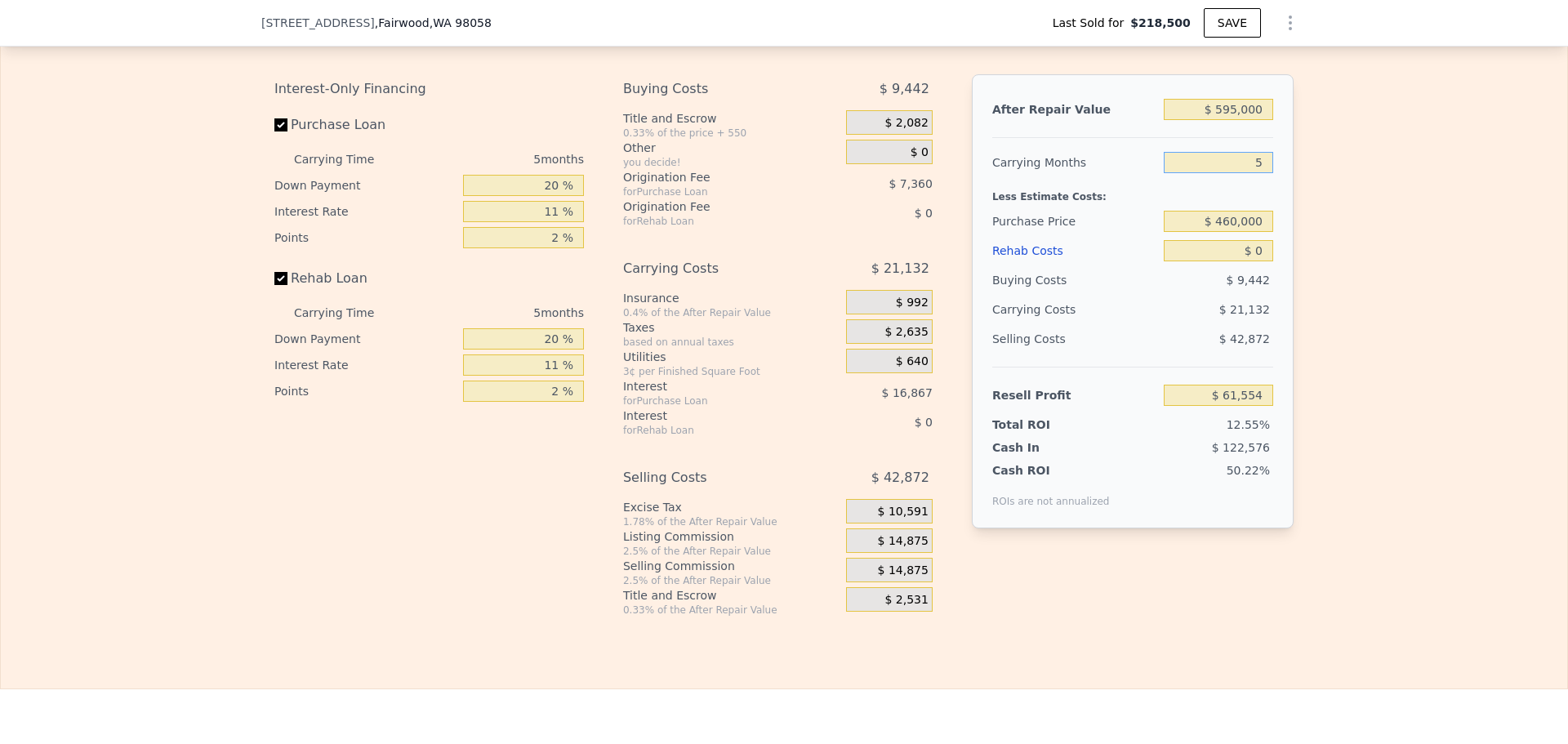
type input "3"
type input "$ 70,007"
type input "3"
click at [1252, 261] on input "$ 0" at bounding box center [1218, 250] width 109 height 21
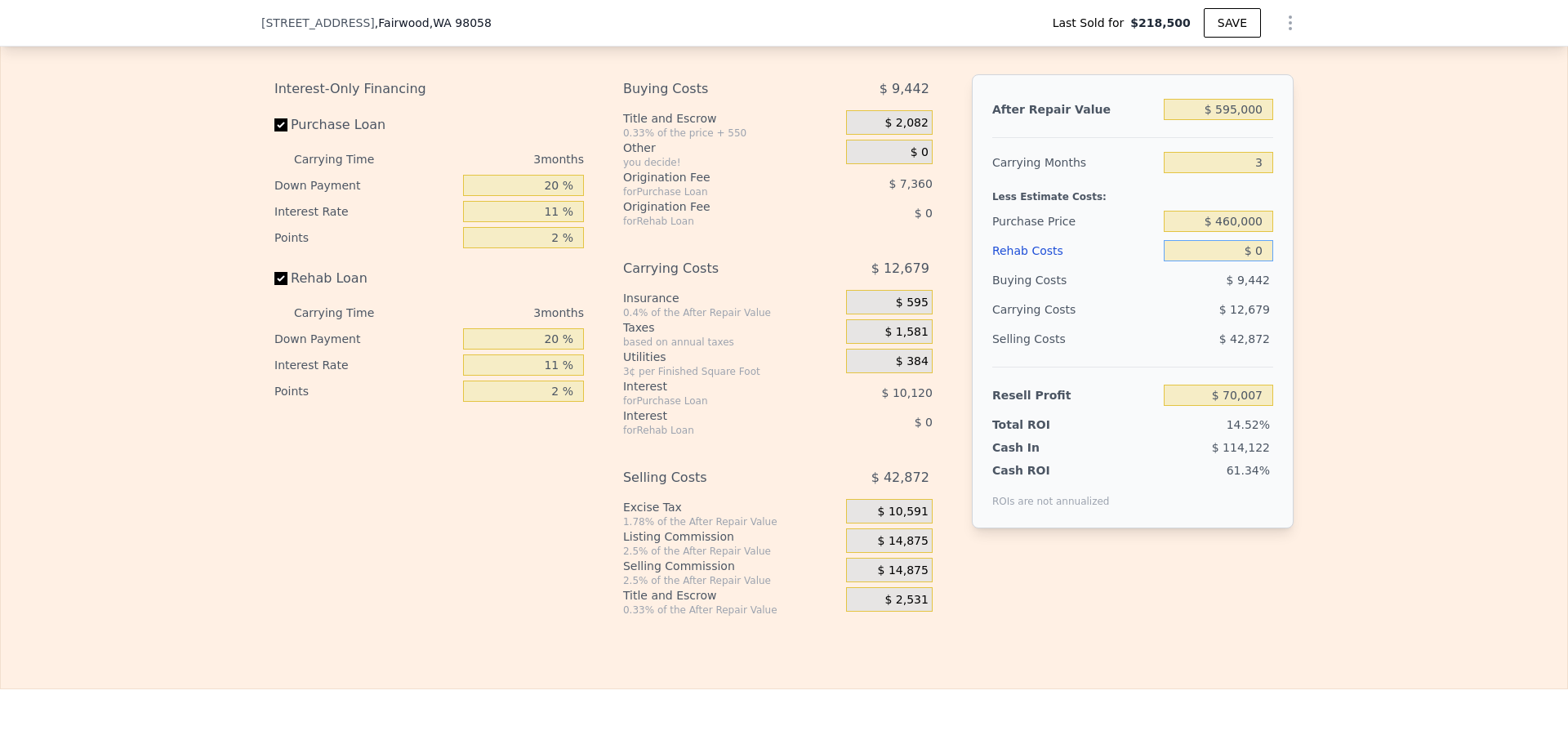
click at [1252, 261] on input "$ 0" at bounding box center [1218, 250] width 109 height 21
click at [905, 548] on span "$ 14,875" at bounding box center [903, 541] width 50 height 15
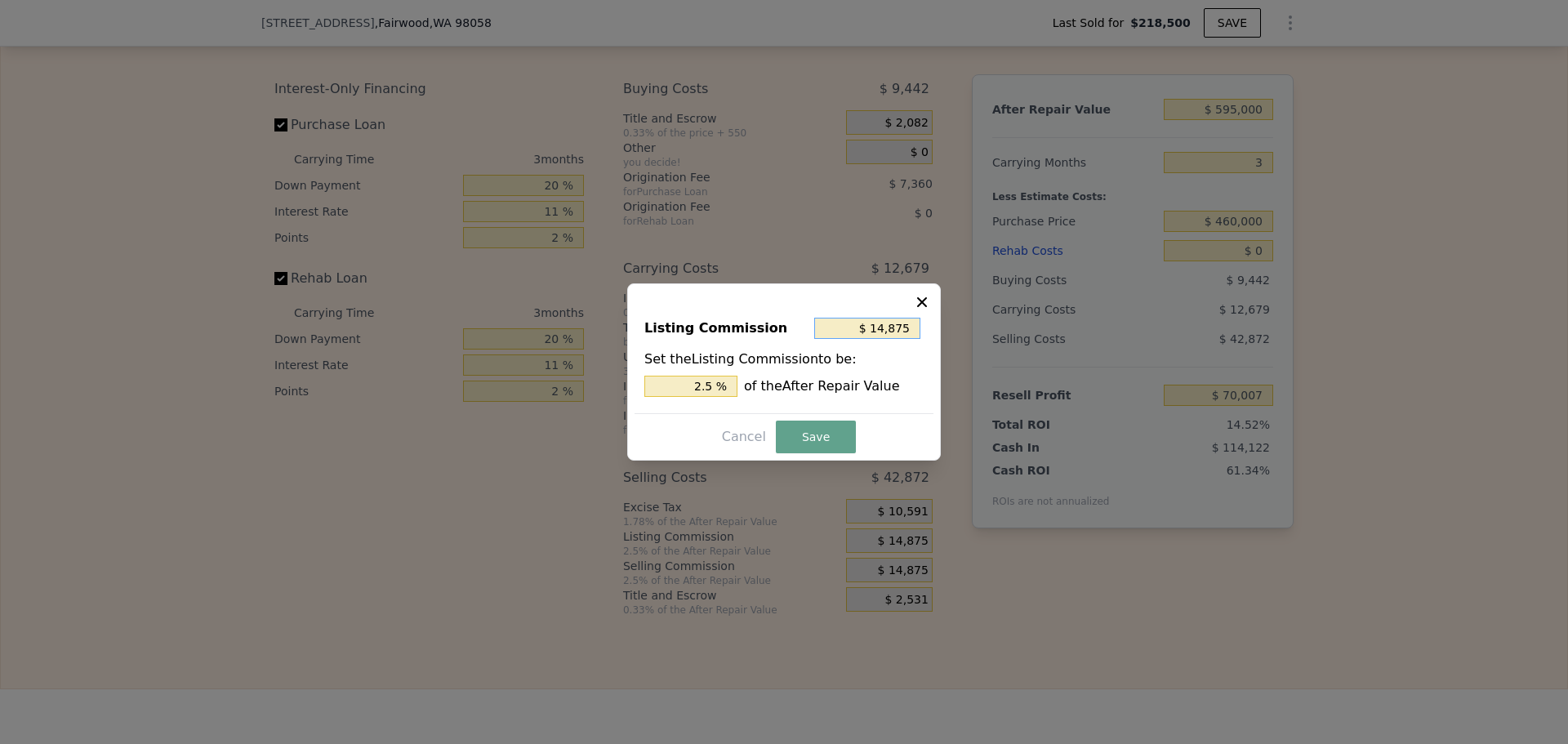
click at [884, 325] on input "$ 14,875" at bounding box center [867, 328] width 106 height 21
type input "$ 1"
type input "0.000 %"
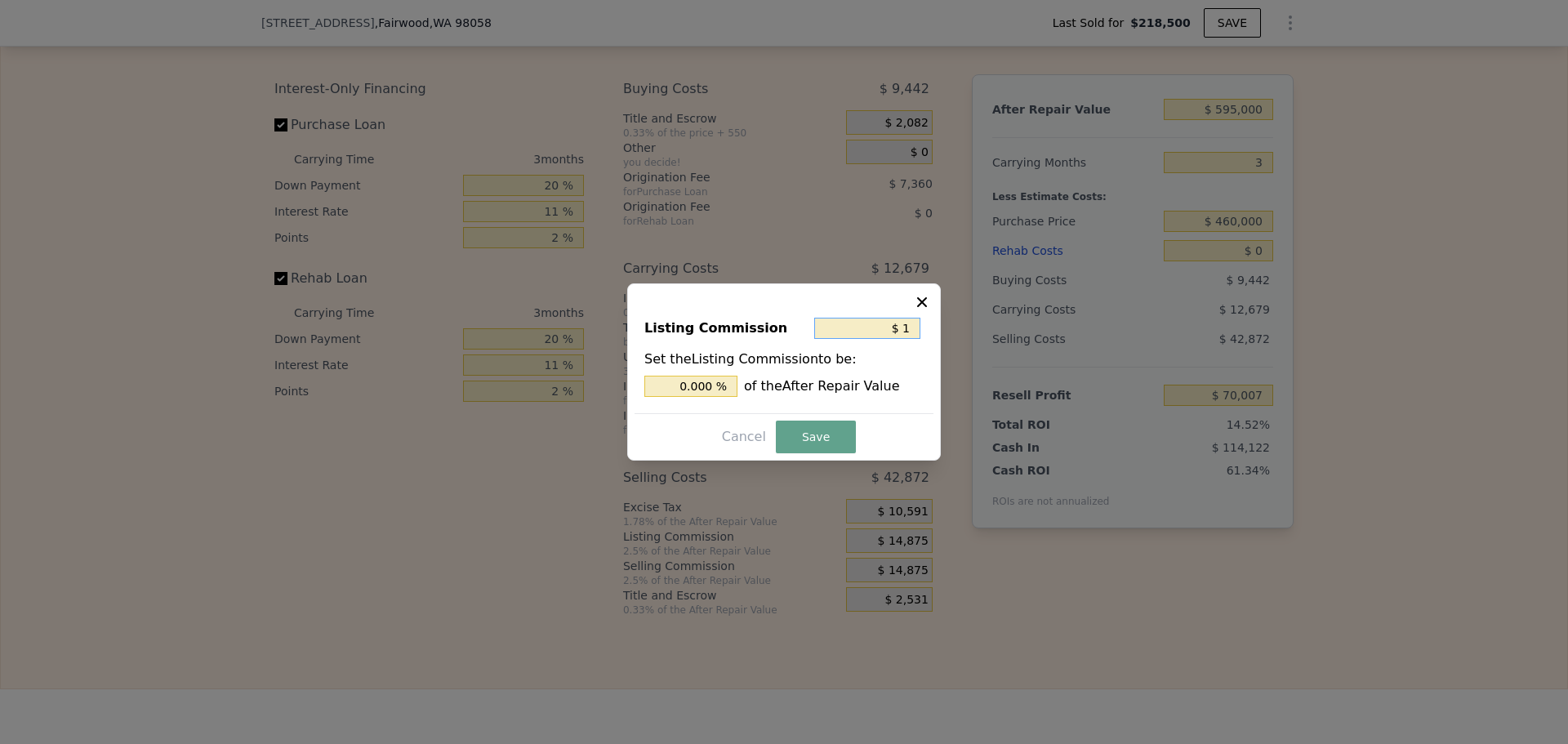
type input "$ 10"
type input "0.002 %"
type input "$ 100"
type input "0.017 %"
type input "$ 1,000"
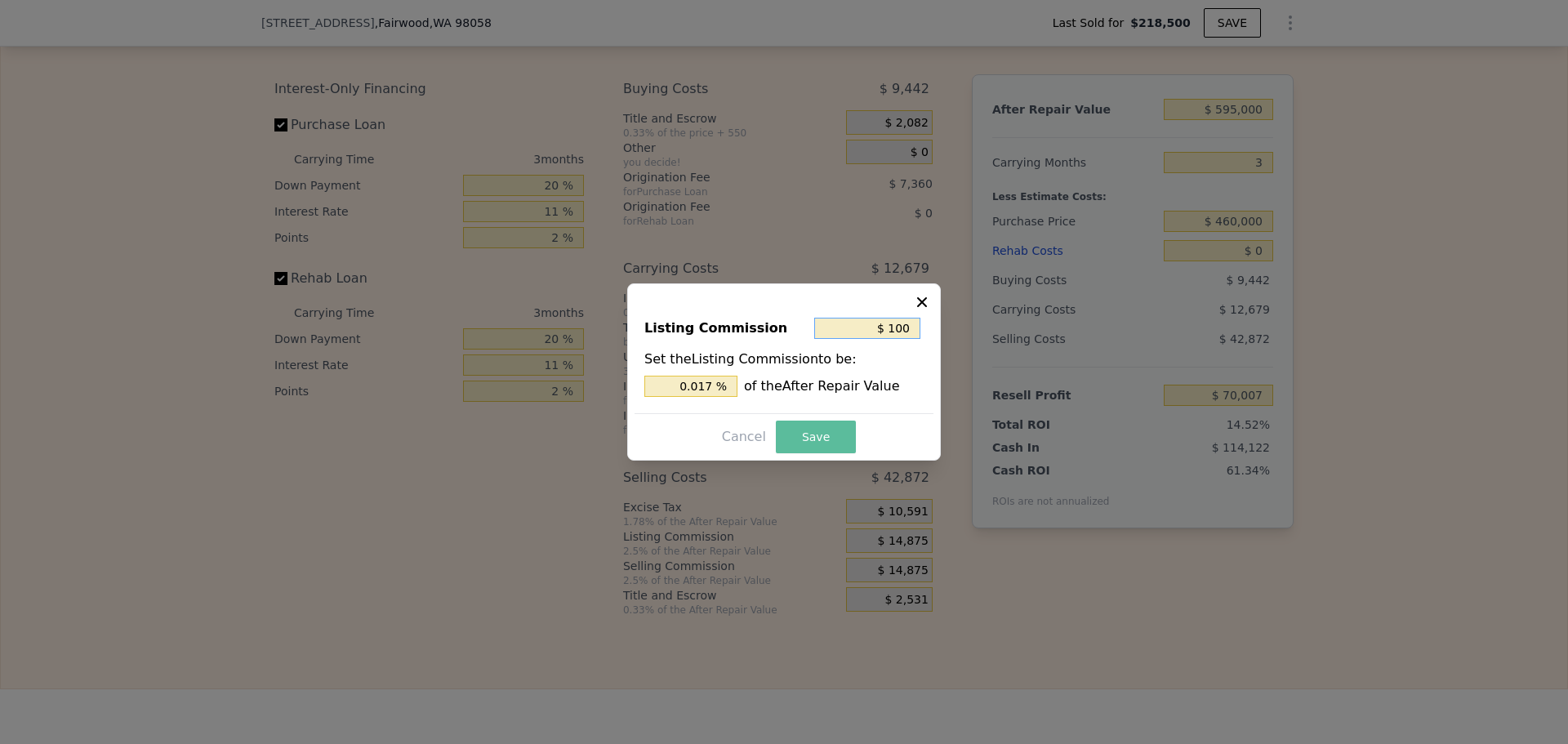
type input "0.168 %"
type input "$ 1,000"
click at [823, 434] on button "Save" at bounding box center [816, 436] width 80 height 32
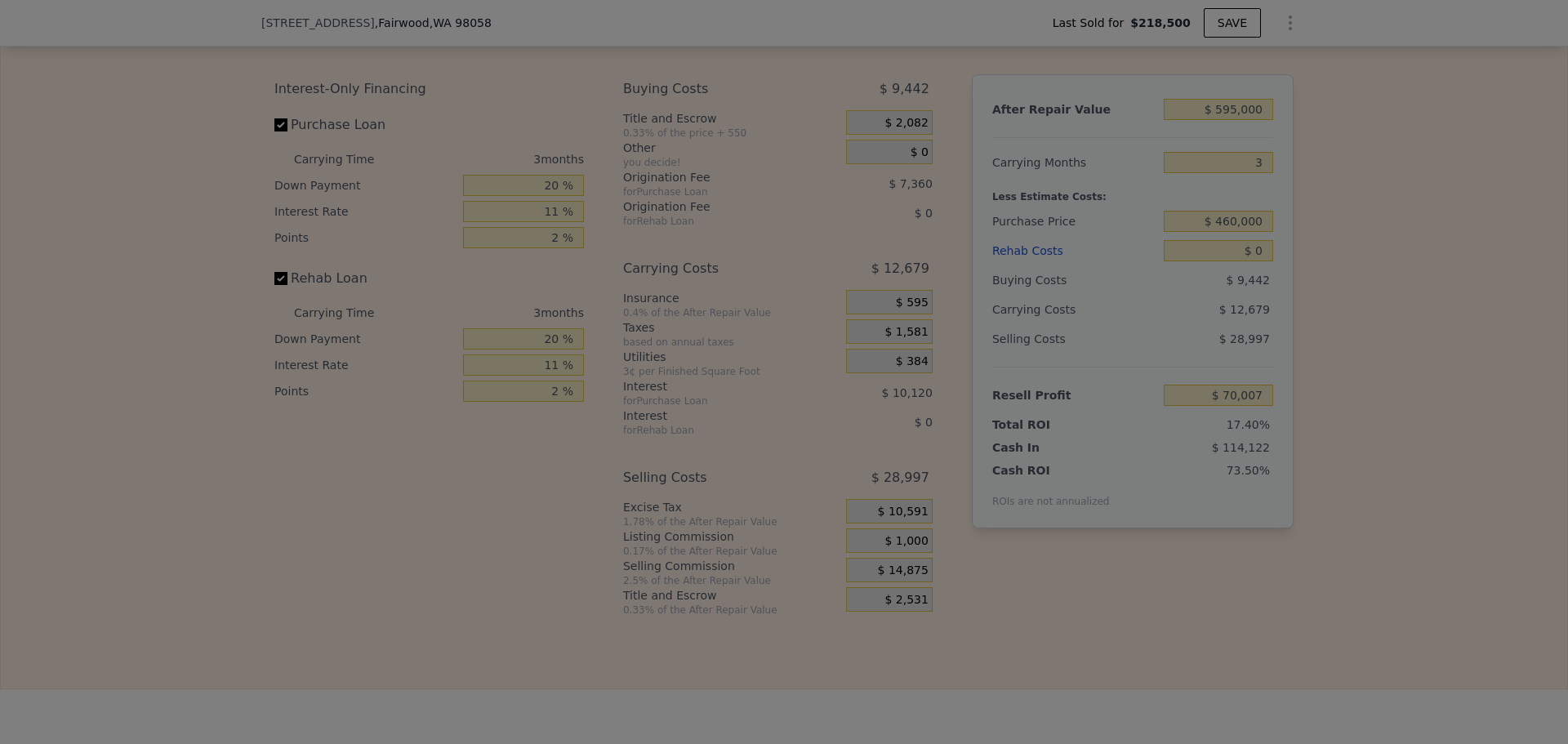
type input "$ 83,882"
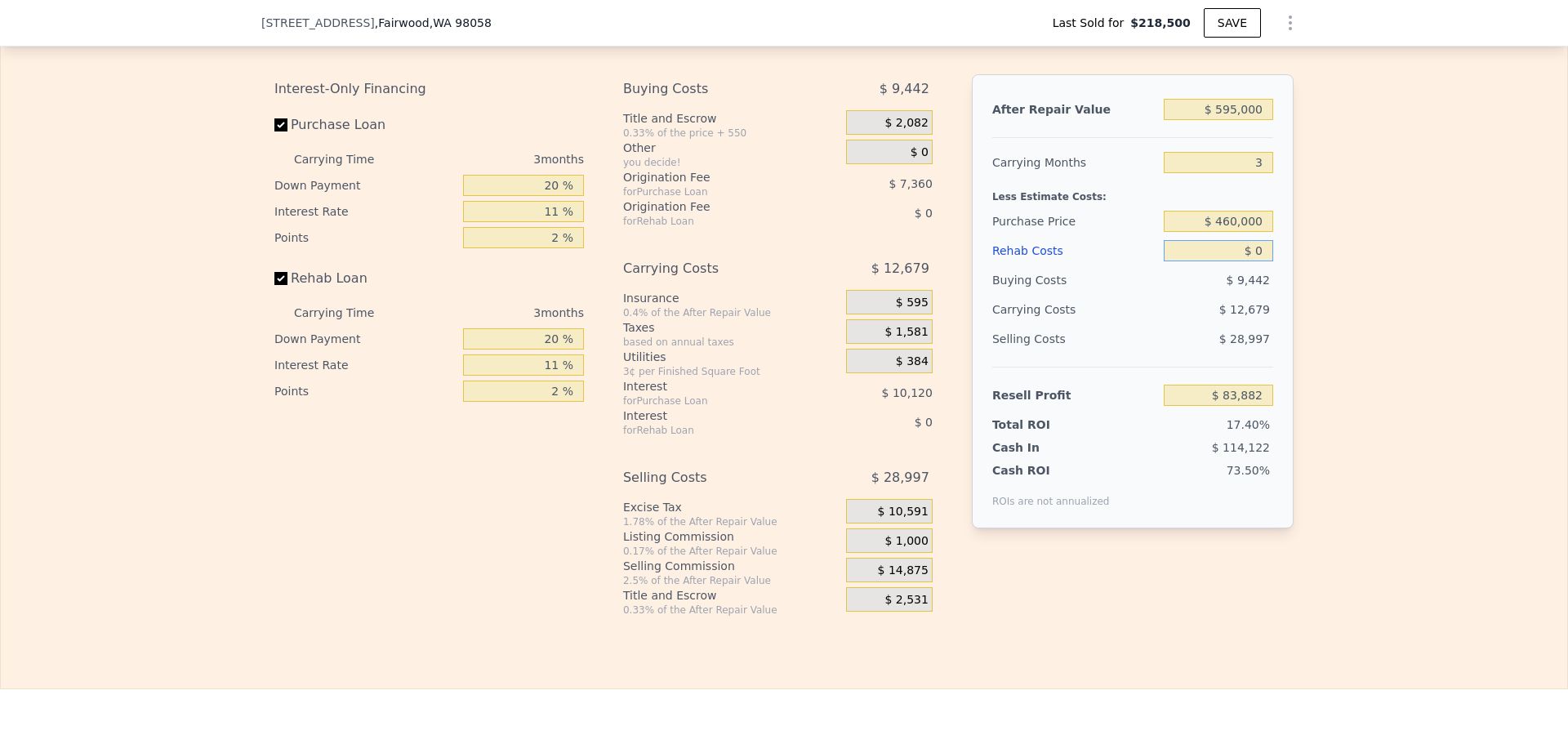
click at [1236, 261] on input "$ 0" at bounding box center [1218, 250] width 109 height 21
type input "$ 55"
type input "$ 83,826"
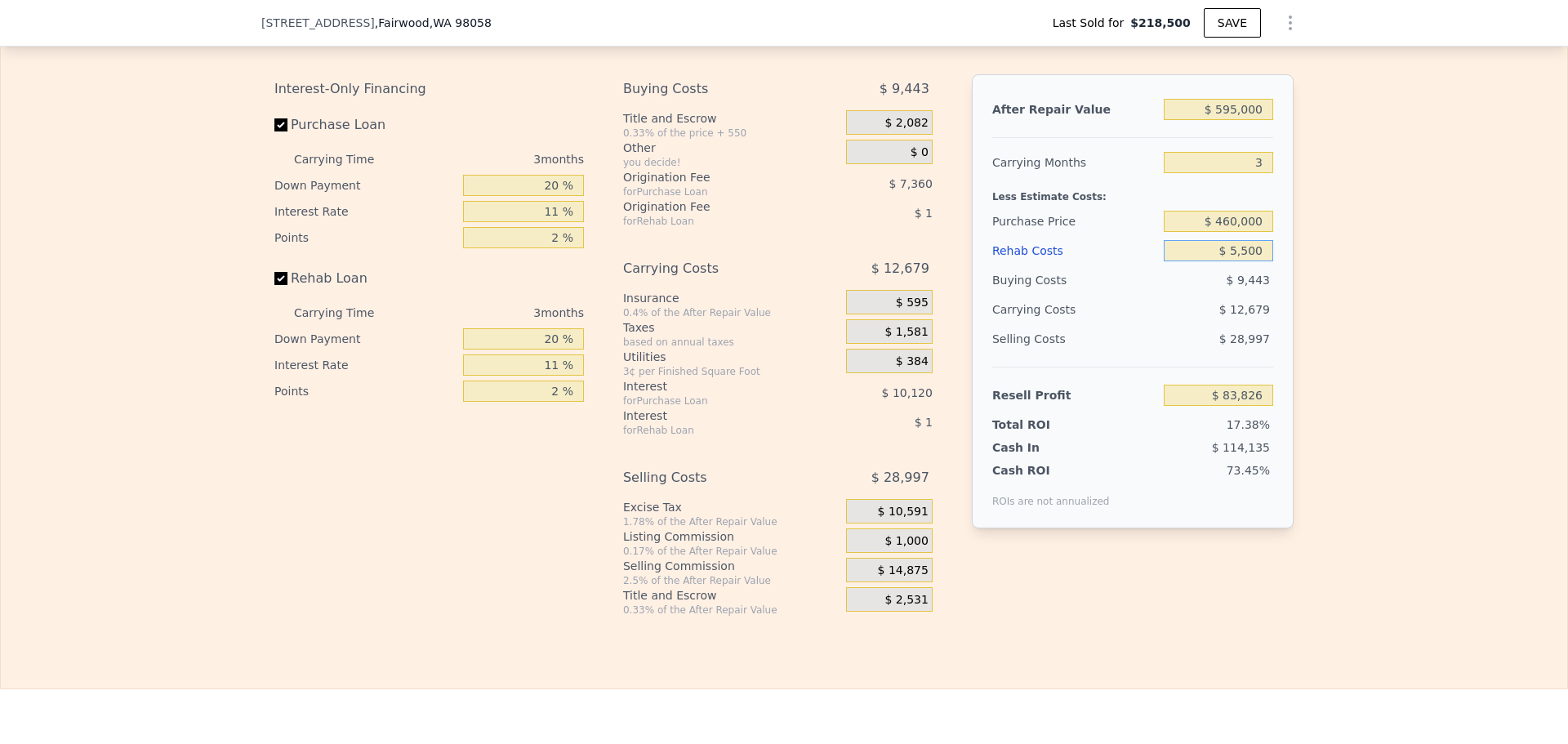
type input "$ 55,000"
type input "$ 26,793"
type input "$ 55,000"
click at [1108, 366] on div "Selling Costs $ 28,997" at bounding box center [1132, 346] width 281 height 43
click at [535, 249] on input "2 %" at bounding box center [523, 237] width 120 height 21
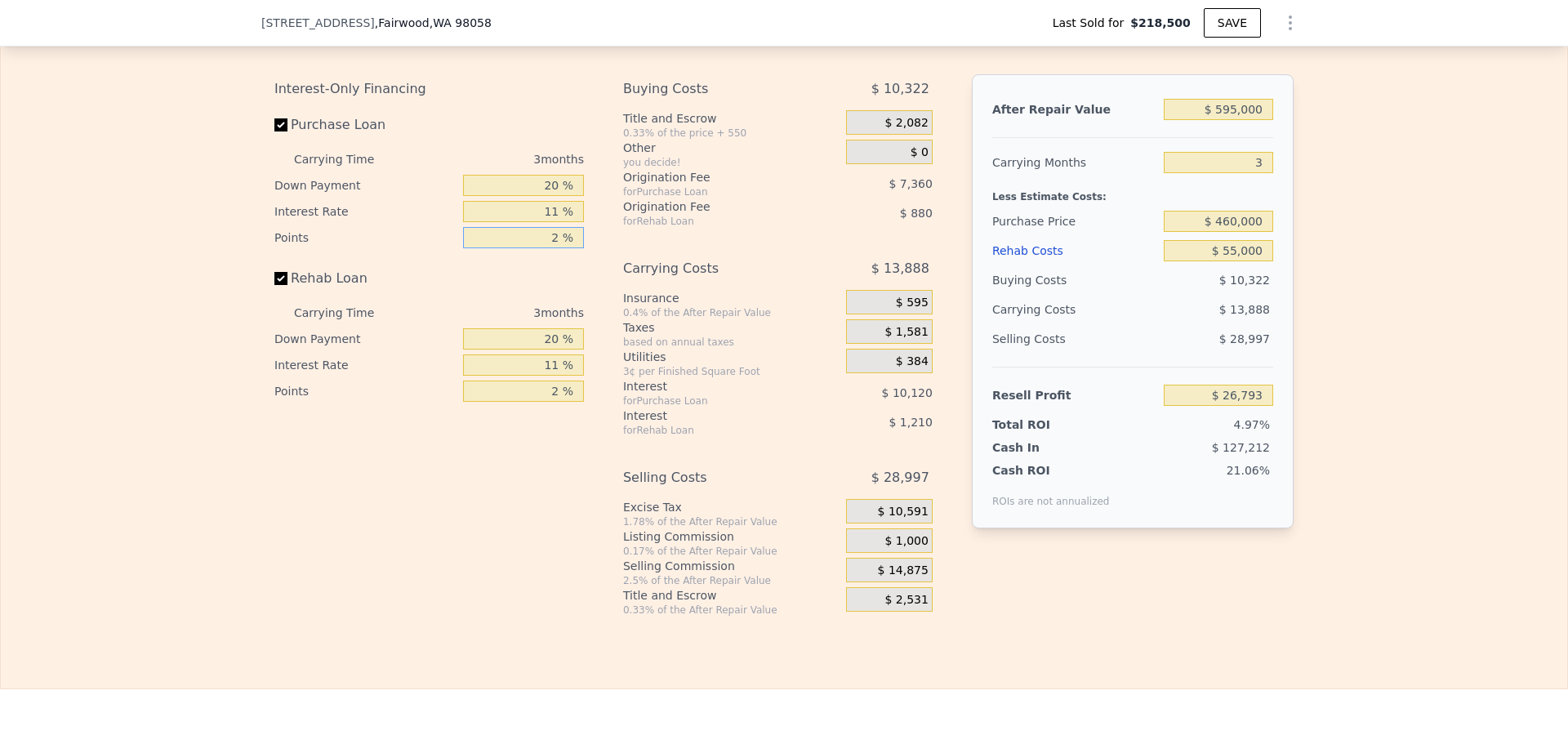
click at [535, 249] on input "2 %" at bounding box center [523, 237] width 120 height 21
type input "1 %"
type input "$ 30,473"
type input "1 %"
click at [535, 222] on input "11 %" at bounding box center [523, 211] width 120 height 21
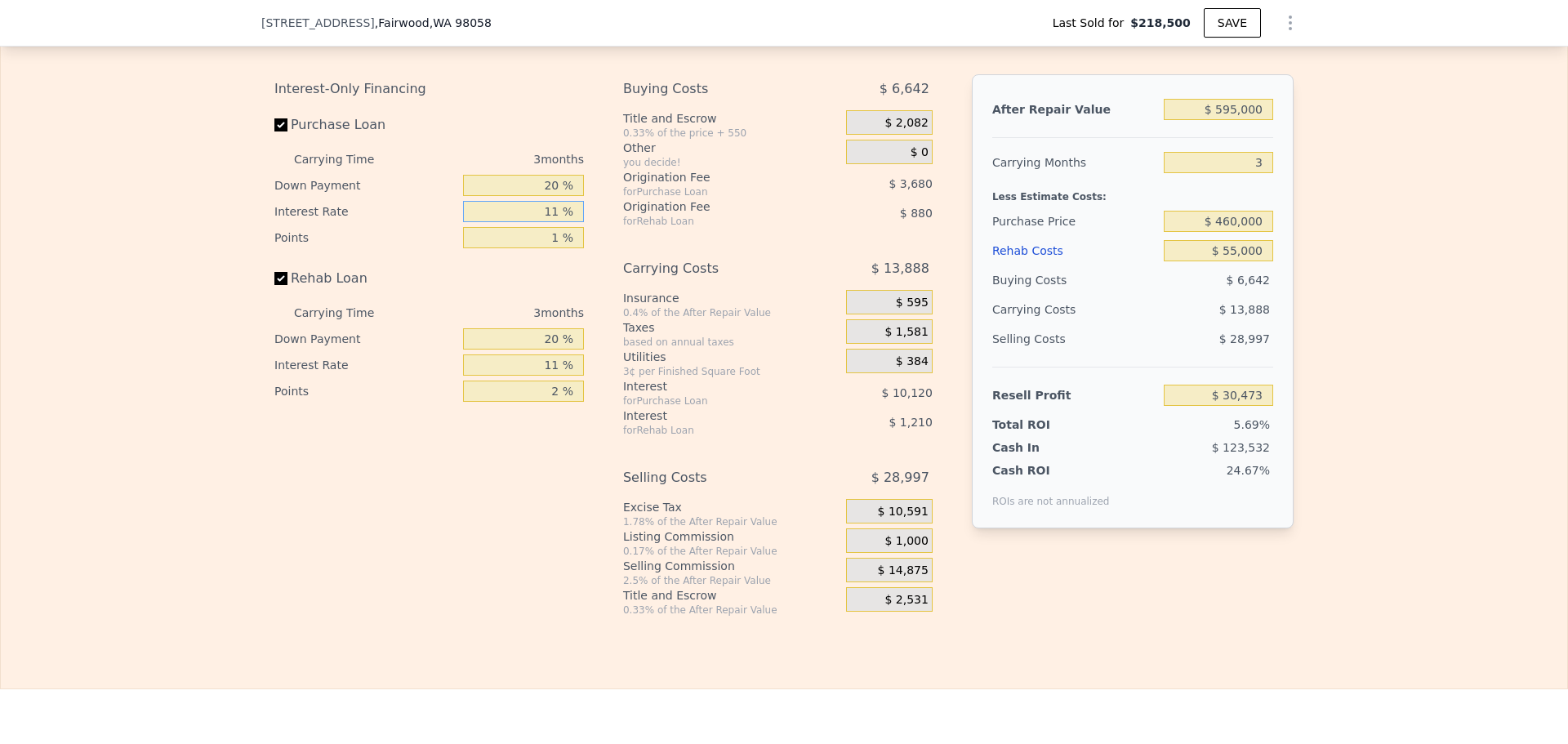
click at [535, 222] on input "11 %" at bounding box center [523, 211] width 120 height 21
type input "1 %"
type input "$ 39,671"
type input "10 %"
type input "$ 31,391"
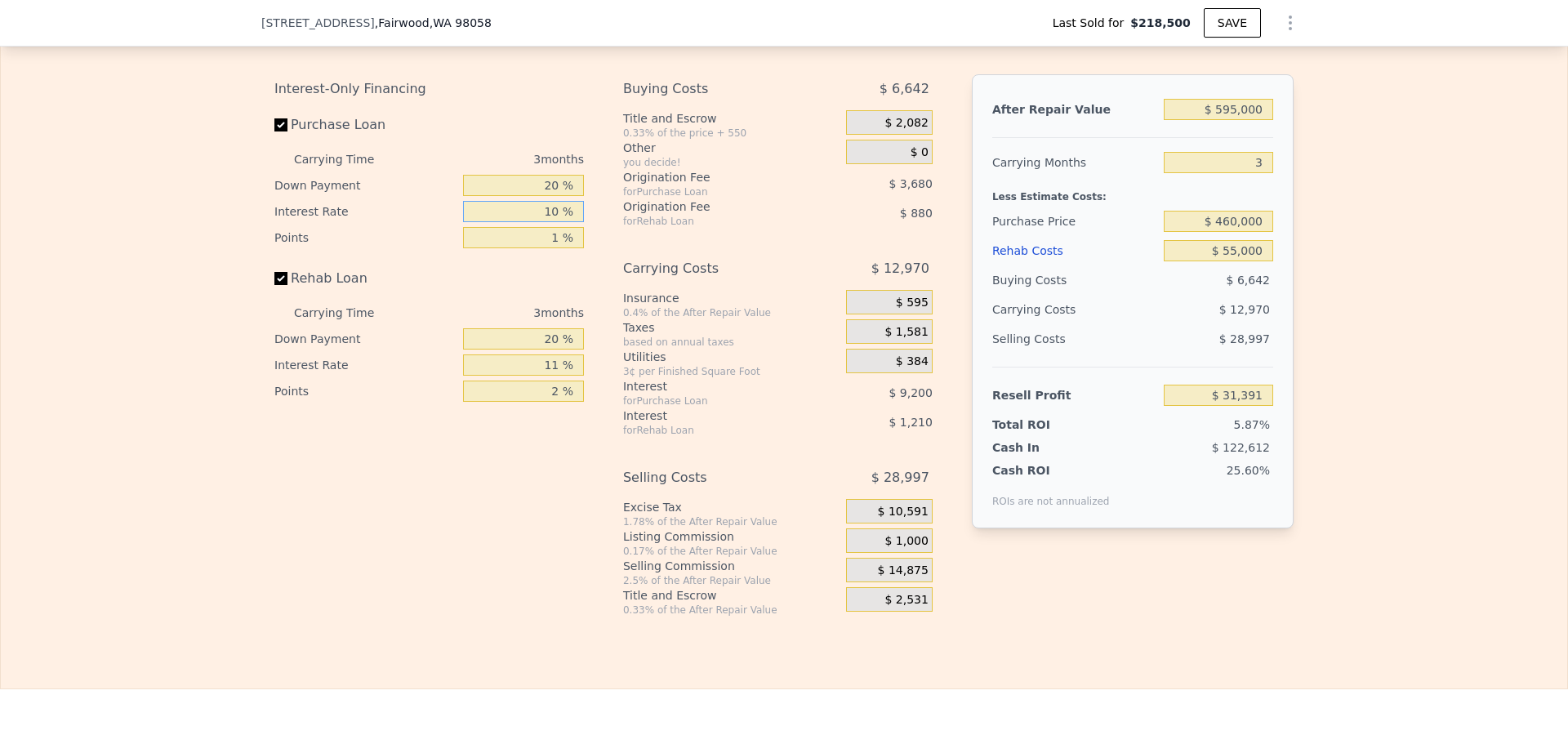
type input "10 %"
click at [548, 196] on input "20 %" at bounding box center [523, 185] width 120 height 21
type input "0 %"
type input "$ 28,173"
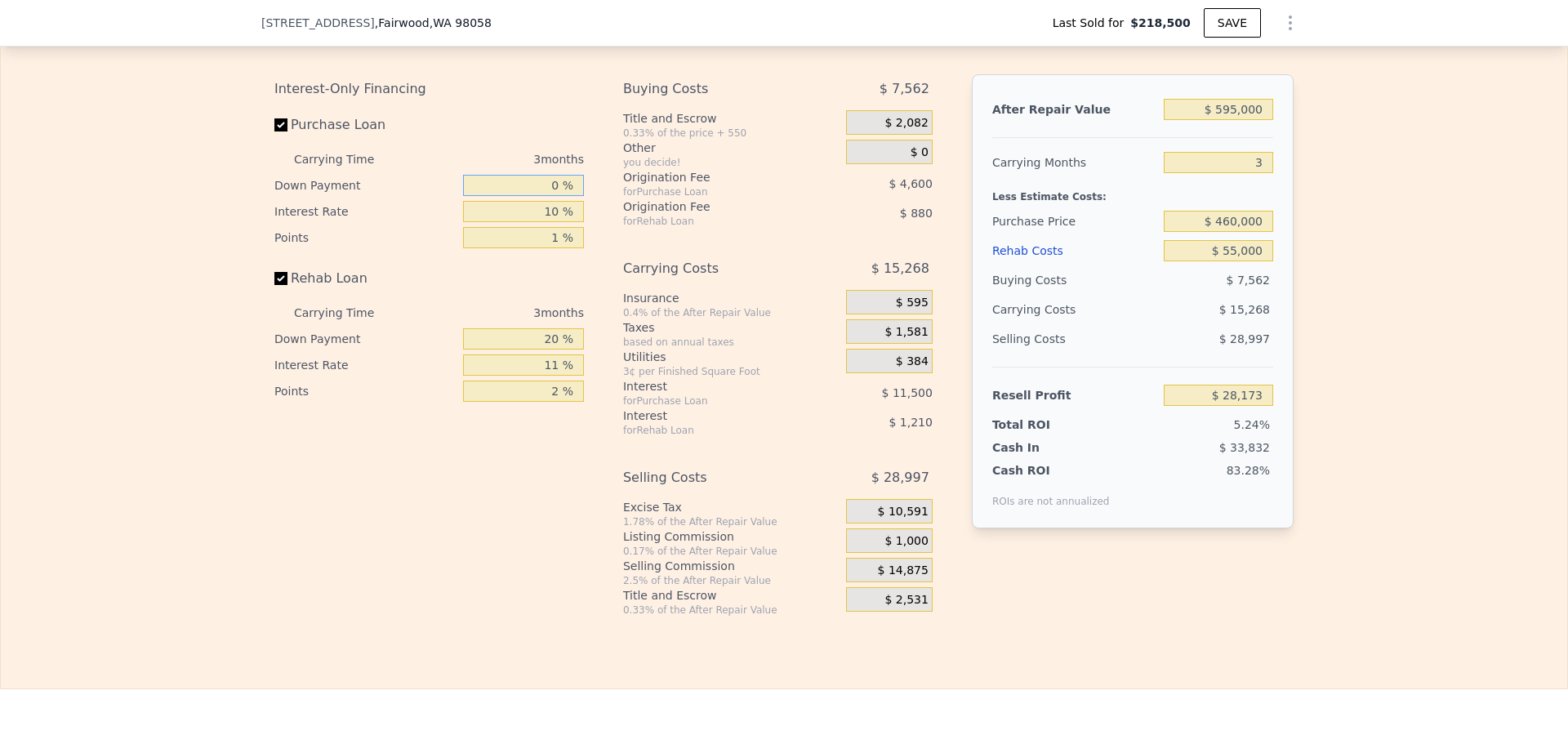
type input "0 %"
click at [547, 401] on input "2 %" at bounding box center [523, 391] width 120 height 21
type input "1 %"
type input "$ 28,613"
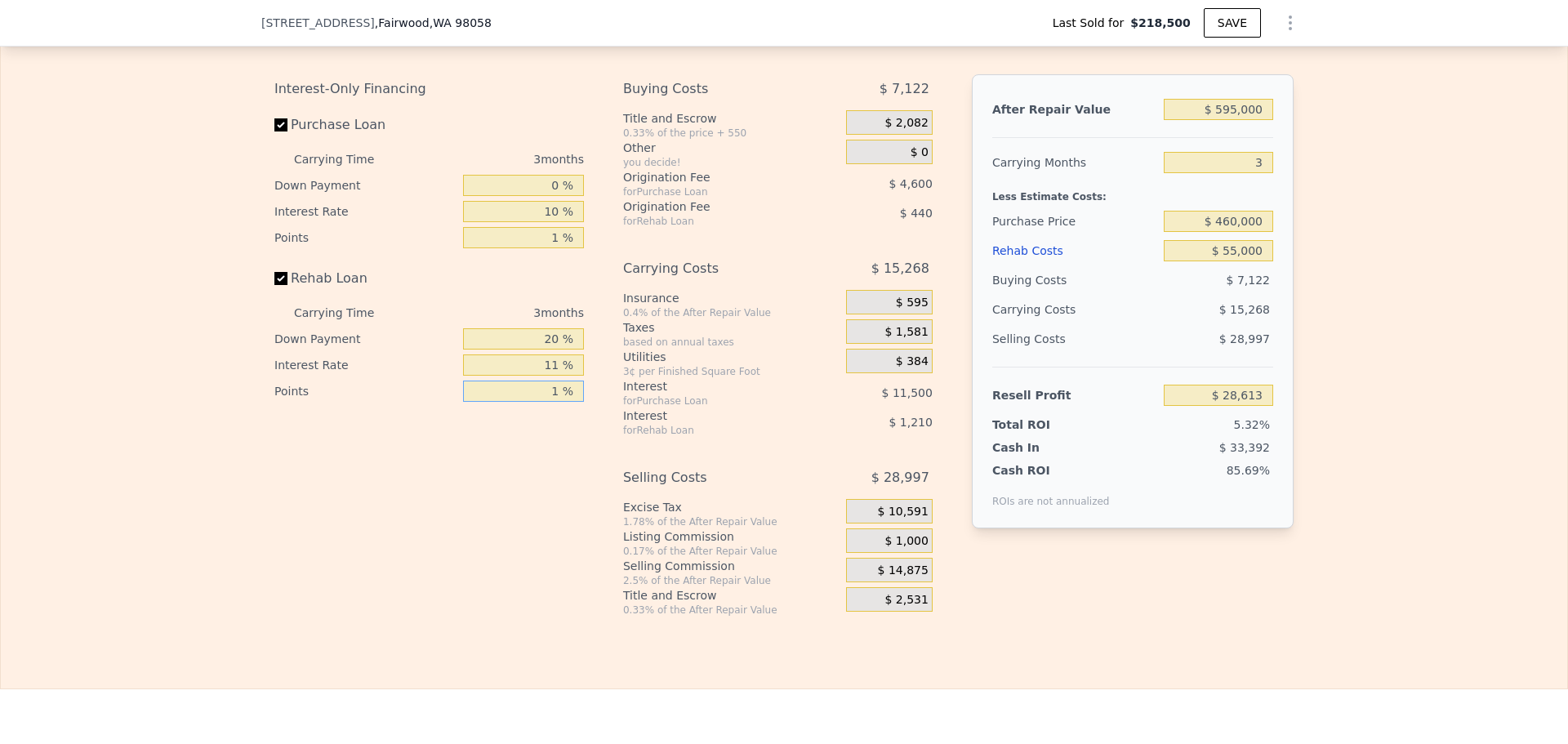
type input "1 %"
click at [541, 376] on input "11 %" at bounding box center [523, 365] width 120 height 21
type input "1 %"
type input "$ 29,711"
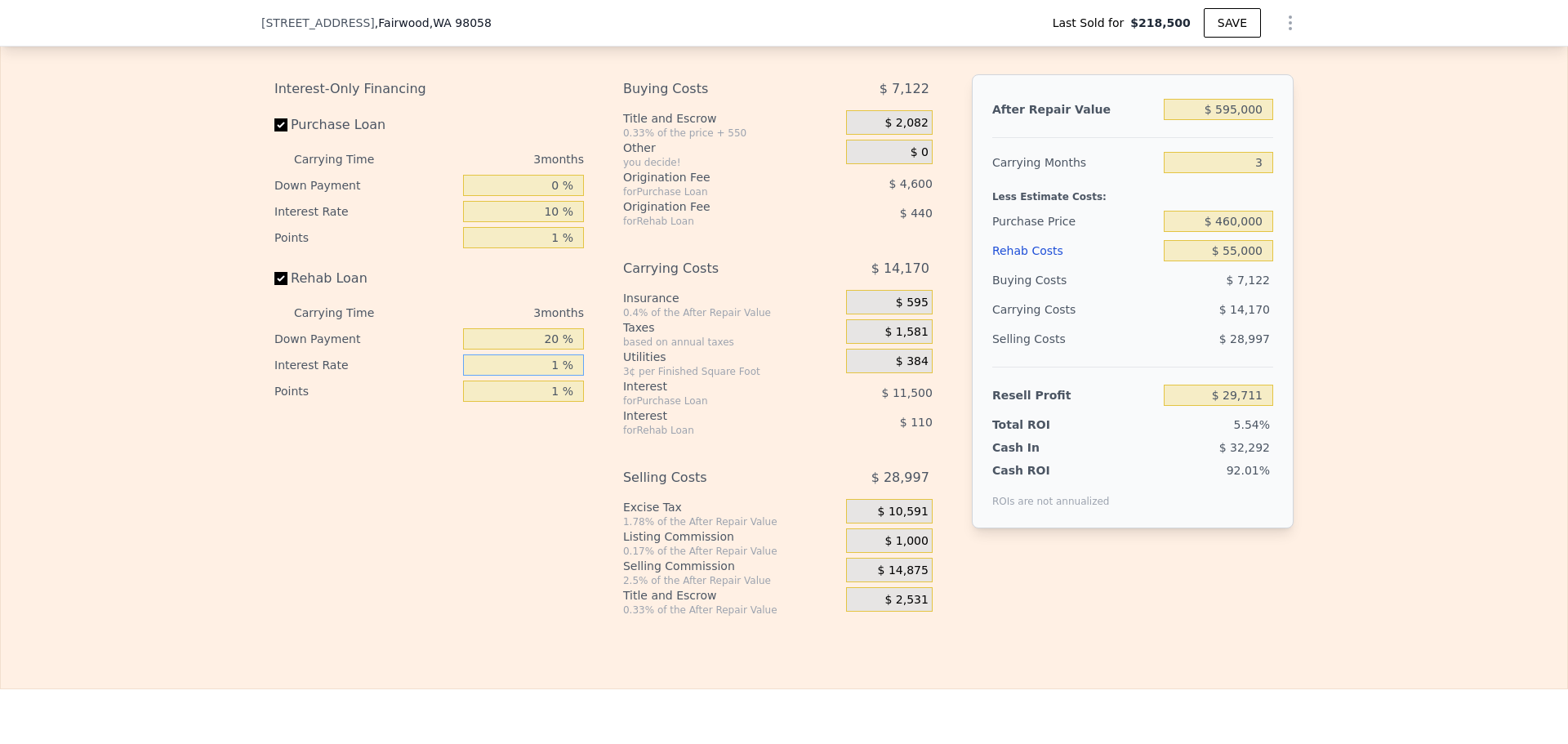
type input "10 %"
type input "$ 28,721"
type input "10 %"
click at [545, 349] on input "20 %" at bounding box center [523, 338] width 120 height 21
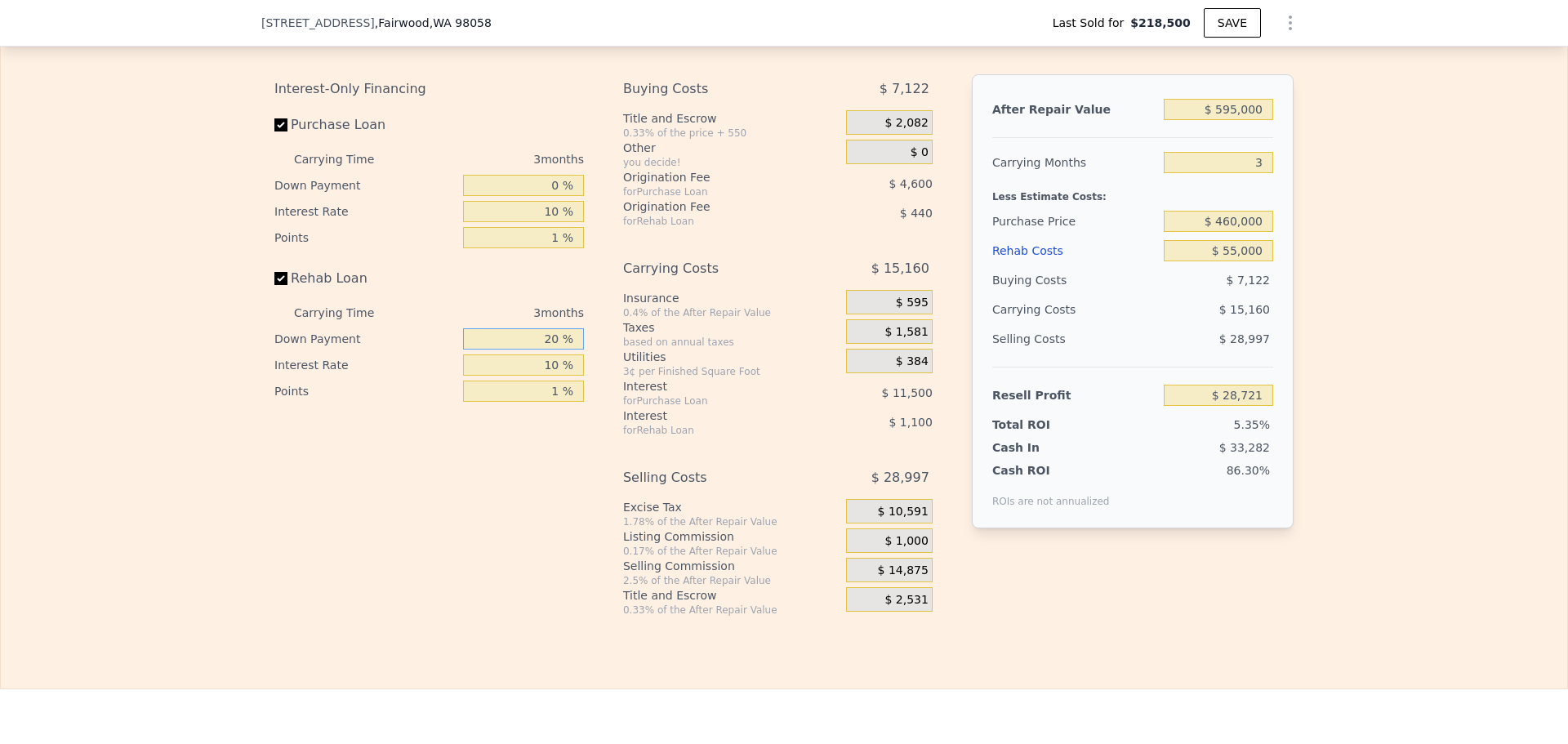
click at [545, 349] on input "20 %" at bounding box center [523, 338] width 120 height 21
type input "1 %"
type input "$ 28,355"
type input "1 %"
click at [1081, 455] on div "Cash In" at bounding box center [1044, 447] width 102 height 16
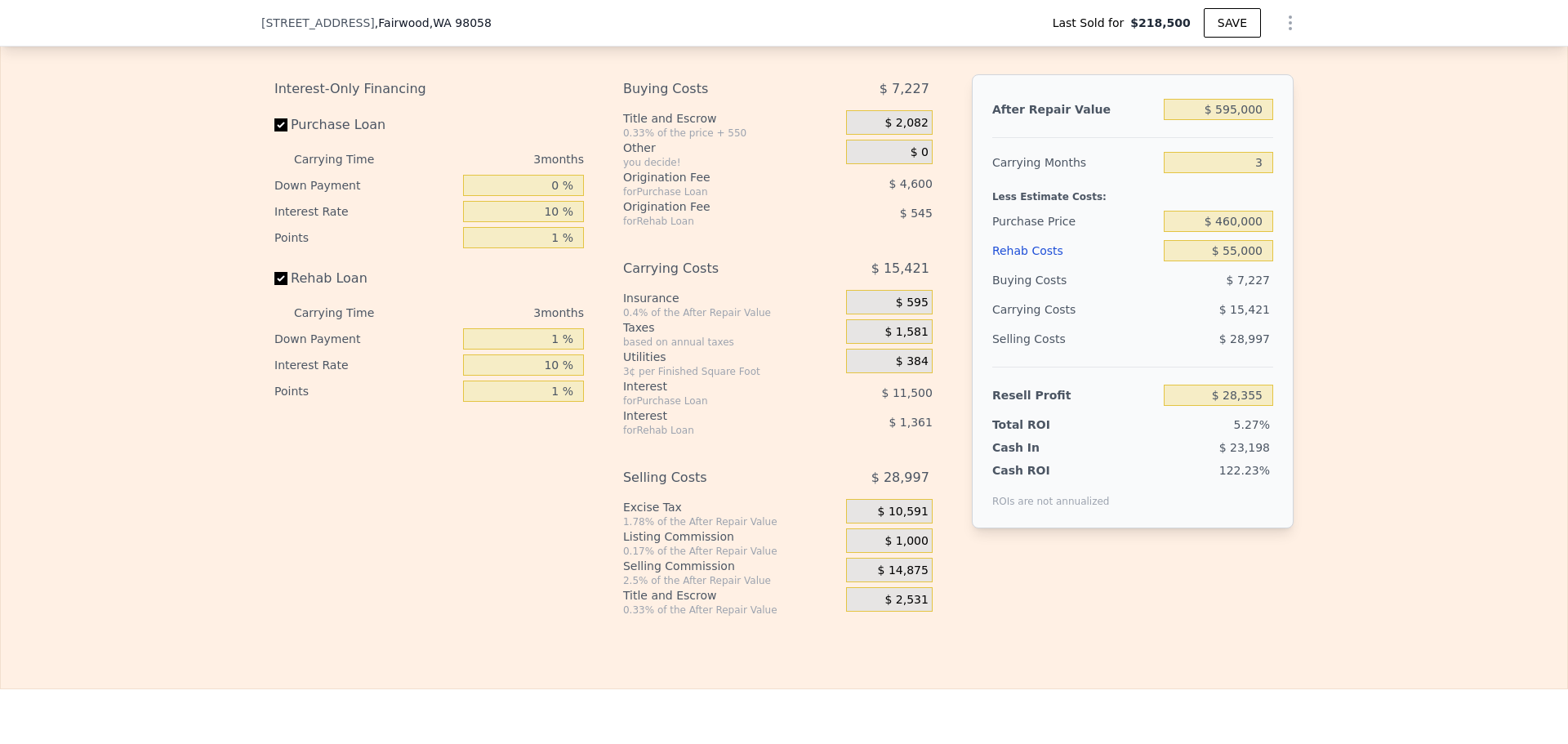
click at [1059, 325] on div "Carrying Costs" at bounding box center [1044, 309] width 102 height 29
drag, startPoint x: 1059, startPoint y: 345, endPoint x: 1019, endPoint y: 280, distance: 76.3
click at [1019, 266] on div "Rehab Costs" at bounding box center [1074, 250] width 165 height 29
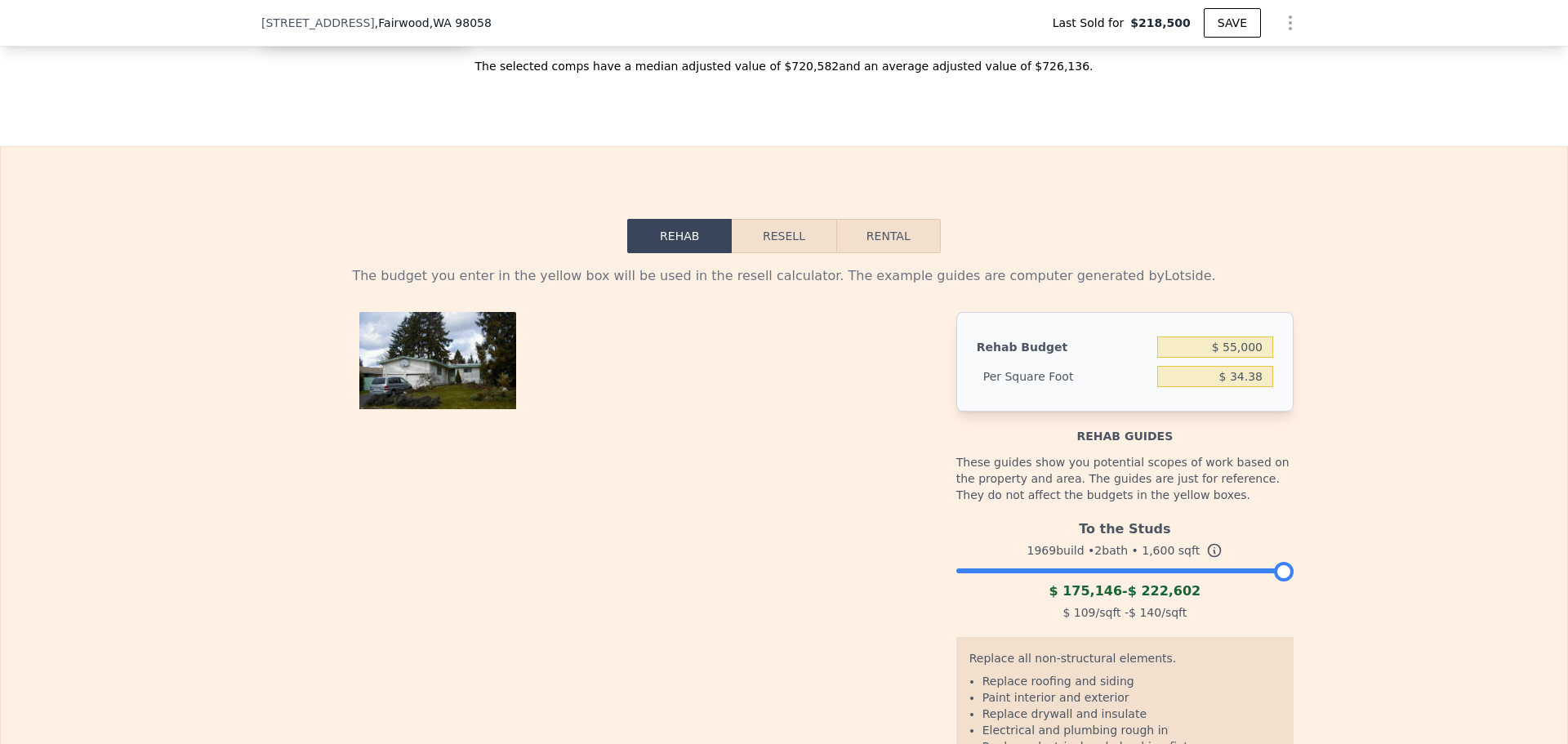
scroll to position [2172, 0]
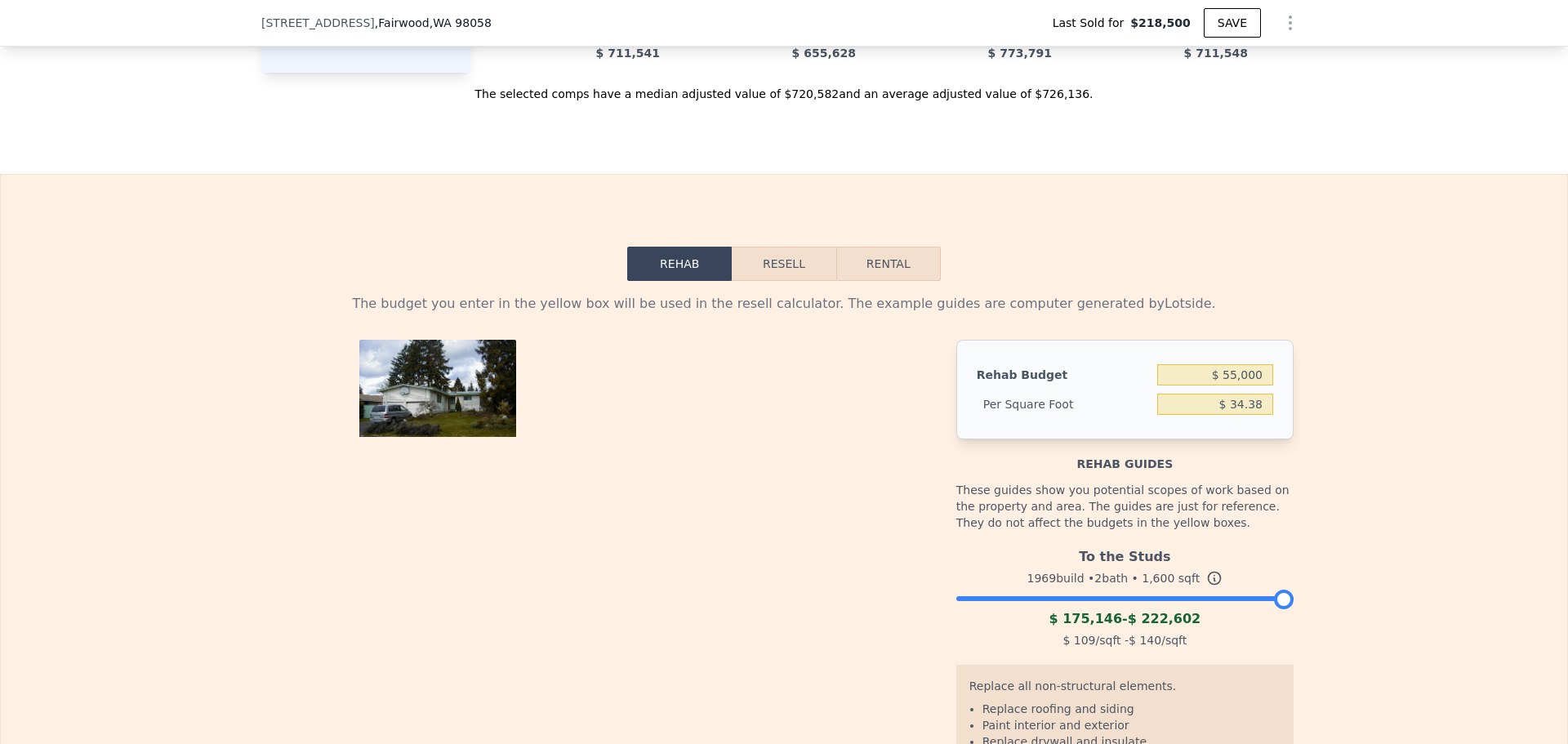
click at [740, 281] on button "Resell" at bounding box center [783, 264] width 103 height 34
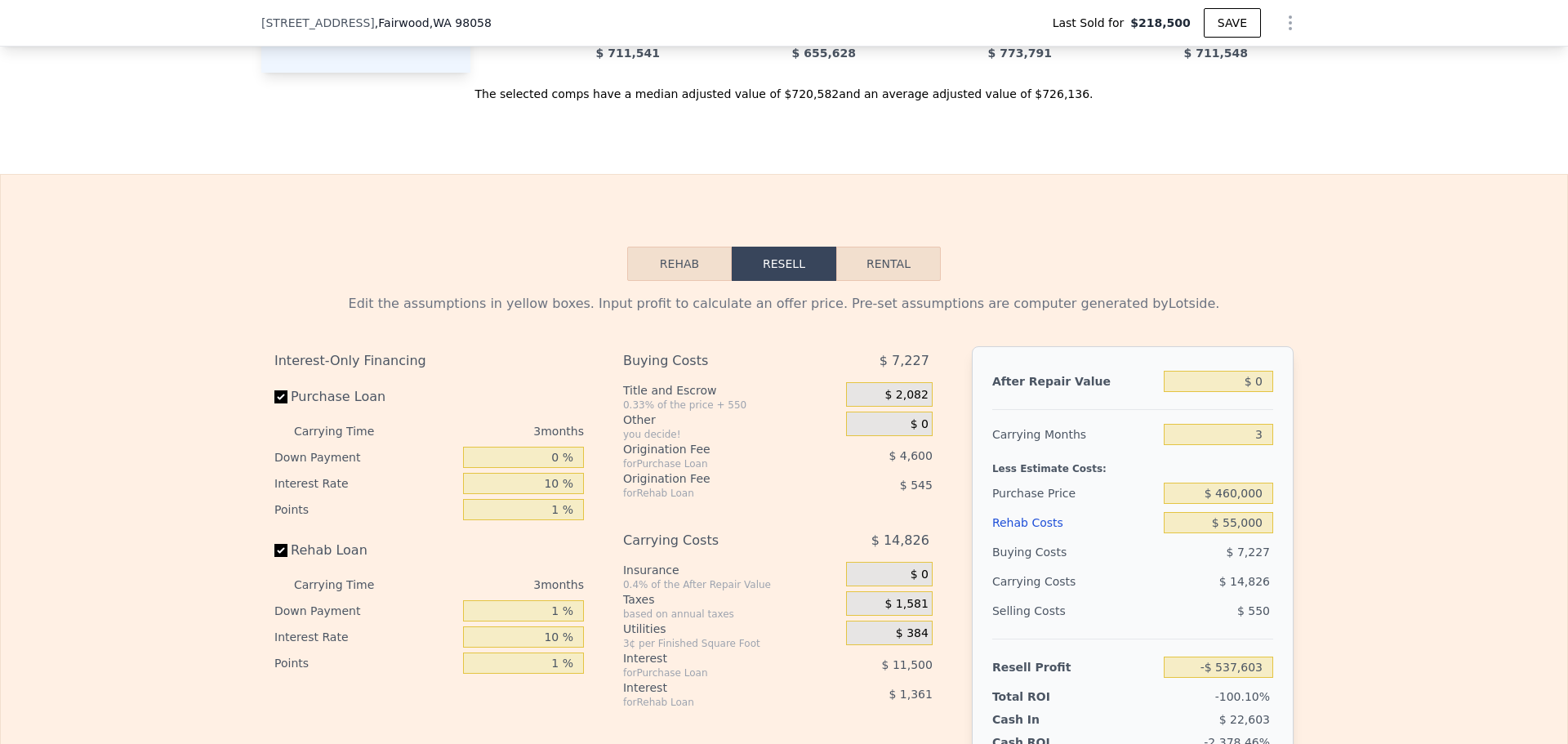
scroll to position [2444, 0]
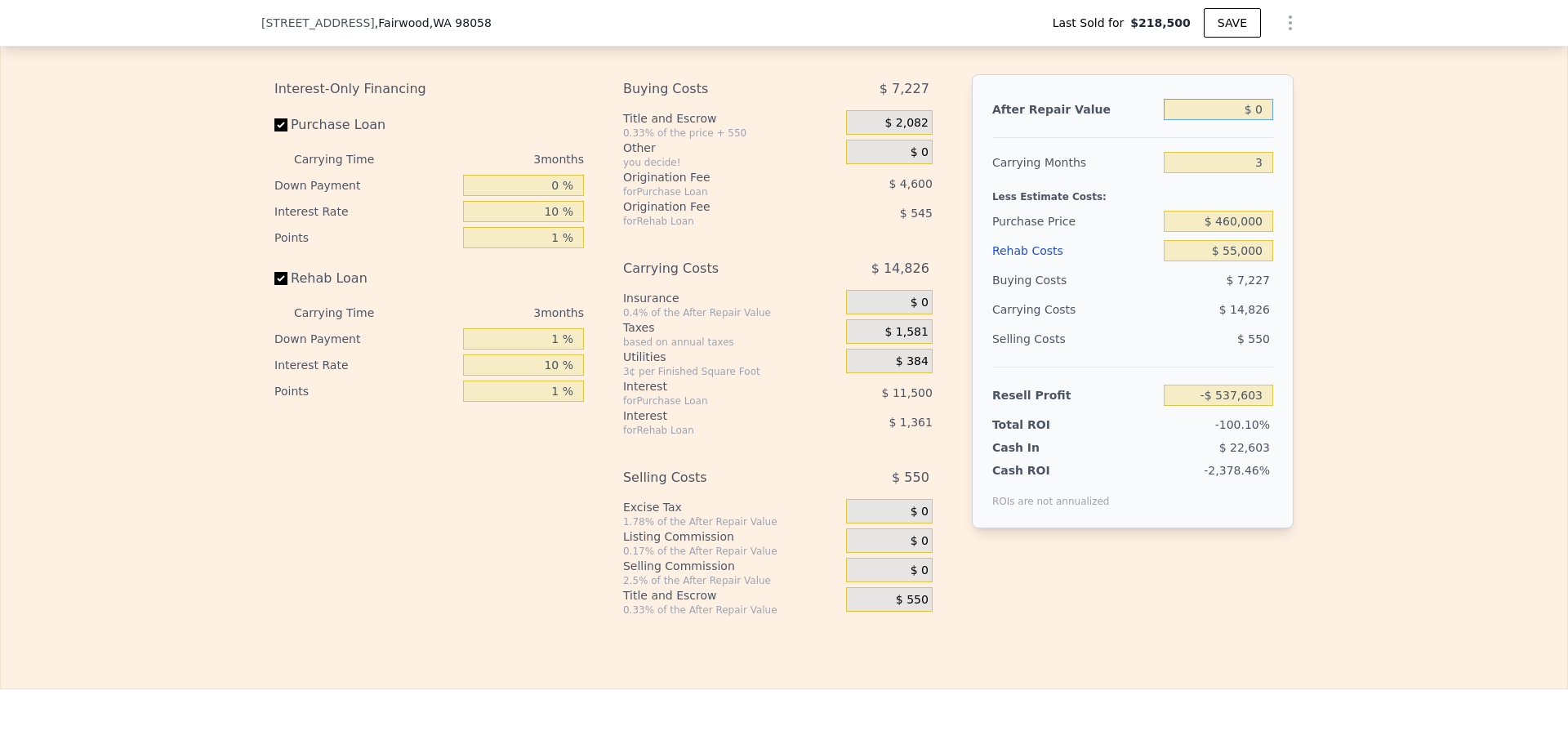
click at [1243, 120] on input "$ 0" at bounding box center [1218, 109] width 109 height 21
type input "$ 595"
type input "-$ 537,038"
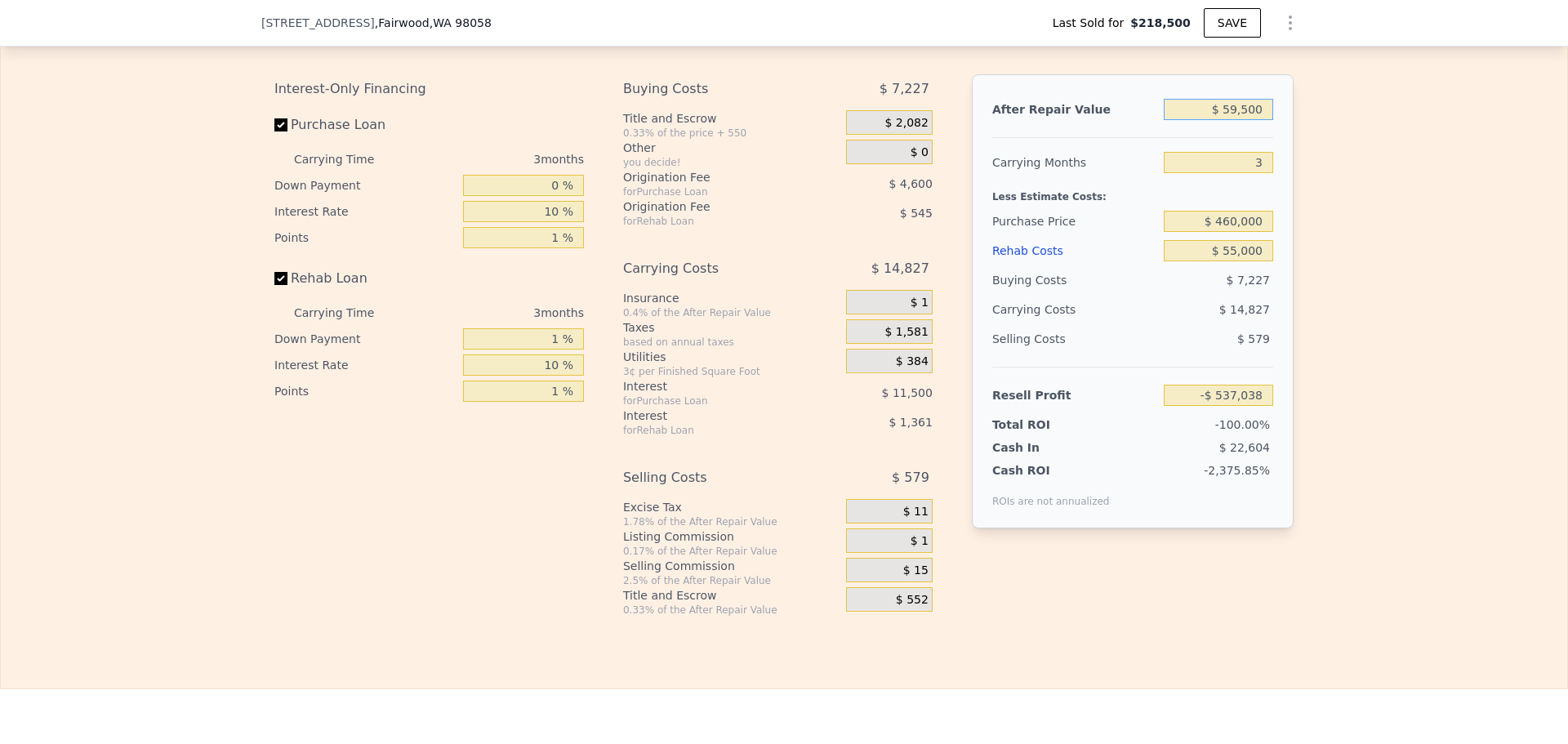
type input "$ 595,000"
type input "$ 28,355"
click at [1136, 394] on div "Resell Profit $ 28,355" at bounding box center [1132, 388] width 281 height 44
drag, startPoint x: 1136, startPoint y: 394, endPoint x: 1057, endPoint y: 384, distance: 79.6
click at [1066, 366] on div "Selling Costs $ 28,997" at bounding box center [1132, 346] width 281 height 43
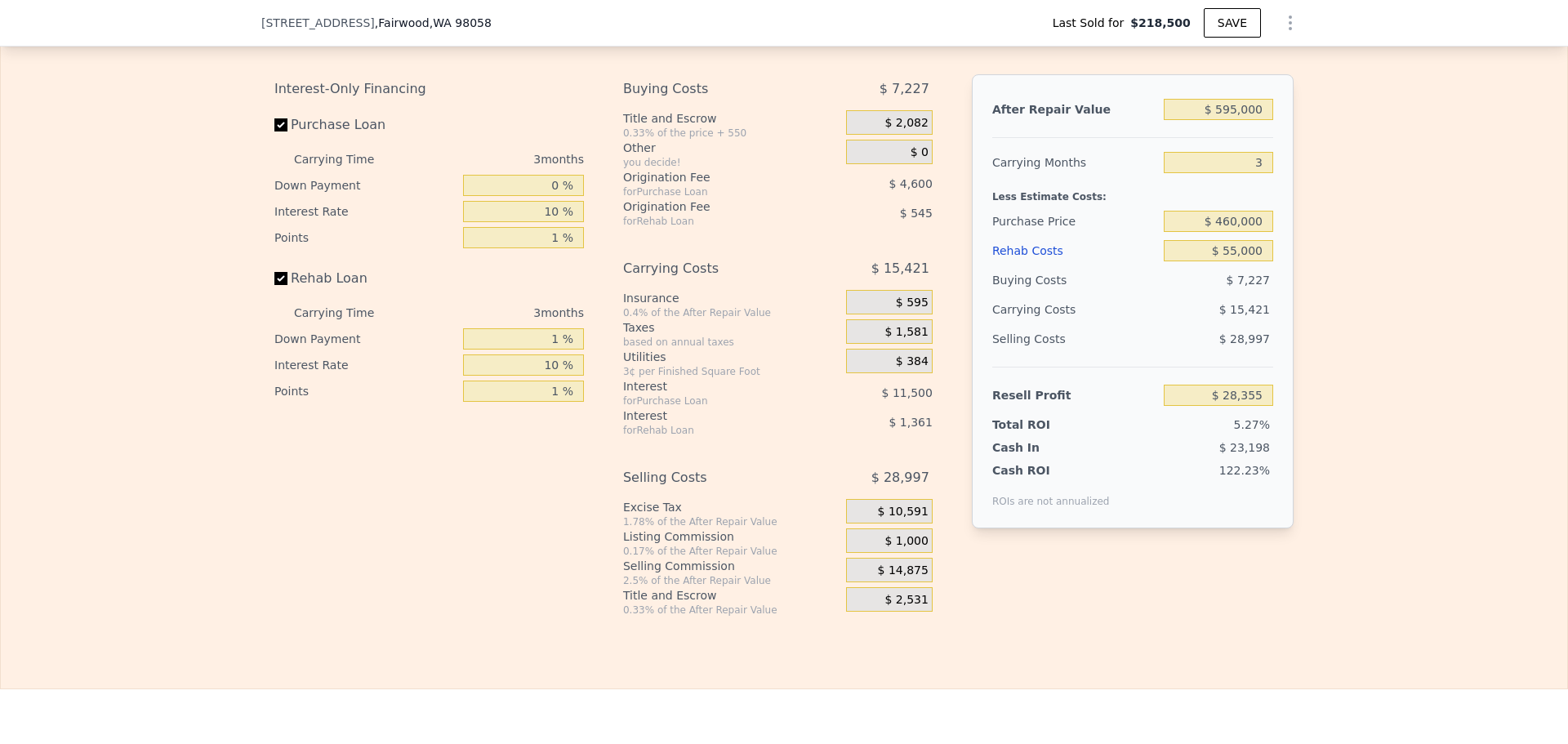
click at [1110, 325] on div "$ 15,421" at bounding box center [1187, 309] width 173 height 29
click at [1446, 337] on div "Edit the assumptions in yellow boxes. Input profit to calculate an offer price.…" at bounding box center [784, 313] width 1566 height 607
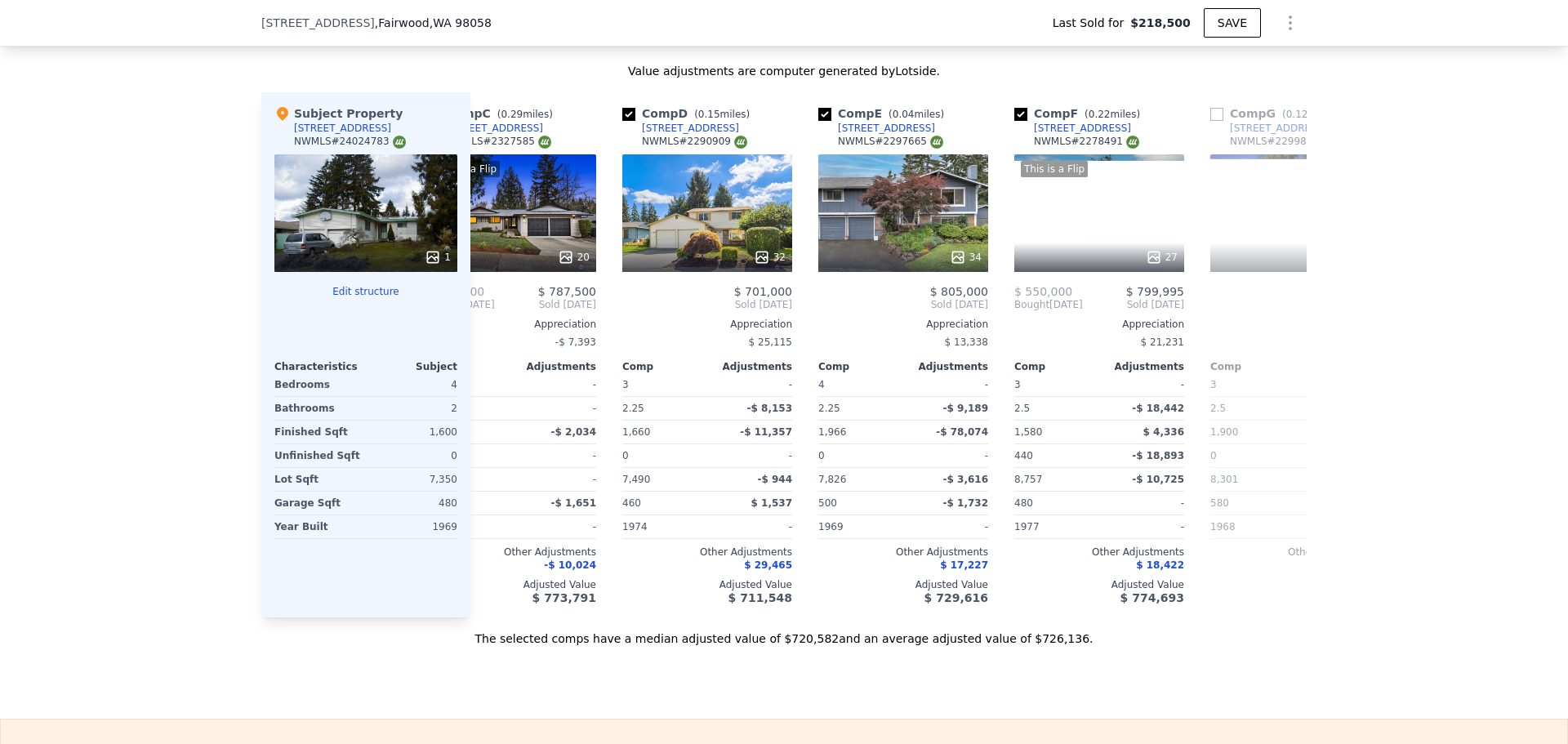
scroll to position [0, 601]
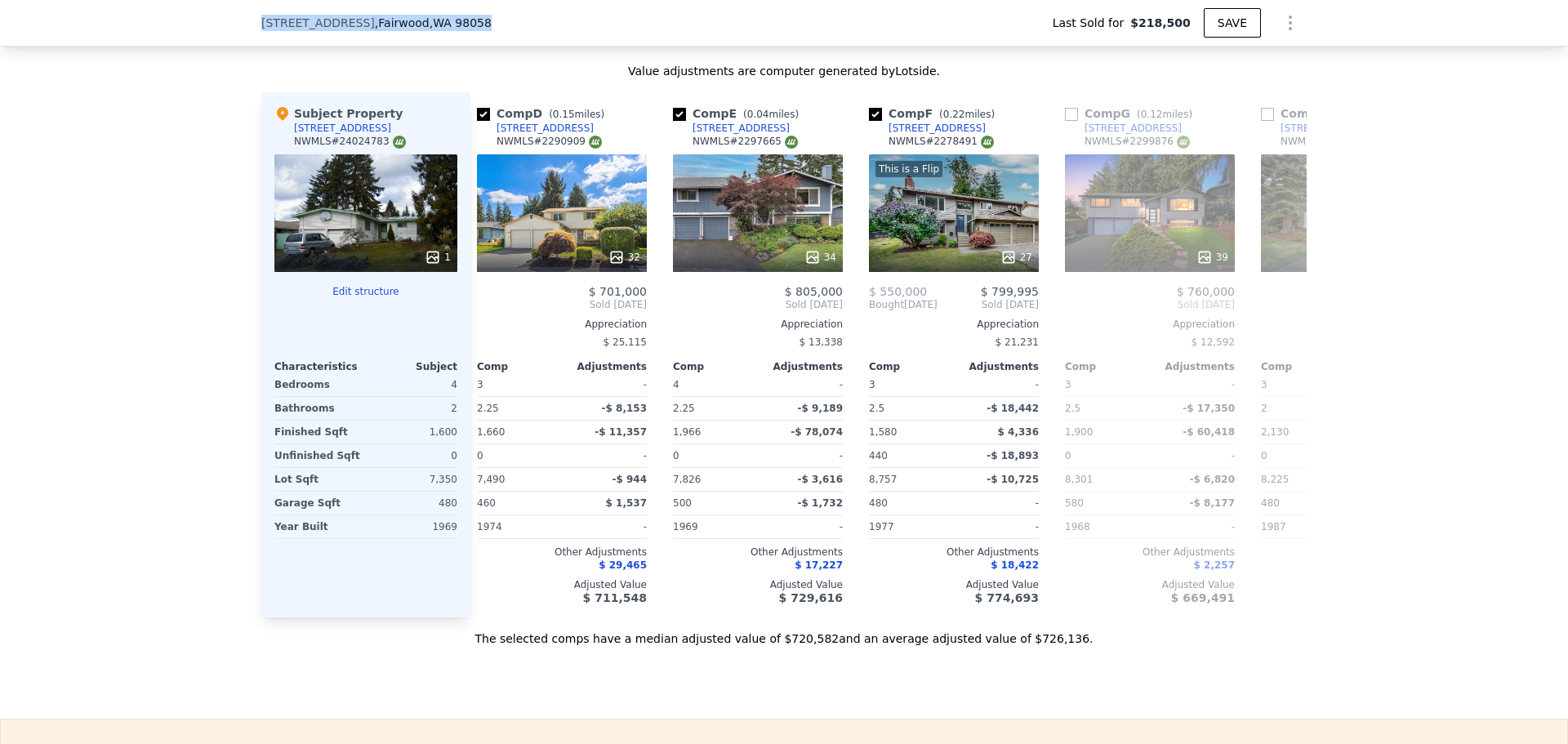
drag, startPoint x: 492, startPoint y: 29, endPoint x: 216, endPoint y: 26, distance: 276.0
click at [216, 26] on div "[STREET_ADDRESS] Last Sold for $218,500 SAVE" at bounding box center [784, 23] width 1568 height 46
copy div "[STREET_ADDRESS]"
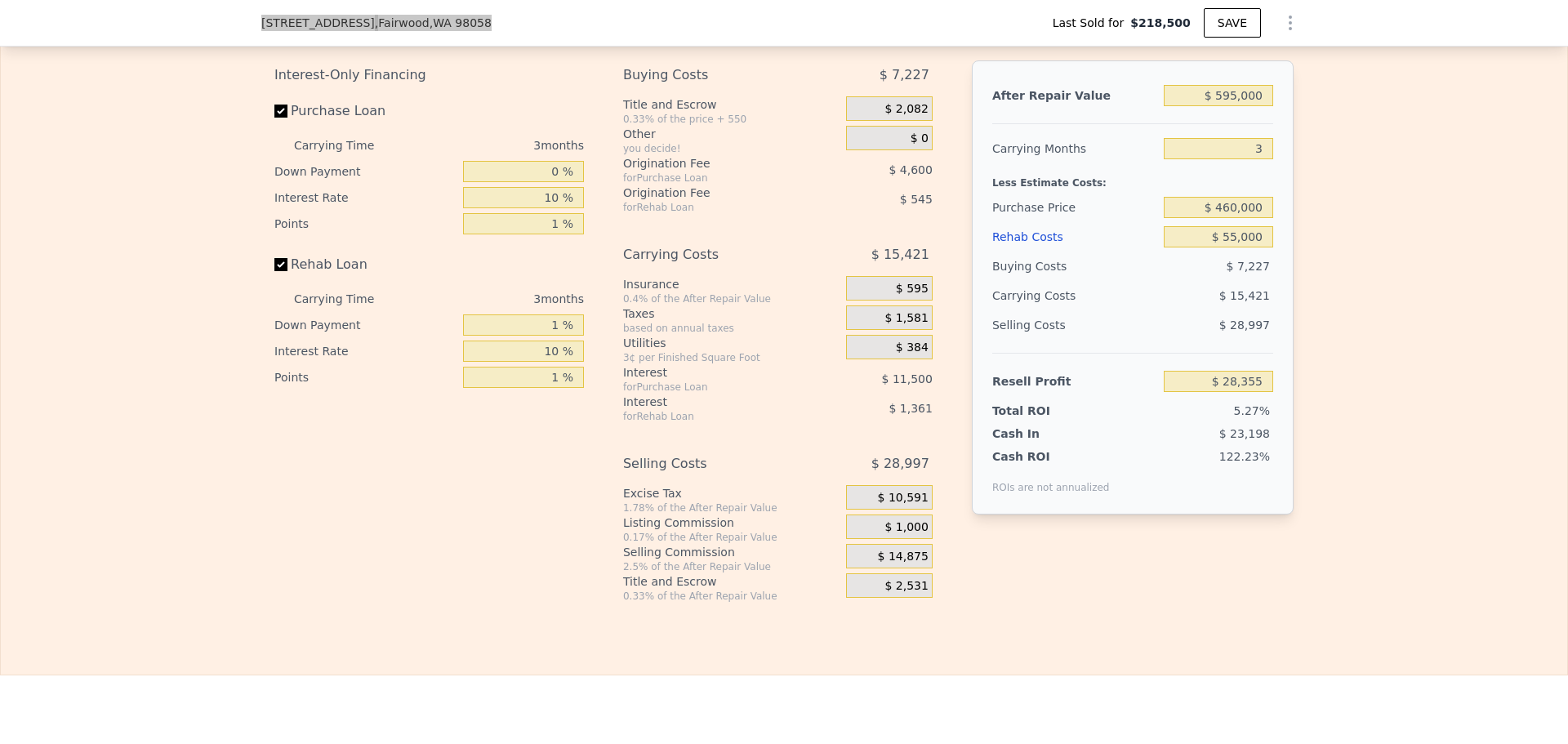
scroll to position [2444, 0]
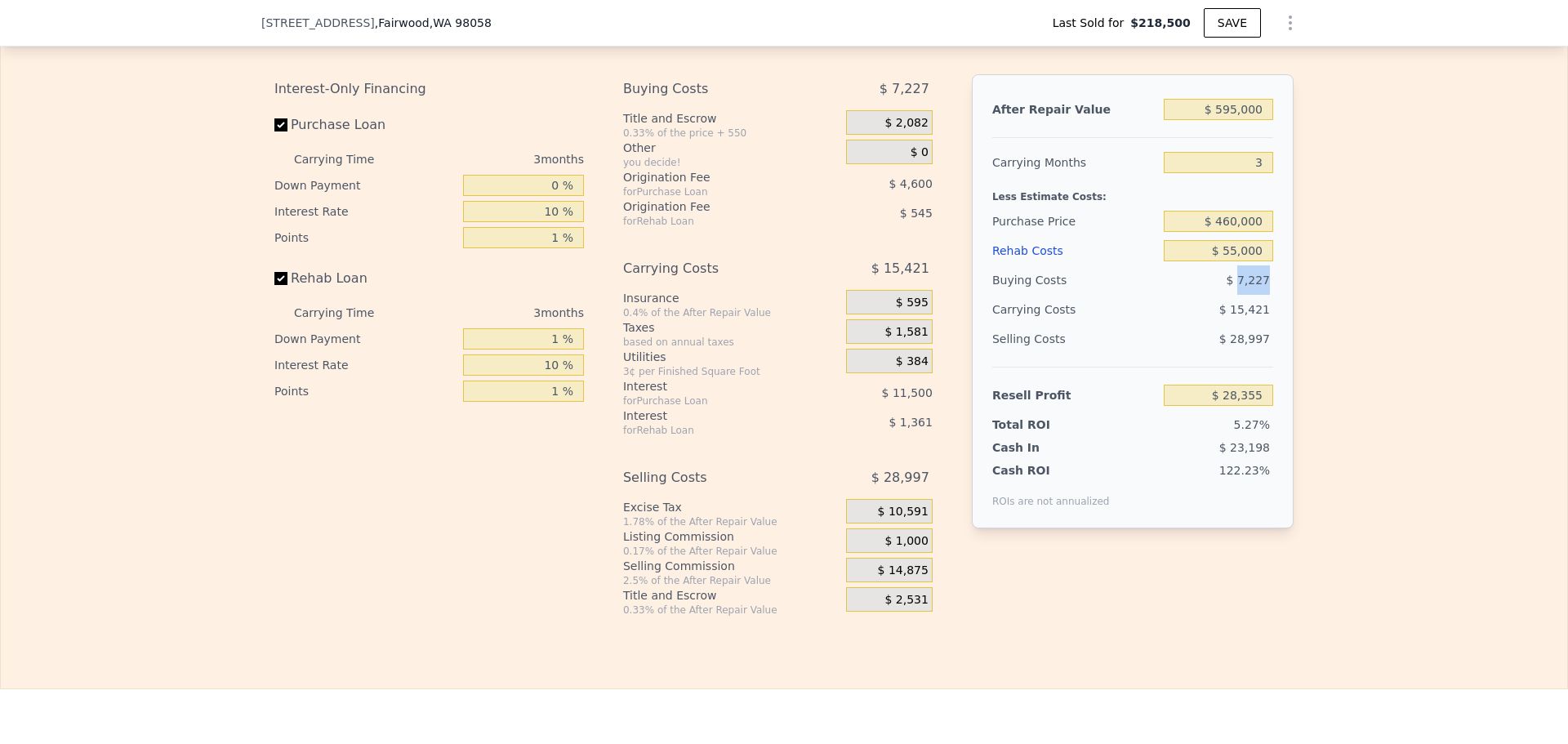
drag, startPoint x: 1236, startPoint y: 300, endPoint x: 1308, endPoint y: 300, distance: 72.0
click at [1308, 300] on div "Edit the assumptions in yellow boxes. Input profit to calculate an offer price.…" at bounding box center [784, 313] width 1566 height 607
click at [1213, 295] on div "$ 7,227" at bounding box center [1218, 280] width 110 height 29
drag, startPoint x: 1222, startPoint y: 302, endPoint x: 1296, endPoint y: 301, distance: 74.0
click at [1296, 301] on div "Edit the assumptions in yellow boxes. Input profit to calculate an offer price.…" at bounding box center [784, 313] width 1045 height 607
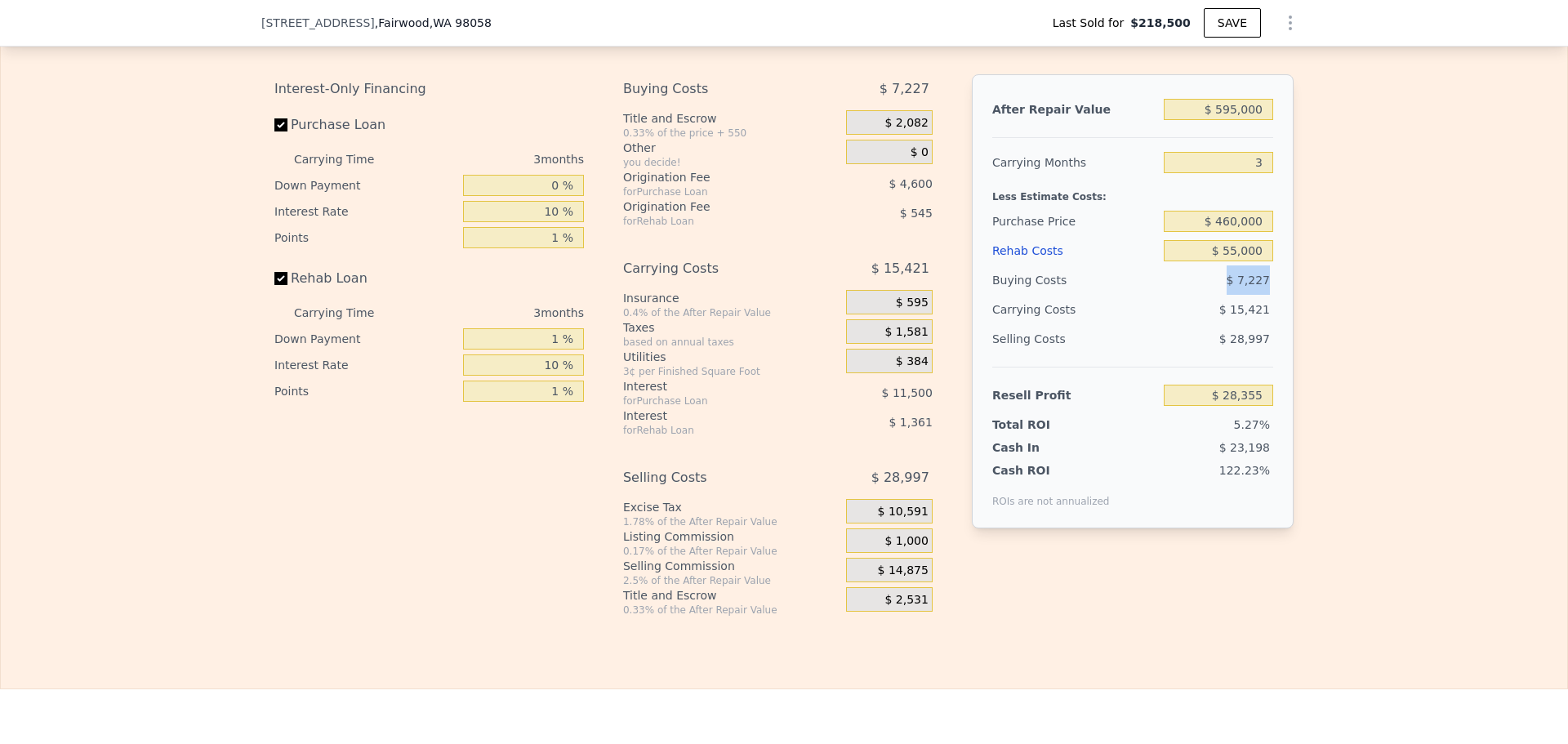
type input "$ 714,000"
type input "5"
type input "$ 0"
type input "$ 426,914"
click at [1144, 325] on div "$ 12,475" at bounding box center [1187, 309] width 173 height 29
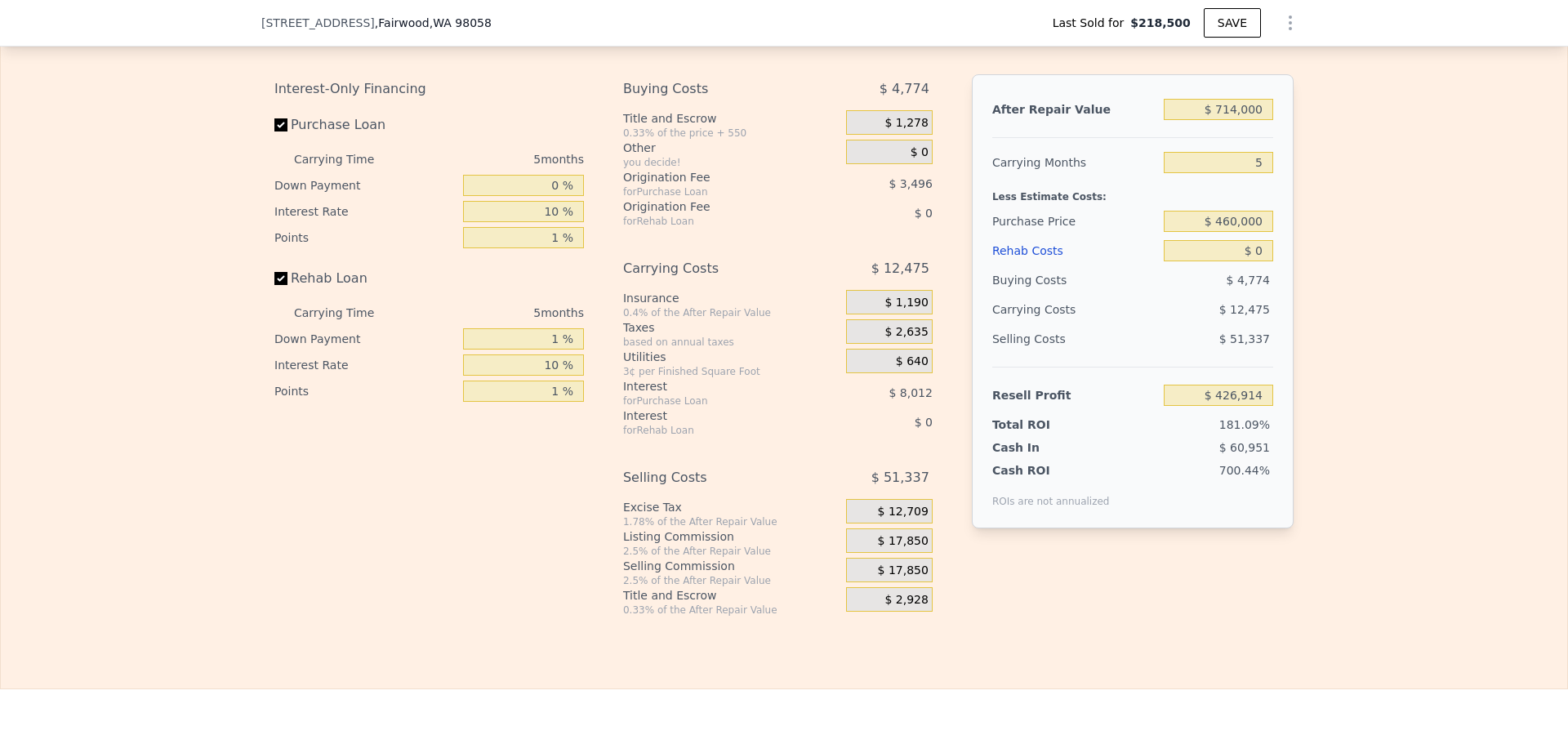
drag, startPoint x: 1144, startPoint y: 330, endPoint x: 1124, endPoint y: 331, distance: 20.0
click at [1124, 325] on div "$ 12,475" at bounding box center [1187, 309] width 173 height 29
click at [1257, 120] on input "$ 714,000" at bounding box center [1218, 109] width 109 height 21
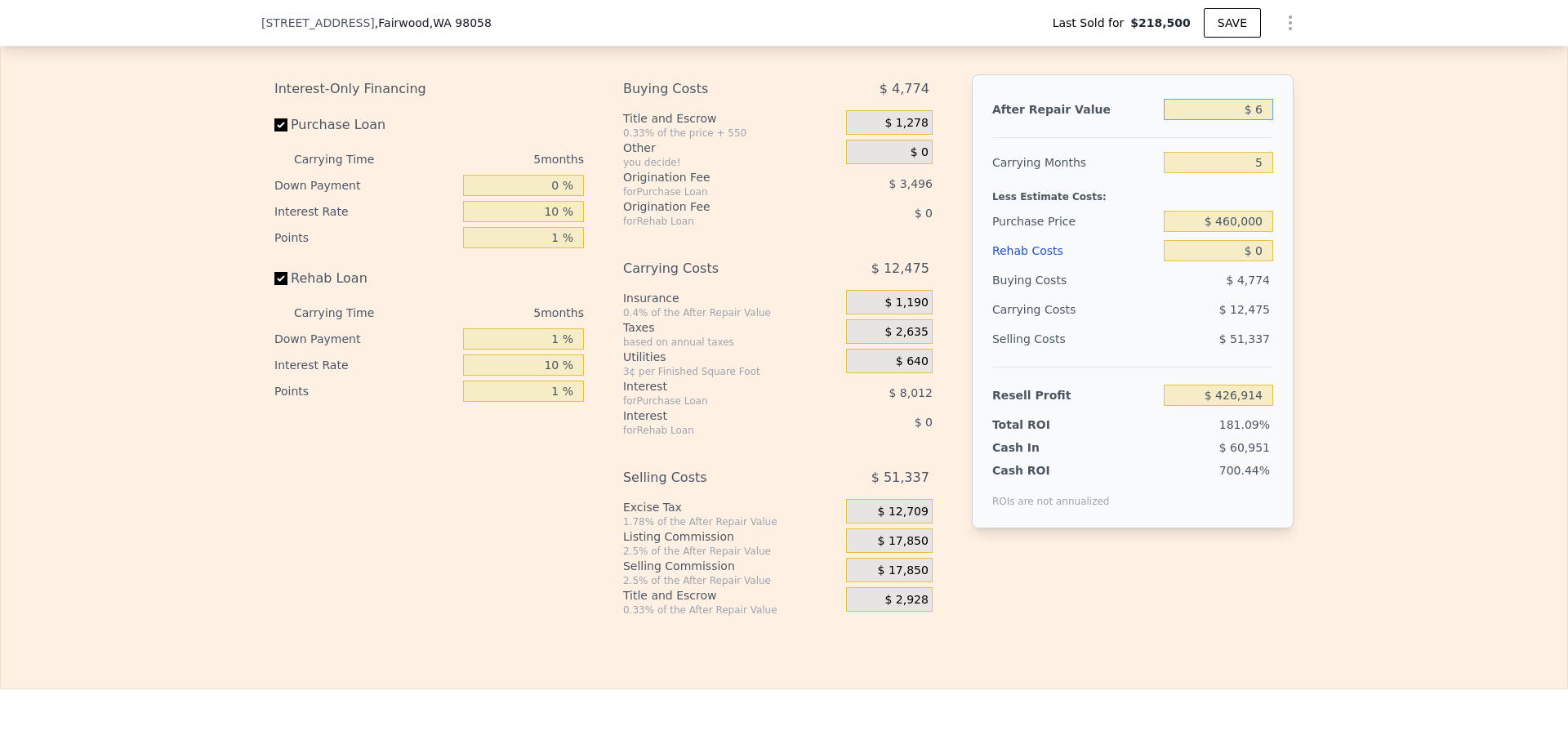
type input "$ 60"
type input "-$ 235,054"
type input "$ 605"
type input "-$ 234,548"
type input "$ 605,000"
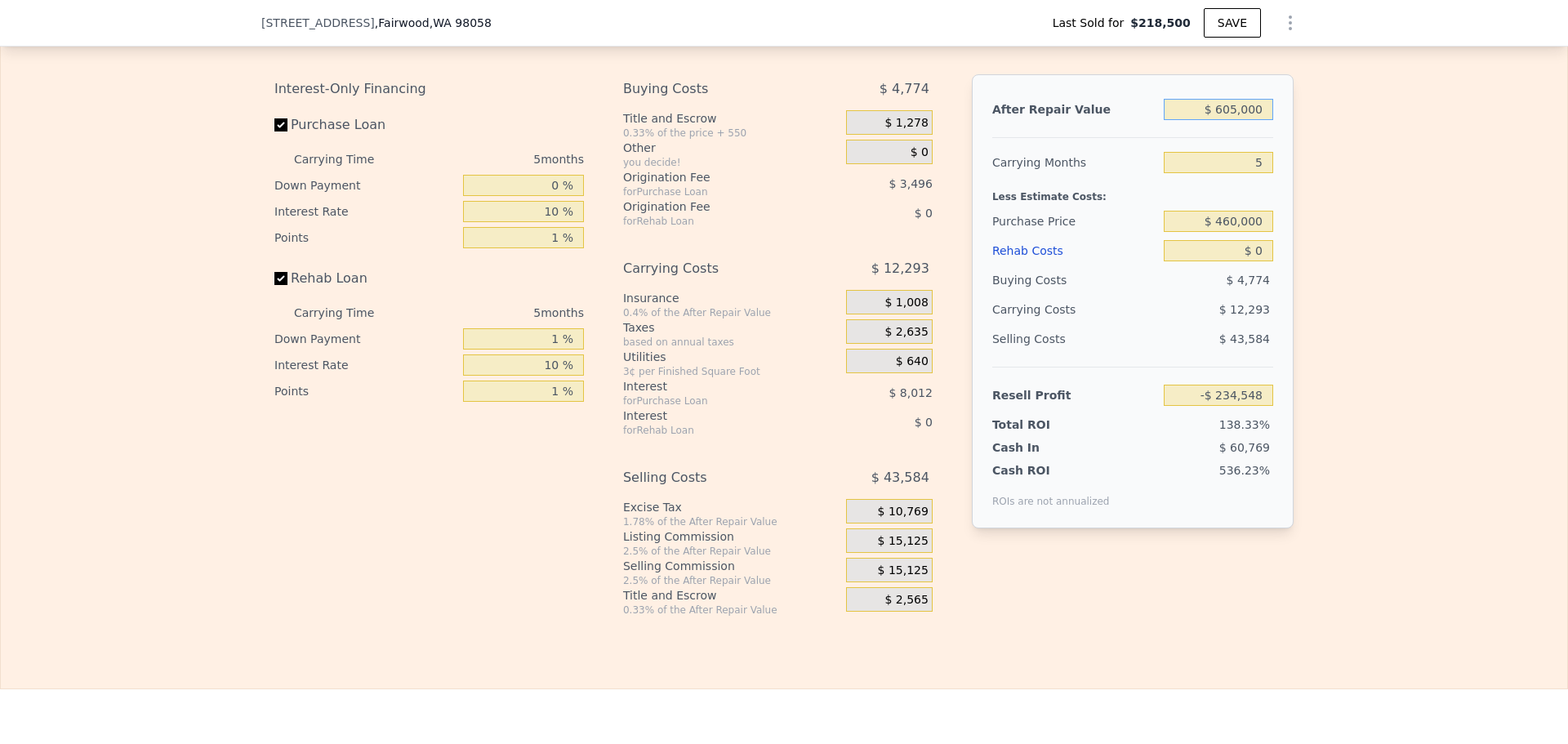
type input "$ 325,849"
type input "$ 605,000"
click at [1254, 173] on input "5" at bounding box center [1218, 162] width 109 height 21
click at [1238, 232] on input "$ 460,000" at bounding box center [1218, 221] width 109 height 21
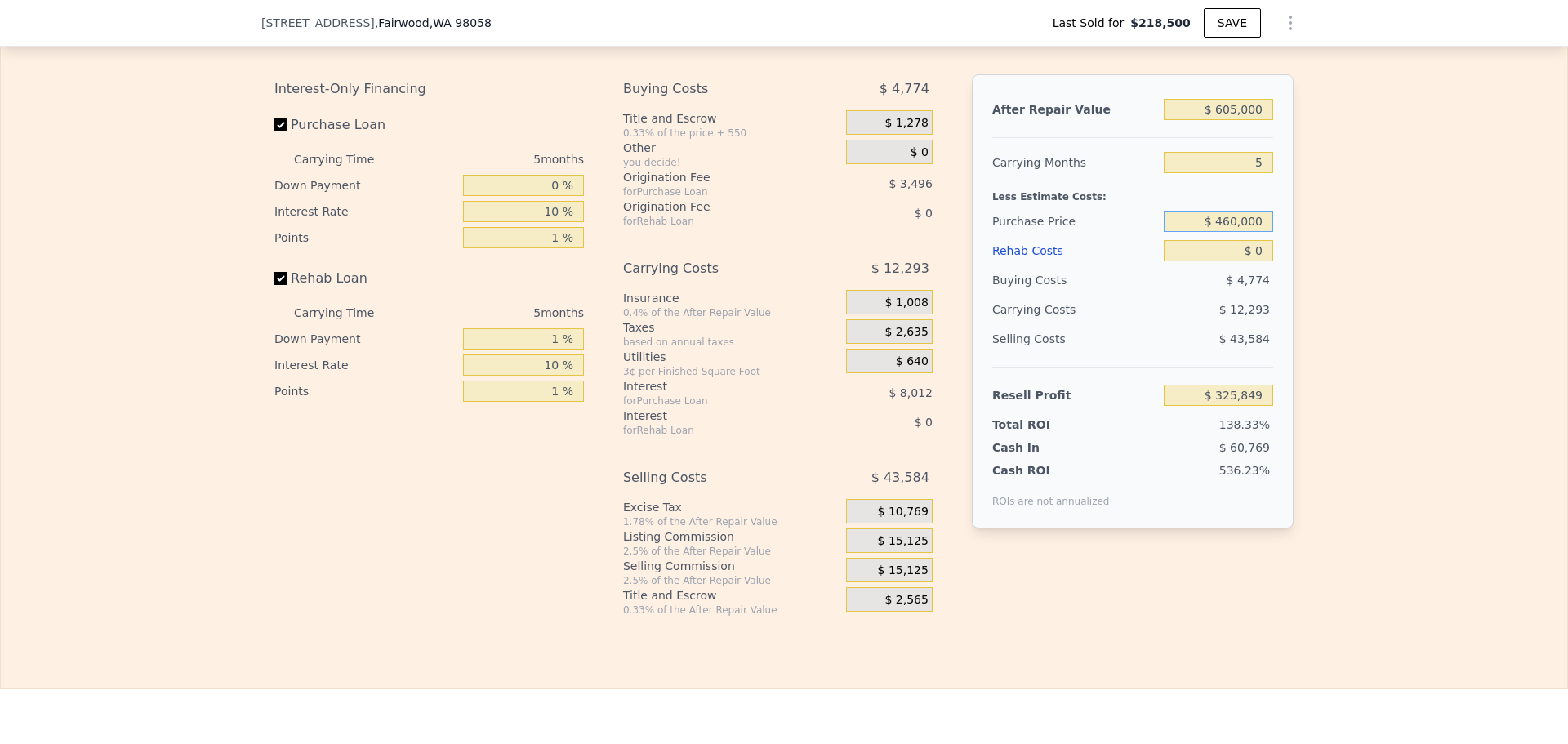
click at [1238, 232] on input "$ 460,000" at bounding box center [1218, 221] width 109 height 21
click at [1240, 261] on input "$ 0" at bounding box center [1218, 250] width 109 height 21
type input "$ 70,826"
click at [1240, 261] on input "$ 0" at bounding box center [1218, 250] width 109 height 21
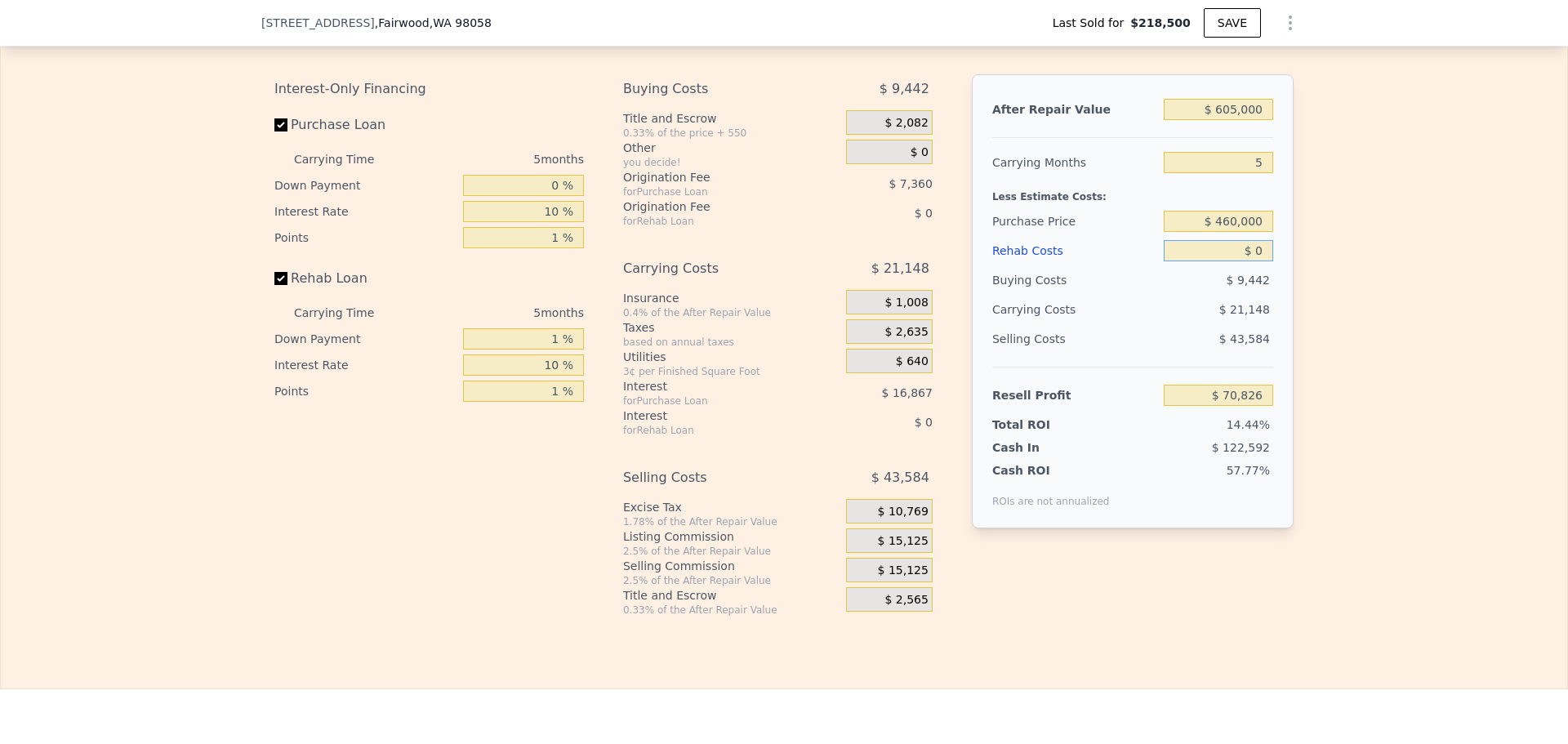
click at [1240, 261] on input "$ 0" at bounding box center [1218, 250] width 109 height 21
click at [1250, 261] on input "$ 0" at bounding box center [1218, 250] width 109 height 21
click at [899, 548] on span "$ 15,125" at bounding box center [903, 541] width 50 height 15
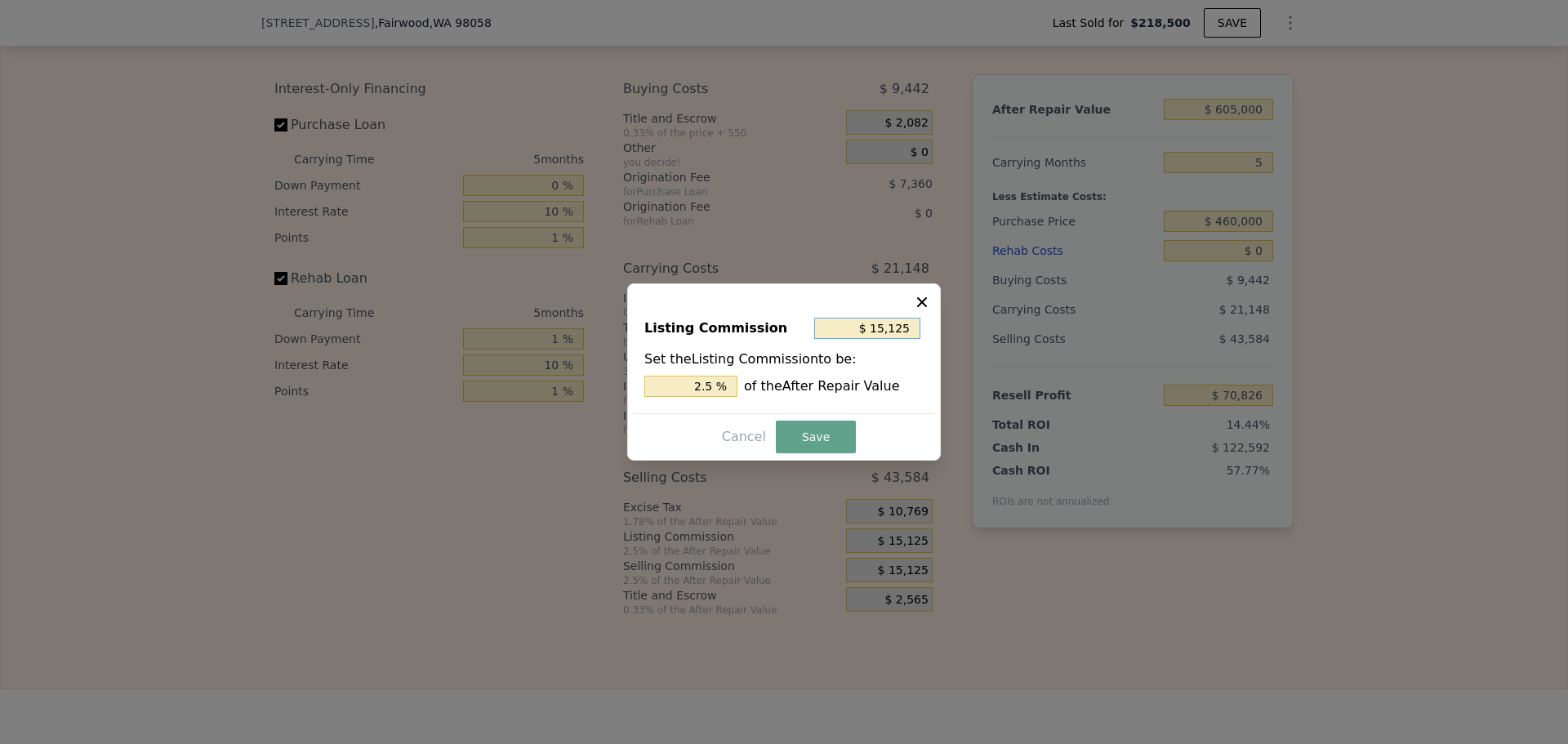
click at [892, 337] on input "$ 15,125" at bounding box center [867, 328] width 106 height 21
type input "$ 1"
type input "0.000 %"
type input "$ 10"
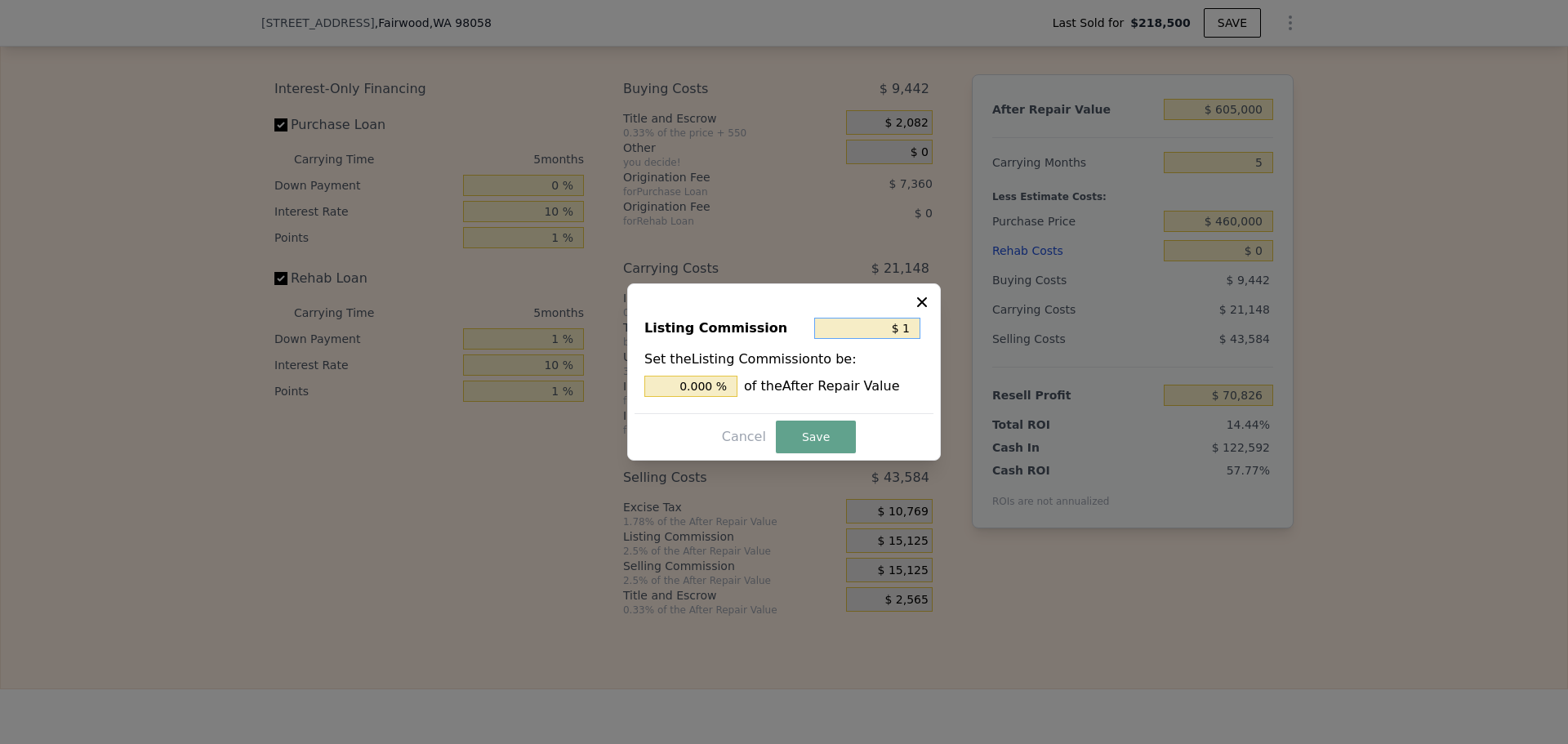
type input "0.002 %"
type input "$ 100"
type input "0.017 %"
type input "$ 1,000"
type input "0.165 %"
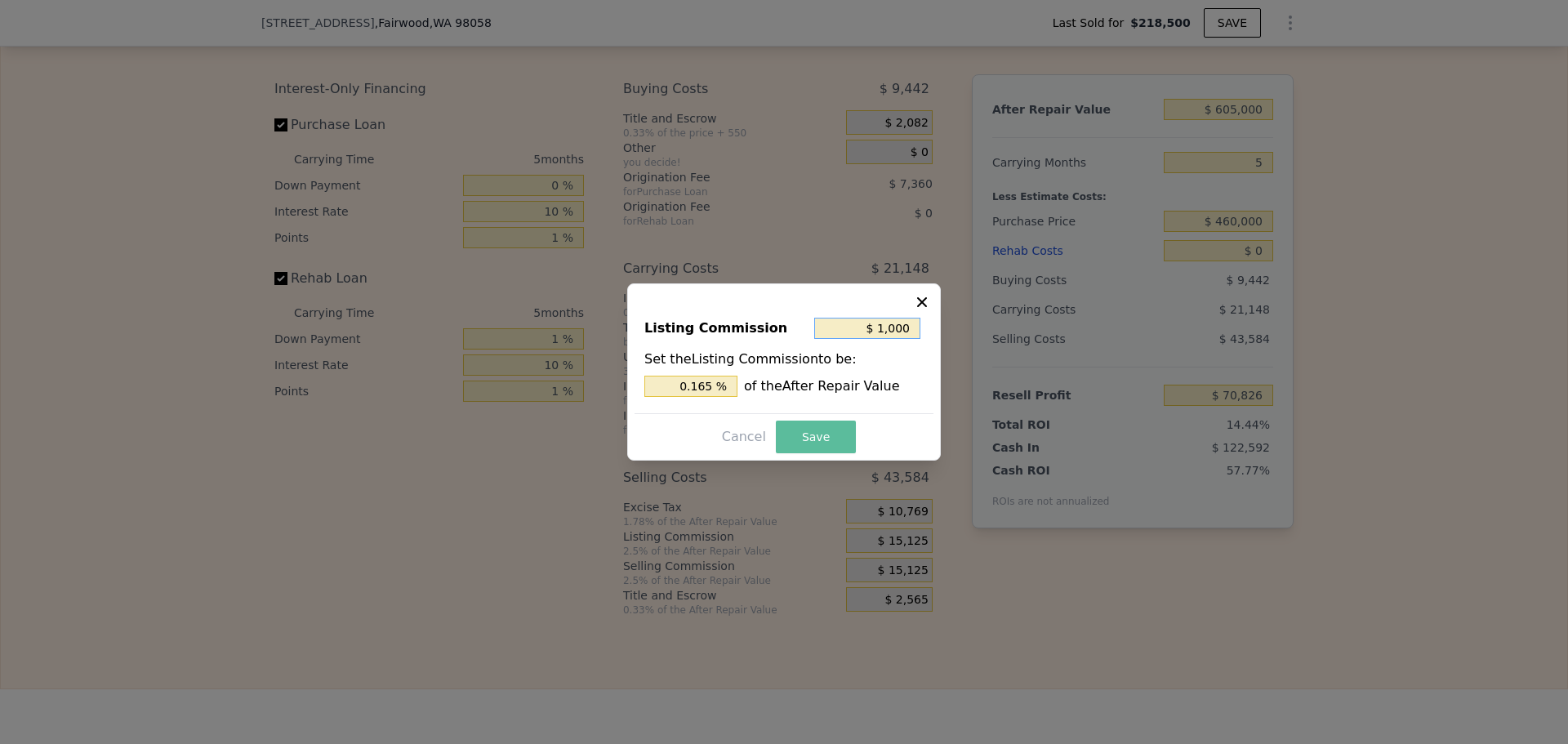
type input "$ 1,000"
drag, startPoint x: 832, startPoint y: 431, endPoint x: 1146, endPoint y: 317, distance: 334.1
click at [830, 431] on button "Save" at bounding box center [816, 436] width 80 height 32
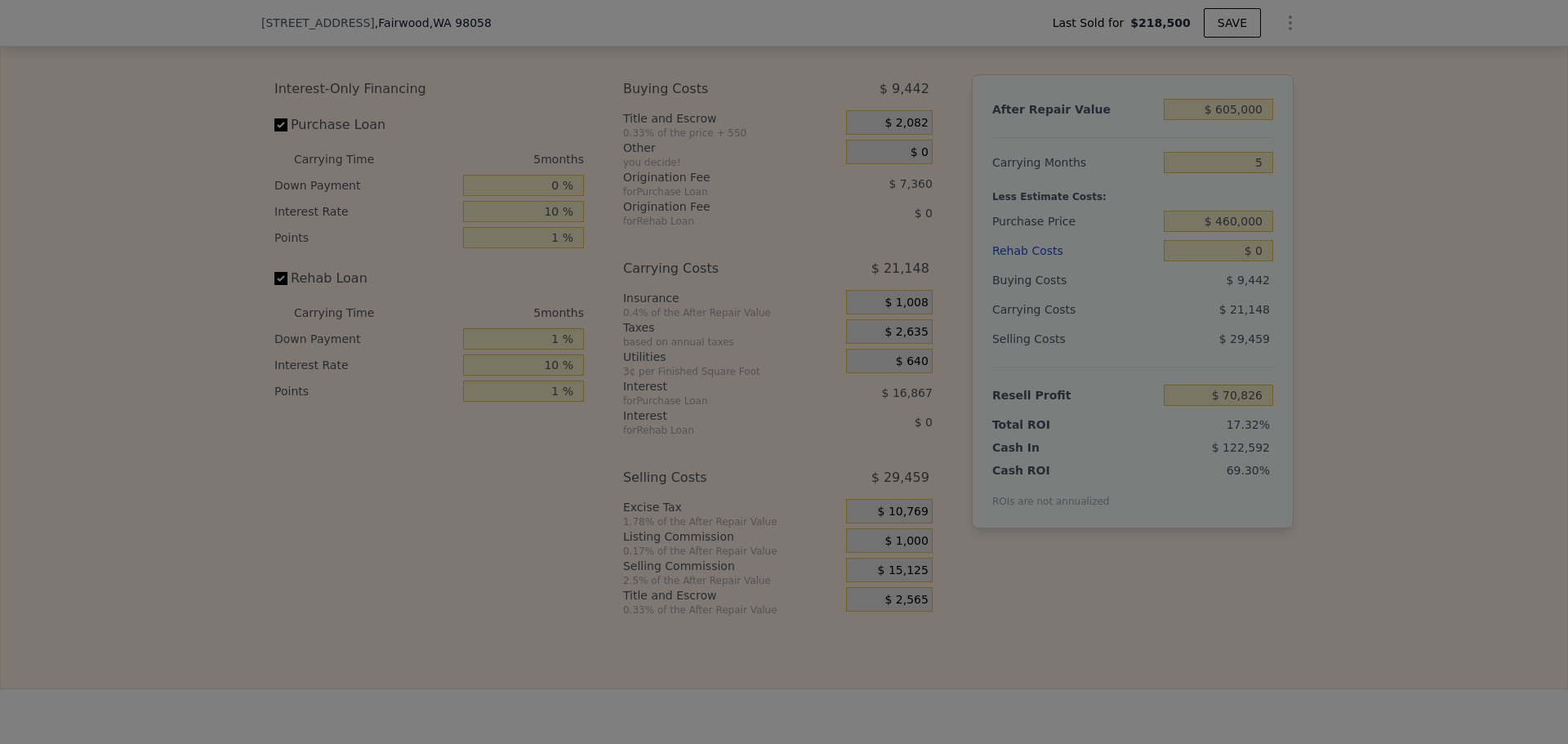
type input "$ 84,951"
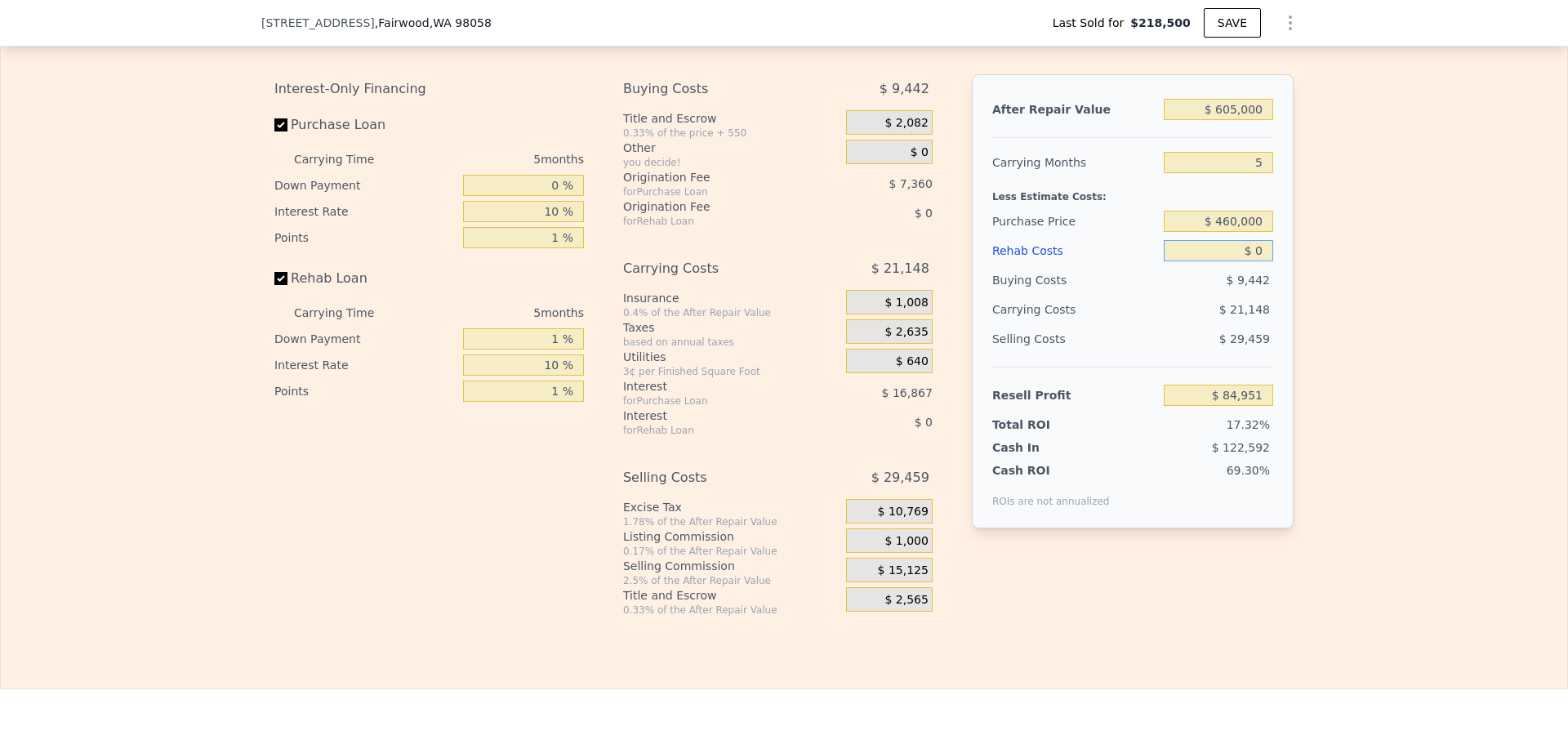
click at [1238, 261] on input "$ 0" at bounding box center [1218, 250] width 109 height 21
type input "$ 55"
type input "$ 84,895"
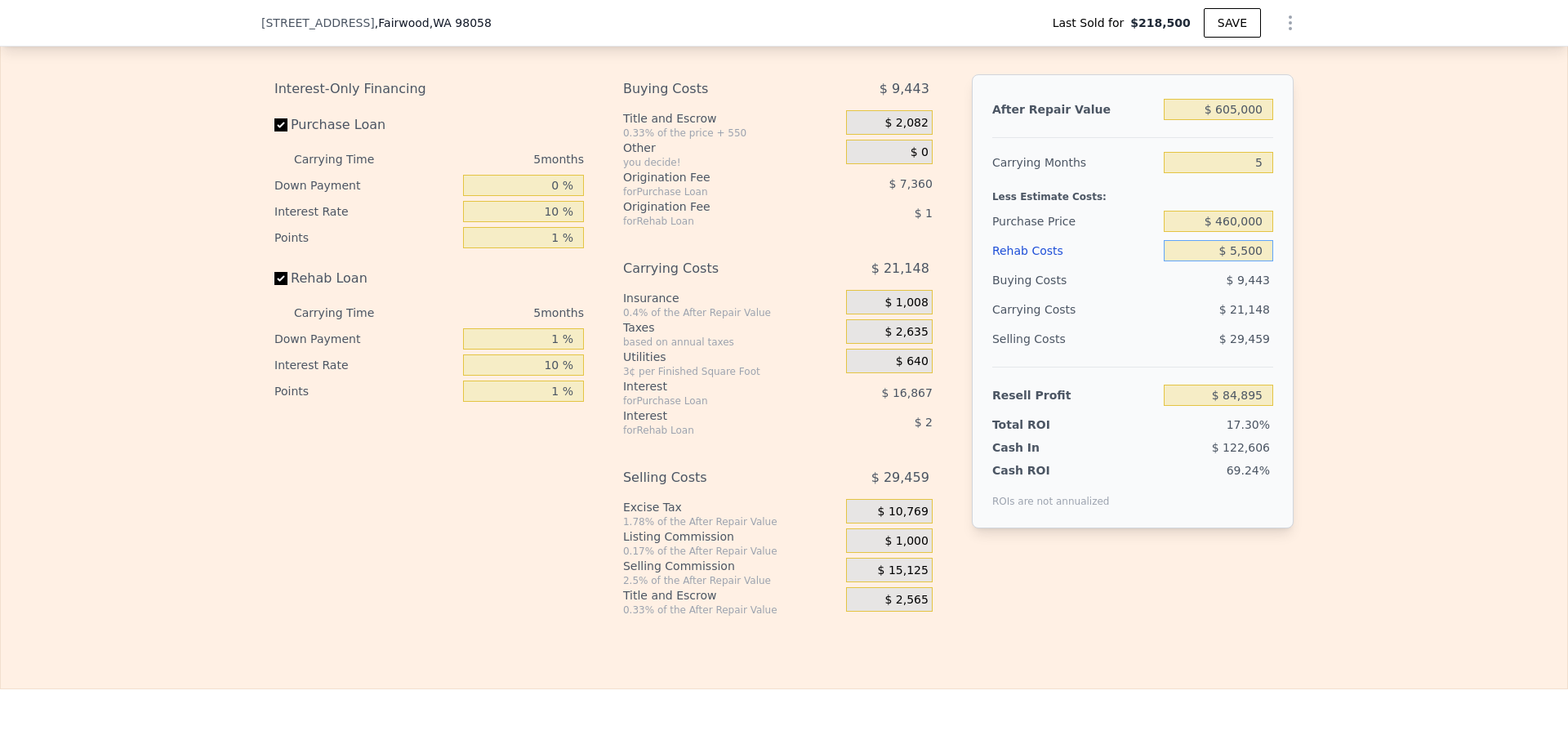
type input "$ 55,000"
type input "$ 27,056"
type input "$ 55,000"
click at [1109, 366] on div "Selling Costs $ 29,459" at bounding box center [1132, 346] width 281 height 43
click at [1250, 173] on input "5" at bounding box center [1218, 162] width 109 height 21
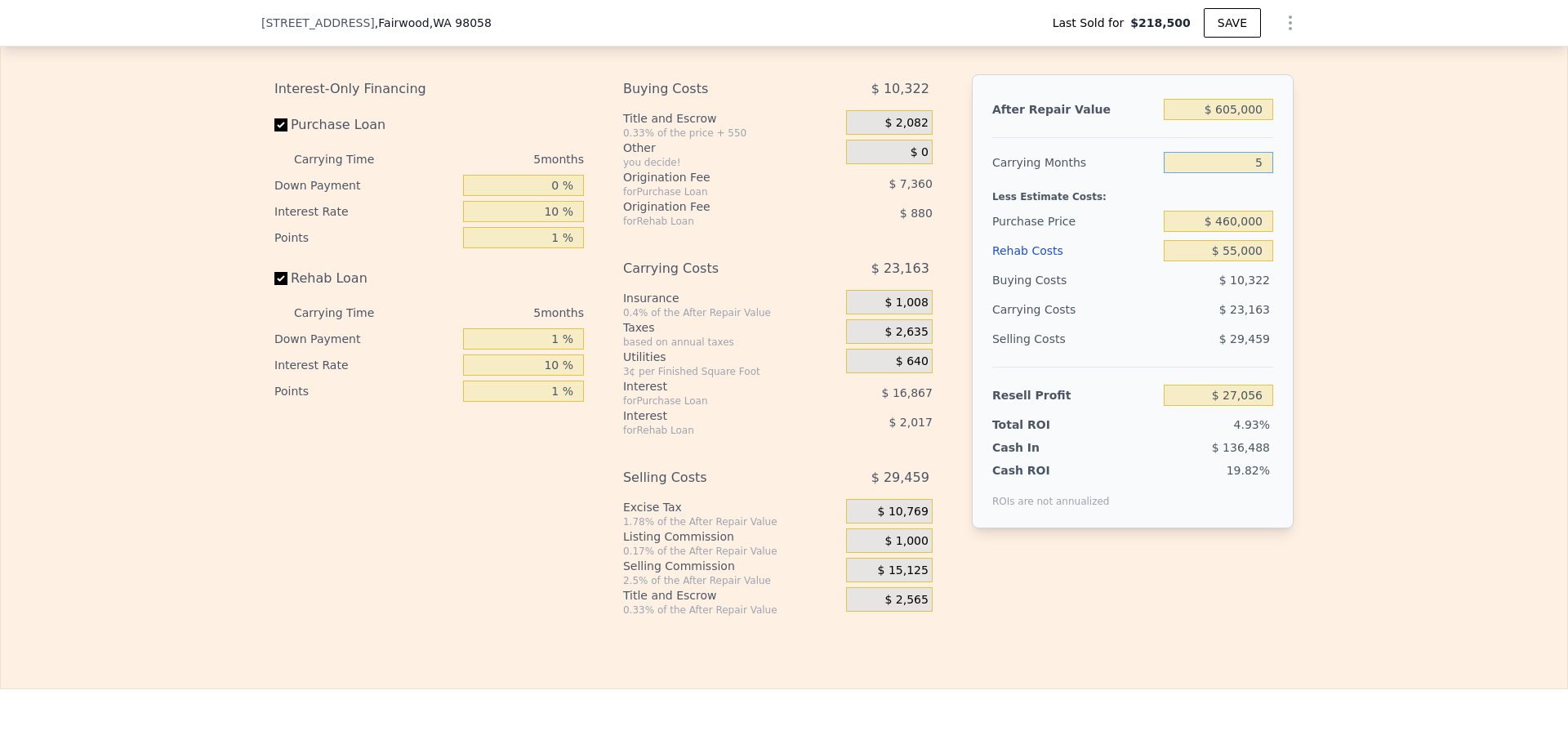
click at [1250, 173] on input "5" at bounding box center [1218, 162] width 109 height 21
type input "3"
type input "$ 36,321"
type input "3"
click at [1115, 410] on div "Resell Profit" at bounding box center [1074, 395] width 165 height 29
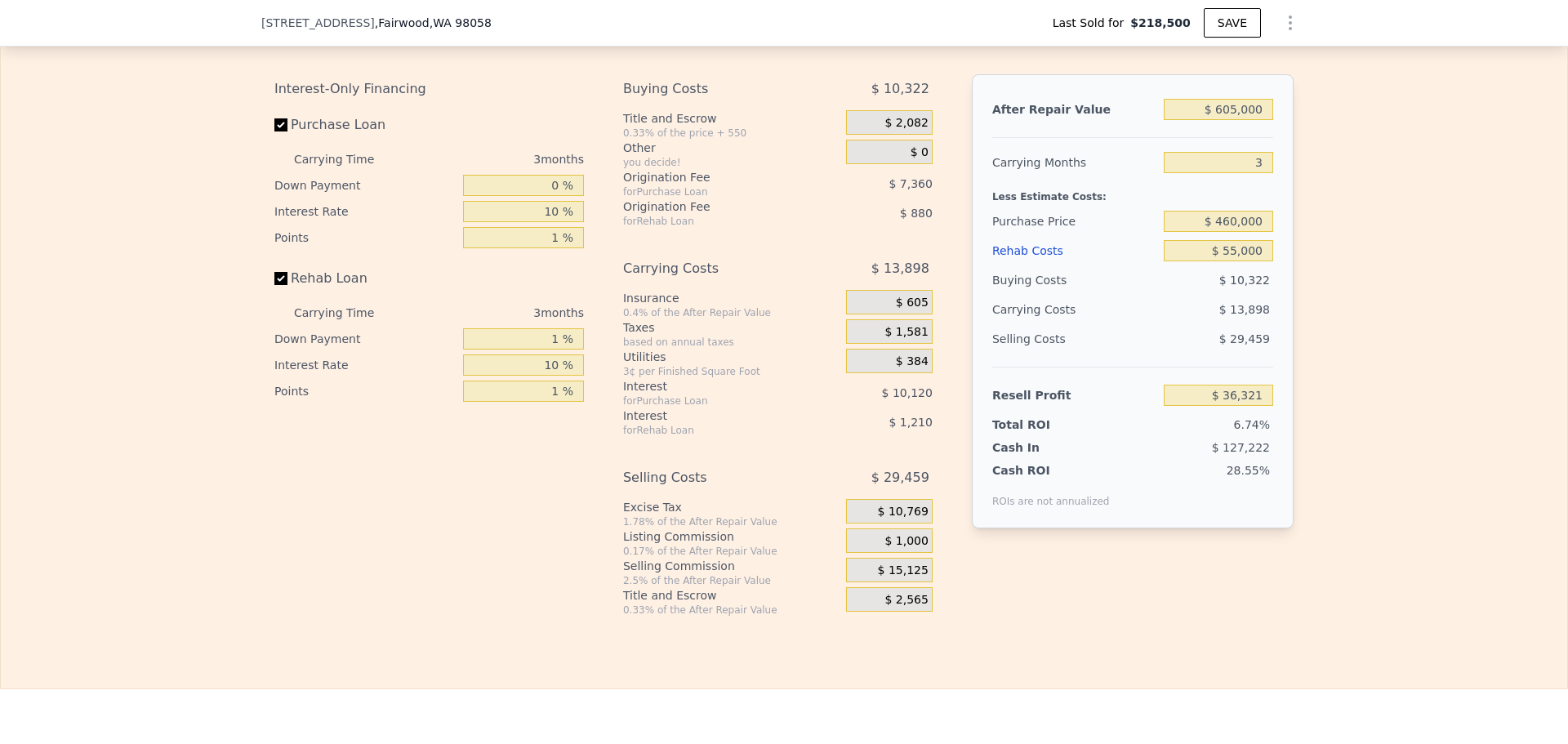
click at [962, 418] on div "Interest-Only Financing Purchase Loan Carrying Time 3 months Down Payment 0 % I…" at bounding box center [783, 345] width 1019 height 542
drag, startPoint x: 962, startPoint y: 418, endPoint x: 938, endPoint y: 360, distance: 62.8
click at [938, 360] on div "Buying Costs $ 10,322 Title and Escrow 0.33% of the price + 550 $ 2,082 Other y…" at bounding box center [784, 345] width 323 height 542
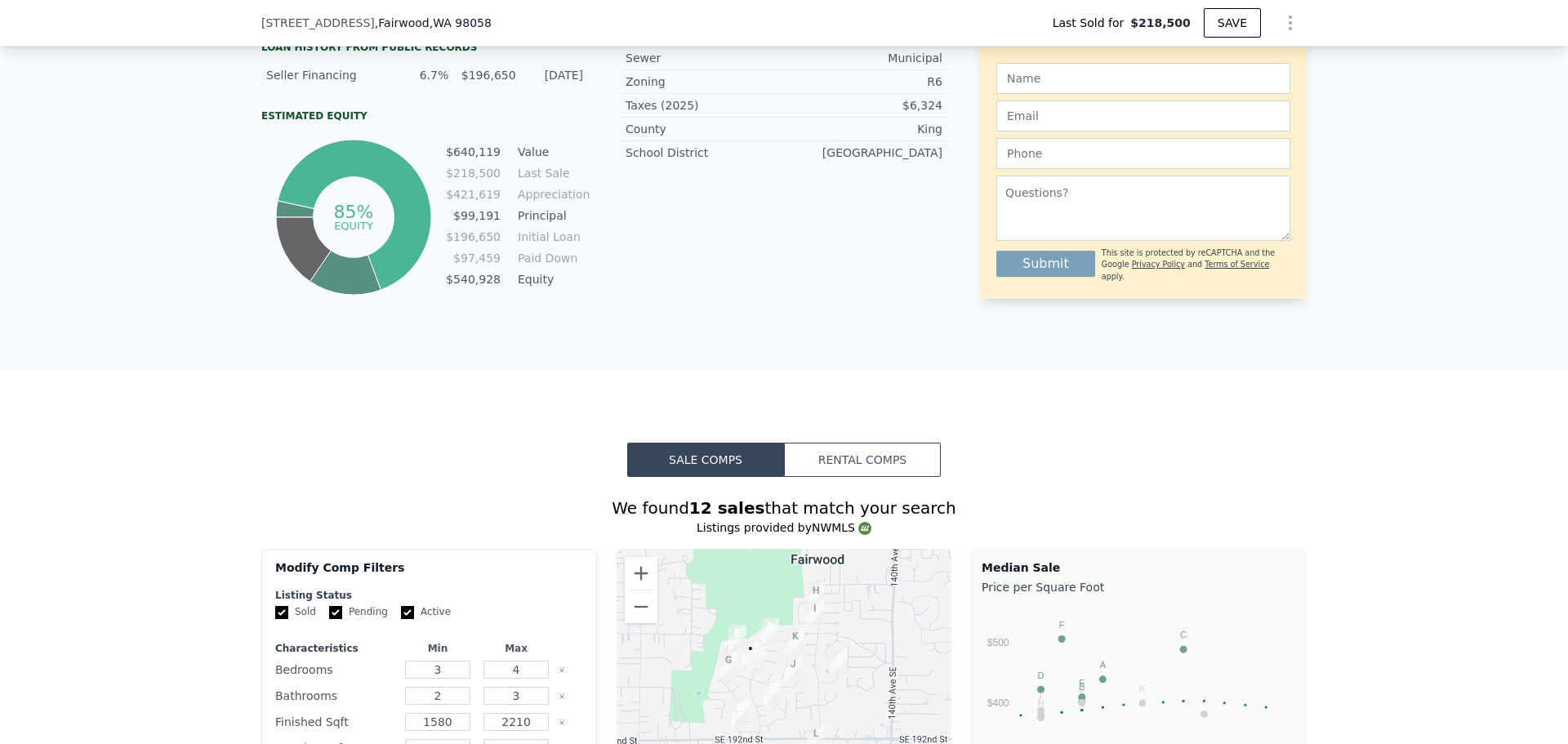
scroll to position [811, 0]
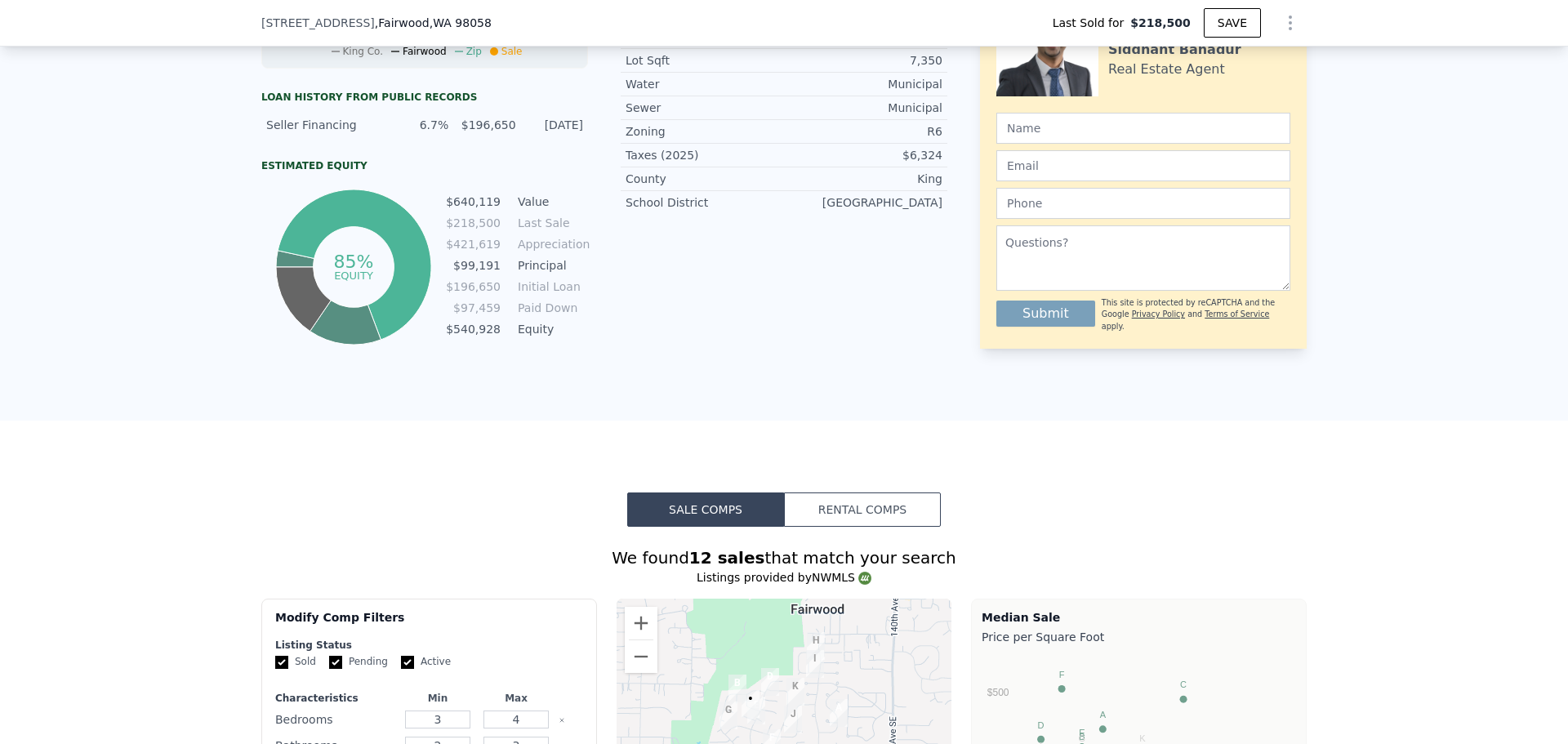
click at [922, 44] on link "098420-0290" at bounding box center [904, 36] width 77 height 13
type input "$ 714,000"
type input "5"
type input "$ 0"
type input "$ 426,914"
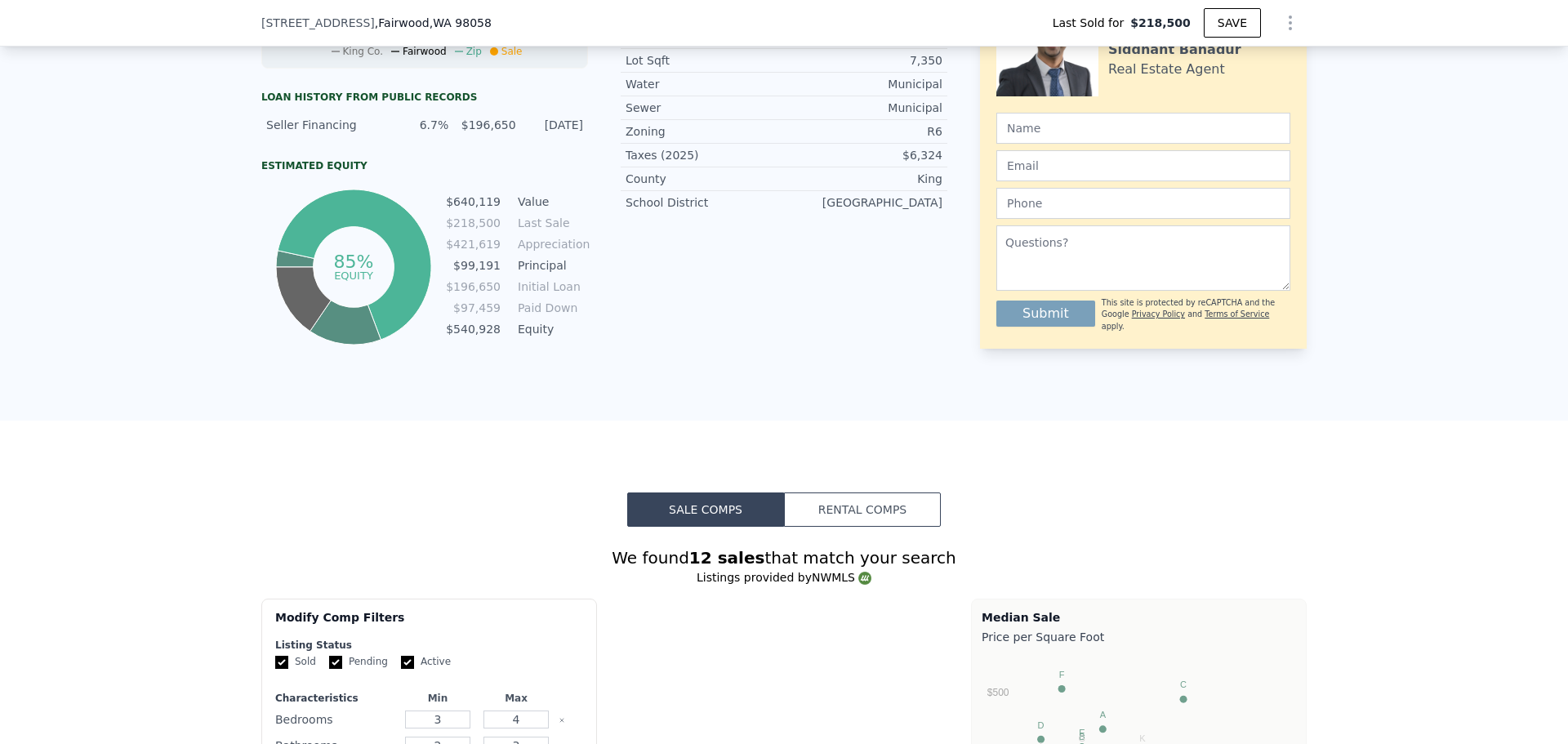
scroll to position [539, 0]
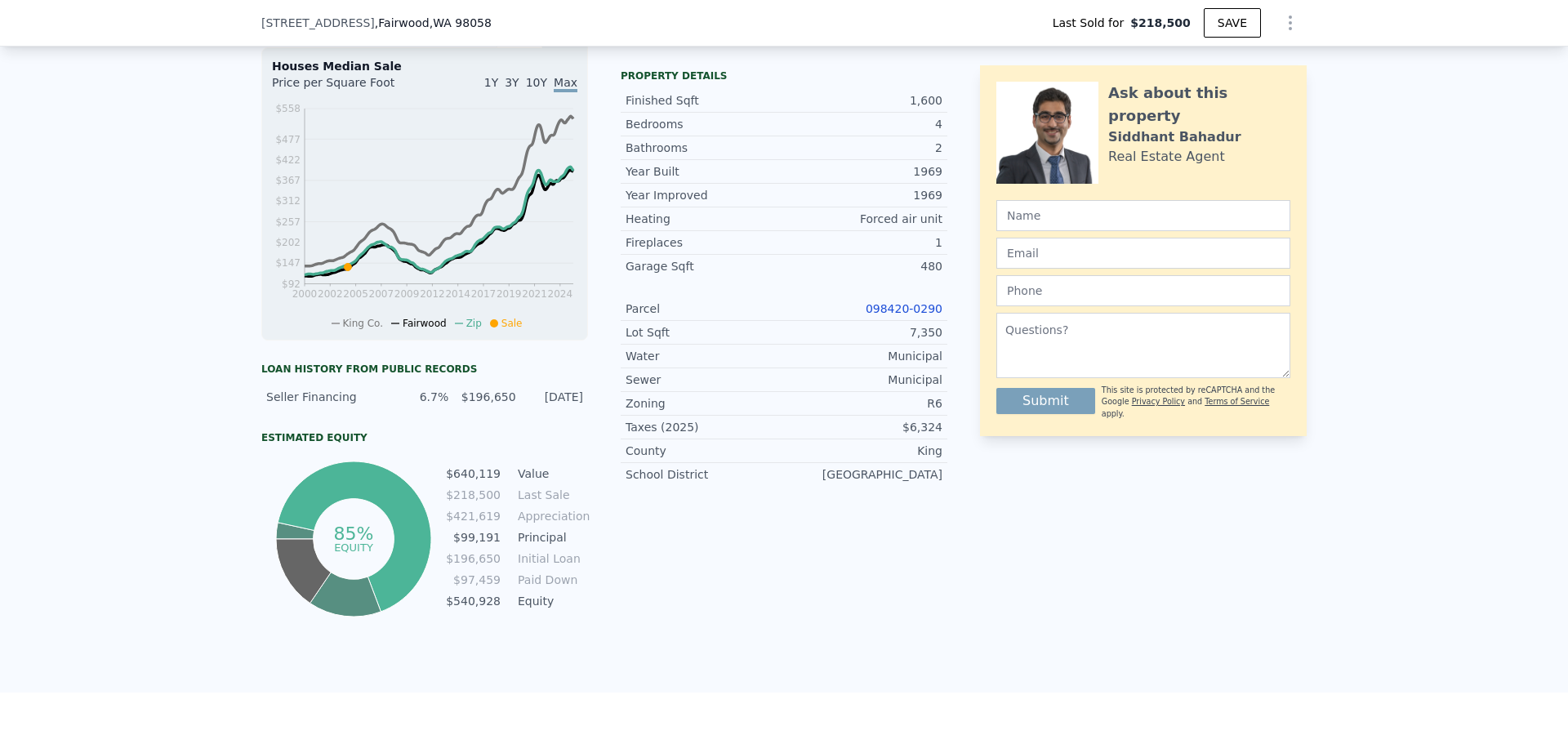
click at [919, 315] on link "098420-0290" at bounding box center [904, 308] width 77 height 13
click at [900, 315] on link "098420-0290" at bounding box center [904, 308] width 77 height 13
click at [892, 315] on link "098420-0290" at bounding box center [904, 308] width 77 height 13
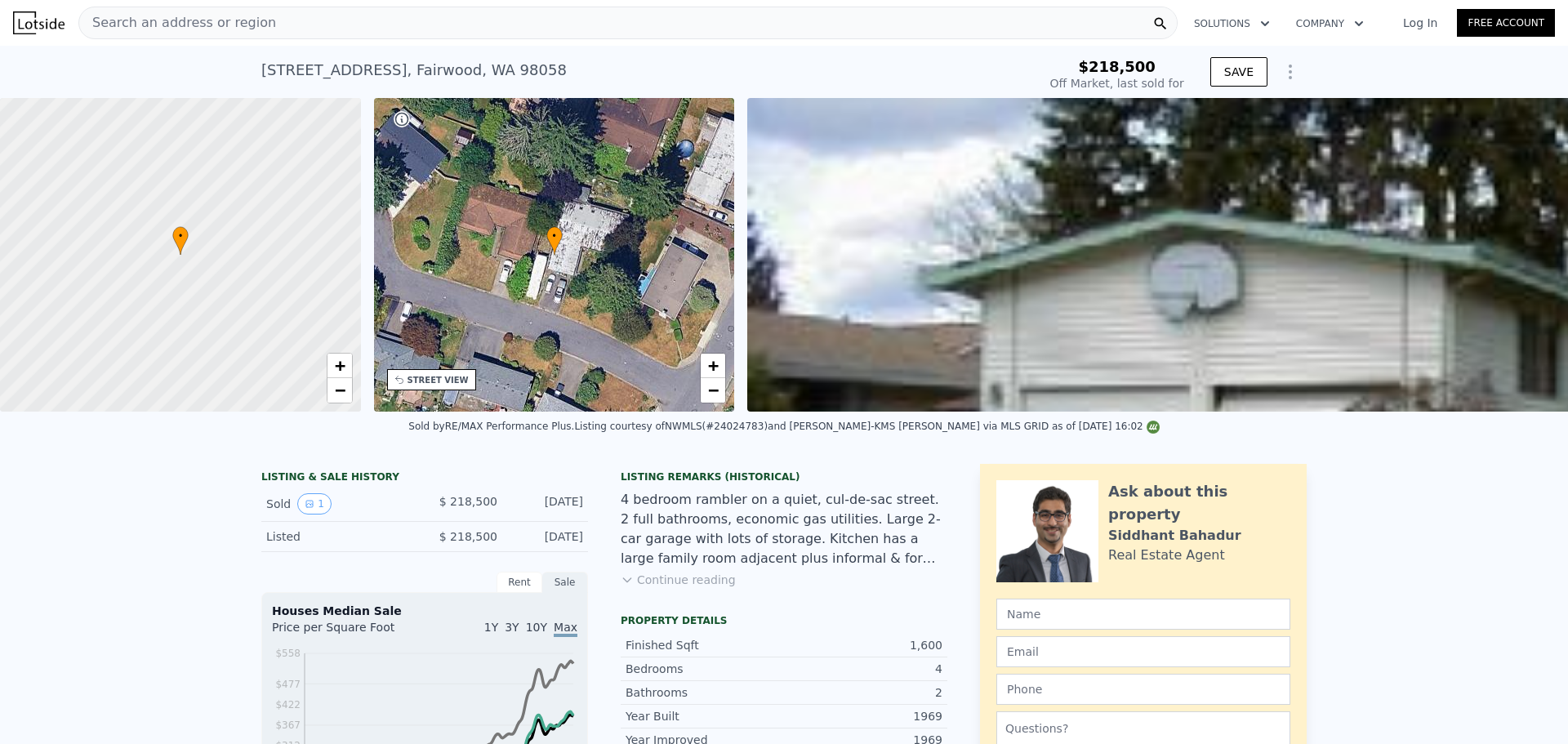
drag, startPoint x: 677, startPoint y: 1, endPoint x: 652, endPoint y: 29, distance: 37.5
click at [635, 62] on div "[STREET_ADDRESS] Sold [DATE] for $218,500" at bounding box center [646, 75] width 769 height 46
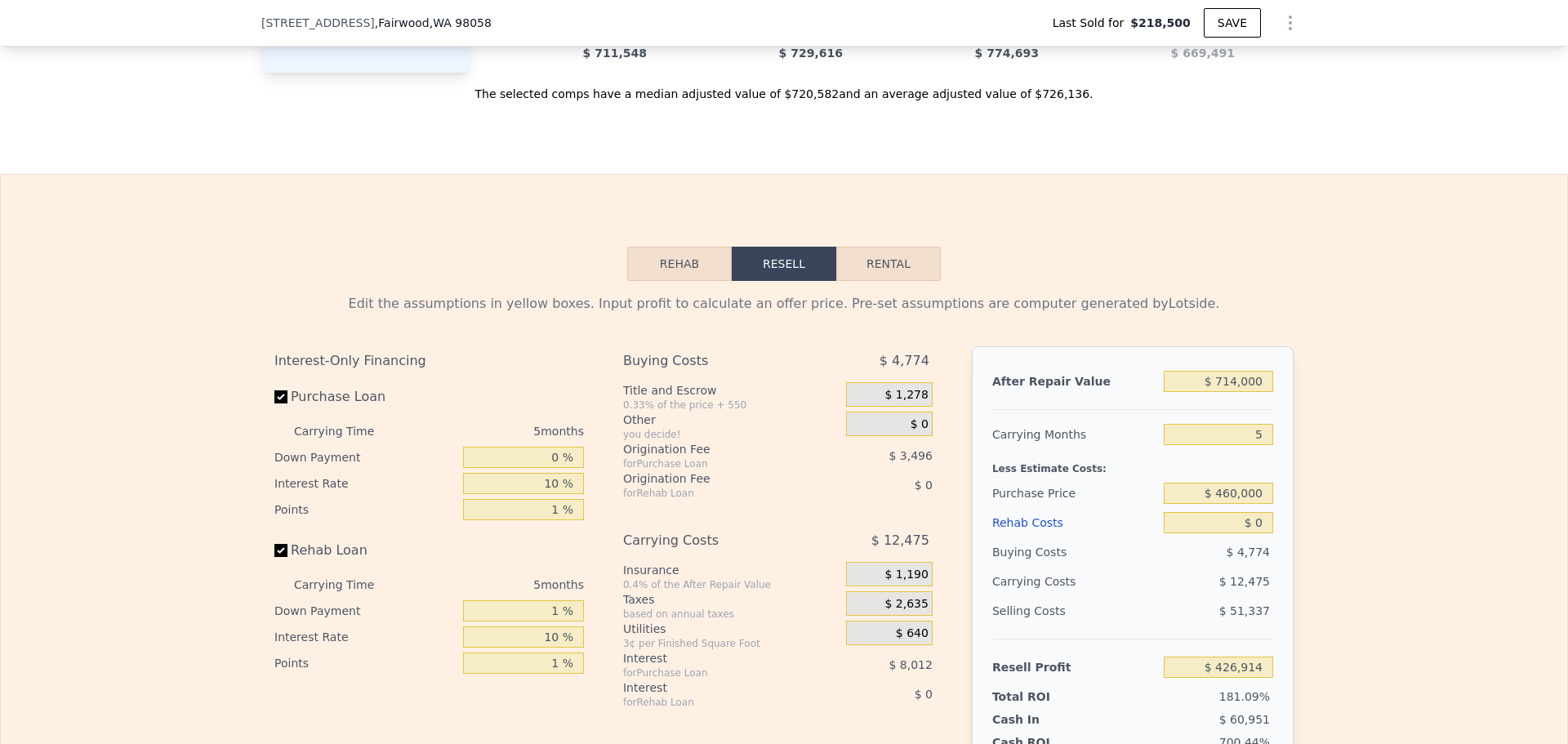
scroll to position [2444, 0]
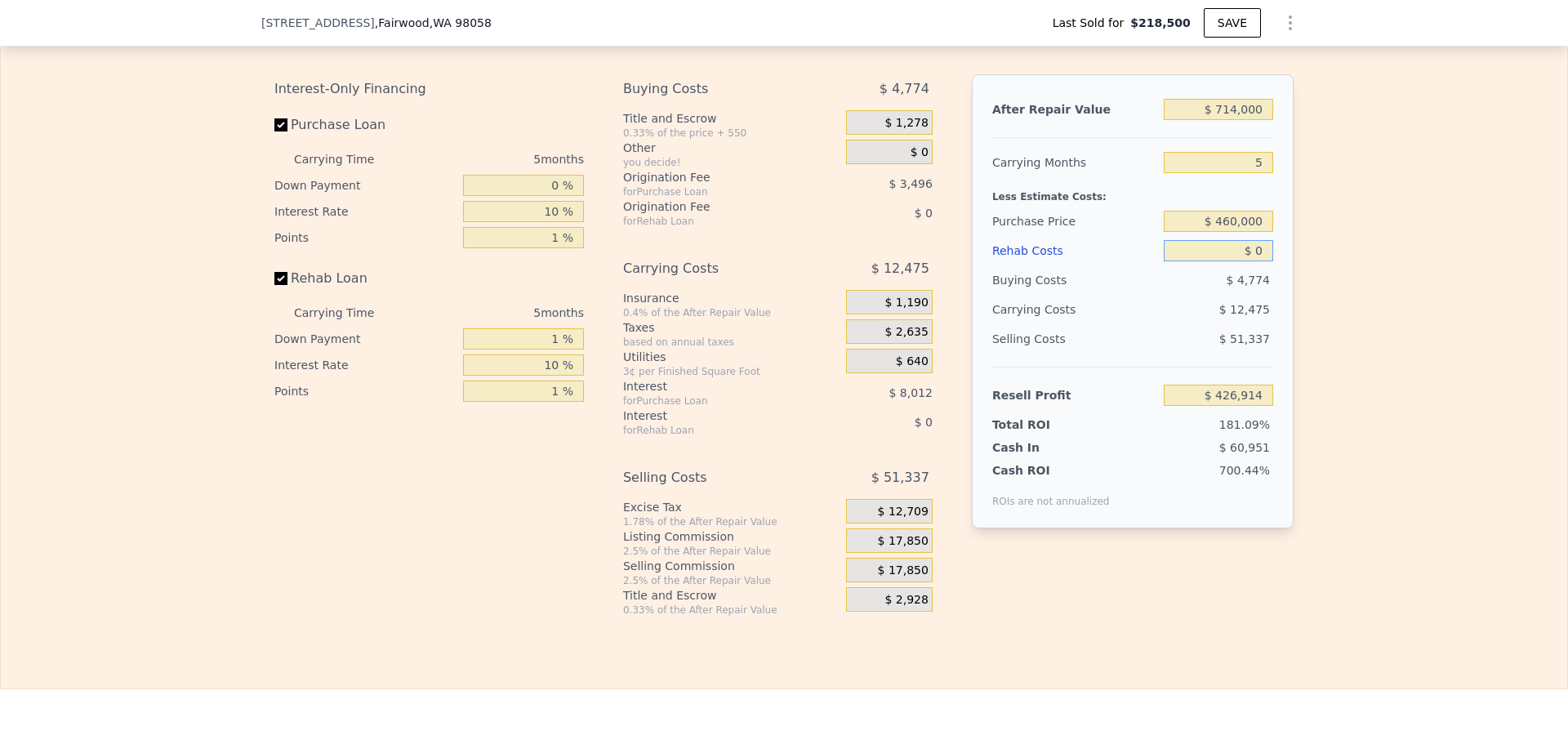
click at [1241, 261] on input "$ 0" at bounding box center [1218, 250] width 109 height 21
type input "$ 6"
type input "$ 426,908"
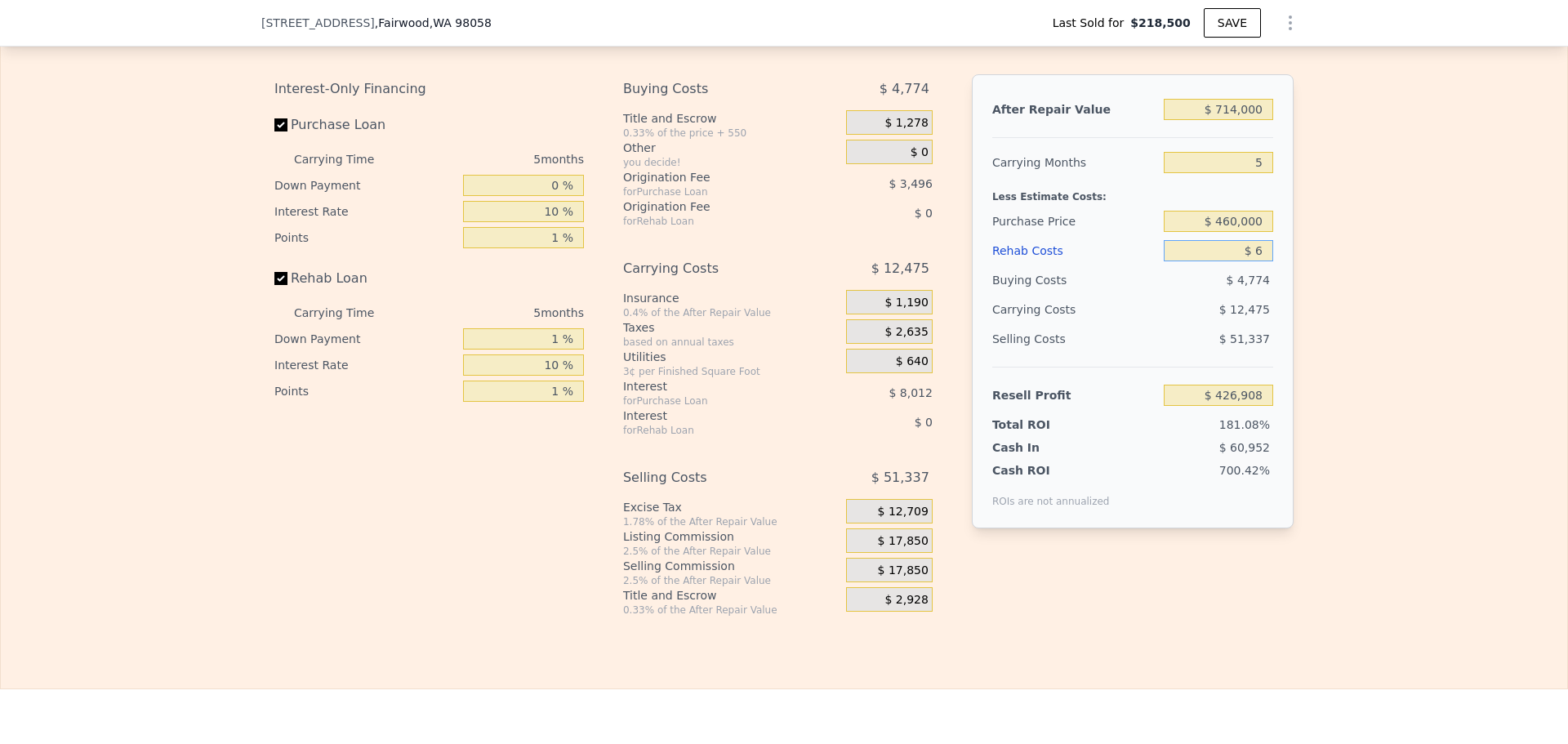
type input "$ 69"
type input "$ 426,839"
type input "$ 69,000"
type input "$ 354,280"
click at [1206, 325] on div "$ 15,005" at bounding box center [1187, 309] width 173 height 29
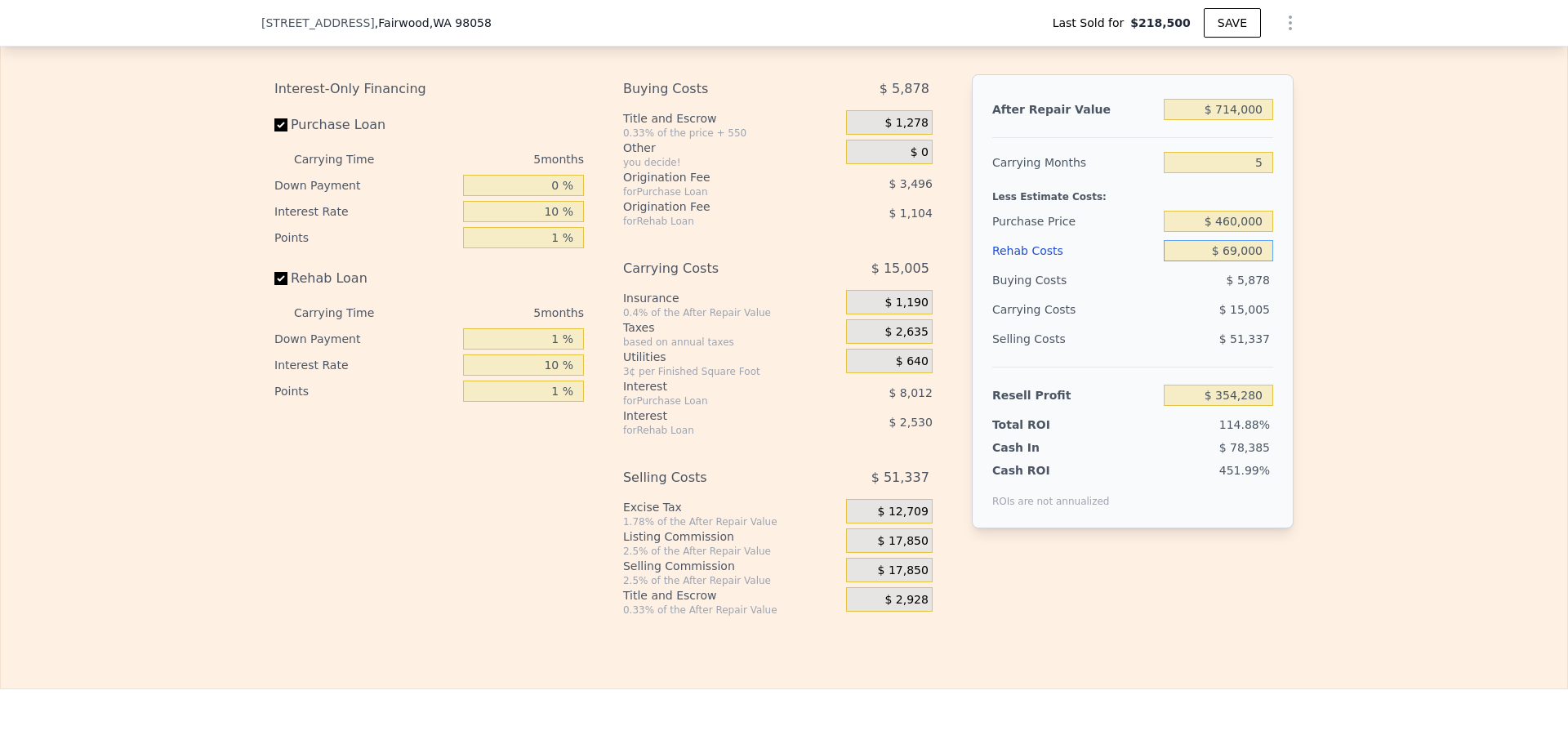
click at [1245, 261] on input "$ 69,000" at bounding box center [1218, 250] width 109 height 21
type input "$ 7"
type input "$ 426,907"
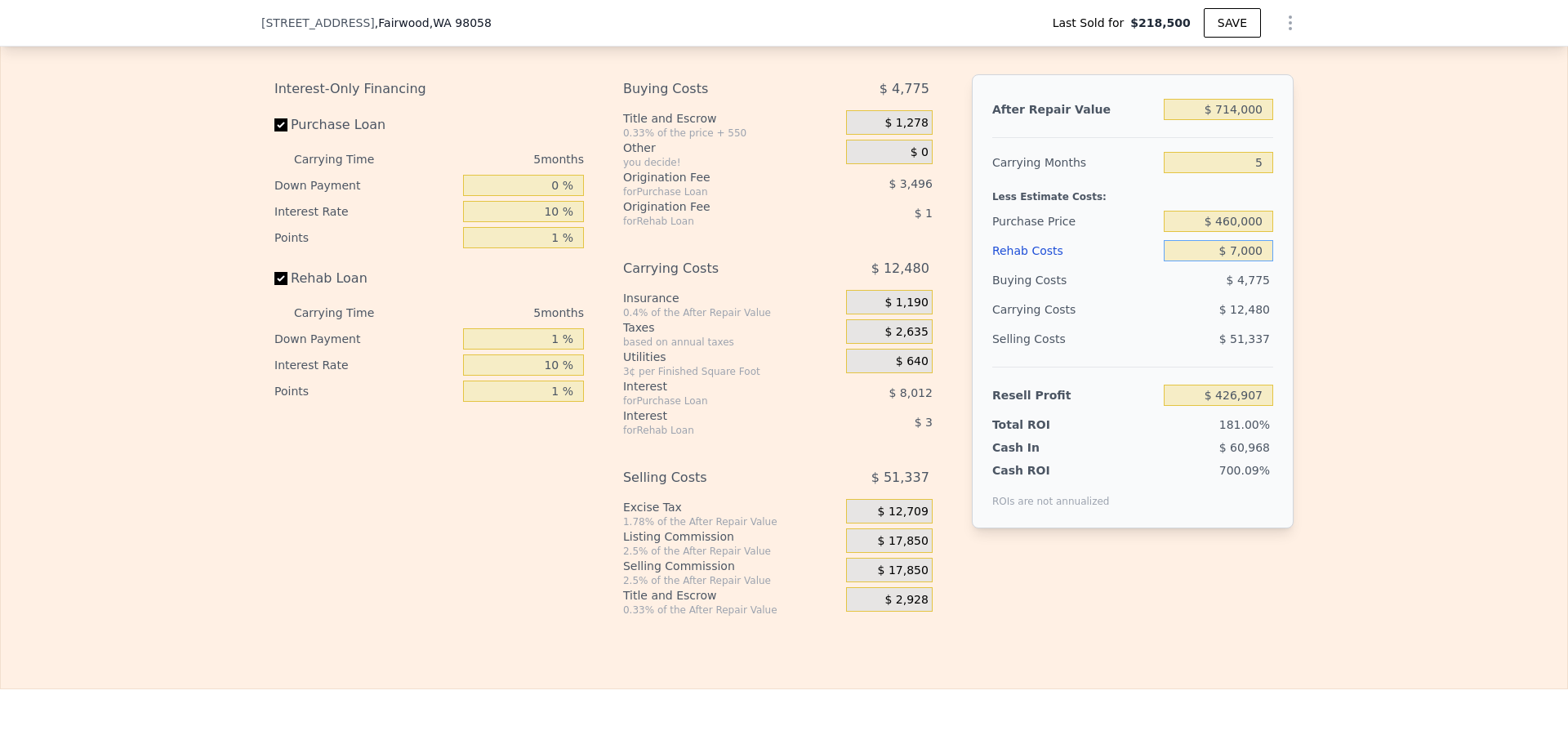
type input "$ 70,000"
type input "$ 426,838"
type input "$ 70,000"
type input "$ 353,229"
click at [1216, 322] on div "$ 15,040" at bounding box center [1187, 309] width 173 height 29
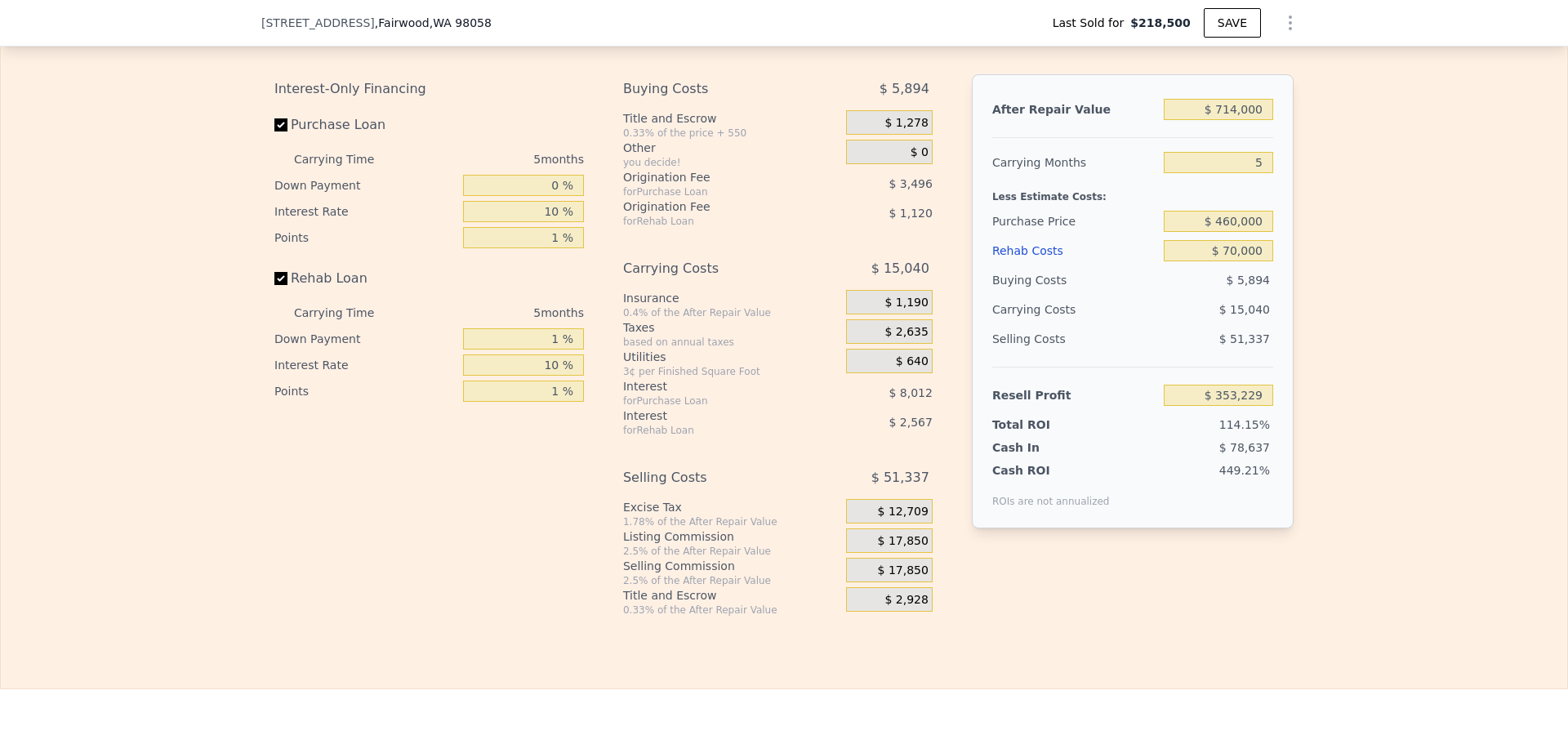
click at [1246, 120] on div "$ 714,000" at bounding box center [1218, 109] width 109 height 29
click at [1246, 120] on div "$ 714,000" at bounding box center [1218, 109] width 109 height 29
click at [1246, 120] on input "$ 714,000" at bounding box center [1218, 109] width 109 height 21
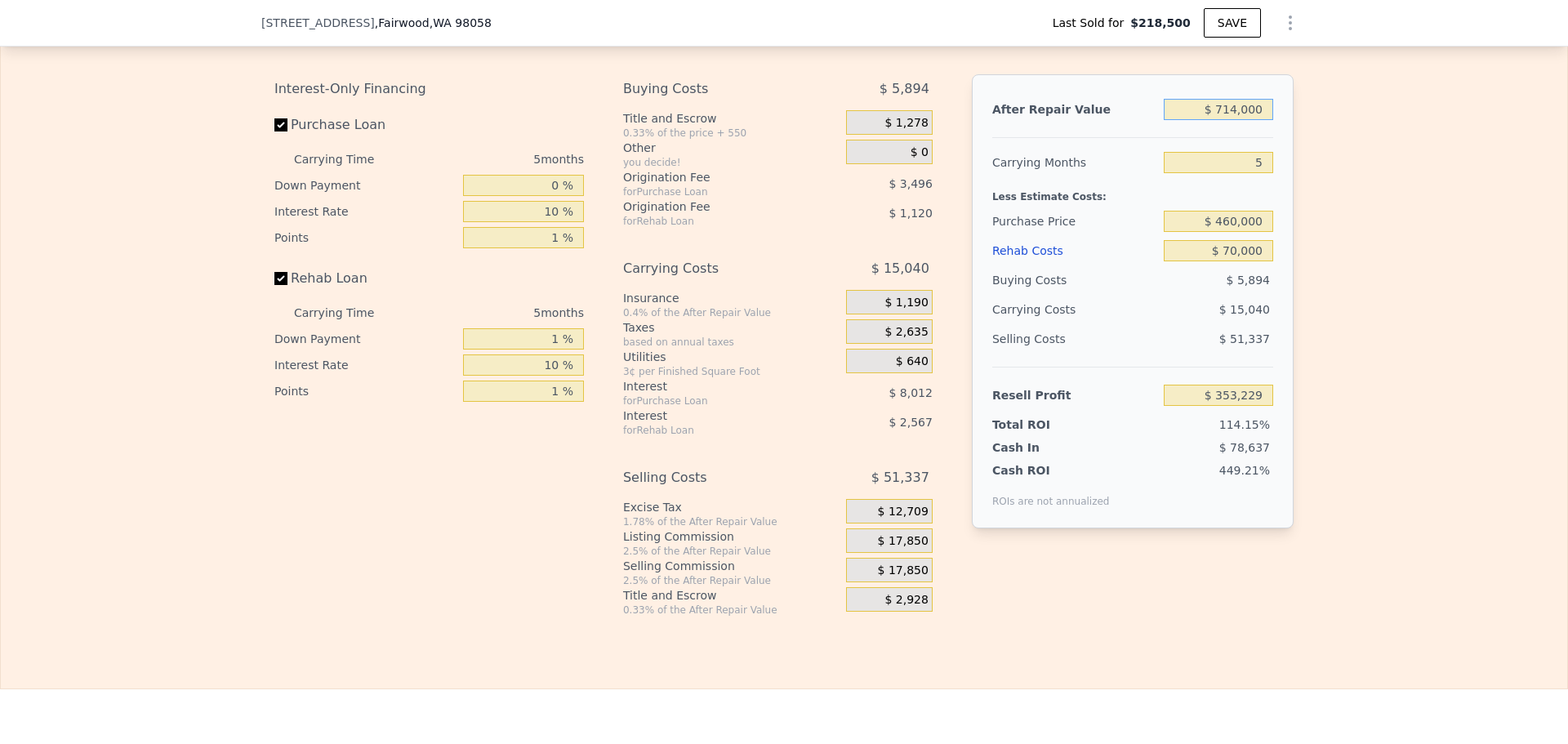
type input "$ 6"
type input "-$ 308,788"
type input "$ 61"
type input "-$ 308,738"
type input "$ 615"
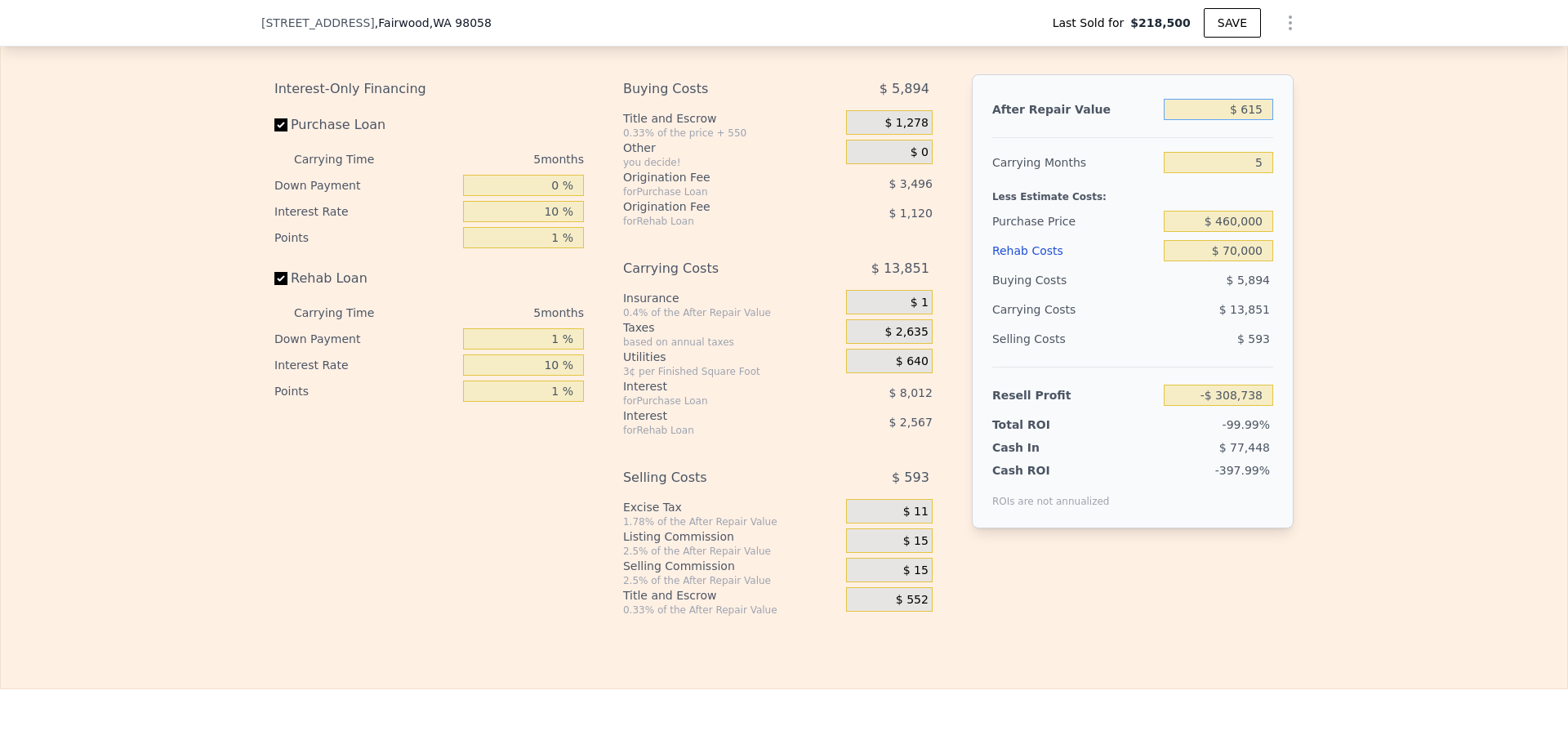
type input "-$ 308,223"
type input "$ 615,000"
type input "$ 261,436"
type input "$ 615,000"
click at [1237, 232] on input "$ 460,000" at bounding box center [1218, 221] width 109 height 21
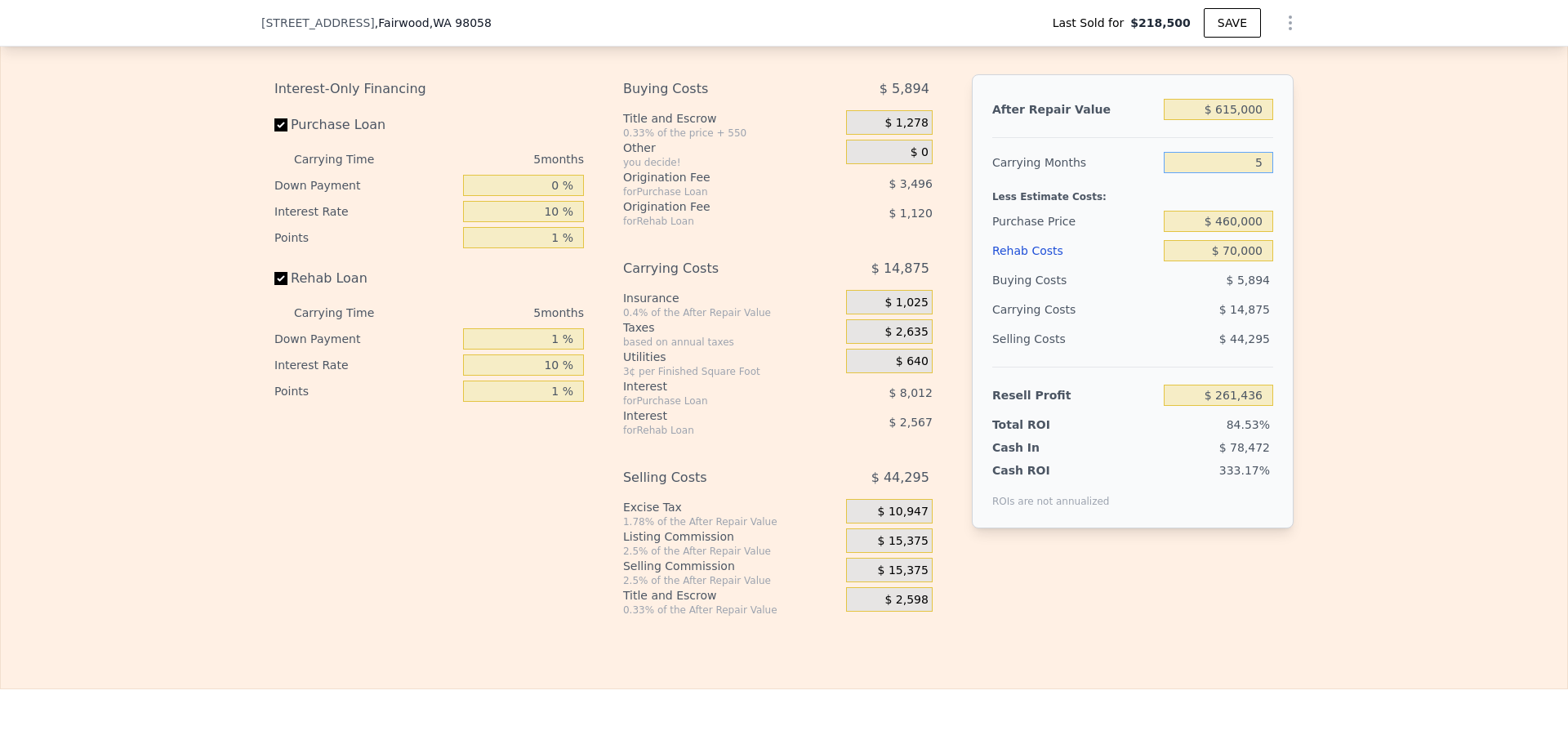
click at [1252, 173] on input "5" at bounding box center [1218, 162] width 109 height 21
type input "$ 6,413"
click at [1252, 173] on input "5" at bounding box center [1218, 162] width 109 height 21
type input "4"
type input "$ 11,159"
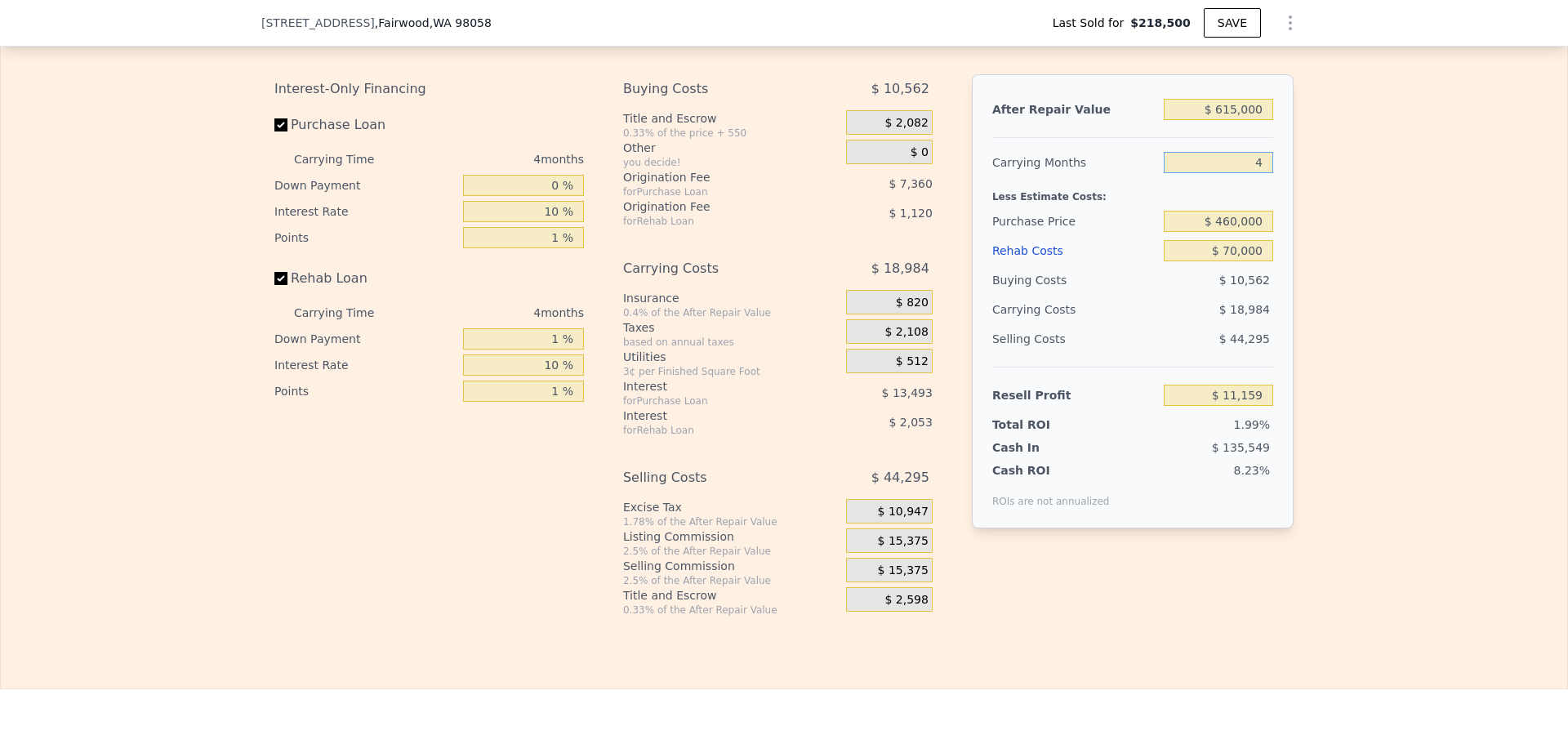
type input "4"
click at [1163, 354] on div "$ 44,295" at bounding box center [1218, 339] width 110 height 29
click at [900, 548] on span "$ 15,375" at bounding box center [903, 541] width 50 height 15
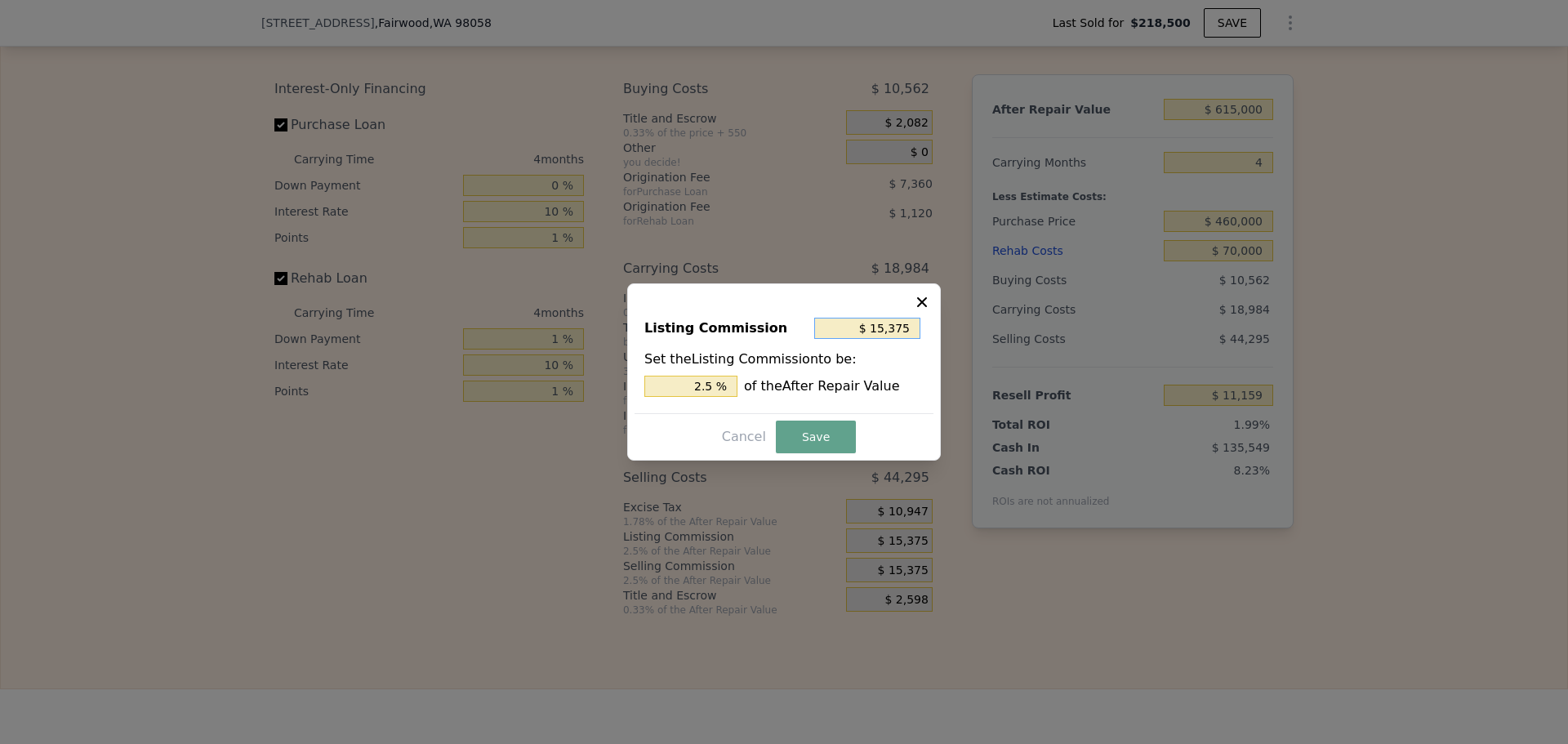
click at [888, 329] on input "$ 15,375" at bounding box center [867, 328] width 106 height 21
type input "$ 1"
type input "0.000 %"
type input "$ 10"
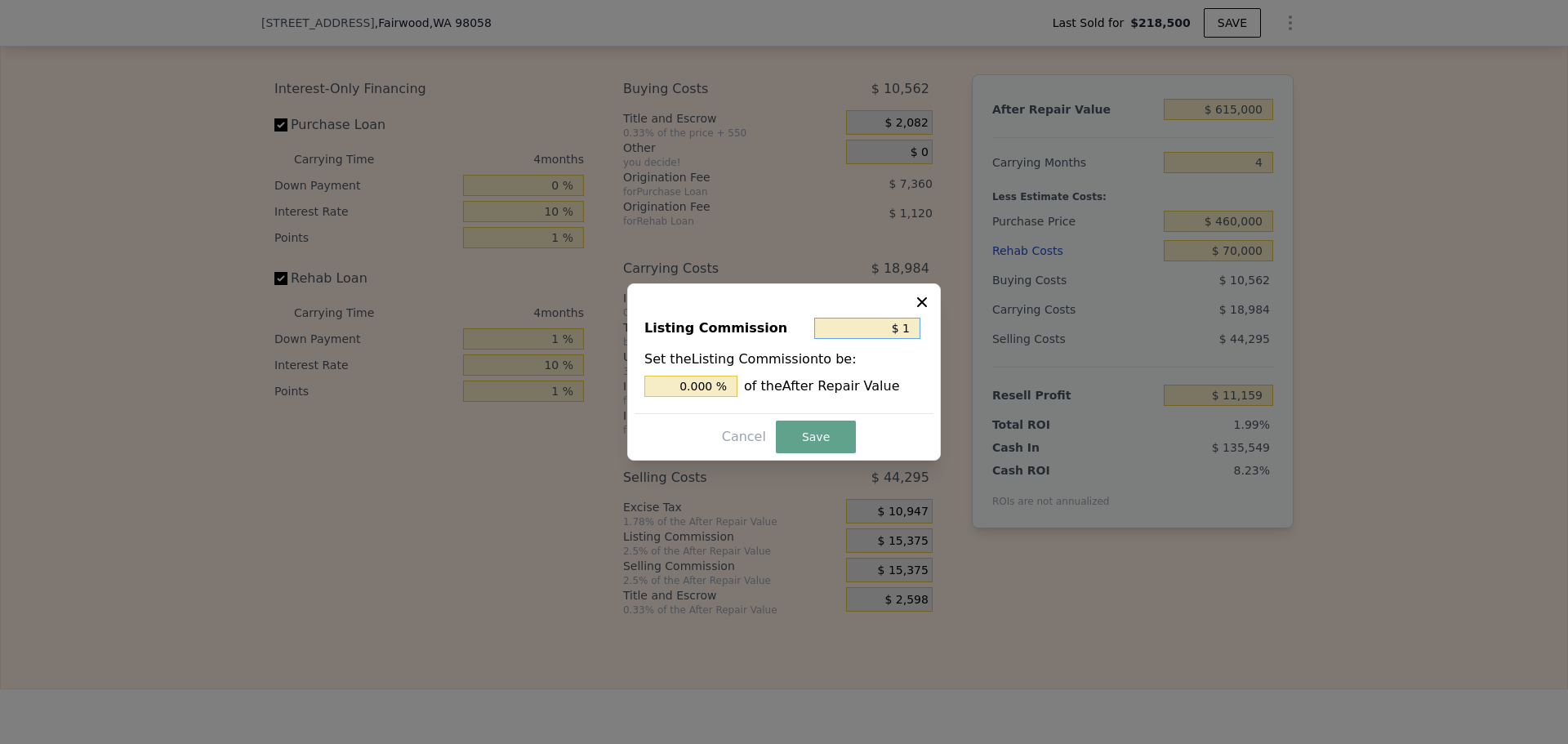
type input "0.002 %"
type input "$ 100"
type input "0.016 %"
type input "$ 1,000"
type input "0.163 %"
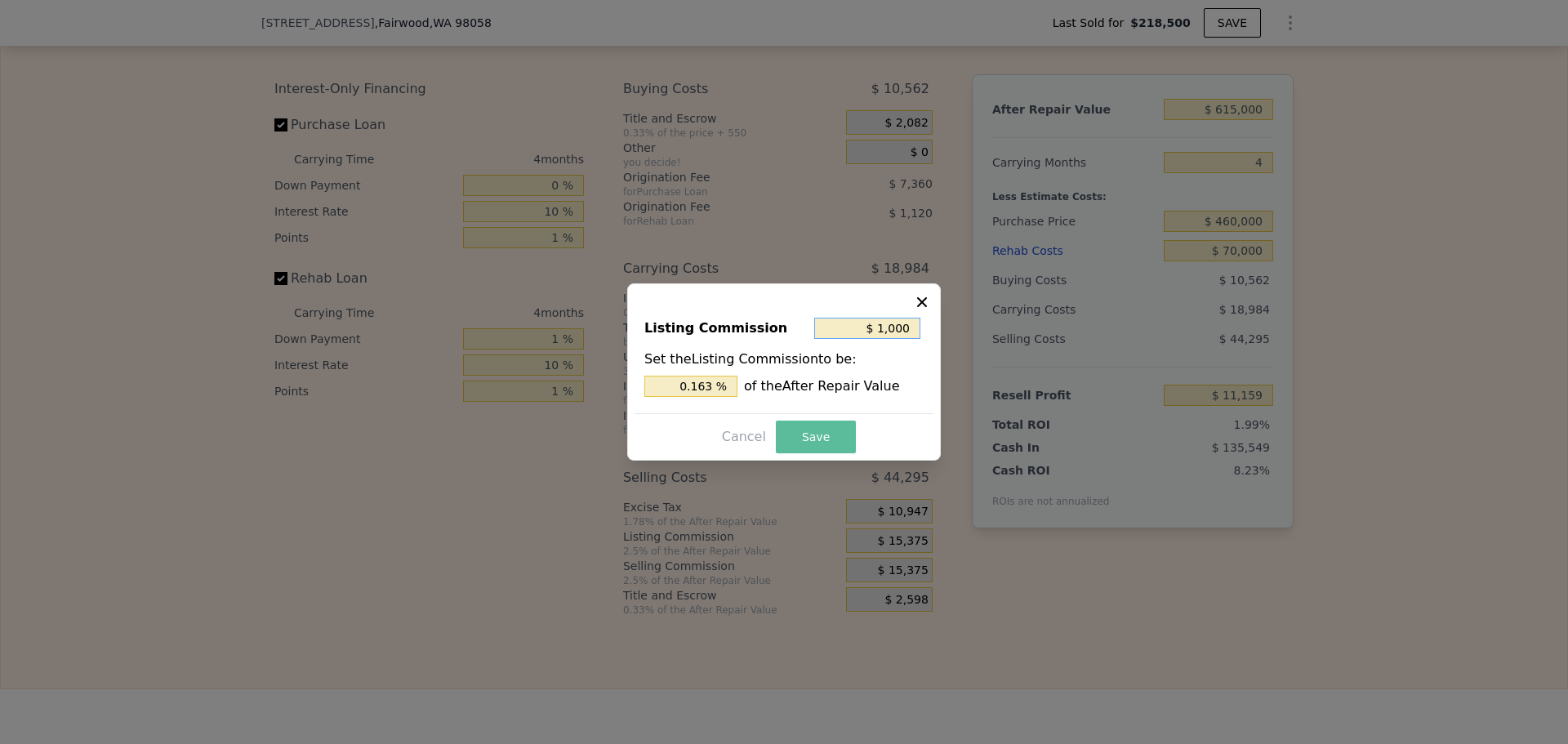
type input "$ 1,000"
click at [815, 432] on button "Save" at bounding box center [816, 436] width 80 height 32
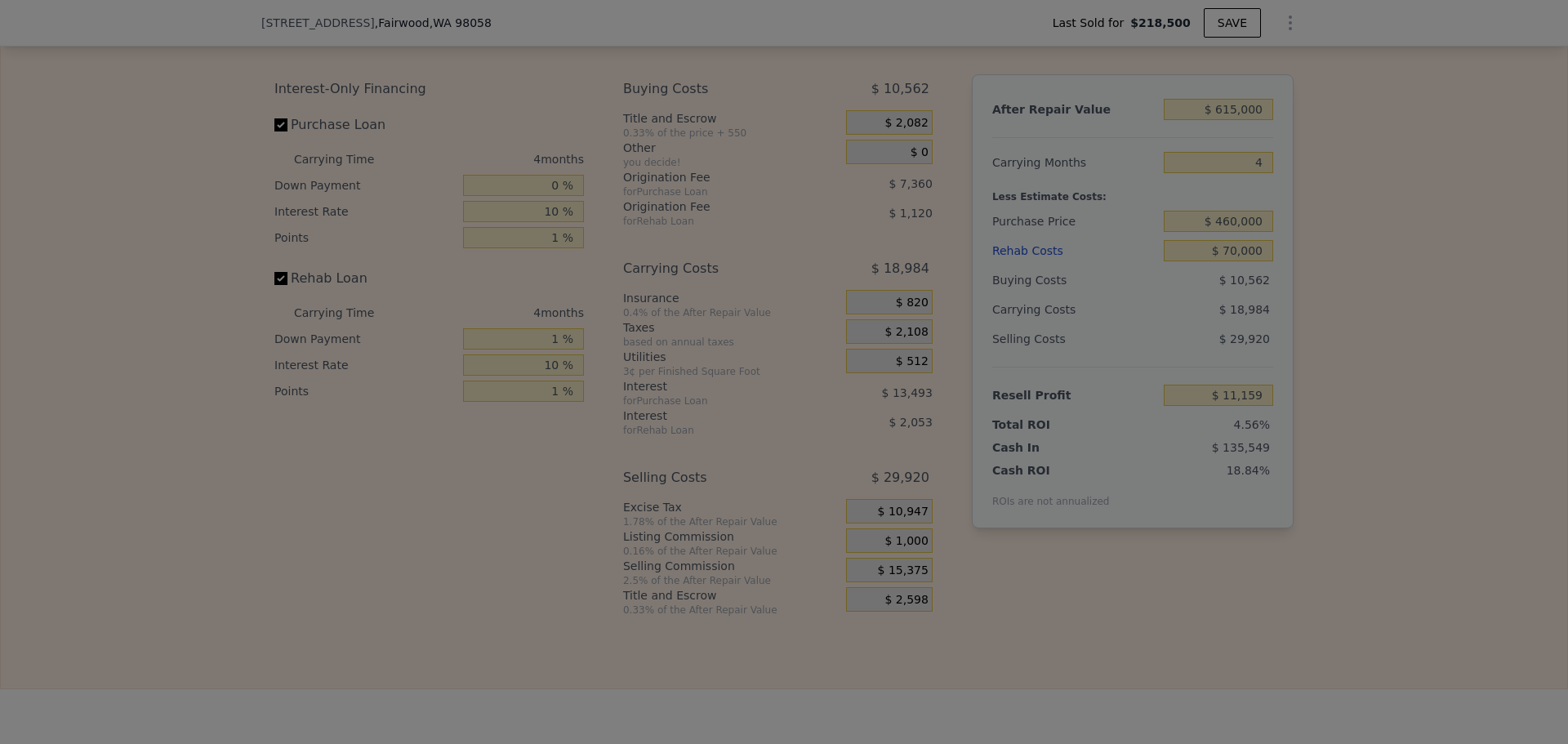
type input "$ 25,534"
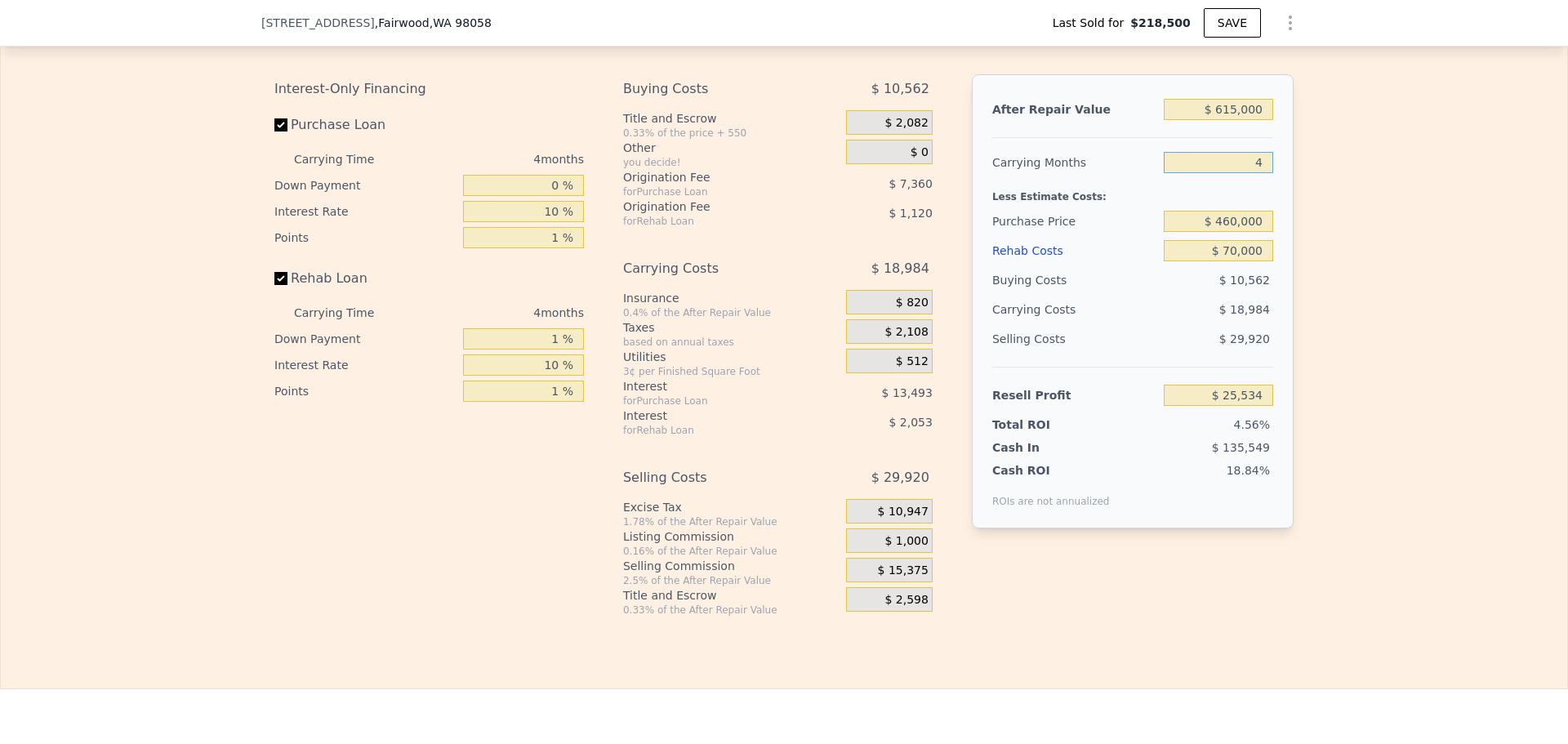
click at [1260, 173] on input "4" at bounding box center [1218, 162] width 109 height 21
type input "3"
type input "$ 30,280"
type input "3"
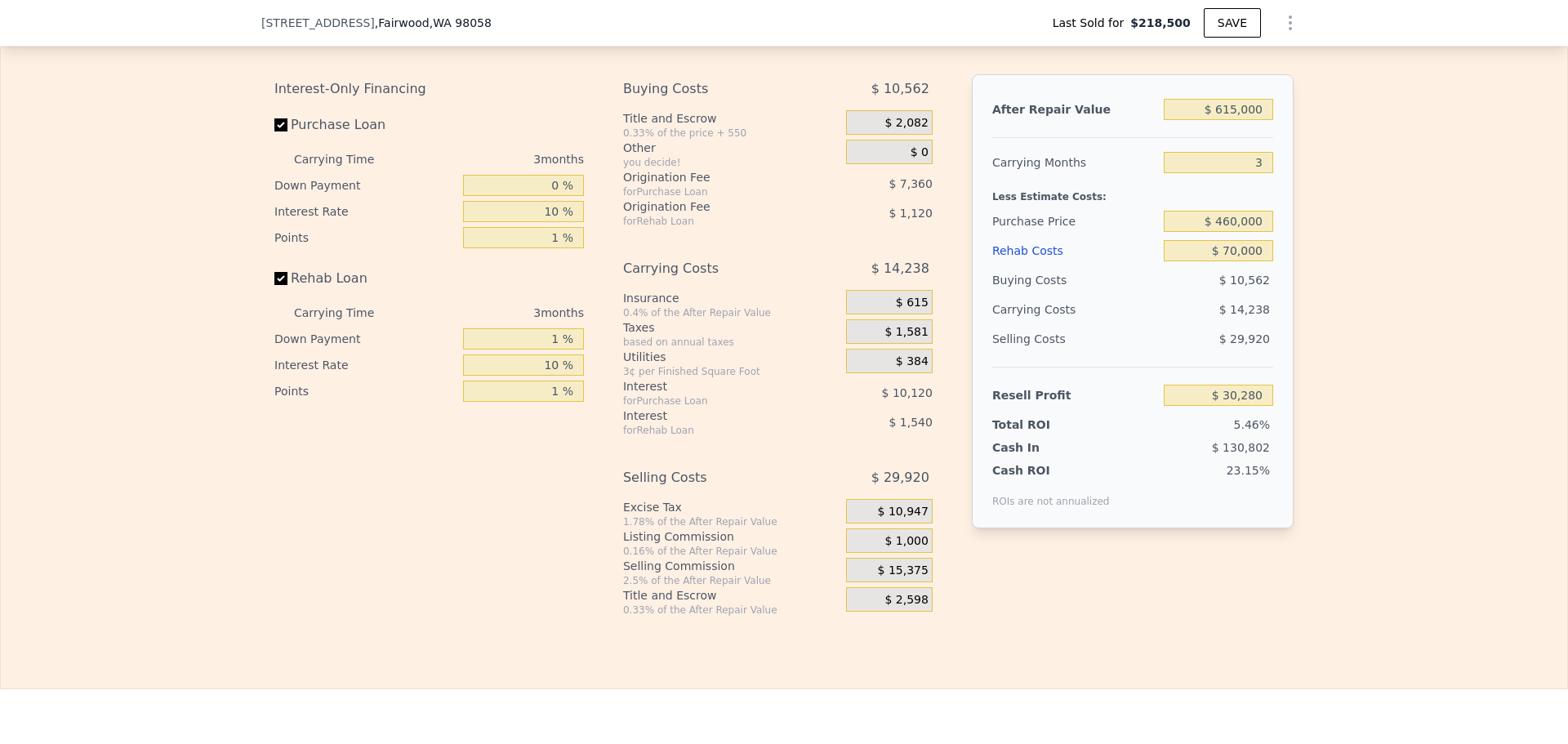
click at [1036, 508] on div "ROIs are not annualized" at bounding box center [1051, 493] width 118 height 29
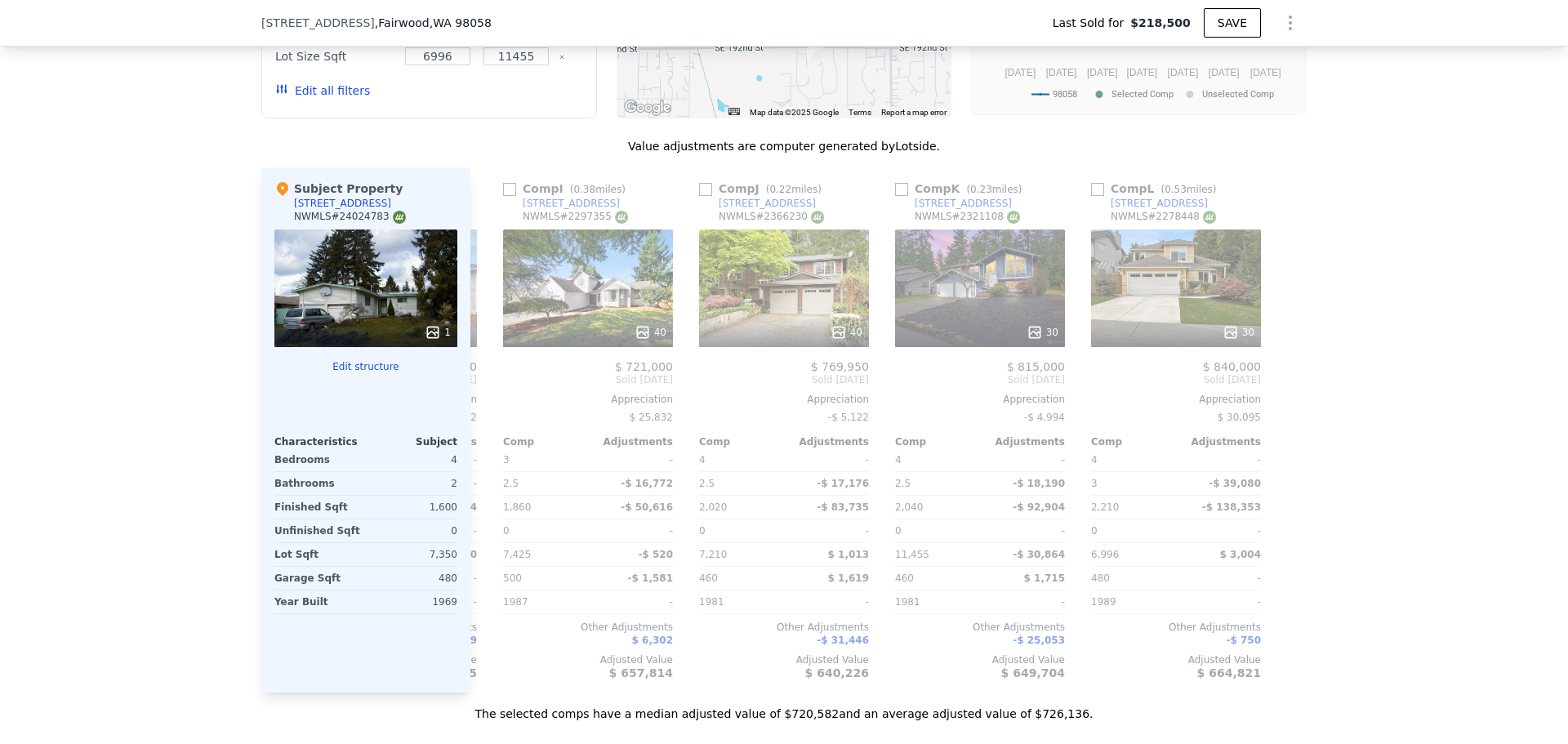
scroll to position [1627, 0]
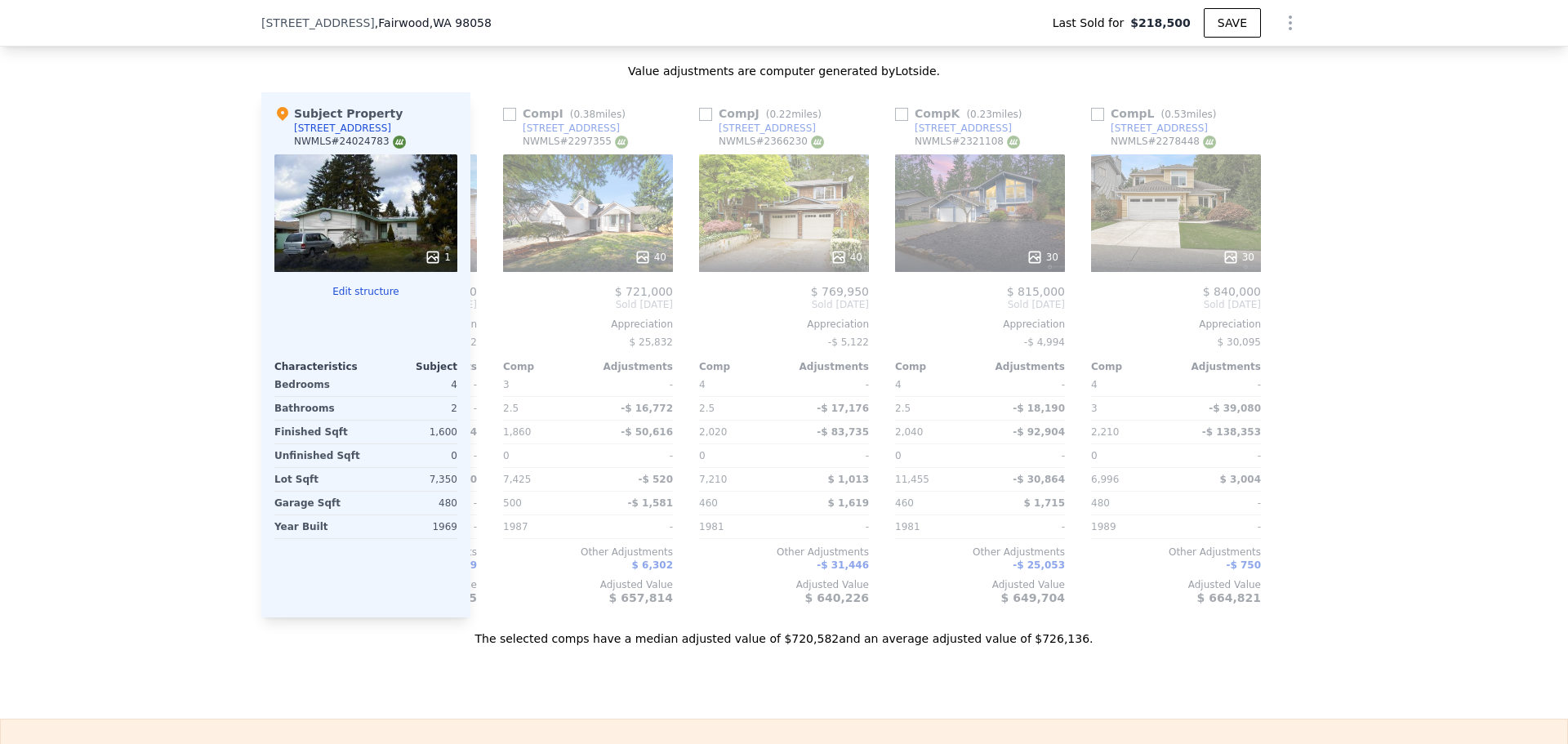
drag, startPoint x: 1134, startPoint y: 644, endPoint x: 1073, endPoint y: 641, distance: 61.1
click at [1073, 641] on div "The selected comps have a median adjusted value of $720,582 and an average adju…" at bounding box center [784, 632] width 1045 height 29
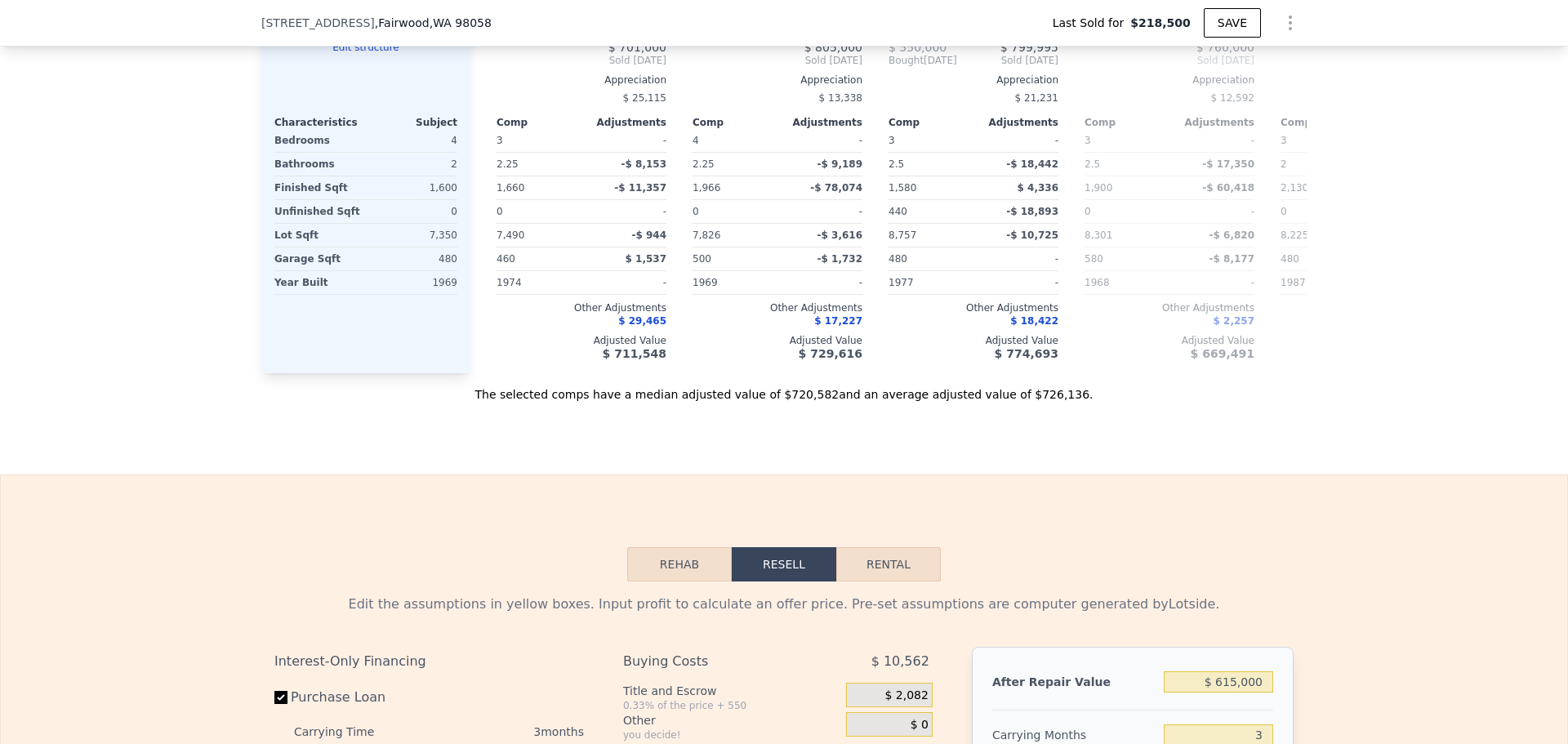
scroll to position [1900, 0]
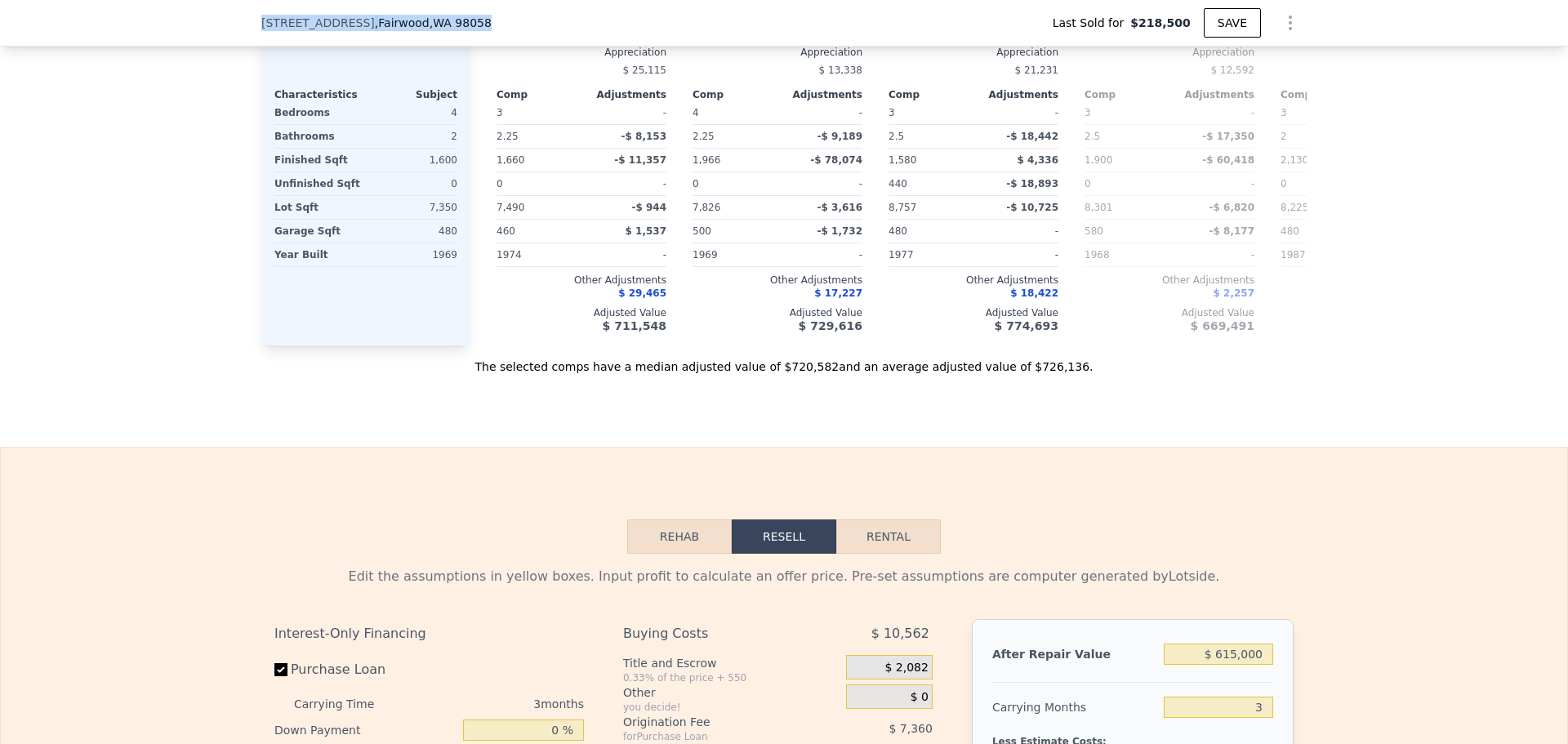
drag, startPoint x: 228, startPoint y: 22, endPoint x: 484, endPoint y: 26, distance: 256.0
click at [484, 26] on div "[STREET_ADDRESS] Last Sold for $218,500 SAVE" at bounding box center [784, 23] width 1568 height 46
copy div "[STREET_ADDRESS]"
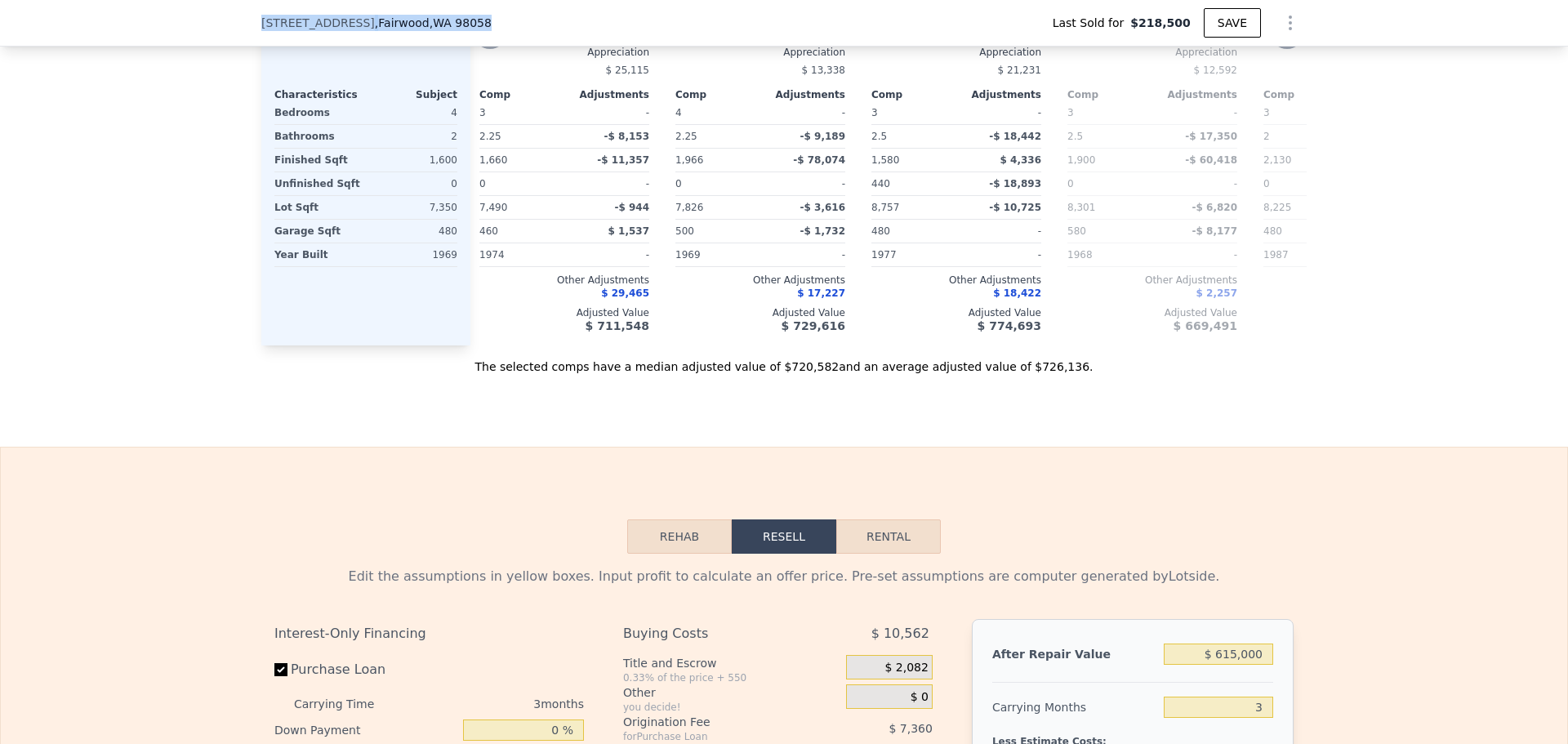
scroll to position [0, 690]
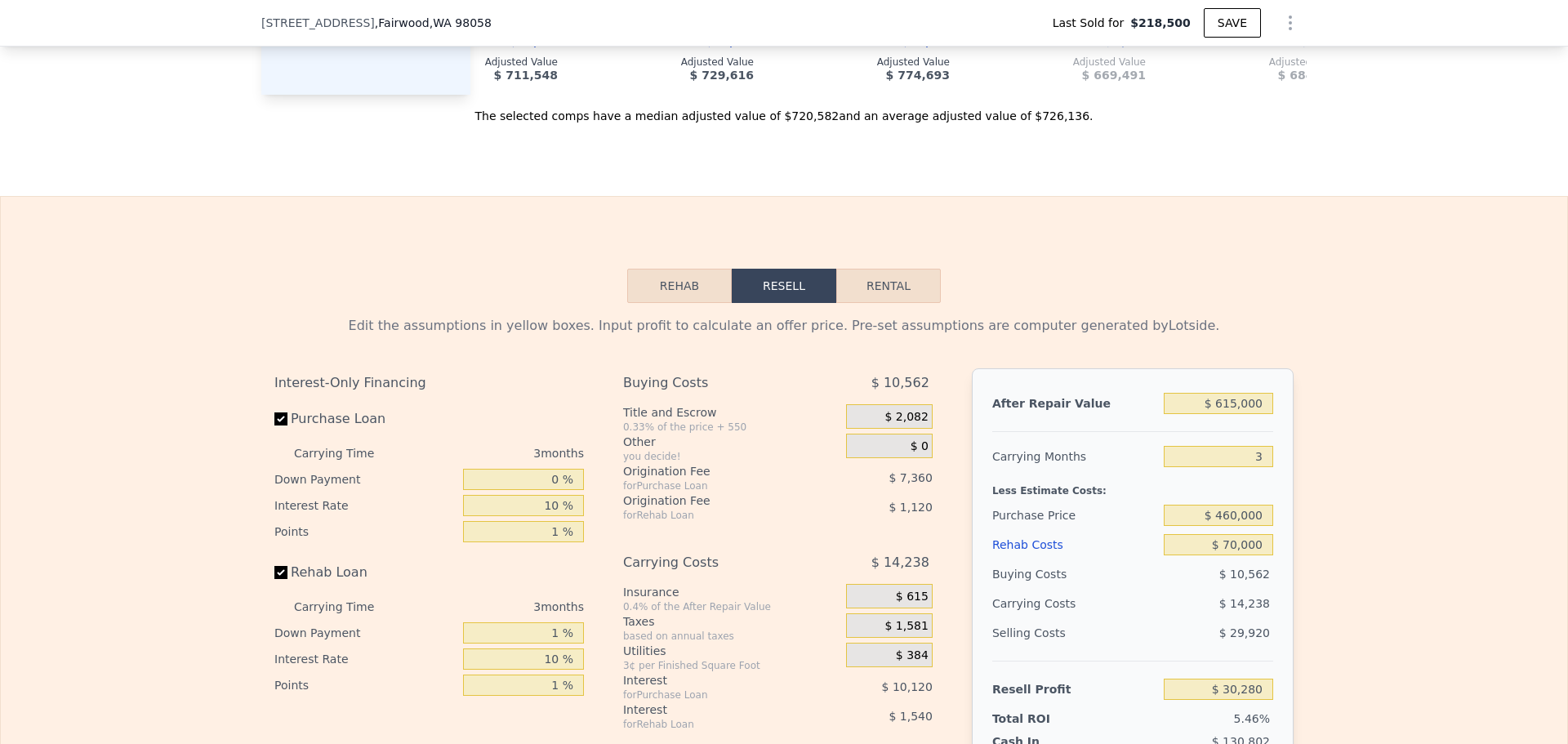
scroll to position [2172, 0]
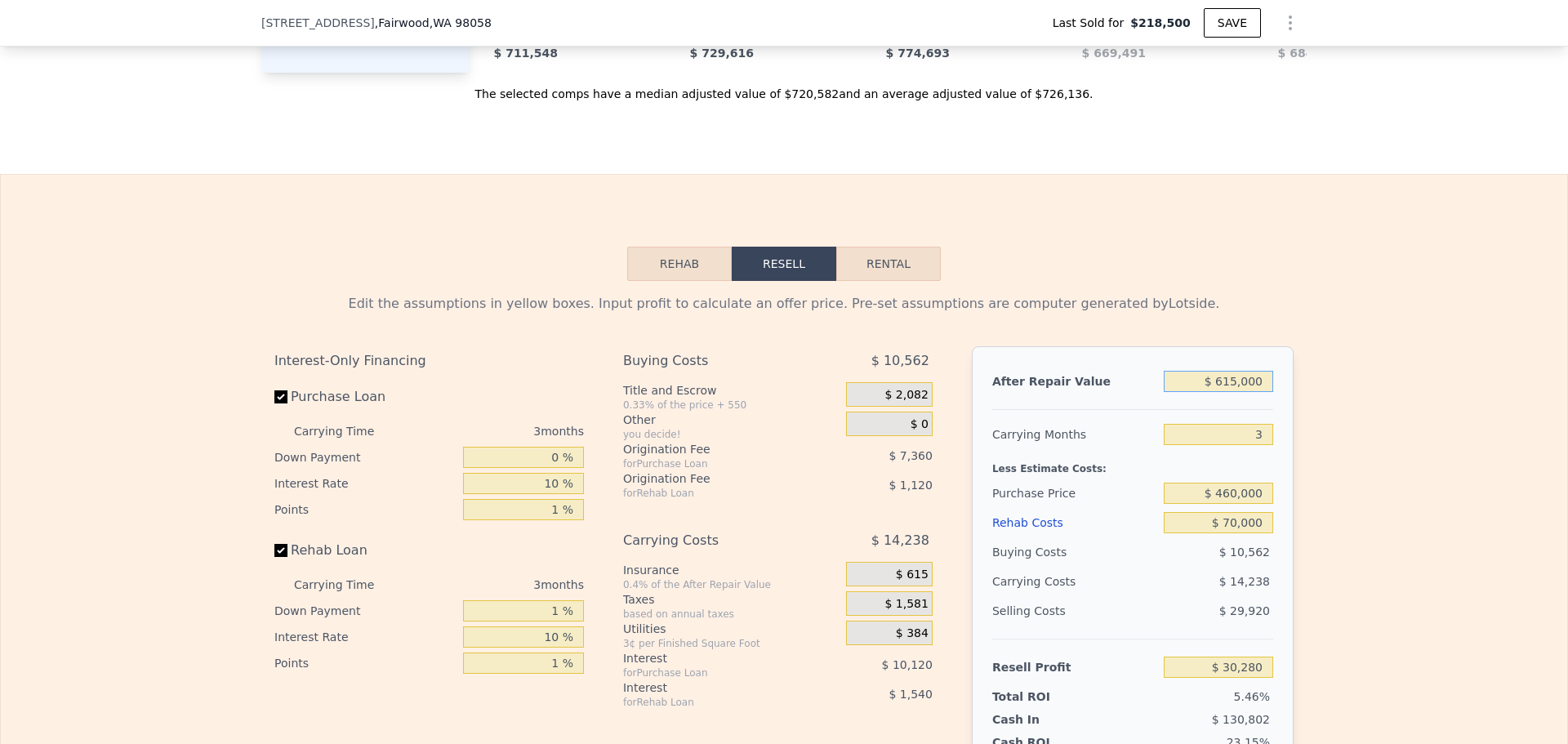
click at [1232, 392] on input "$ 615,000" at bounding box center [1218, 381] width 109 height 21
click at [886, 281] on button "Rental" at bounding box center [888, 264] width 104 height 34
select select "30"
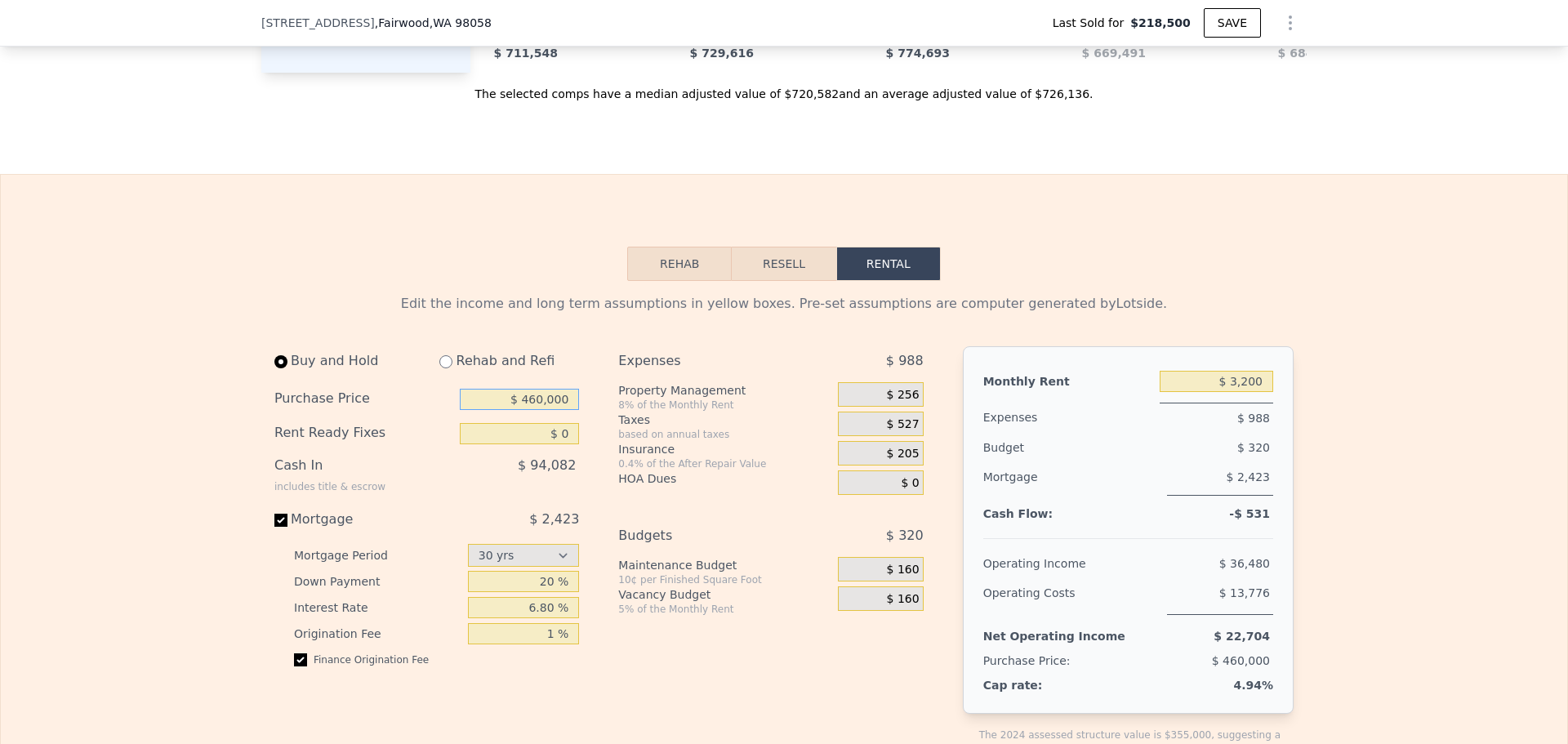
click at [553, 410] on input "$ 460,000" at bounding box center [519, 399] width 120 height 21
click at [553, 444] on input "$ 0" at bounding box center [519, 433] width 120 height 21
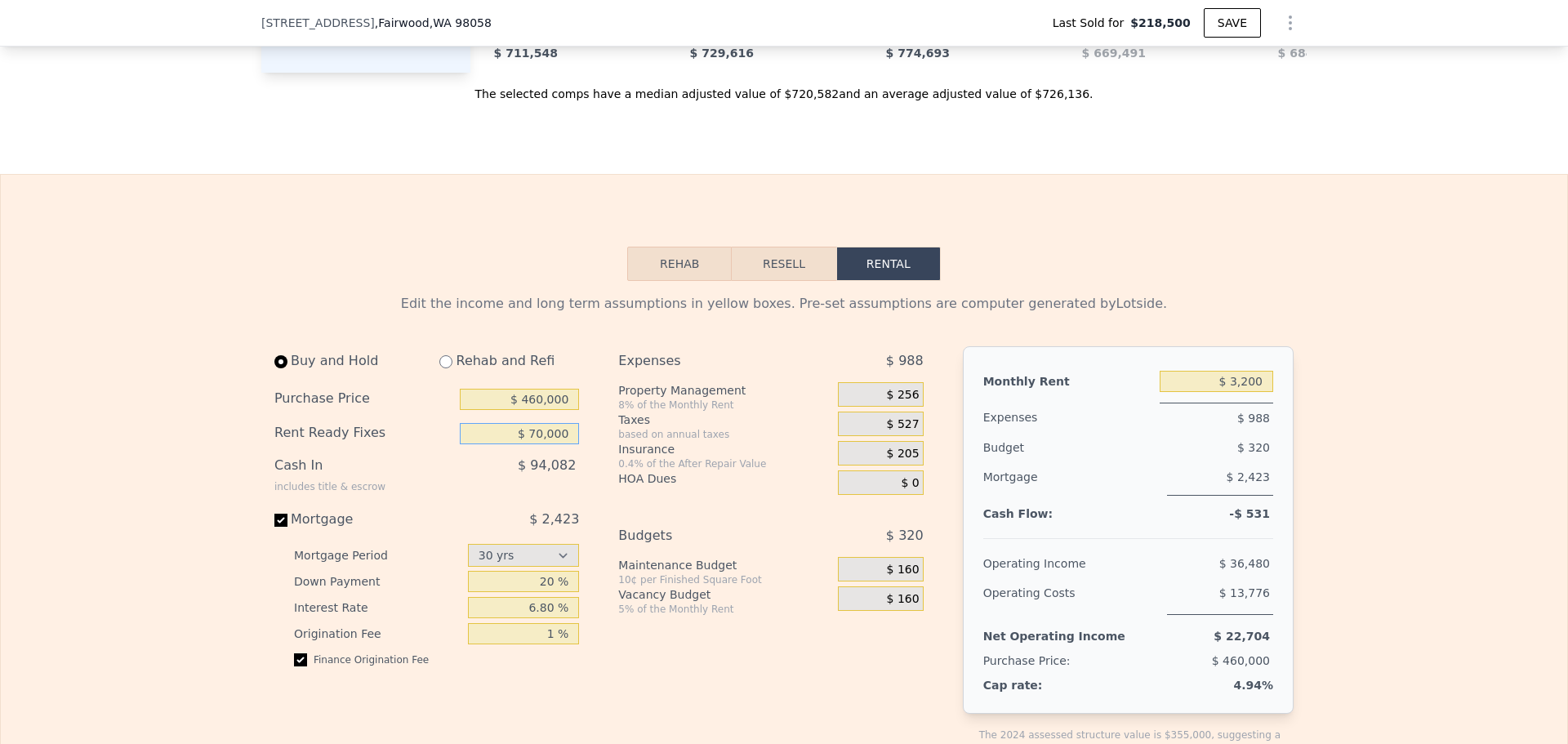
type input "$ 70,000"
click at [552, 493] on div "$ 94,082" at bounding box center [485, 472] width 187 height 43
click at [1237, 392] on input "$ 3,200" at bounding box center [1216, 381] width 114 height 21
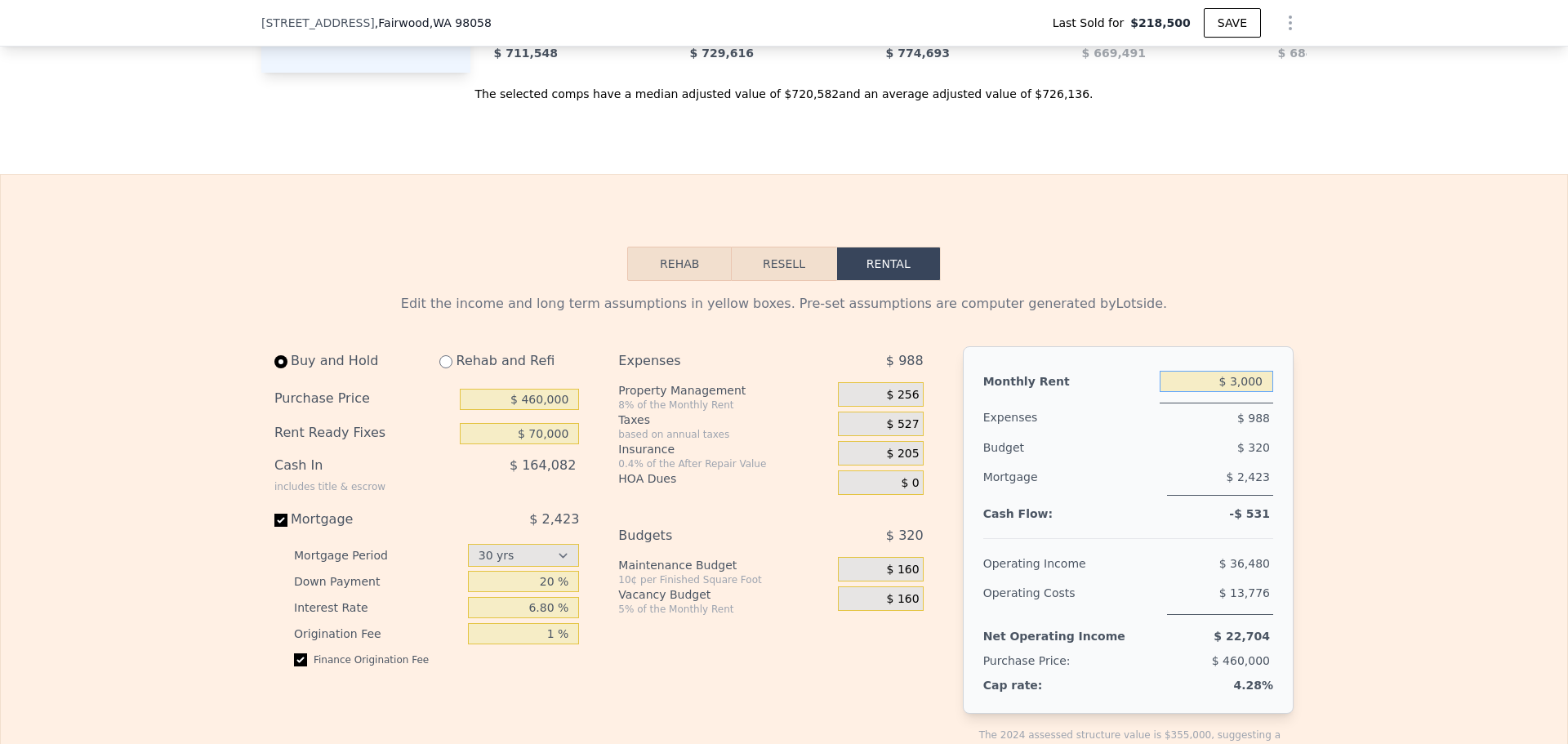
type input "$ 3,000"
click at [547, 618] on input "6.80 %" at bounding box center [524, 607] width 112 height 21
type input "6.6 %"
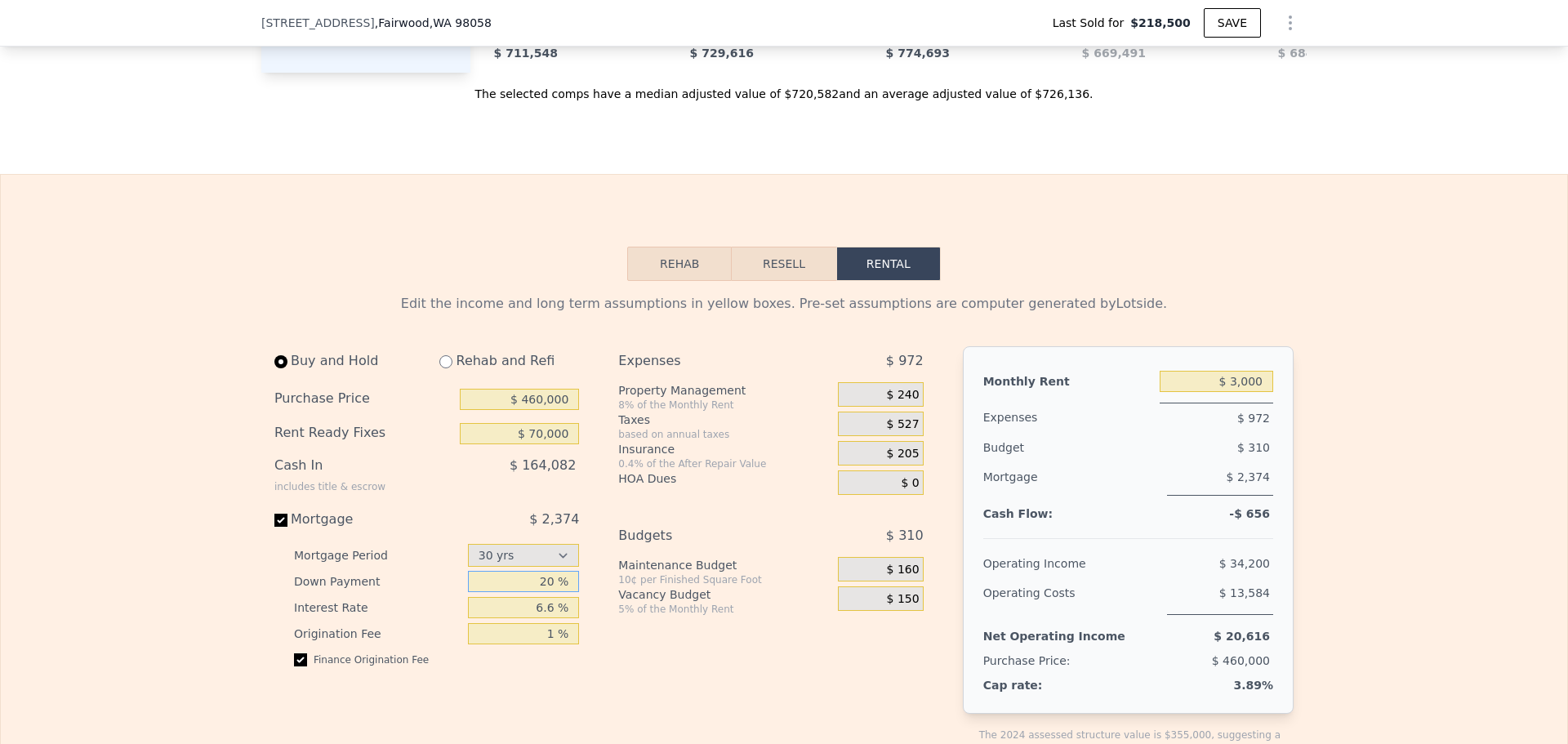
click at [541, 592] on input "20 %" at bounding box center [524, 581] width 112 height 21
type input "0 %"
click at [658, 648] on div "Expenses $ 972 Property Management 8% of the Monthly Rent $ 240 Taxes based on …" at bounding box center [777, 565] width 318 height 439
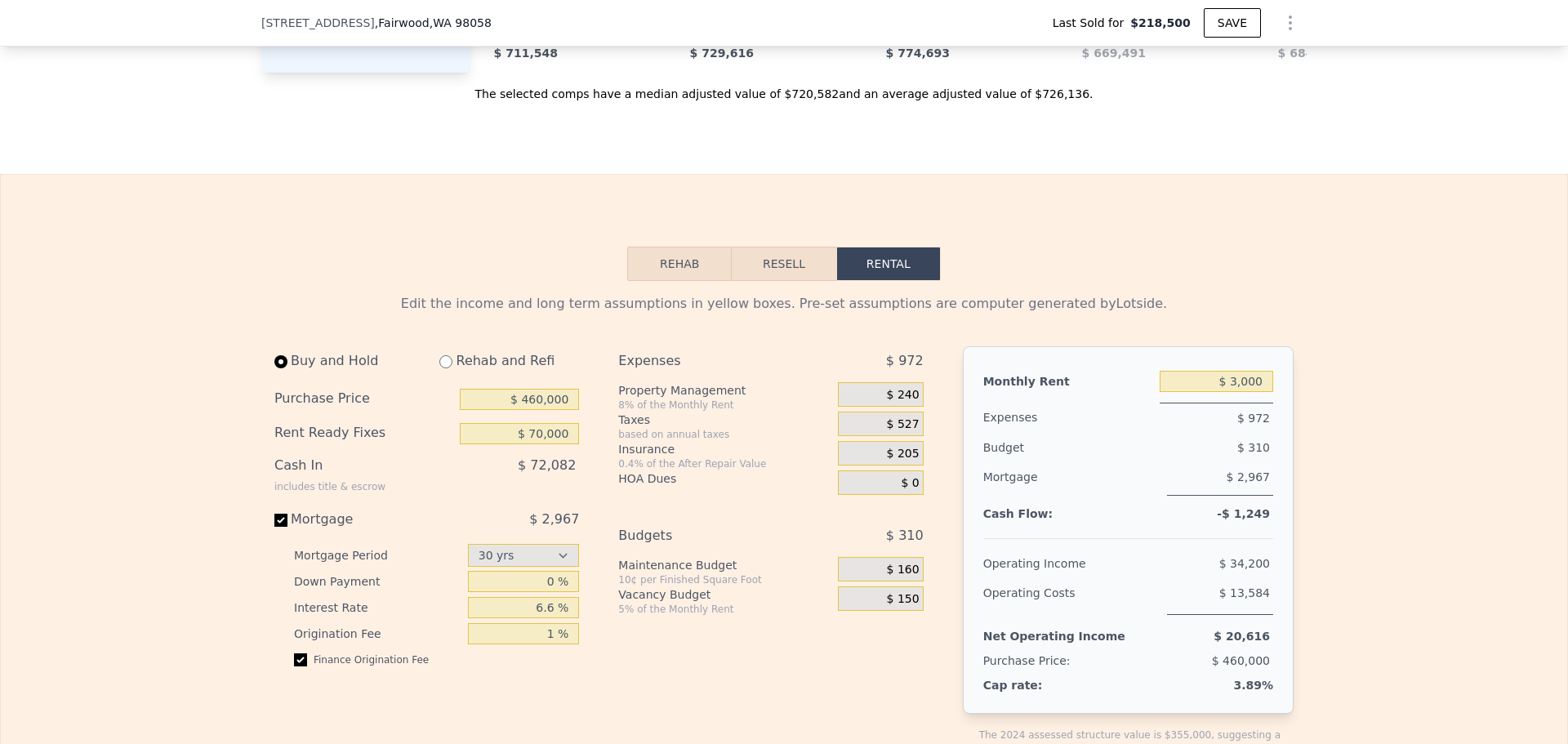
drag, startPoint x: 1103, startPoint y: 272, endPoint x: 1017, endPoint y: 227, distance: 97.1
click at [893, 402] on span "$ 240" at bounding box center [903, 395] width 32 height 15
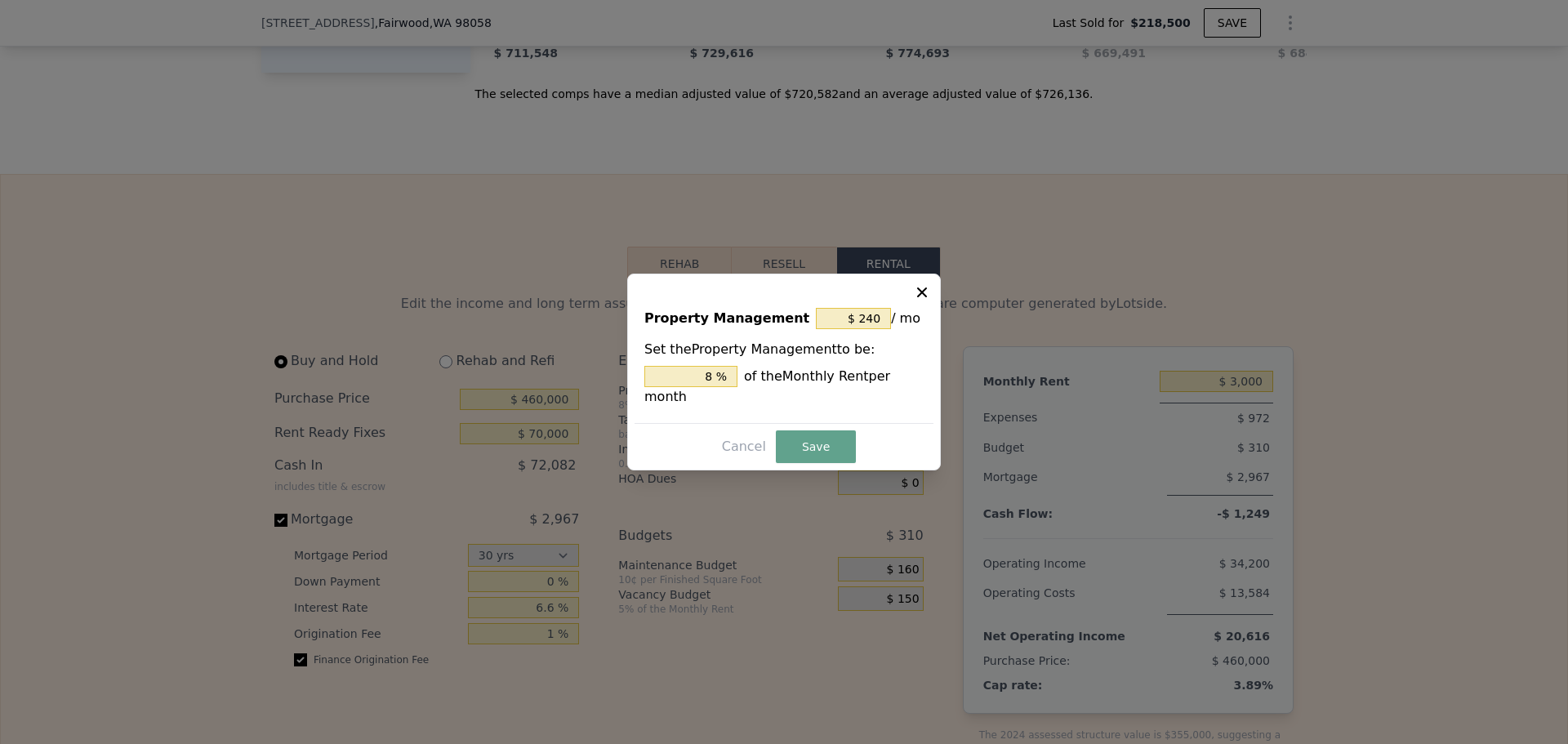
click at [891, 326] on span "/ mo" at bounding box center [905, 319] width 29 height 29
click at [881, 329] on input "$ 240" at bounding box center [853, 318] width 75 height 21
click at [880, 329] on input "$ 240" at bounding box center [853, 318] width 75 height 21
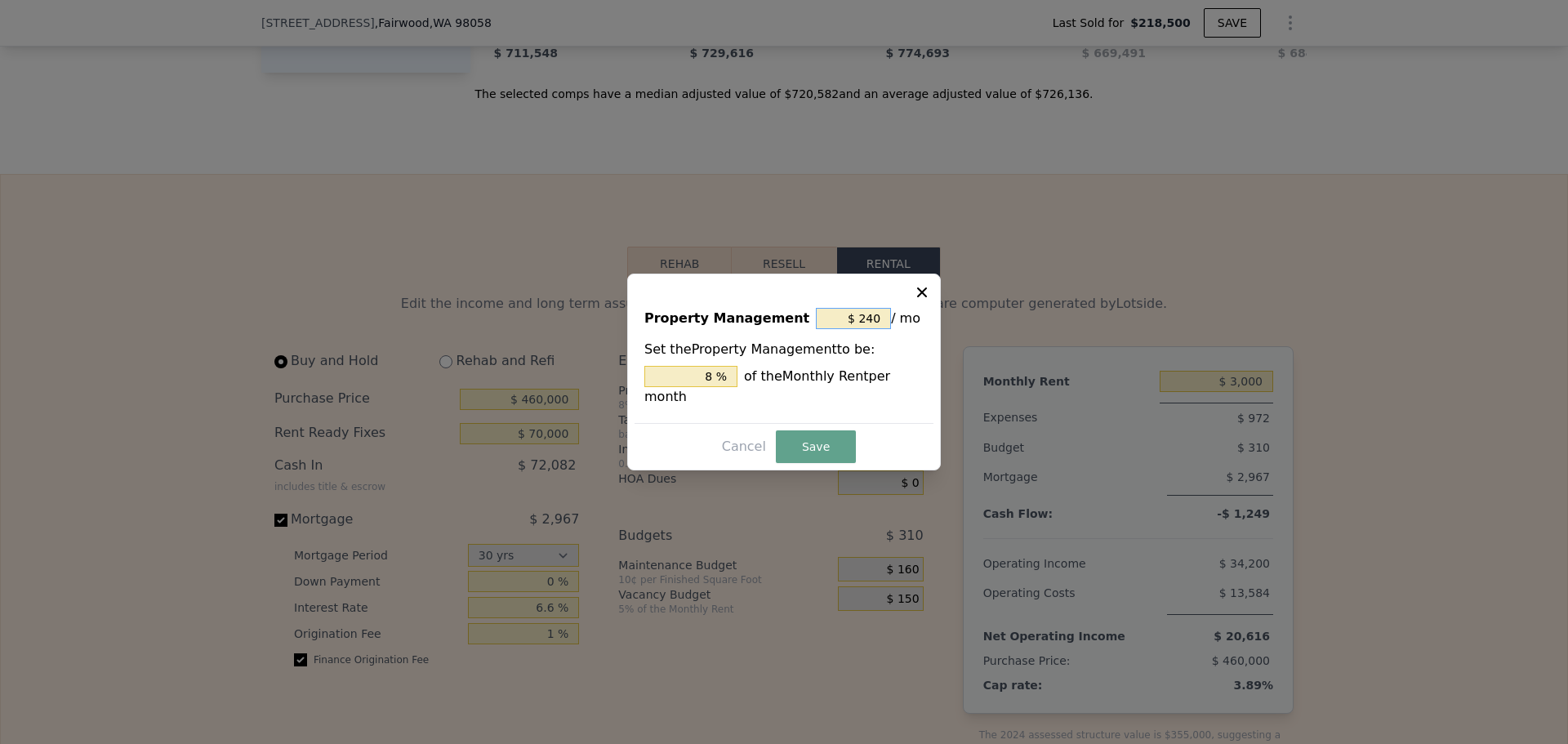
type input "$ 0"
type input "0 %"
type input "$ 0"
click at [815, 431] on button "Save" at bounding box center [816, 447] width 80 height 32
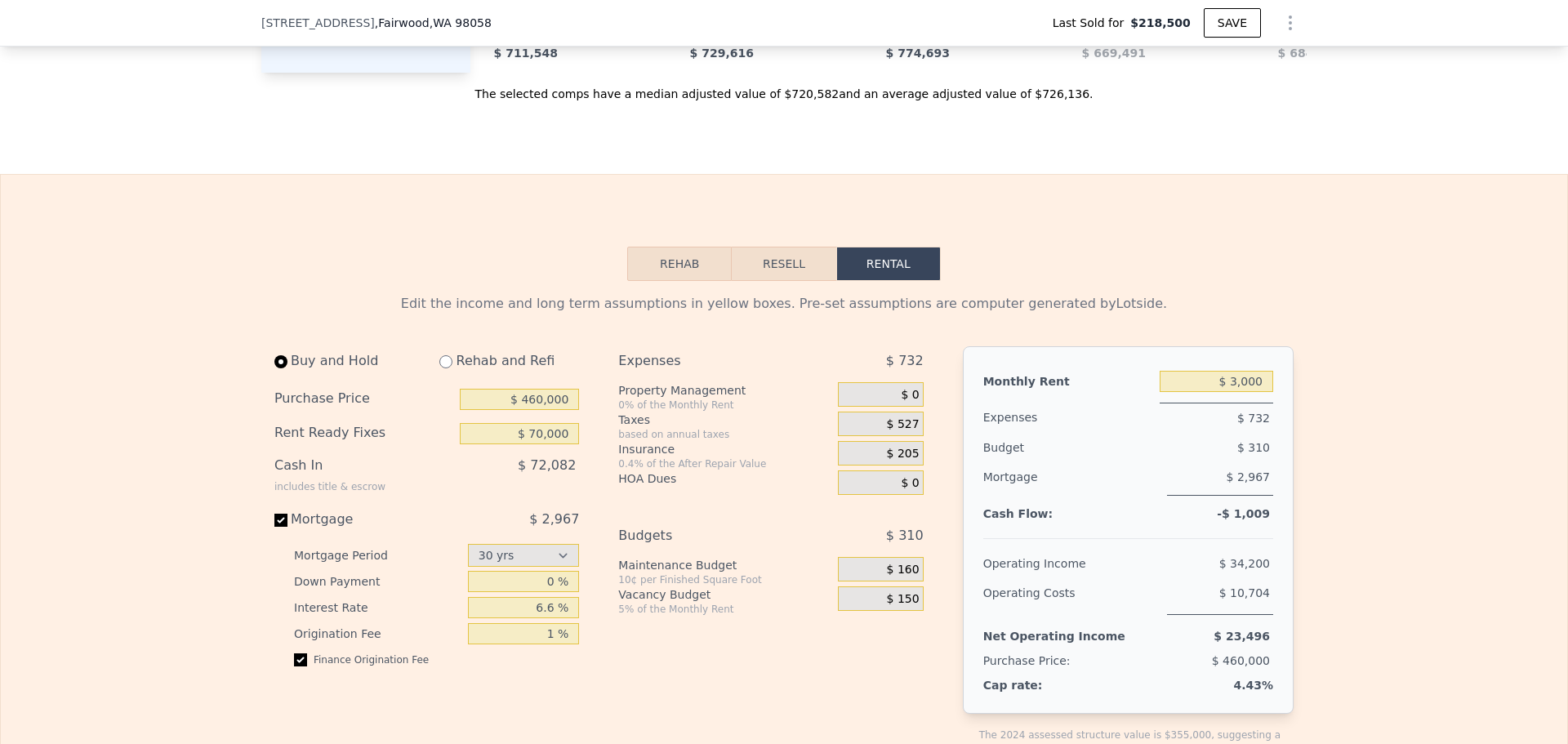
click at [772, 281] on button "Resell" at bounding box center [783, 264] width 103 height 34
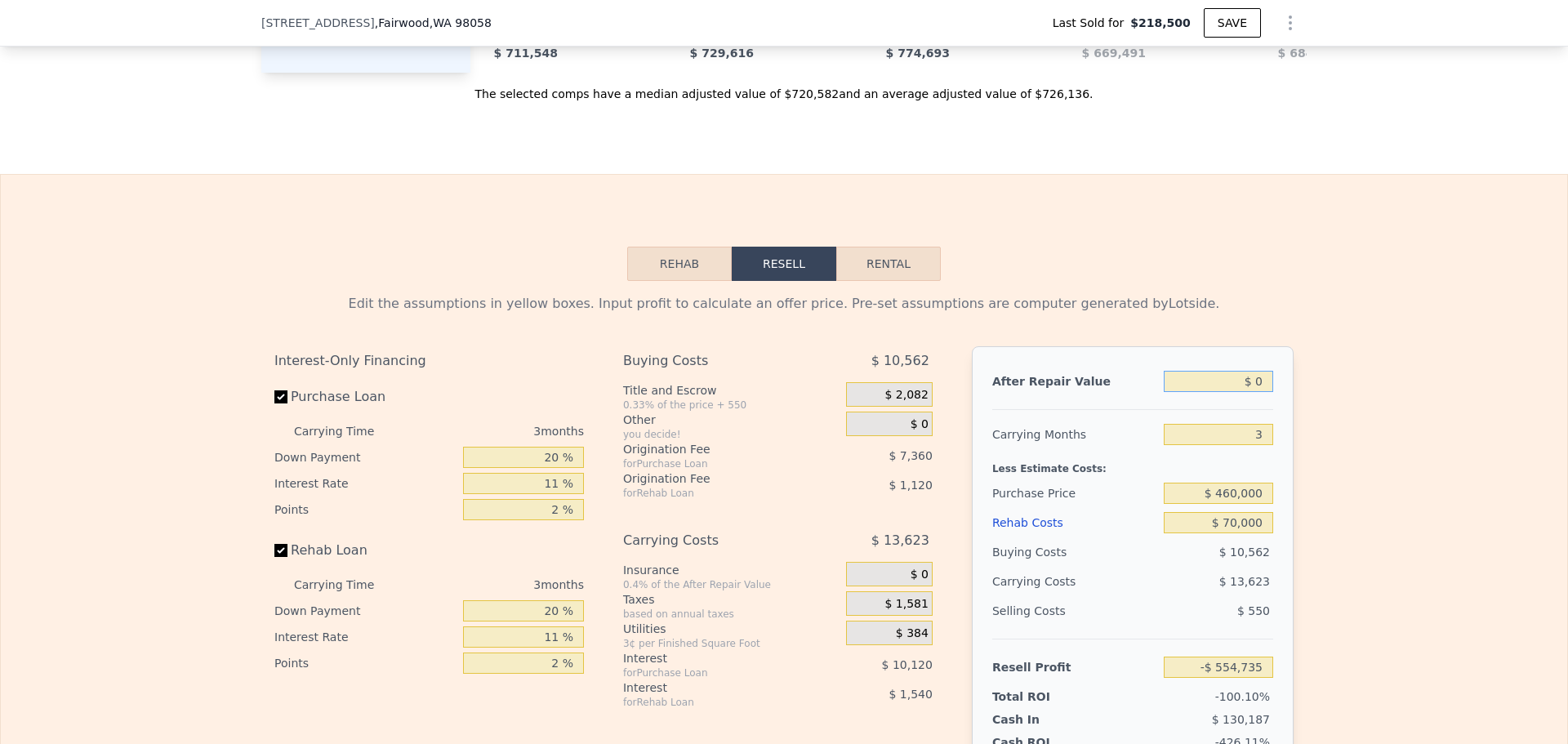
click at [1232, 392] on input "$ 0" at bounding box center [1218, 381] width 109 height 21
type input "$ 6"
type input "-$ 554,729"
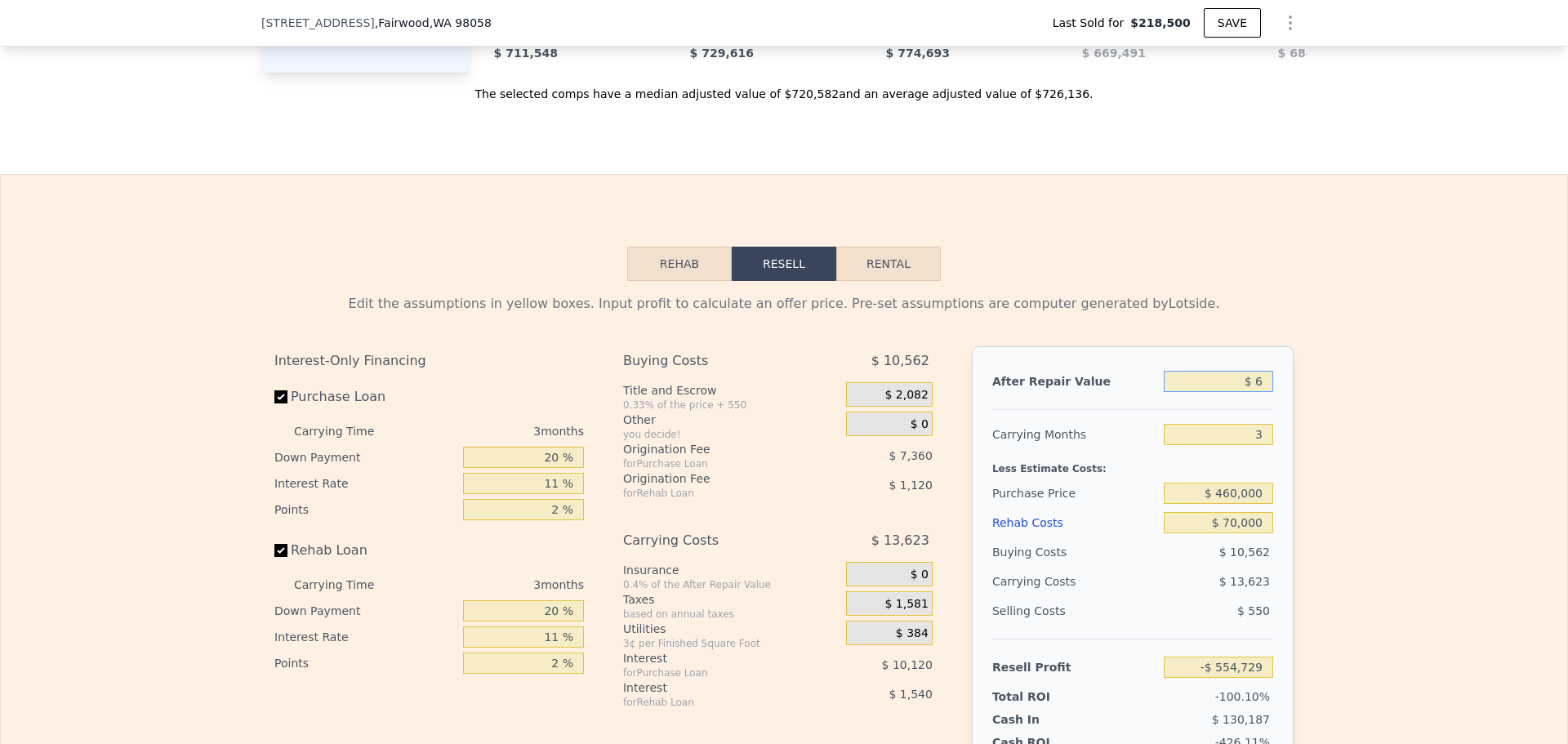
type input "$ 61"
type input "-$ 554,677"
type input "$ 615"
type input "-$ 554,150"
type input "$ 6,150"
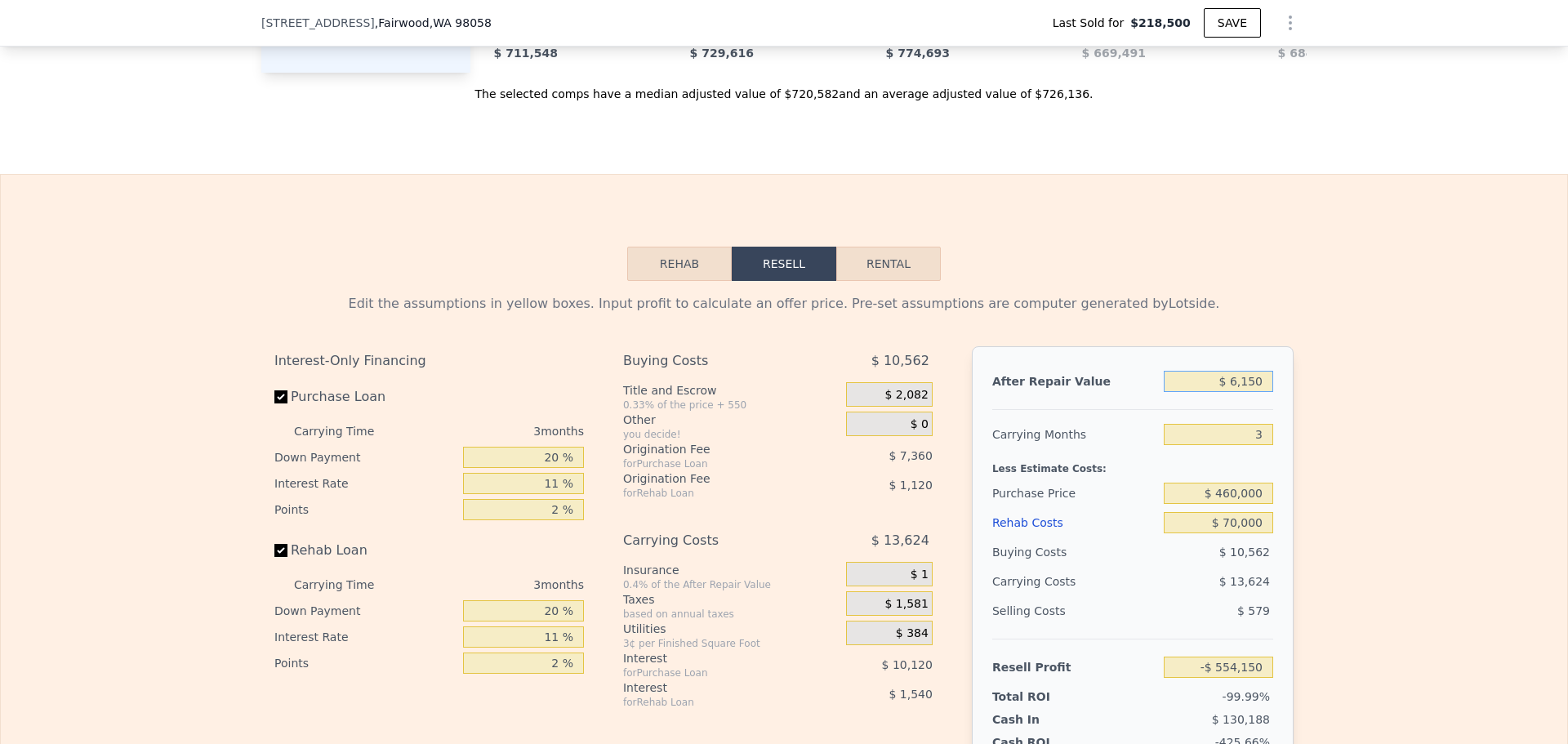
type input "-$ 548,884"
type input "$ 61,500"
type input "-$ 496,235"
type input "$ 615,000"
type input "$ 30,280"
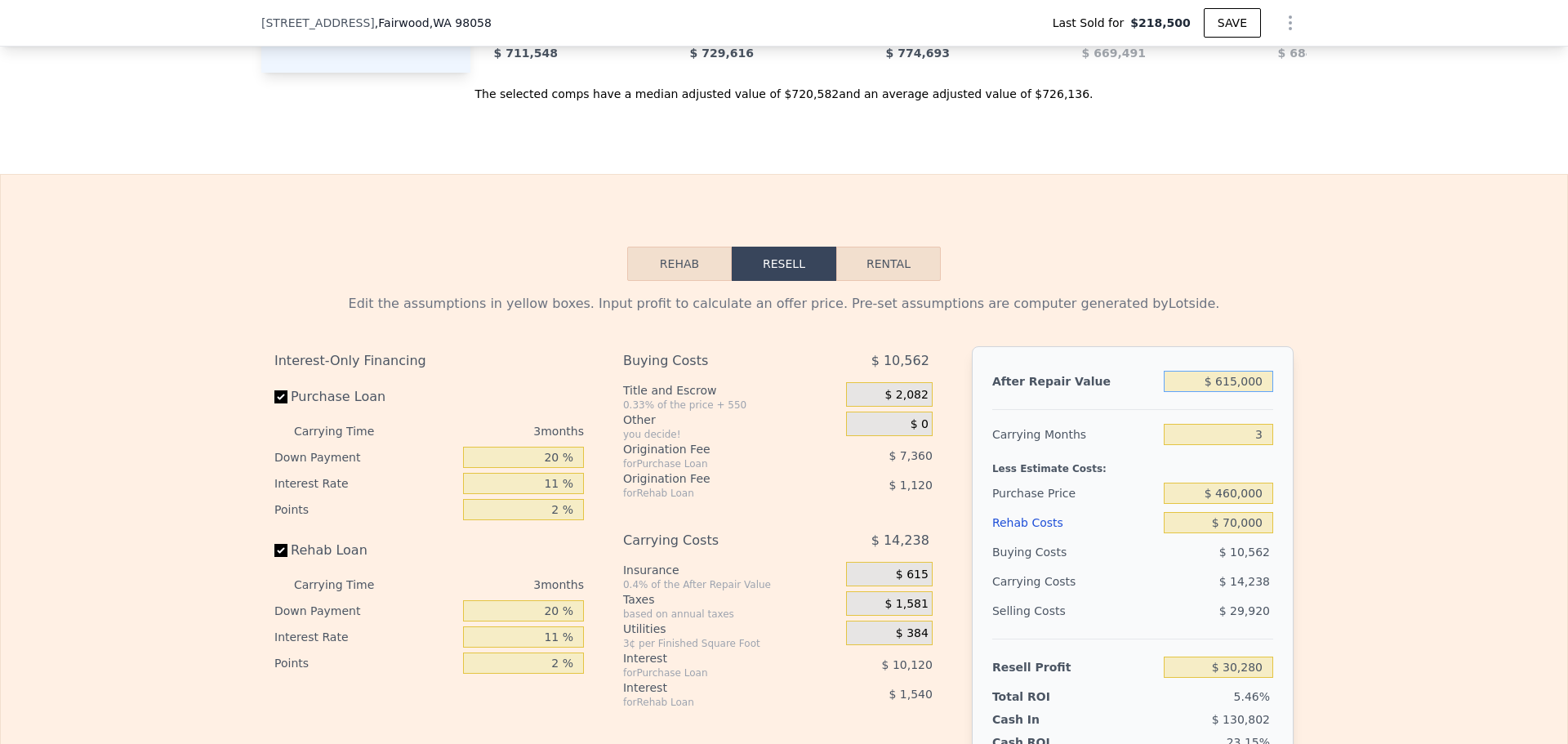
type input "$ 615,000"
click at [1030, 566] on div "Buying Costs" at bounding box center [1074, 552] width 165 height 29
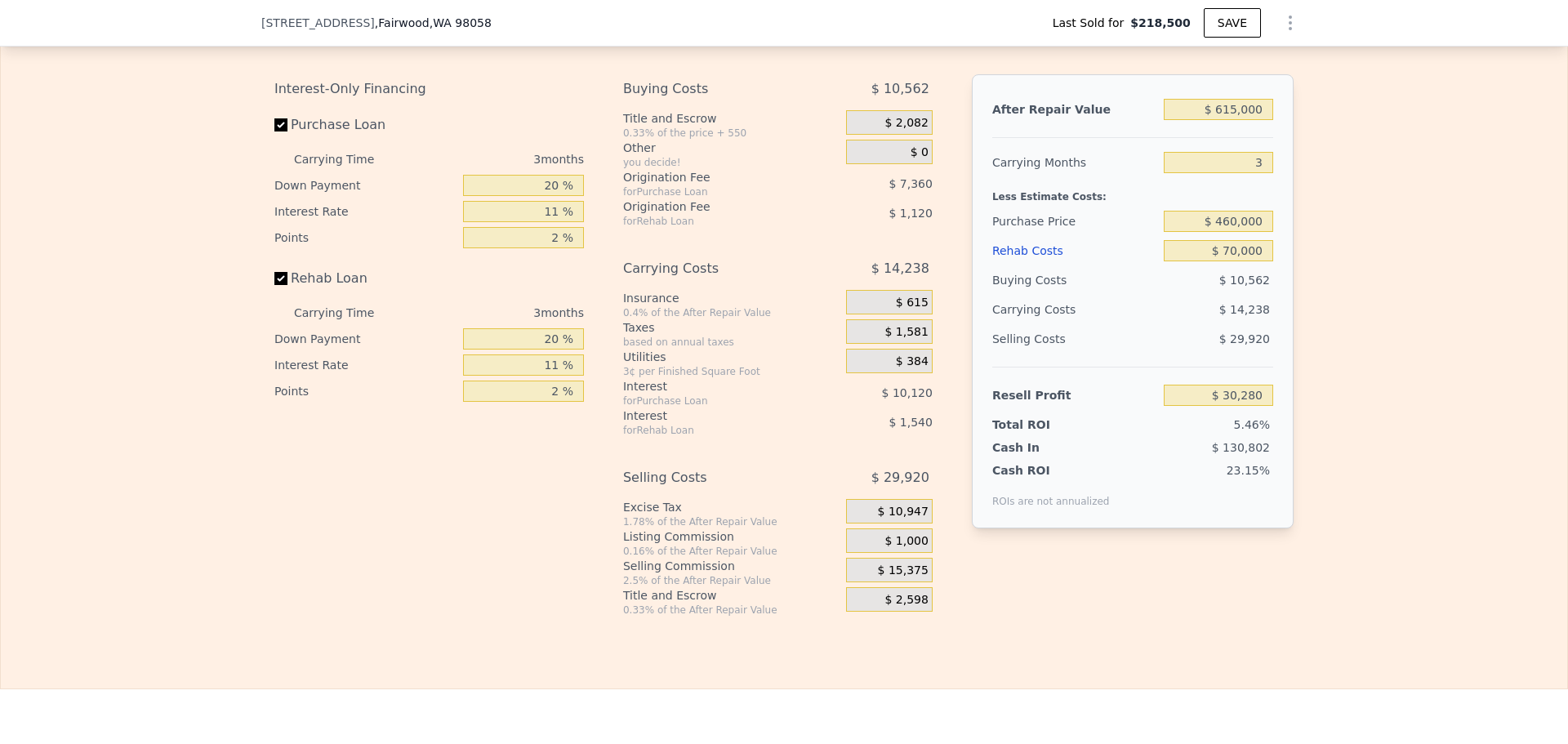
click at [906, 548] on span "$ 1,000" at bounding box center [905, 541] width 44 height 15
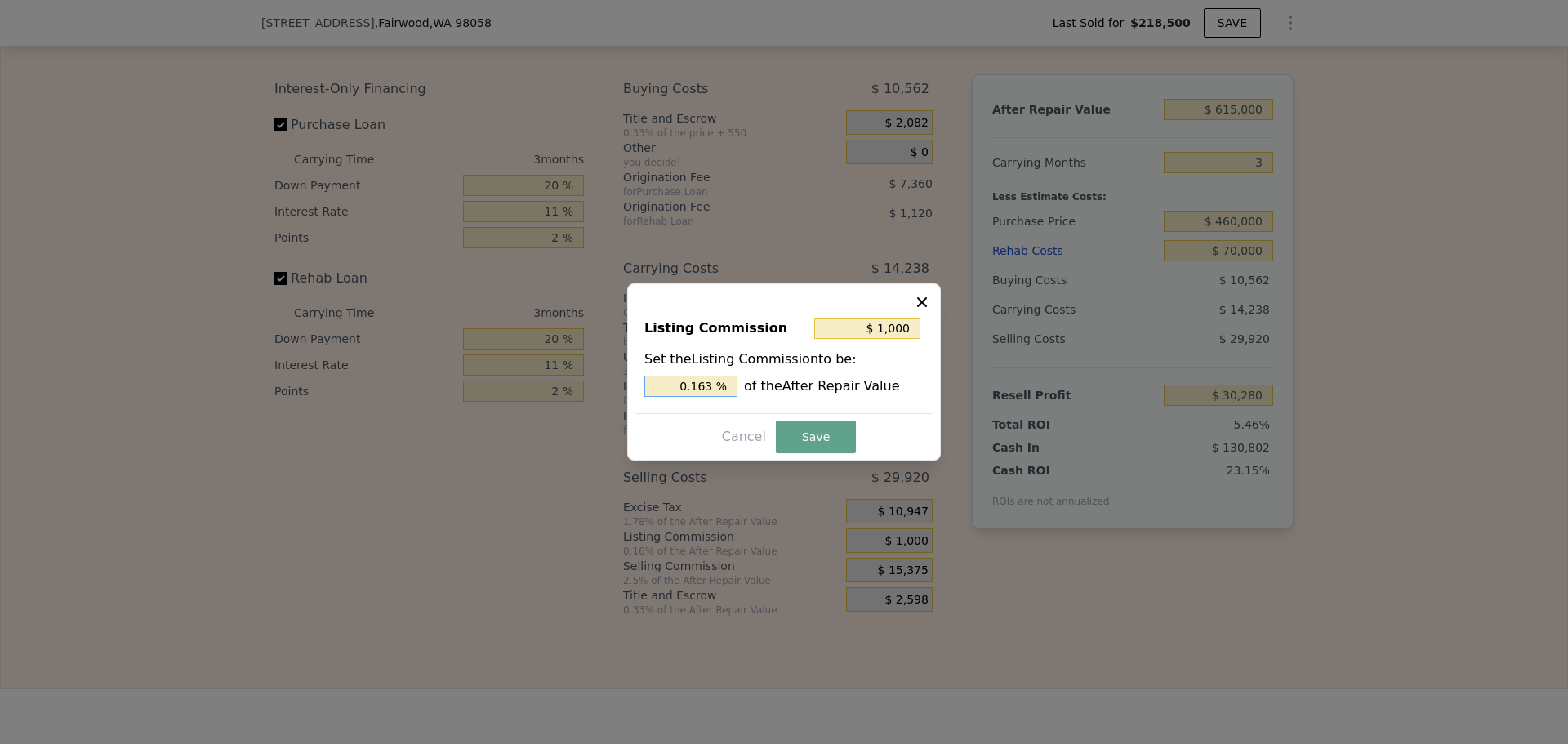
click at [713, 390] on input "0.163 %" at bounding box center [690, 386] width 93 height 21
click at [887, 337] on input "$ 1,000" at bounding box center [867, 328] width 106 height 21
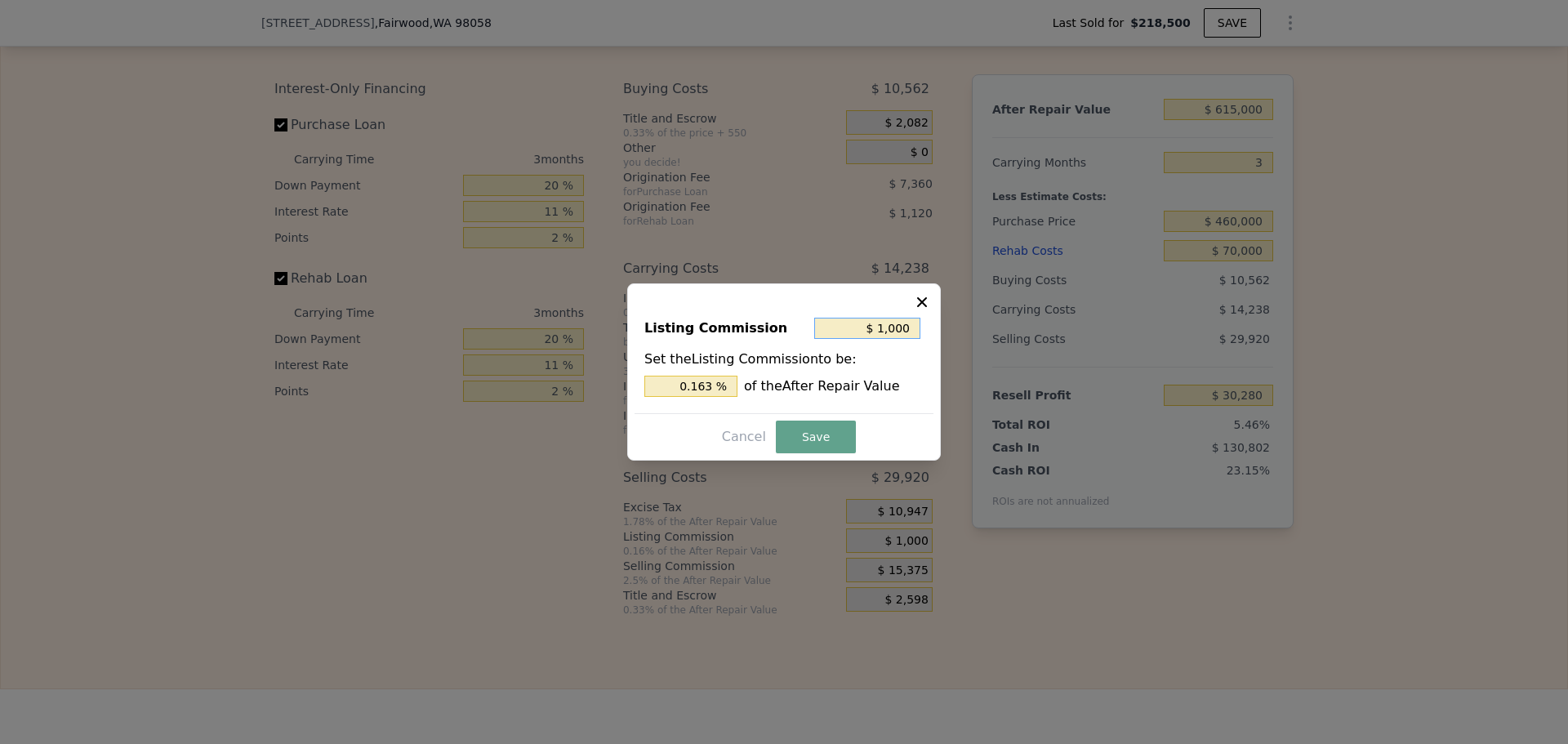
click at [887, 337] on input "$ 1,000" at bounding box center [867, 328] width 106 height 21
click at [740, 430] on button "Cancel" at bounding box center [743, 436] width 57 height 26
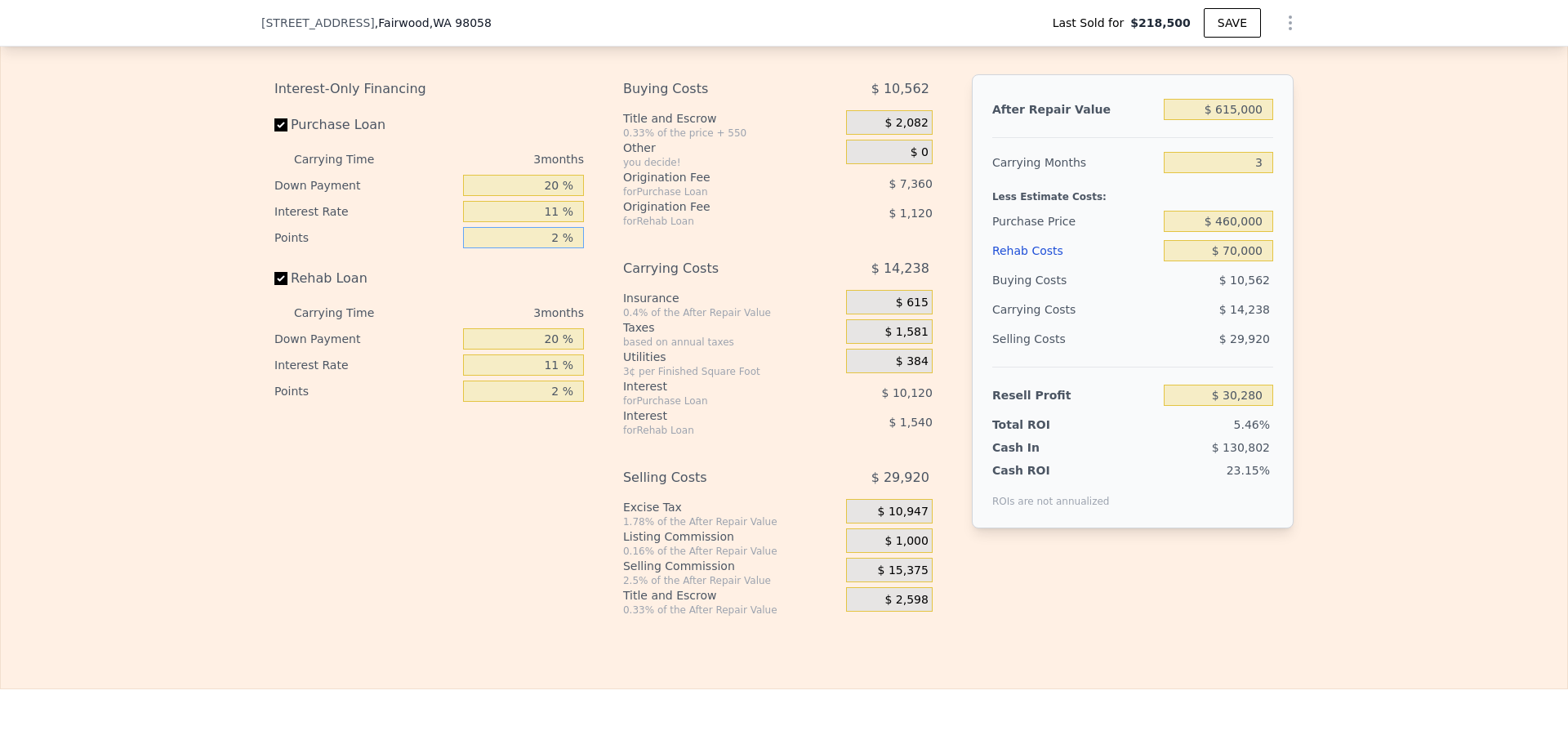
click at [547, 249] on input "2 %" at bounding box center [523, 237] width 120 height 21
type input "1 %"
type input "$ 33,960"
type input "1 %"
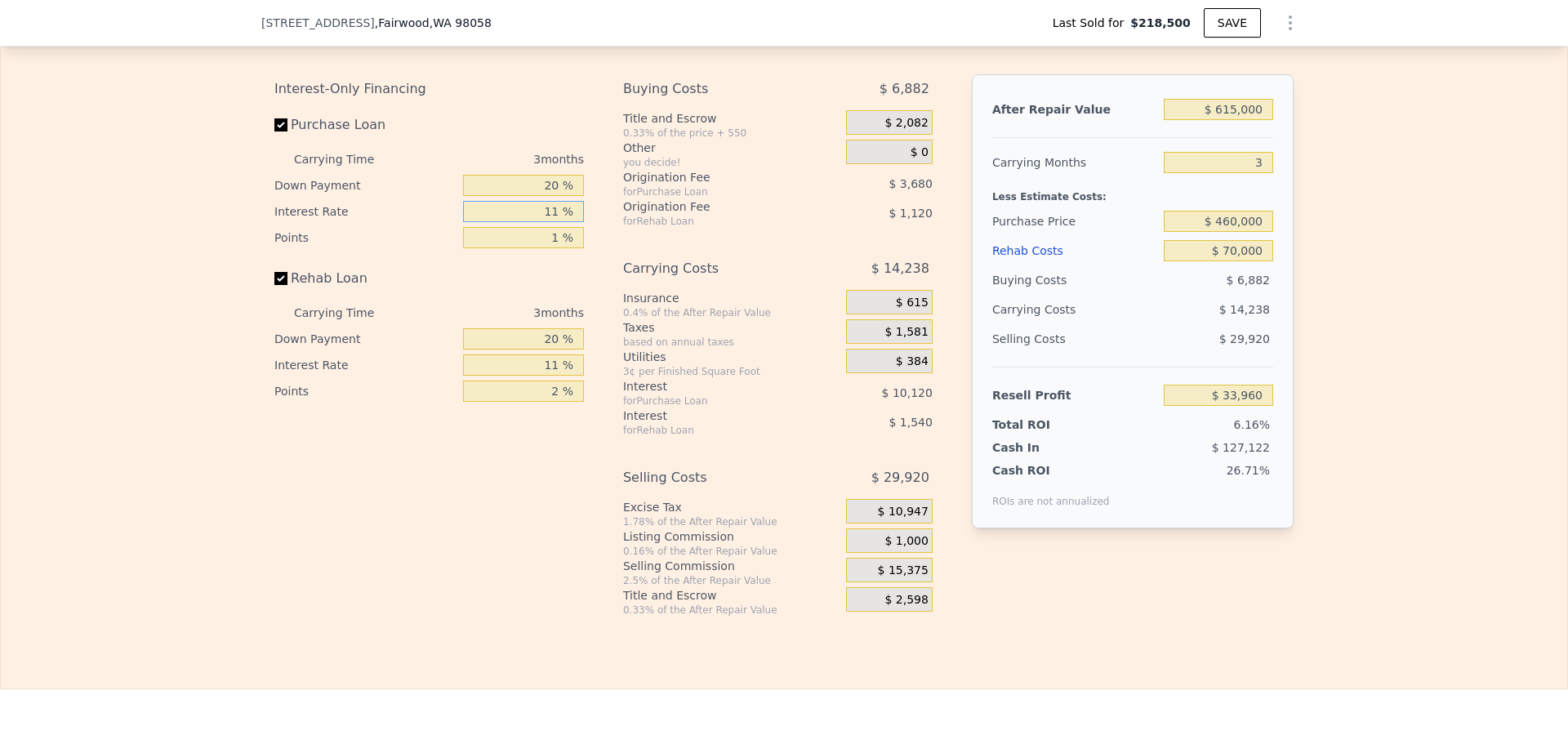
click at [529, 222] on input "11 %" at bounding box center [523, 211] width 120 height 21
type input "1 %"
type input "$ 43,158"
type input "10 %"
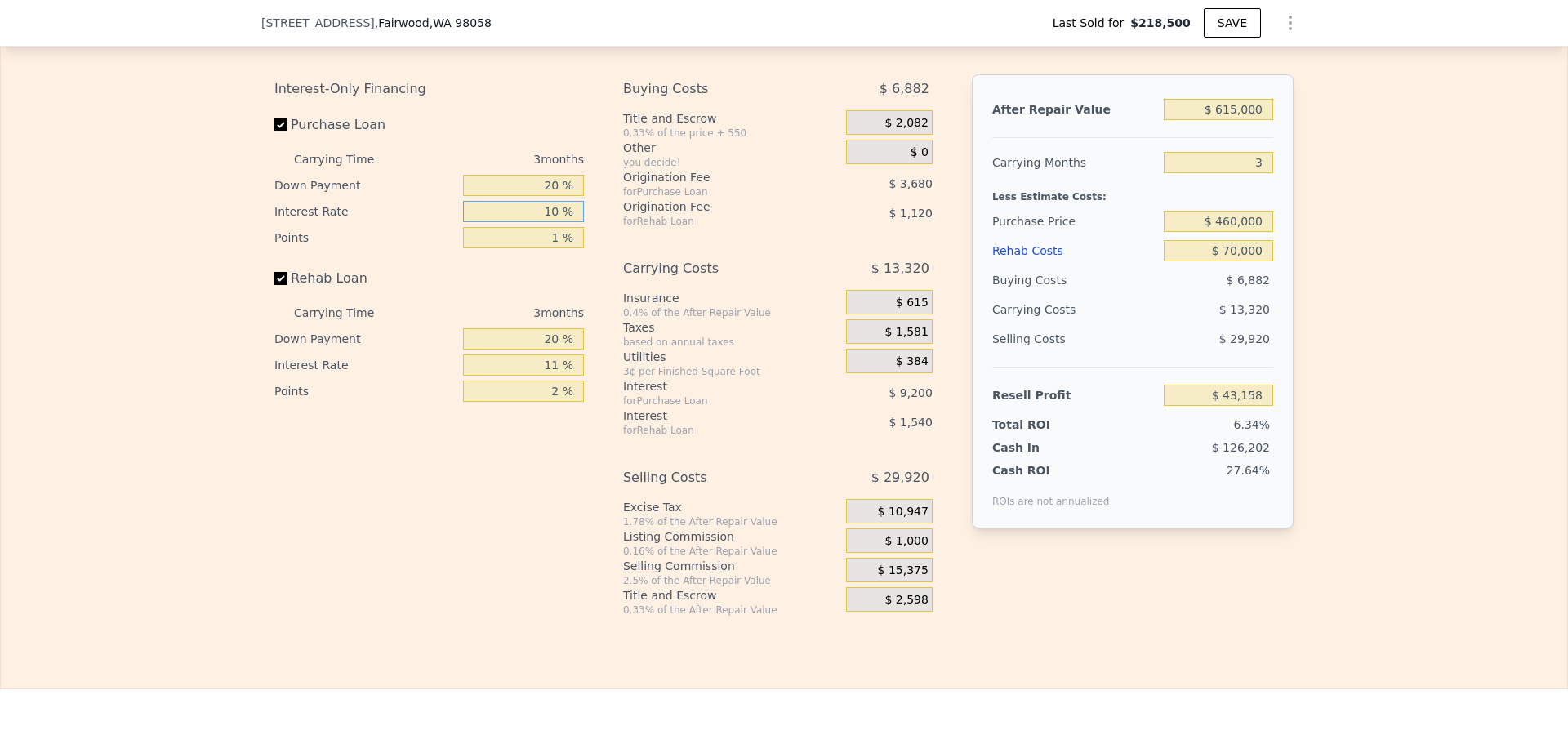
type input "$ 34,878"
type input "10 %"
click at [569, 196] on input "20 %" at bounding box center [523, 185] width 120 height 21
click at [553, 196] on input "20 %" at bounding box center [523, 185] width 120 height 21
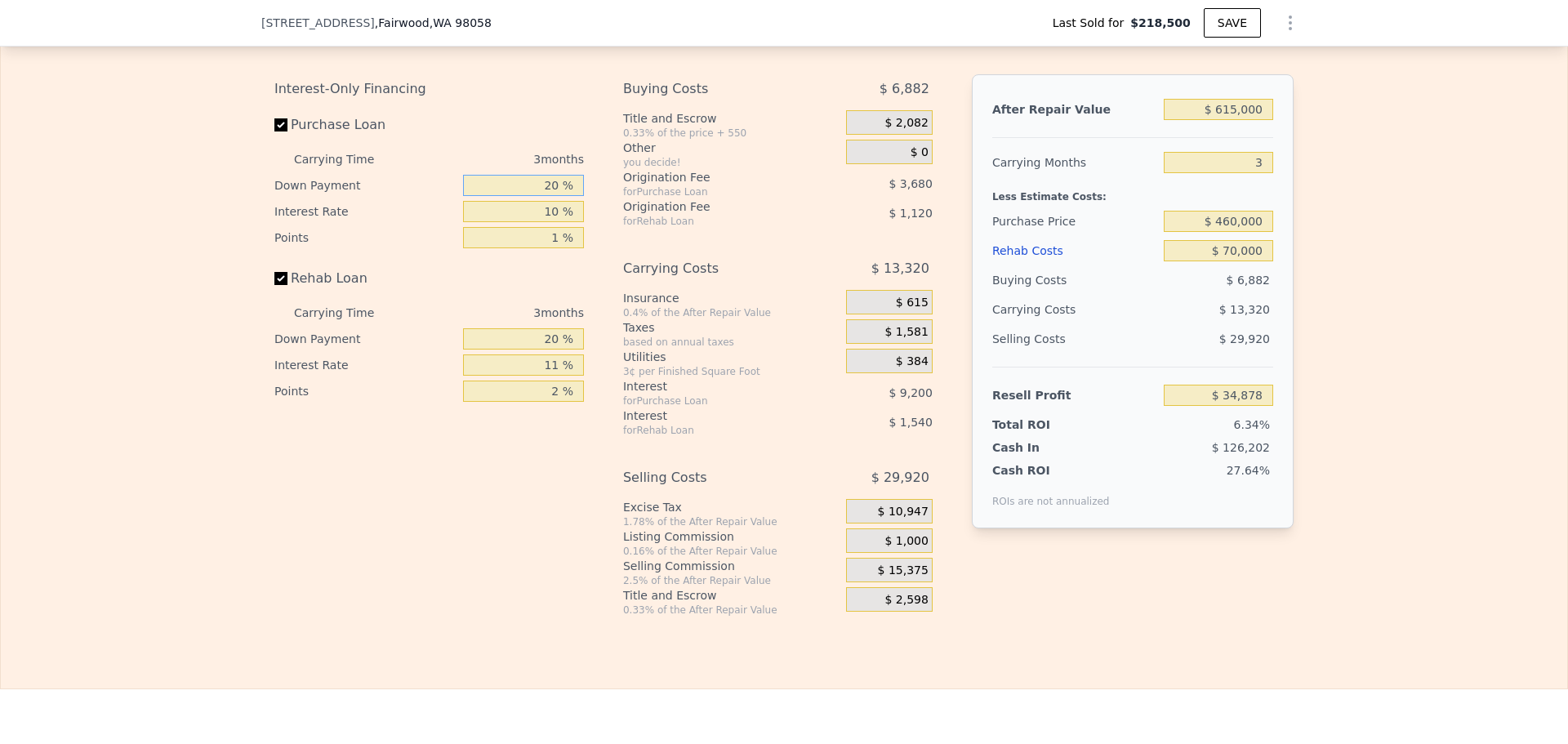
click at [553, 196] on input "20 %" at bounding box center [523, 185] width 120 height 21
type input "8 %"
type input "$ 32,946"
type input "8 %"
click at [557, 401] on input "2 %" at bounding box center [523, 391] width 120 height 21
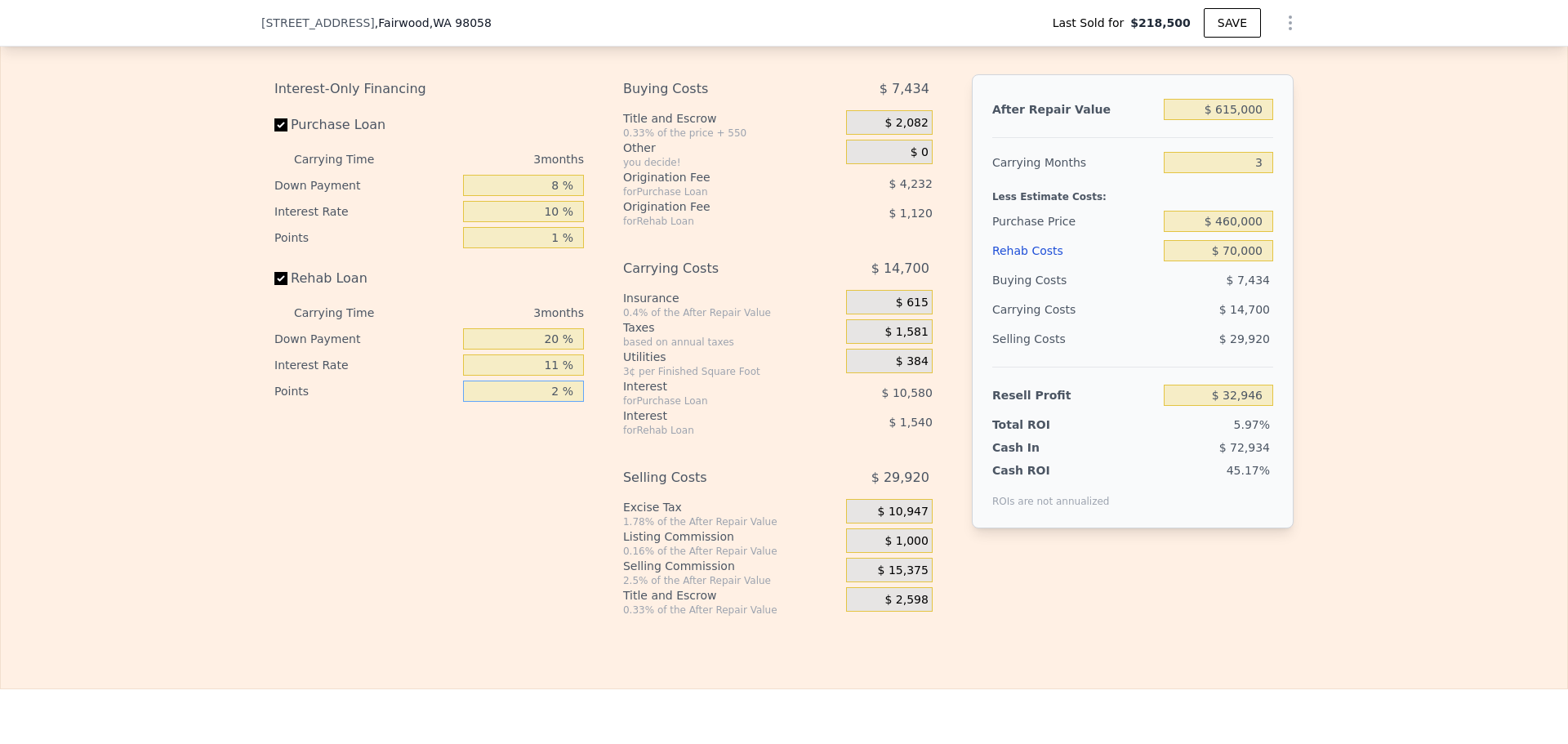
click at [557, 401] on input "2 %" at bounding box center [523, 391] width 120 height 21
type input "1 %"
type input "$ 33,506"
type input "1 %"
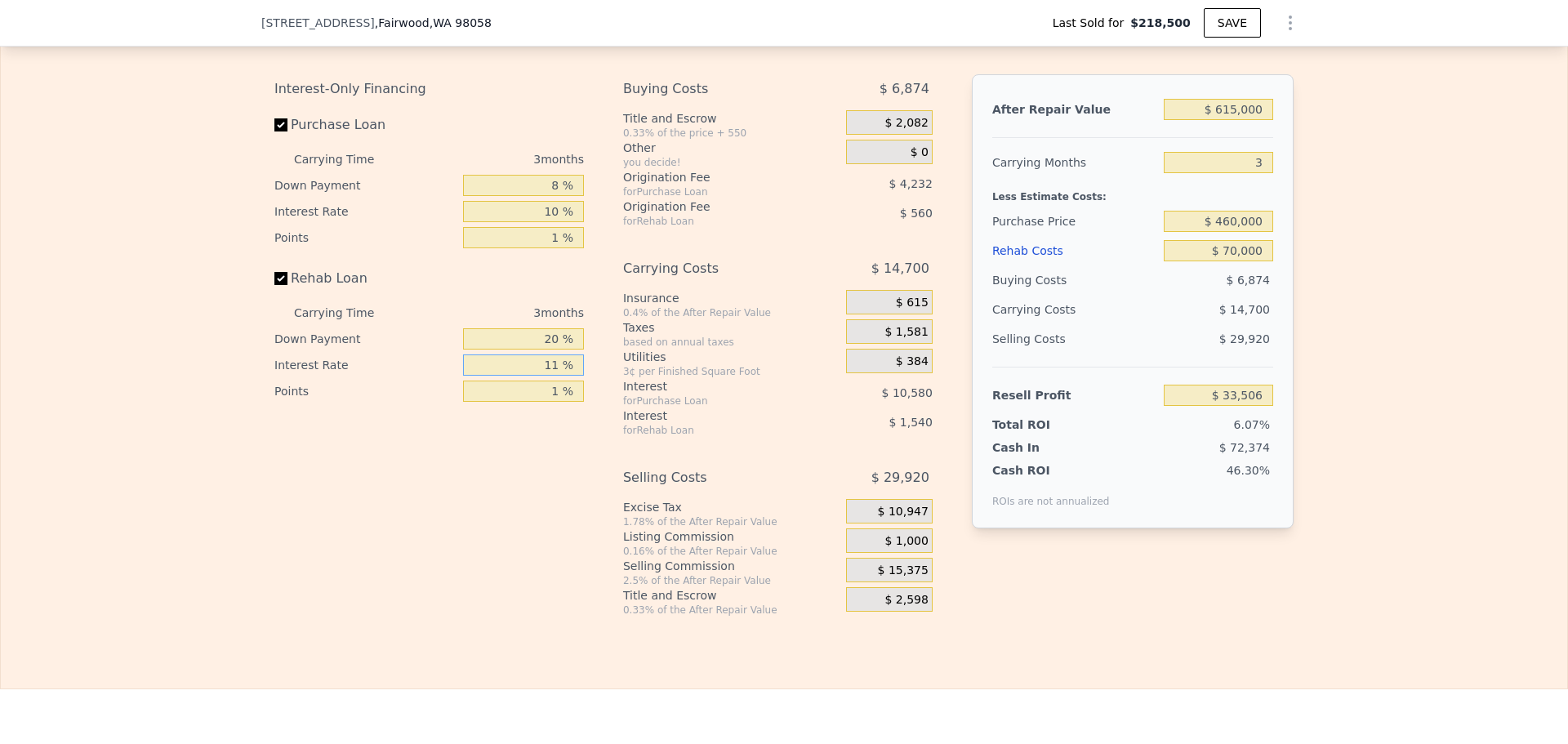
click at [547, 376] on input "11 %" at bounding box center [523, 365] width 120 height 21
type input "1 %"
type input "$ 34,904"
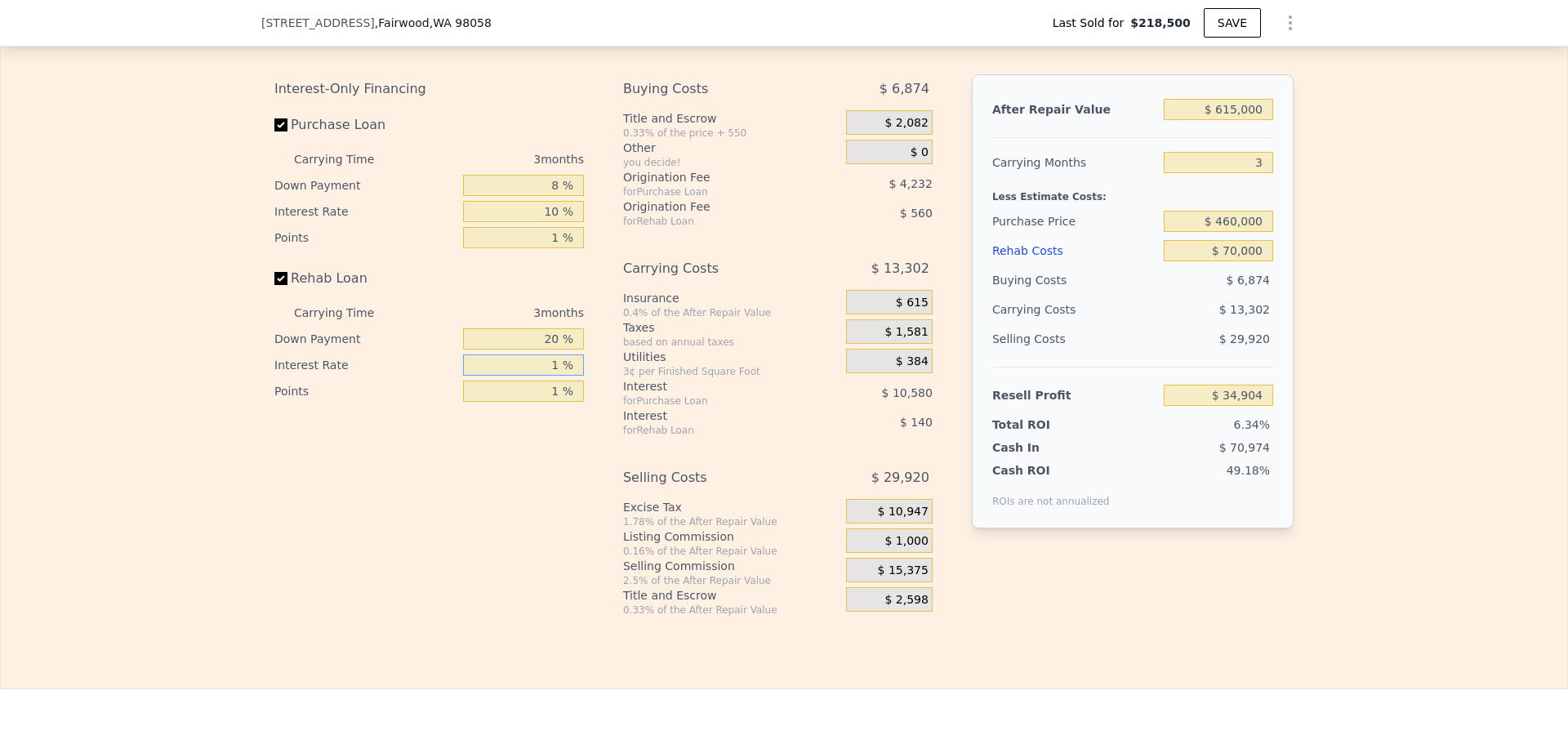
type input "10 %"
type input "$ 33,644"
type input "10 %"
click at [538, 349] on input "20 %" at bounding box center [523, 338] width 120 height 21
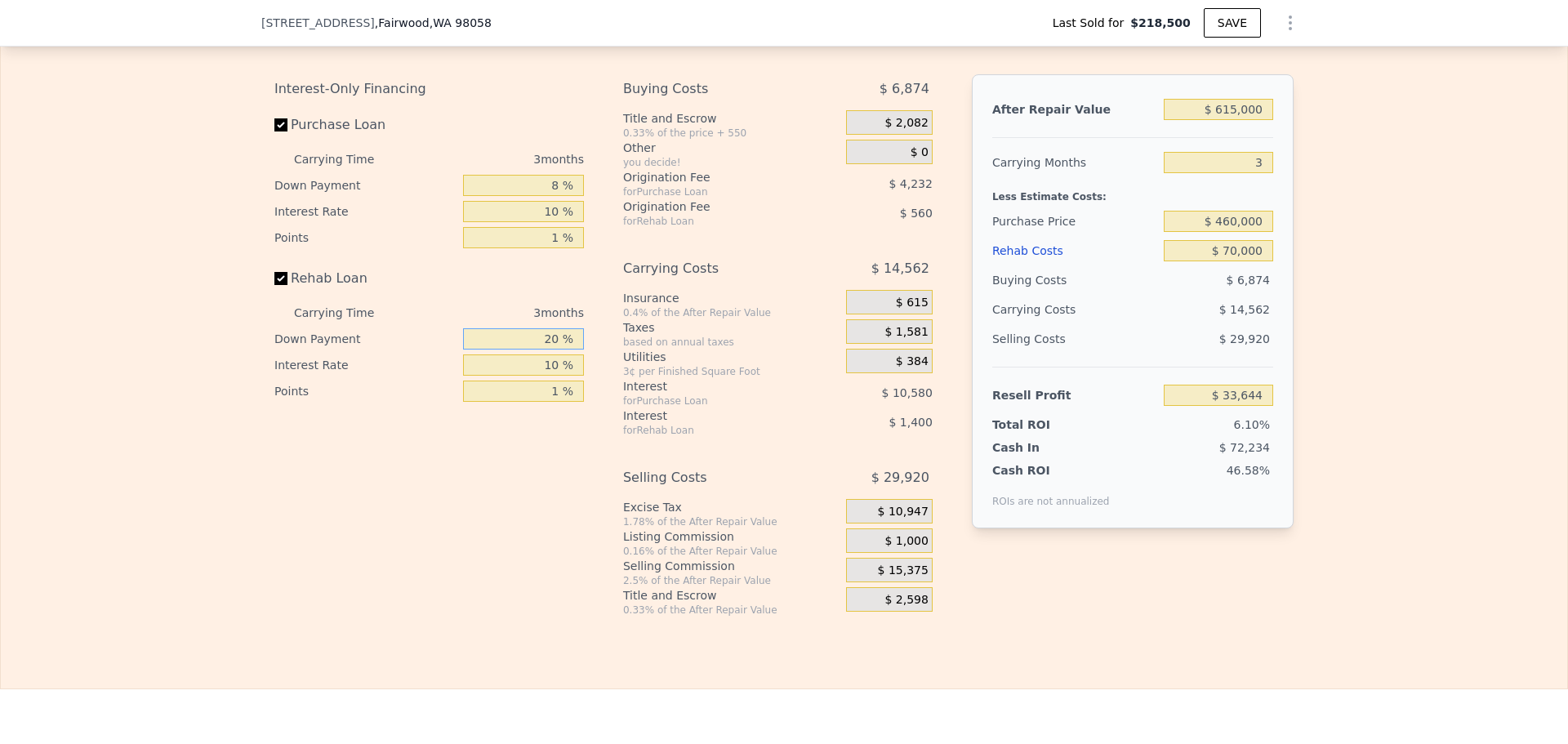
type input "0 %"
type input "$ 33,156"
type input "0 %"
click at [536, 196] on input "8 %" at bounding box center [523, 185] width 120 height 21
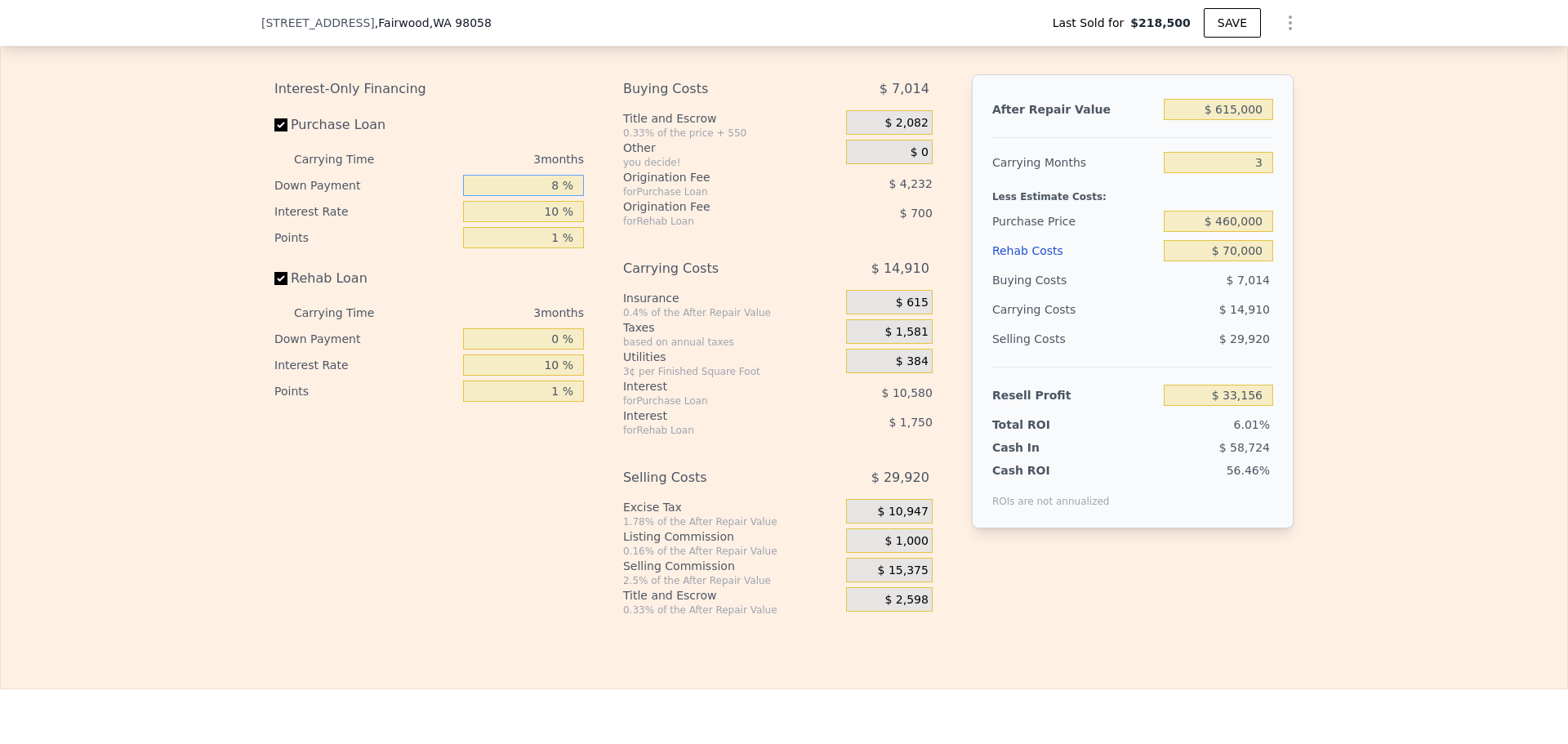
type input "0 %"
type input "$ 31,870"
type input "0 %"
click at [605, 586] on div "Interest-Only Financing Purchase Loan Carrying Time 3 months Down Payment 0 % I…" at bounding box center [783, 345] width 1019 height 542
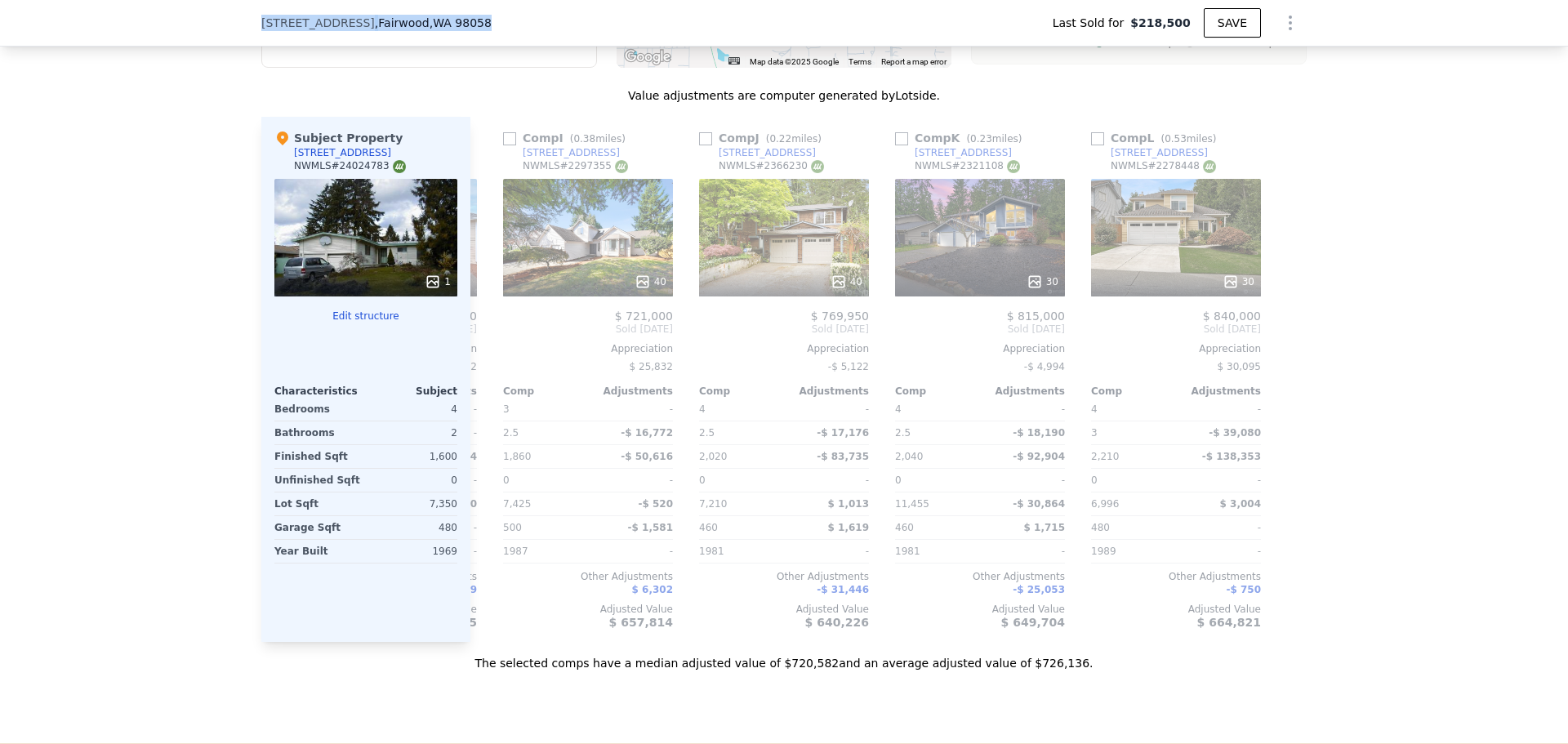
scroll to position [1579, 0]
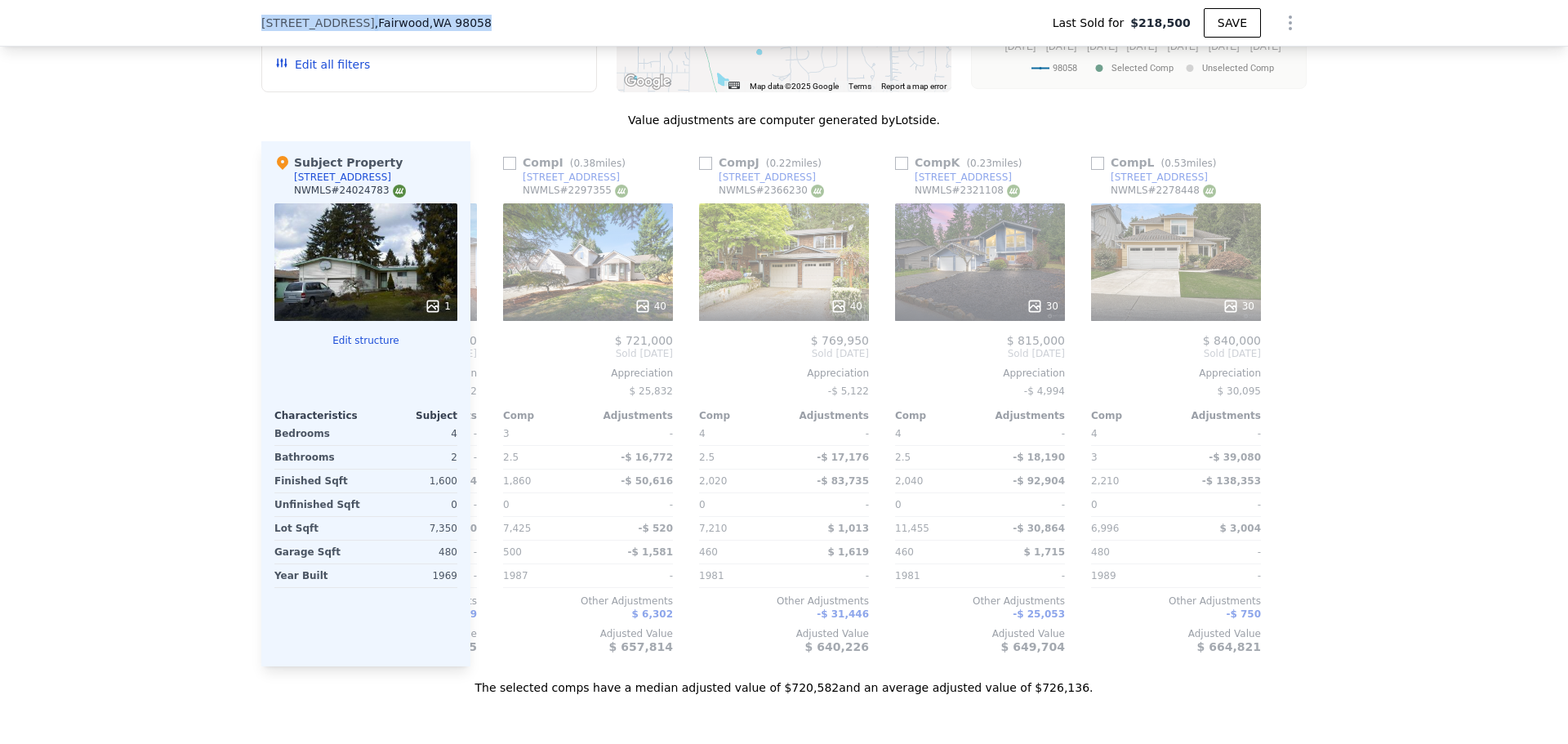
drag, startPoint x: 234, startPoint y: 14, endPoint x: 534, endPoint y: 21, distance: 300.1
click at [534, 21] on div "[STREET_ADDRESS] Last Sold for $218,500 SAVE" at bounding box center [784, 23] width 1568 height 46
copy div "[STREET_ADDRESS]"
click at [143, 490] on div "We found 12 sales that match your search Listings provided by NWMLS Filters Map…" at bounding box center [784, 227] width 1568 height 937
type input "$ 714,000"
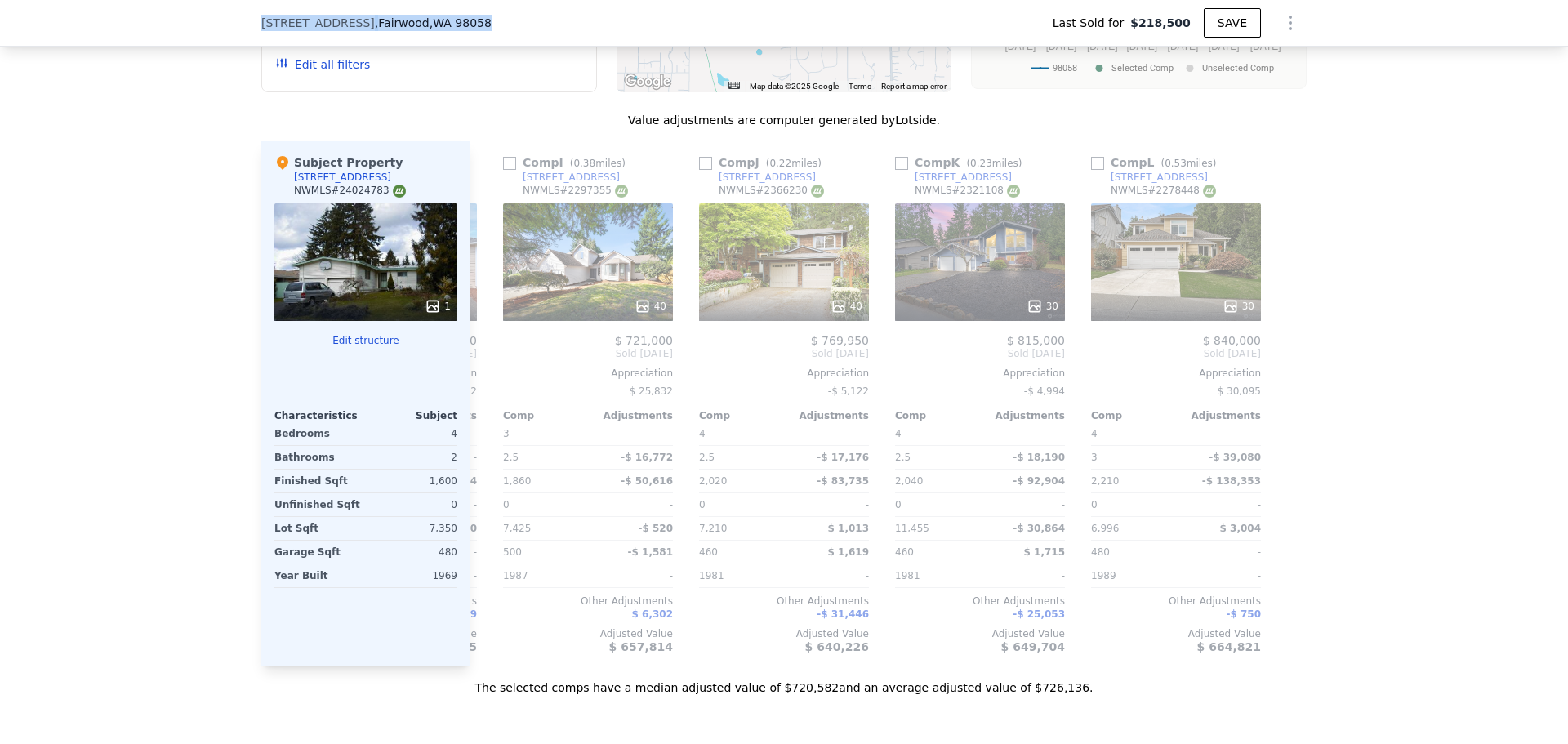
type input "5"
type input "$ 0"
type input "$ 426,914"
